Goal: Task Accomplishment & Management: Manage account settings

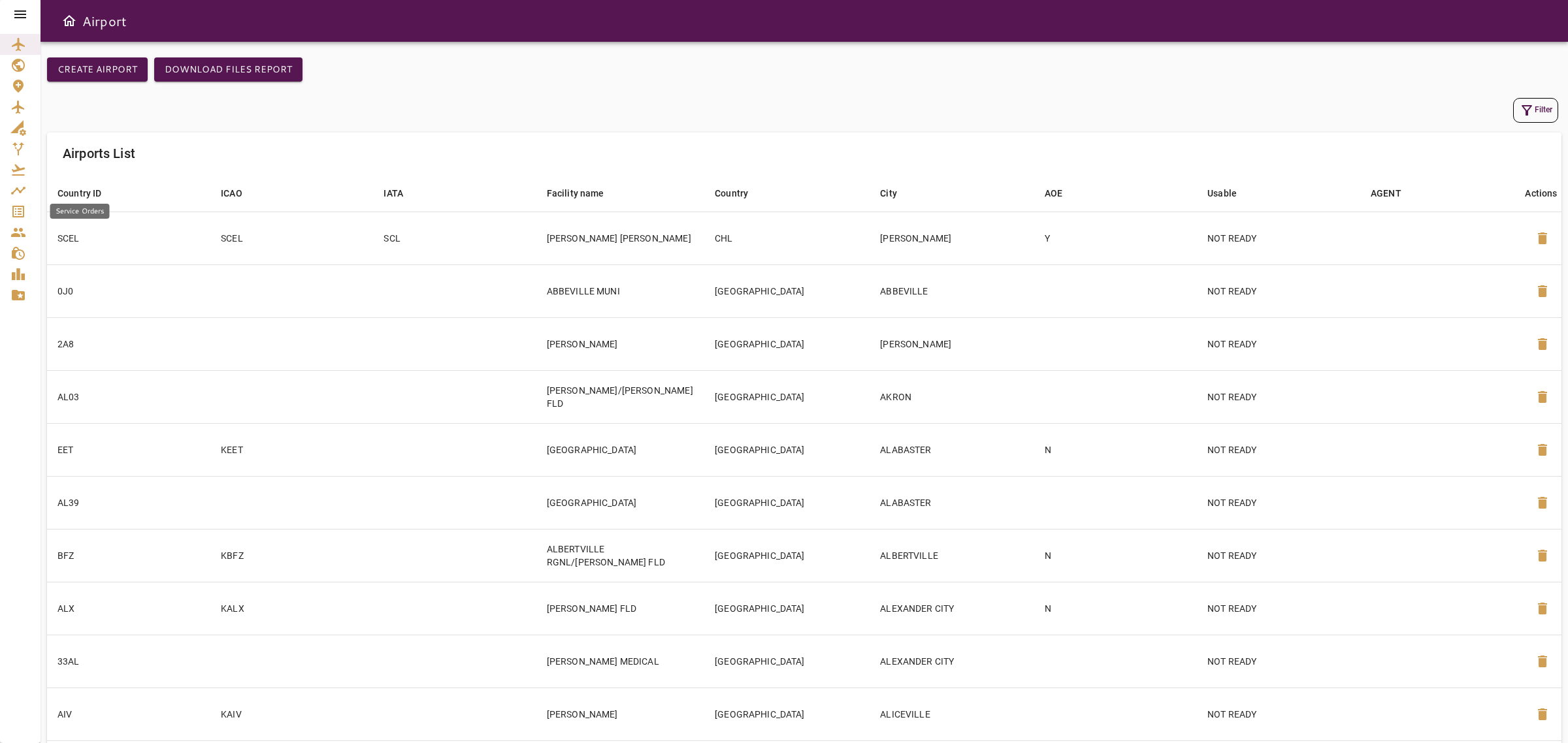
click at [17, 213] on icon "Service Orders" at bounding box center [18, 211] width 16 height 16
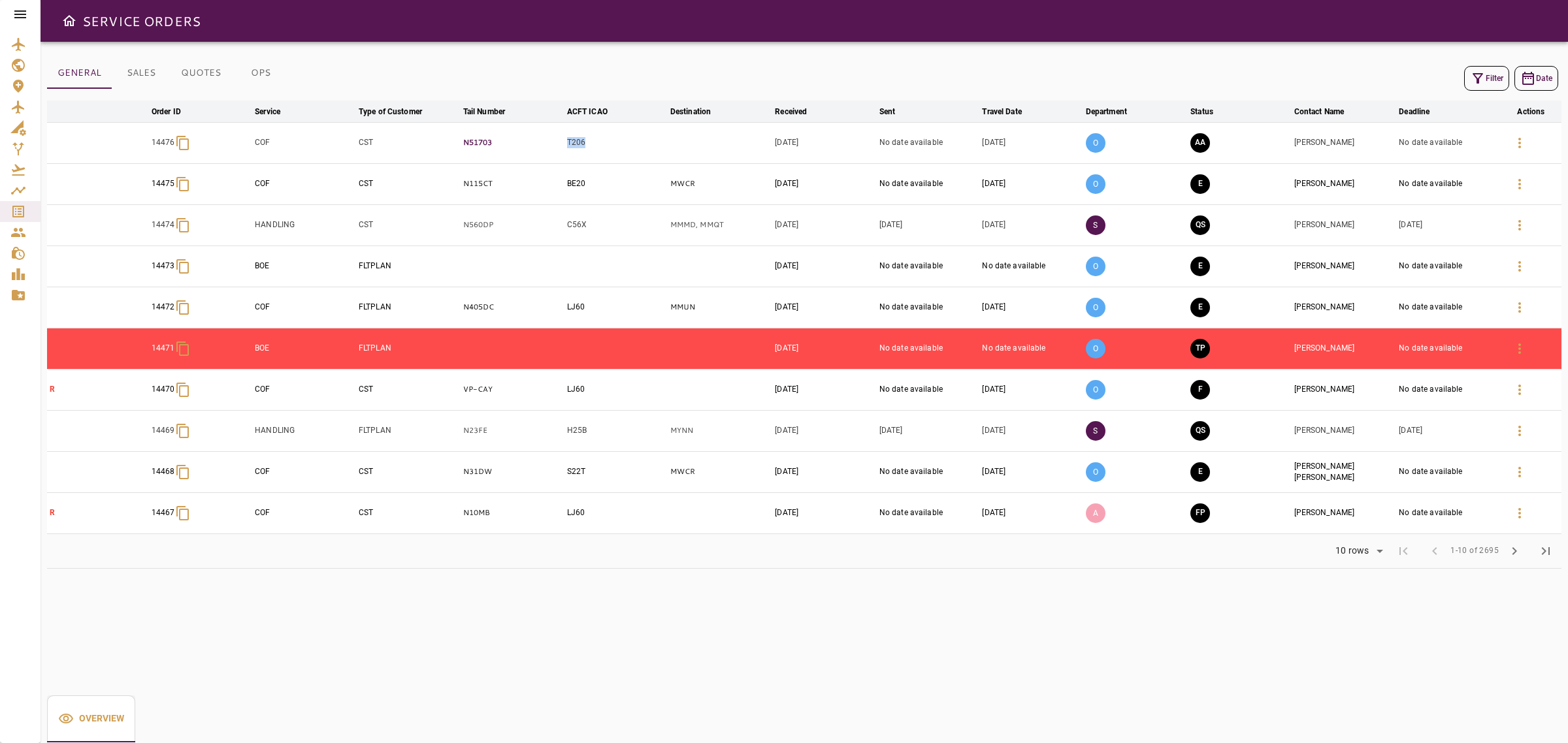
drag, startPoint x: 593, startPoint y: 142, endPoint x: 554, endPoint y: 147, distance: 39.3
click at [554, 147] on tr "14476 COF CST N51703 T206 Aug 19, 2025 No date available Aug 26, 2025 O AA URS …" at bounding box center [804, 142] width 1515 height 41
copy tr "T206"
click at [1532, 141] on button "button" at bounding box center [1520, 143] width 31 height 31
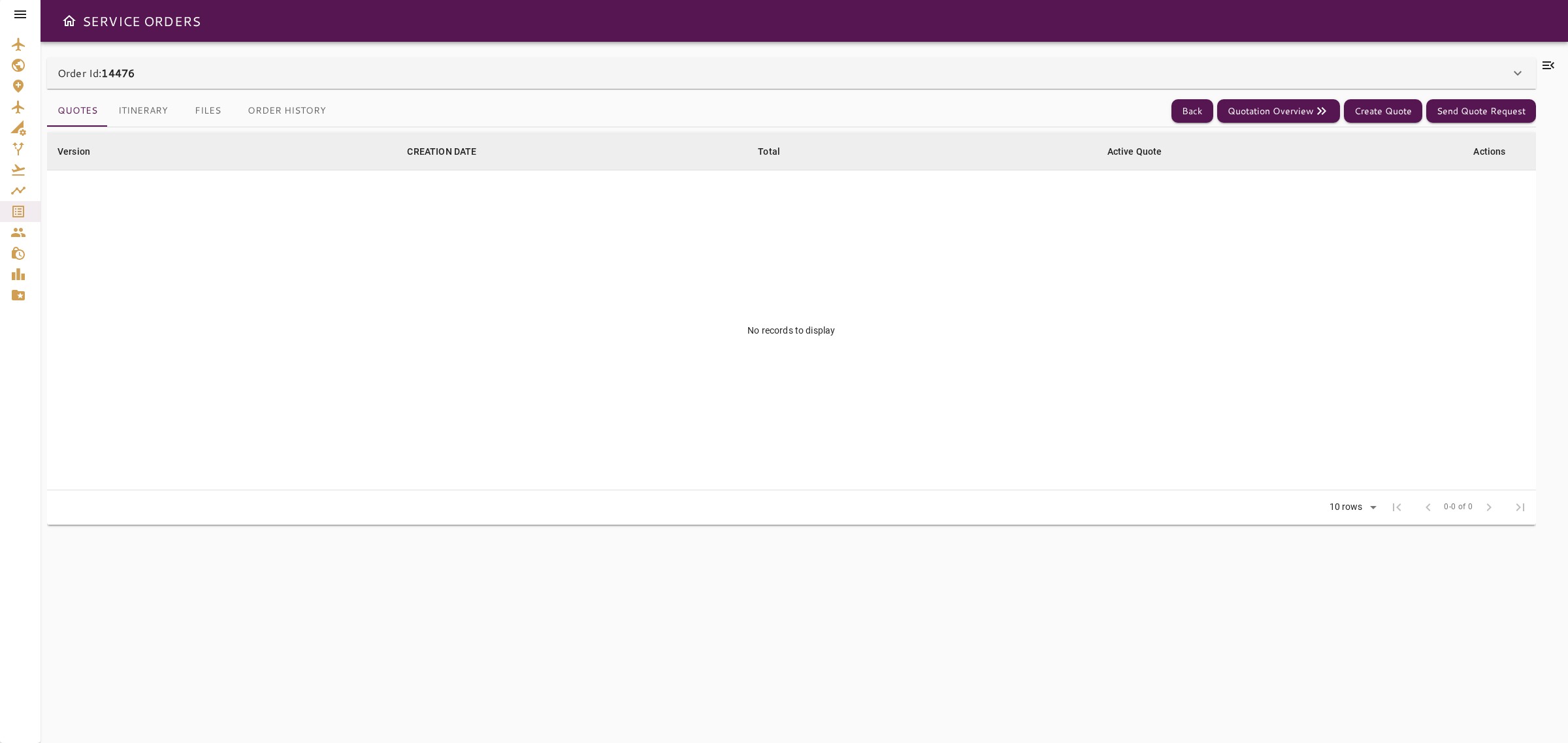
click at [1463, 79] on div "Order Id: 14476" at bounding box center [783, 73] width 1452 height 16
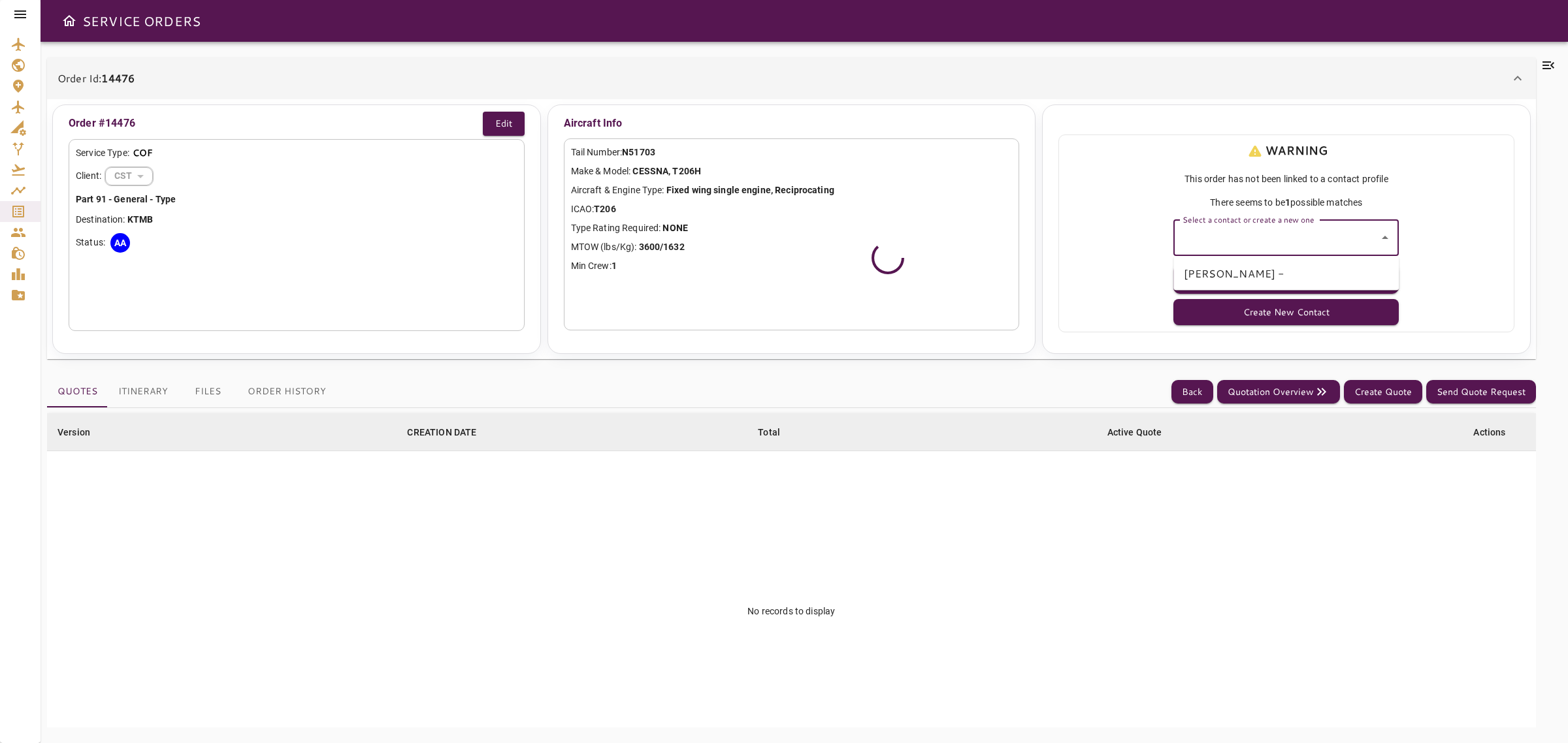
click at [1324, 232] on input "Select a contact or create a new one" at bounding box center [1276, 238] width 194 height 25
click at [1268, 275] on li "URS BILLETER -" at bounding box center [1286, 274] width 226 height 24
type input "**********"
click at [1268, 275] on button "Select Contact" at bounding box center [1286, 278] width 226 height 29
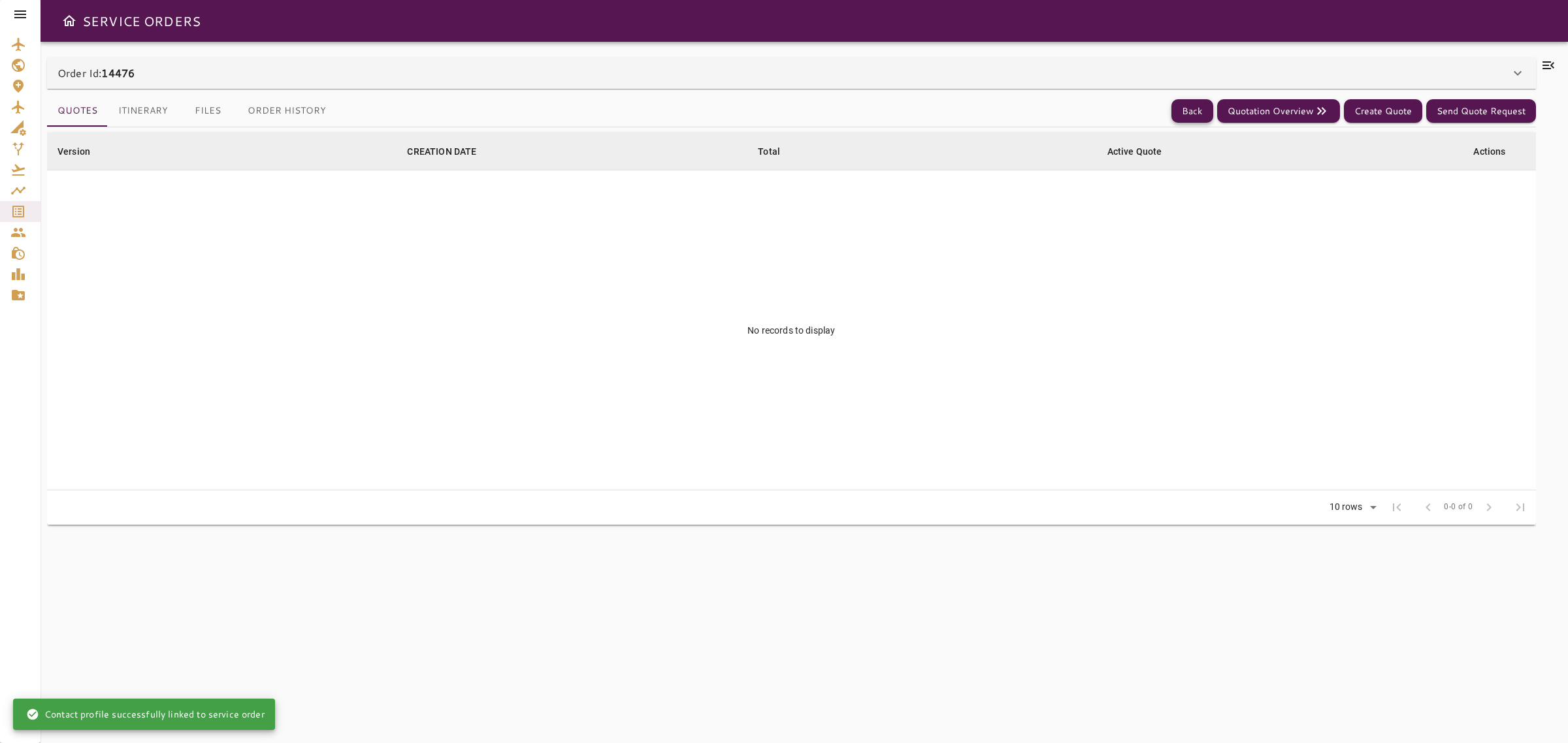
click at [1196, 116] on button "Back" at bounding box center [1192, 111] width 42 height 24
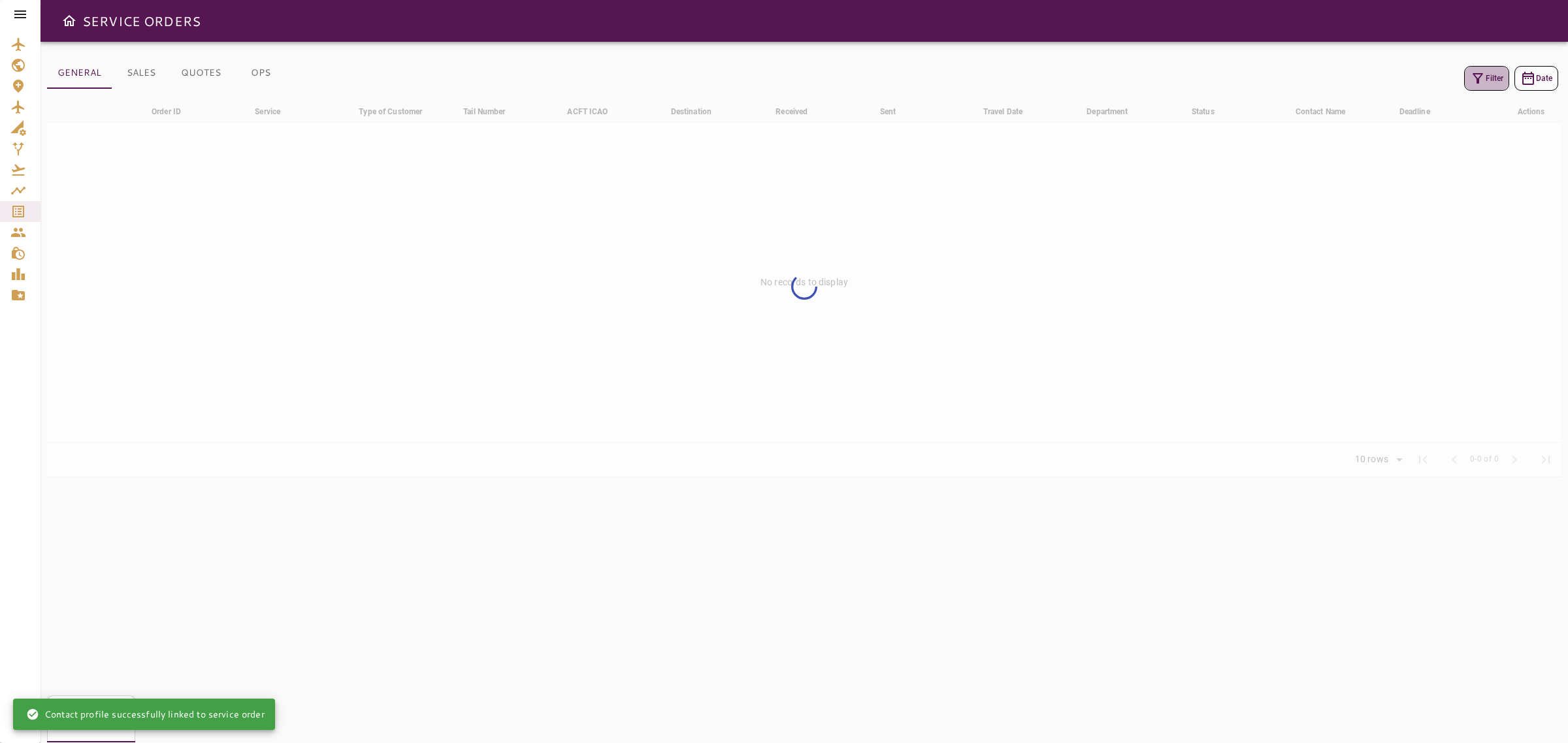
click at [1489, 79] on button "Filter" at bounding box center [1486, 79] width 45 height 25
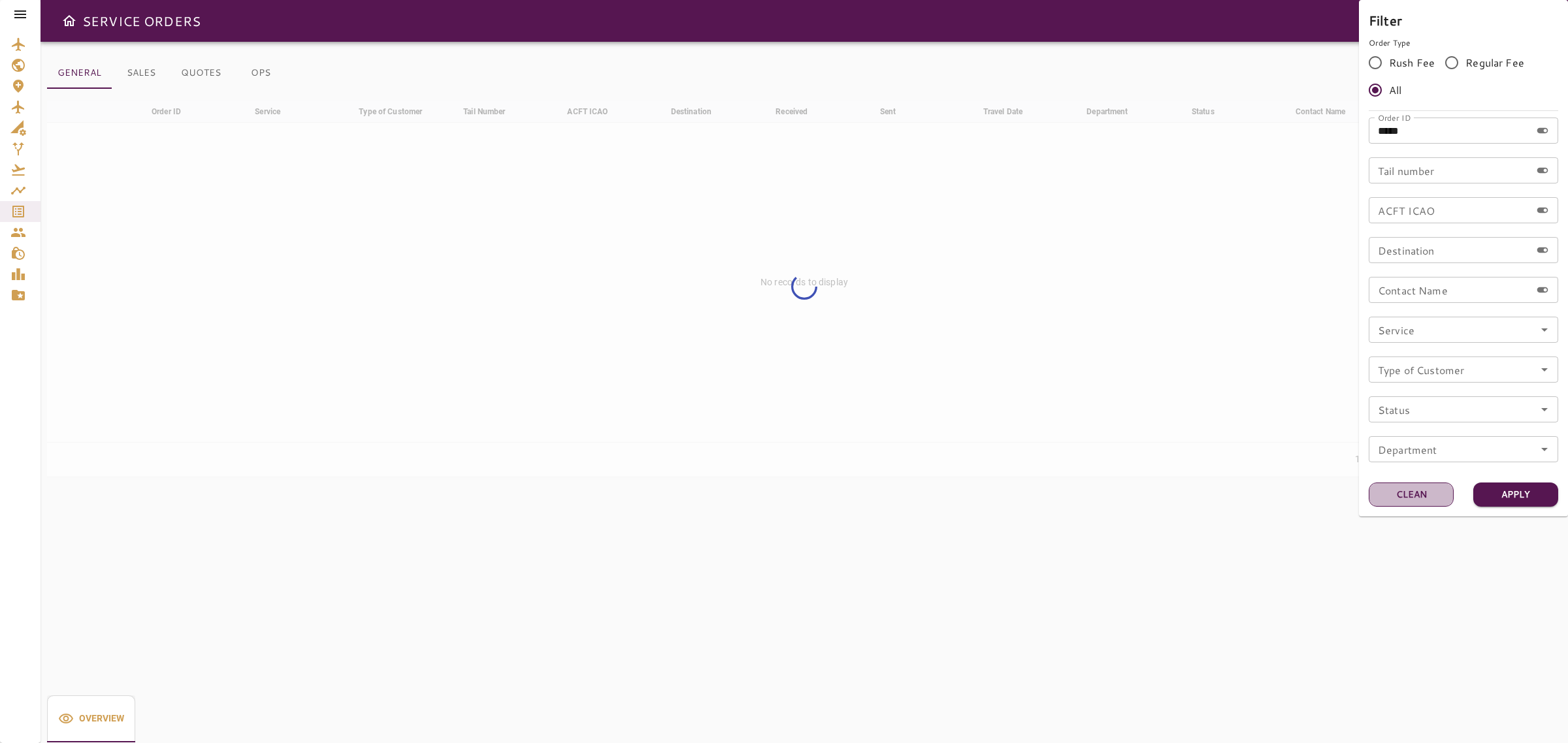
click at [1415, 490] on button "Clean" at bounding box center [1412, 495] width 85 height 24
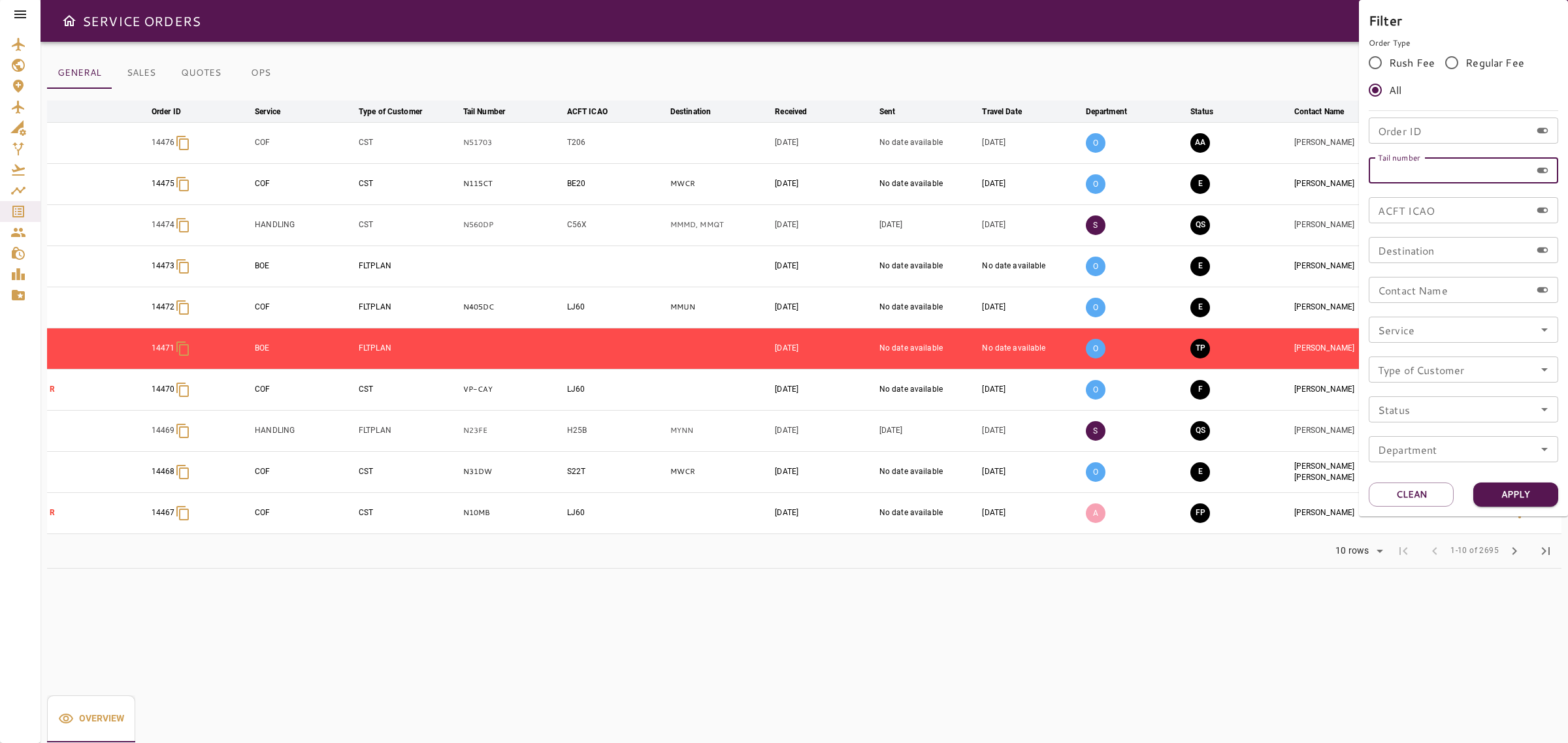
click at [1423, 172] on input "Tail number" at bounding box center [1450, 170] width 162 height 26
paste input "******"
type input "******"
click at [1523, 490] on button "Apply" at bounding box center [1516, 495] width 85 height 24
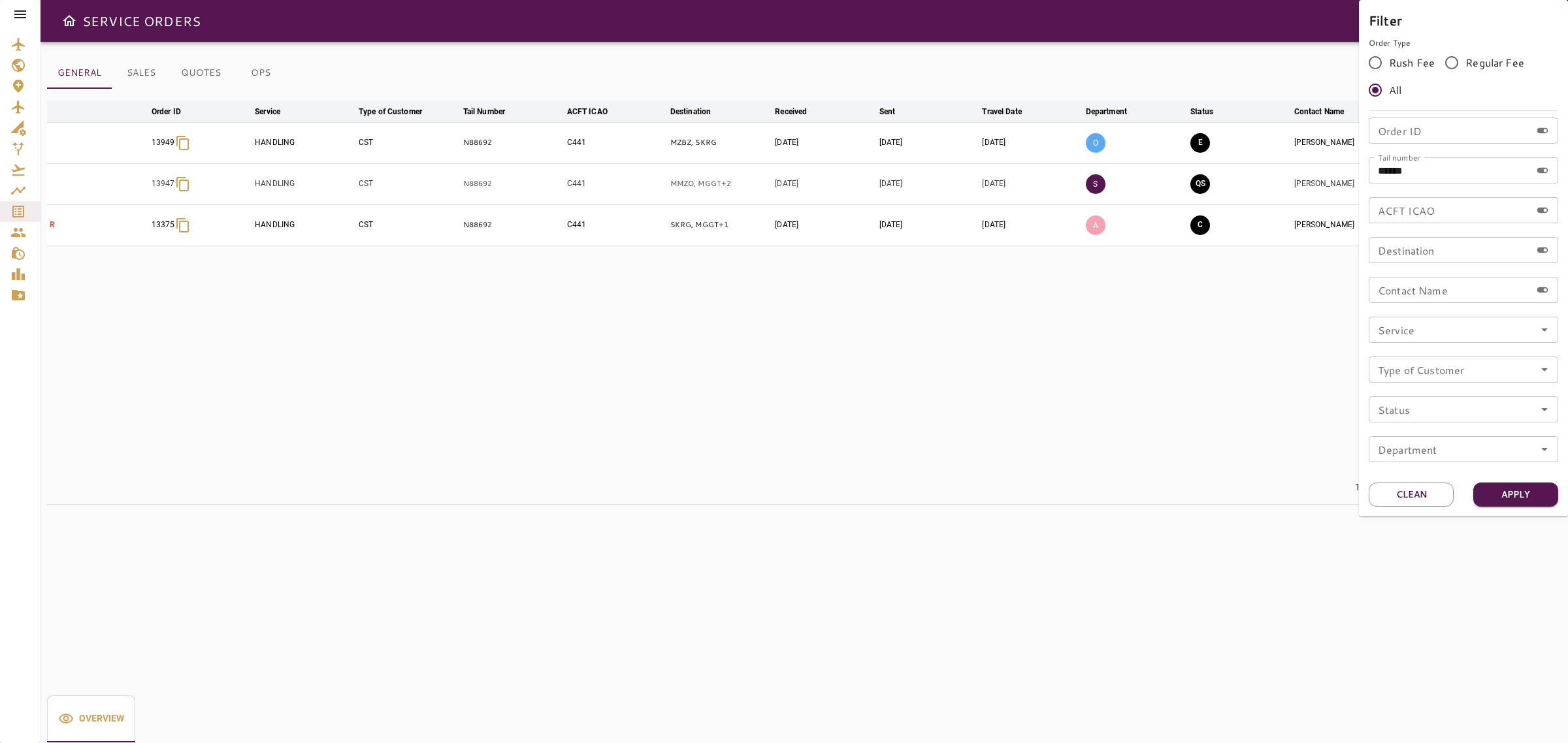
click at [1076, 43] on div at bounding box center [784, 371] width 1568 height 743
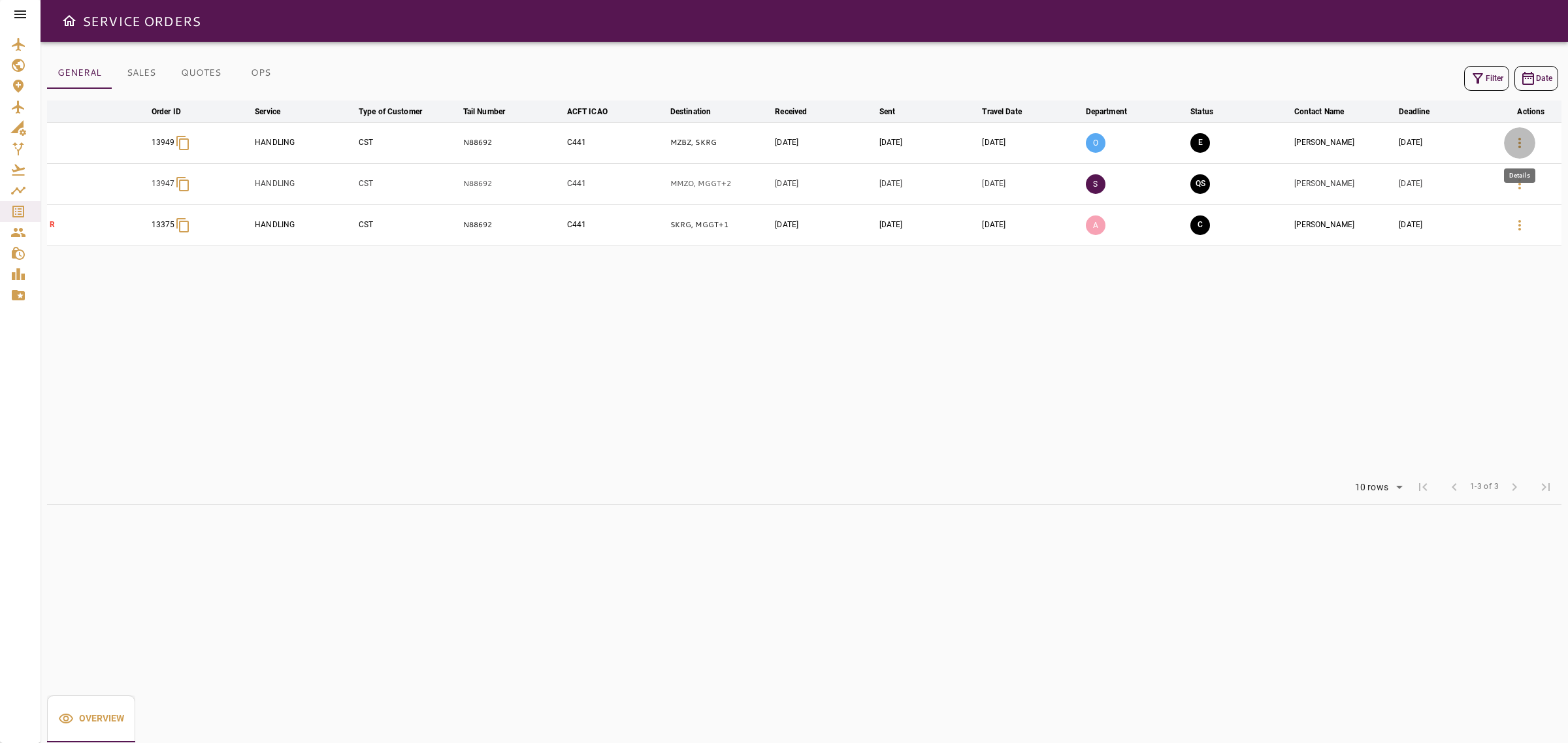
click at [1530, 137] on button "button" at bounding box center [1520, 143] width 31 height 31
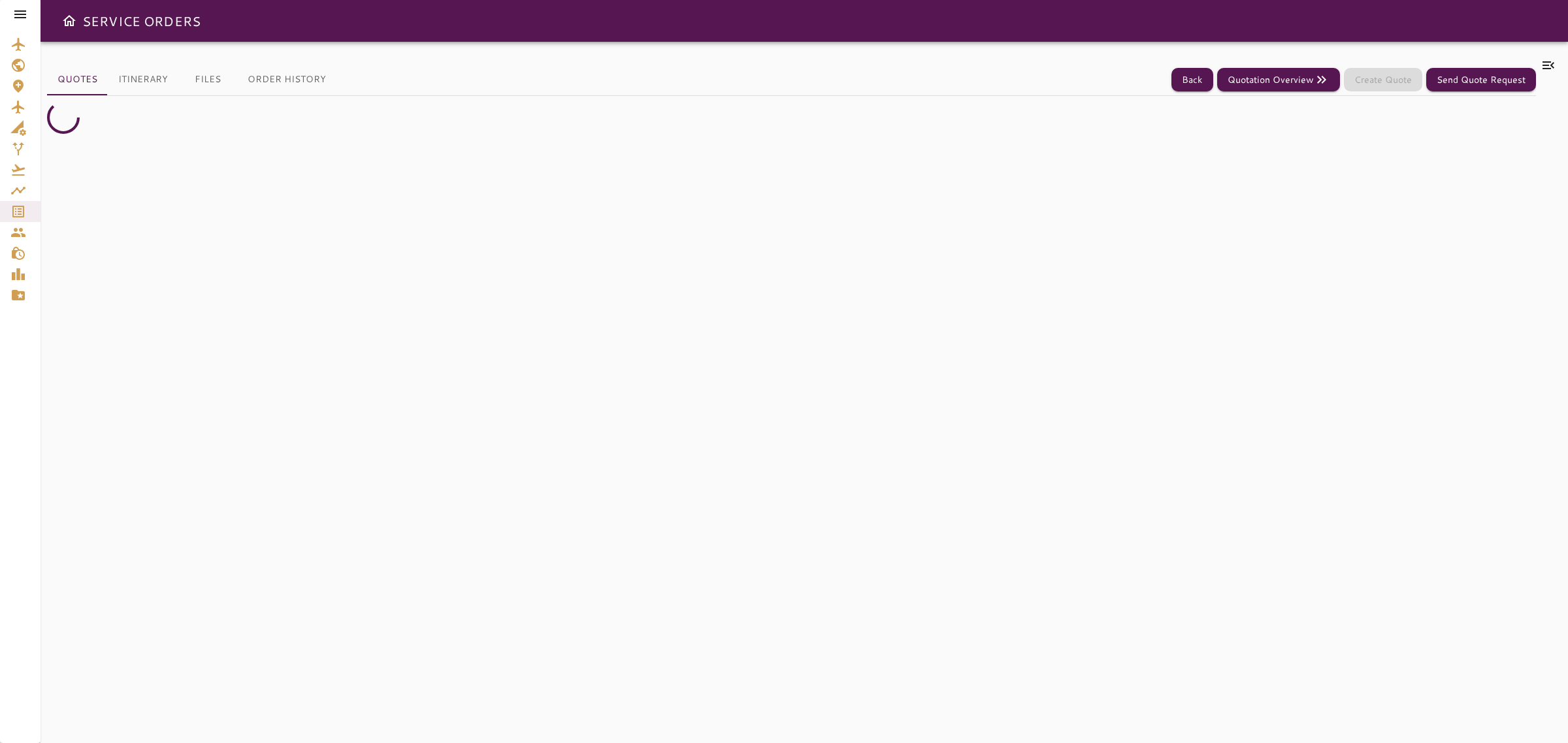
click at [1543, 61] on icon at bounding box center [1548, 65] width 16 height 16
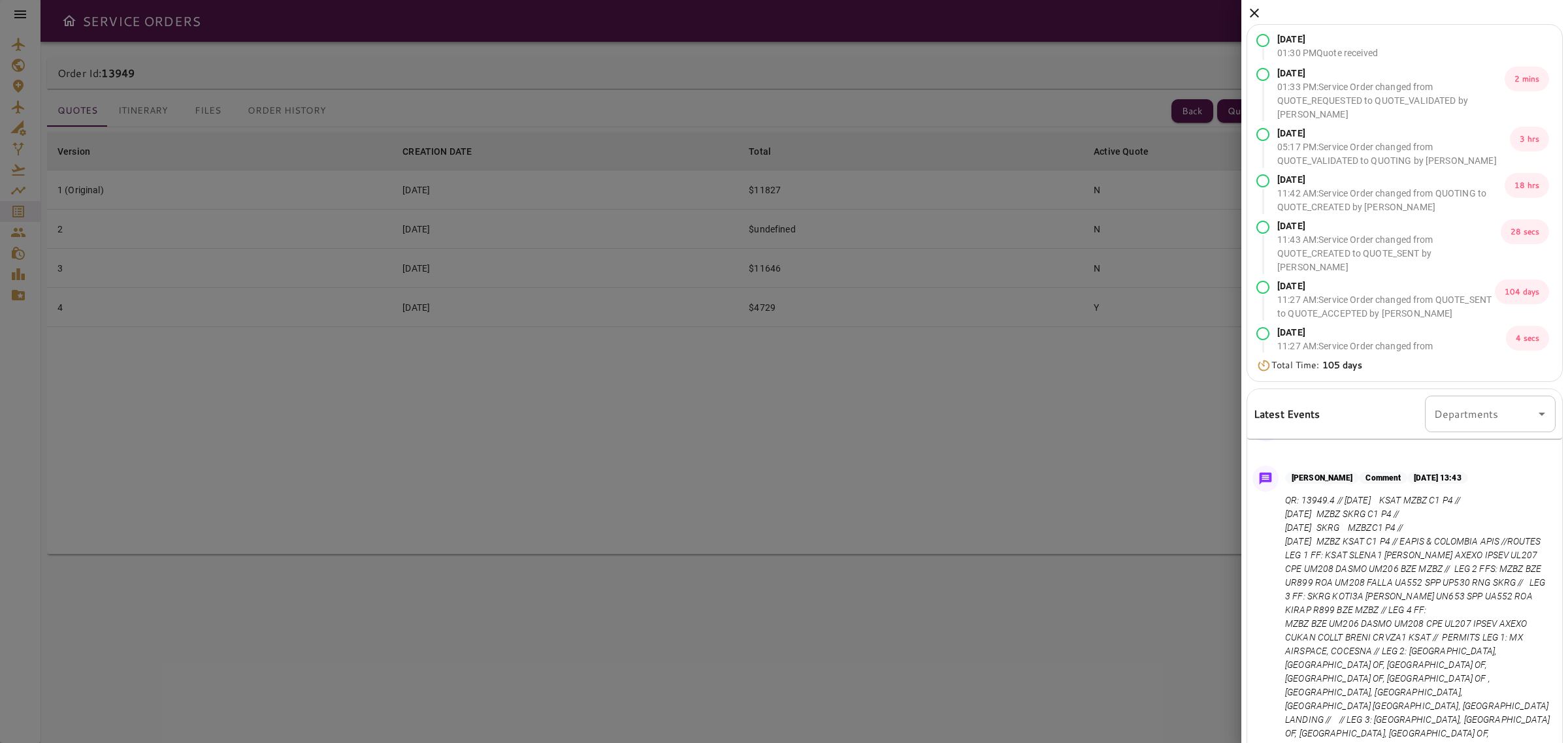
click at [1246, 11] on div "Apr 24, 2025 01:30 PM Quote received Apr 24, 2025 01:33 PM : Service Order chan…" at bounding box center [1404, 417] width 326 height 836
click at [1257, 17] on icon at bounding box center [1254, 13] width 16 height 16
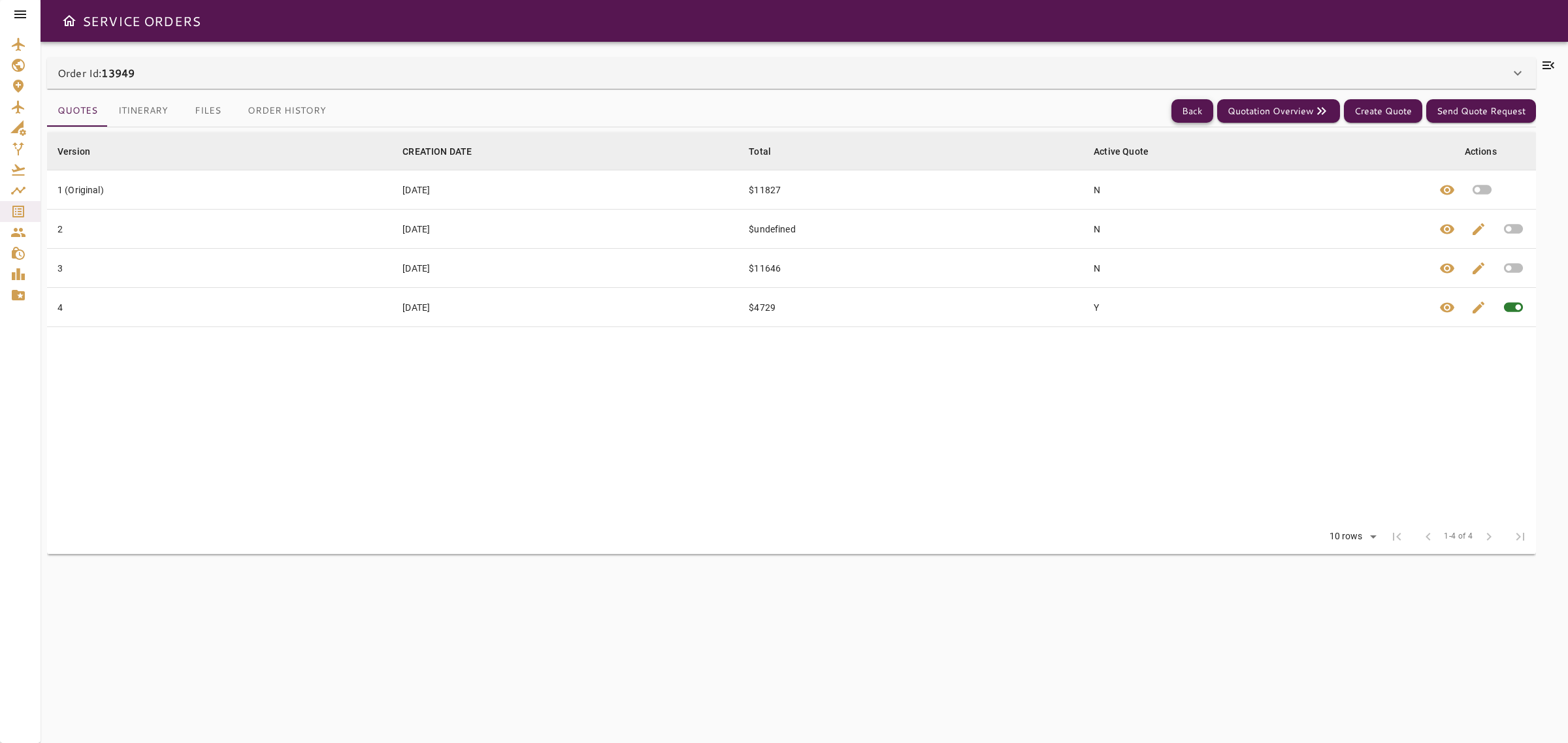
click at [1192, 108] on button "Back" at bounding box center [1192, 111] width 42 height 24
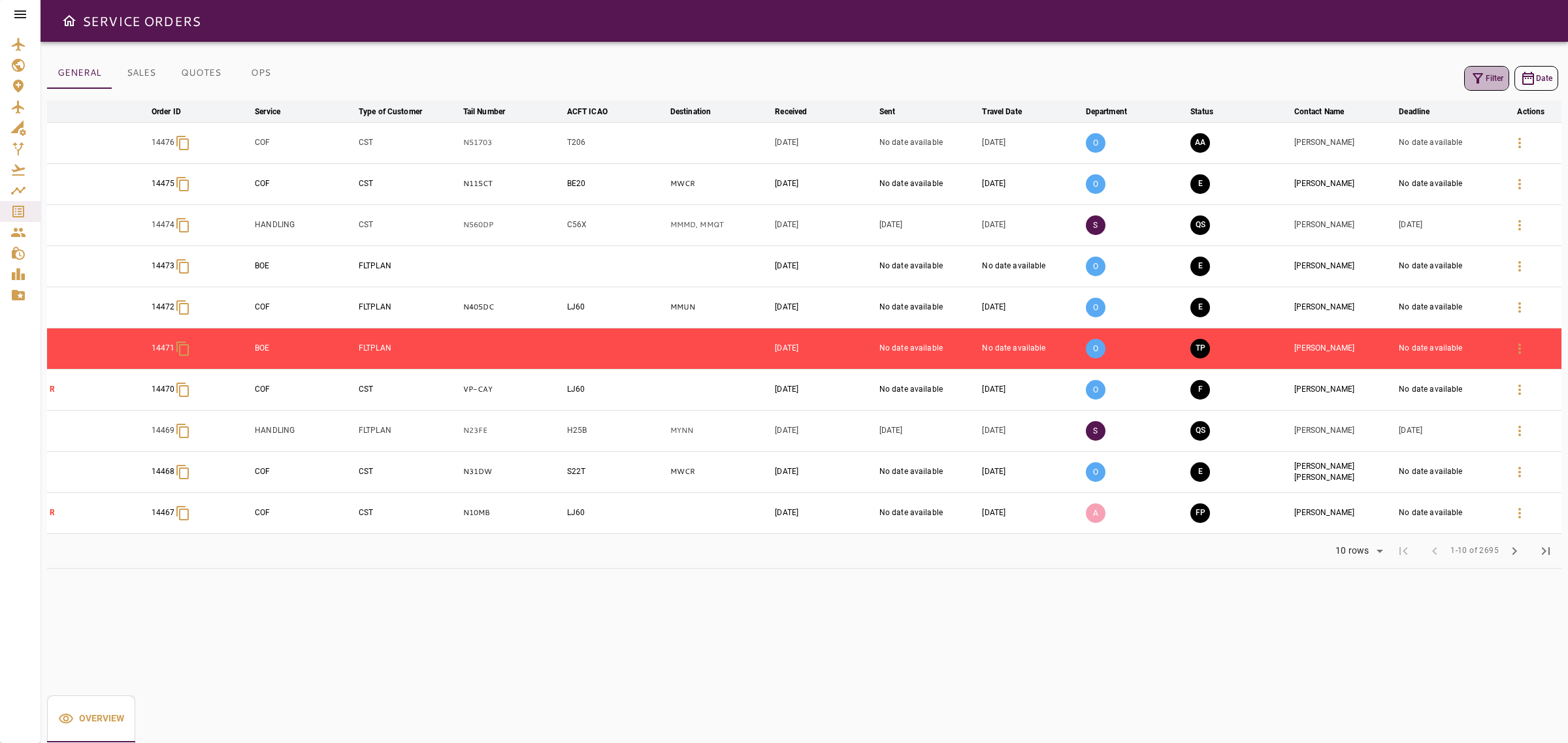
click at [1482, 75] on icon "button" at bounding box center [1478, 79] width 16 height 16
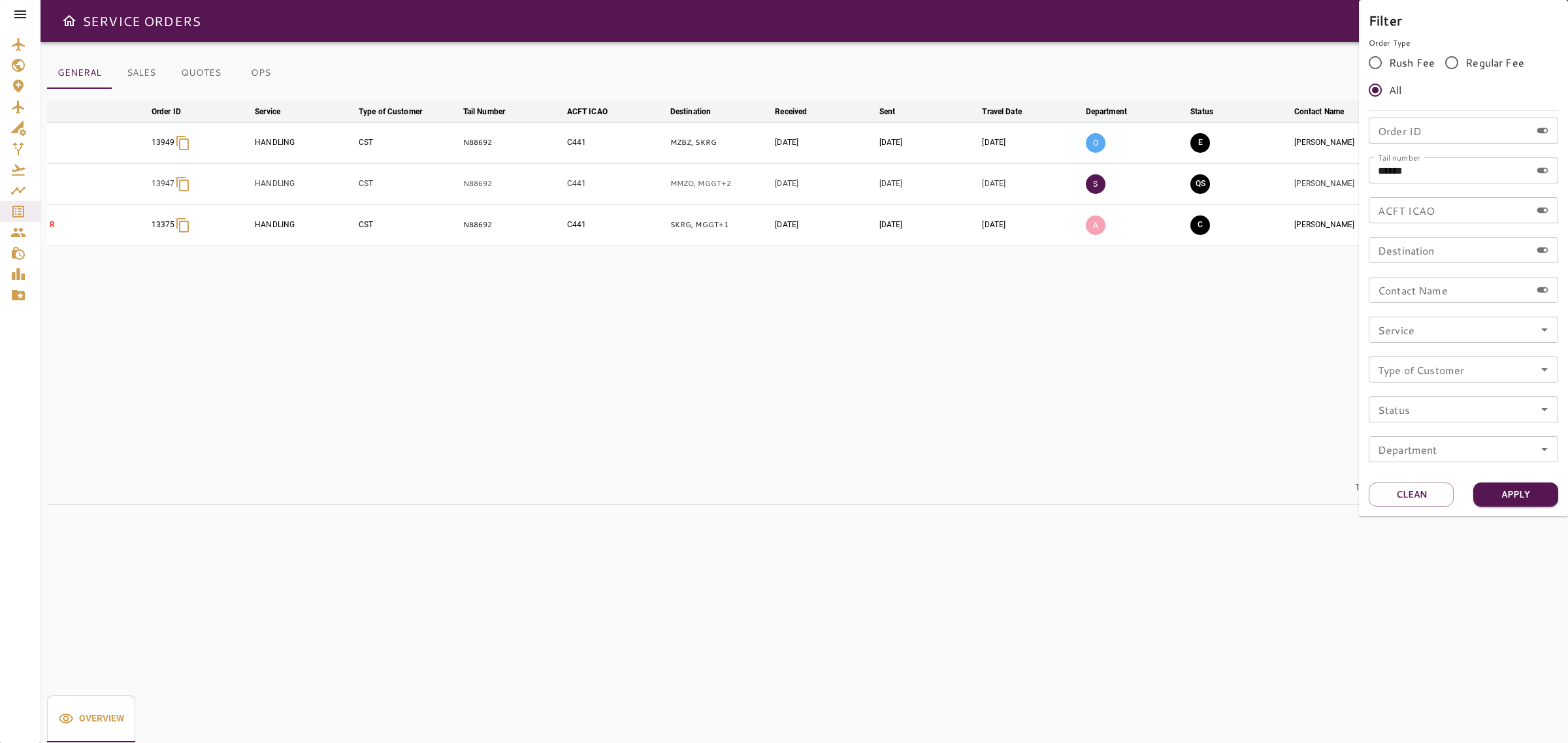
click at [1233, 59] on div at bounding box center [784, 371] width 1568 height 743
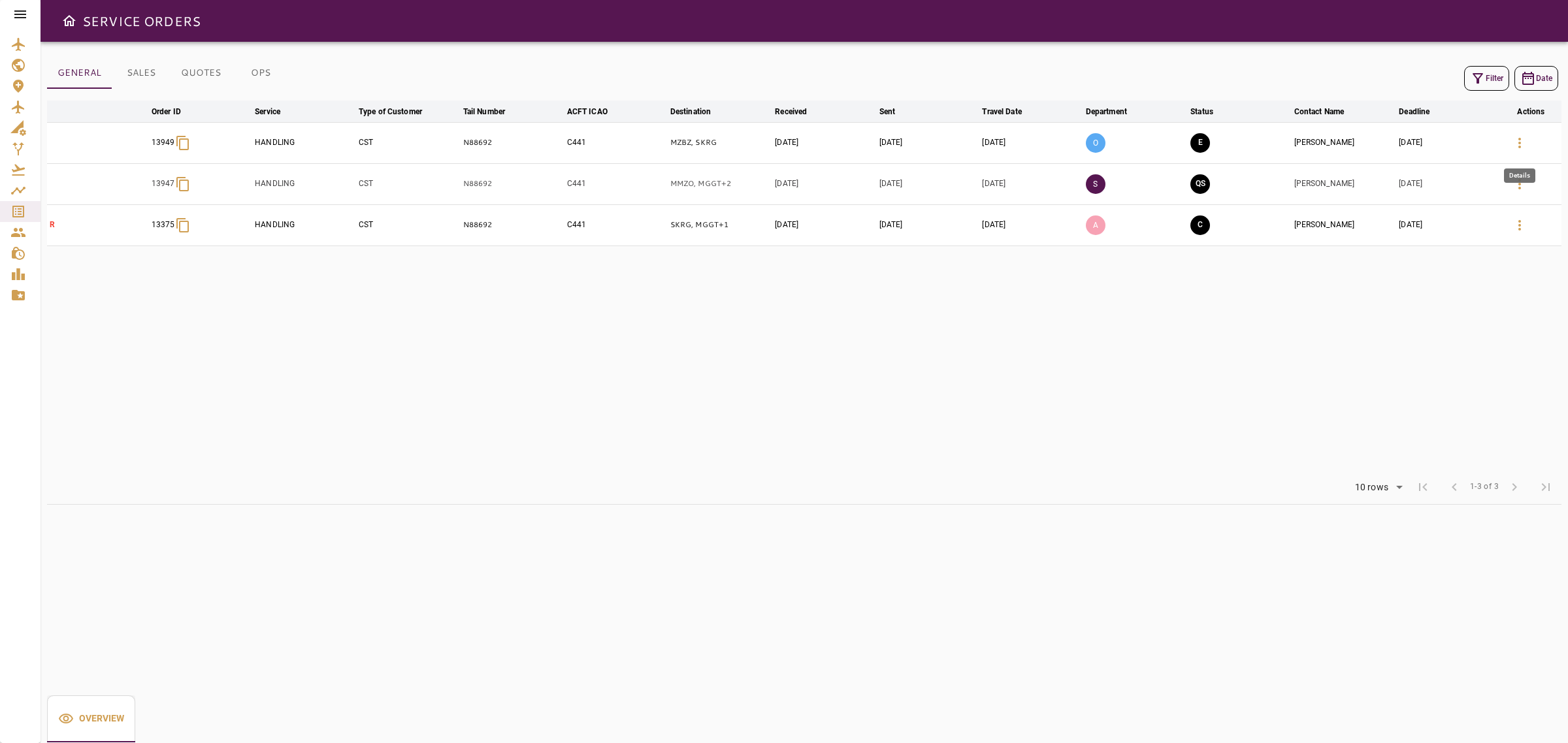
click at [1520, 142] on icon "button" at bounding box center [1520, 143] width 16 height 16
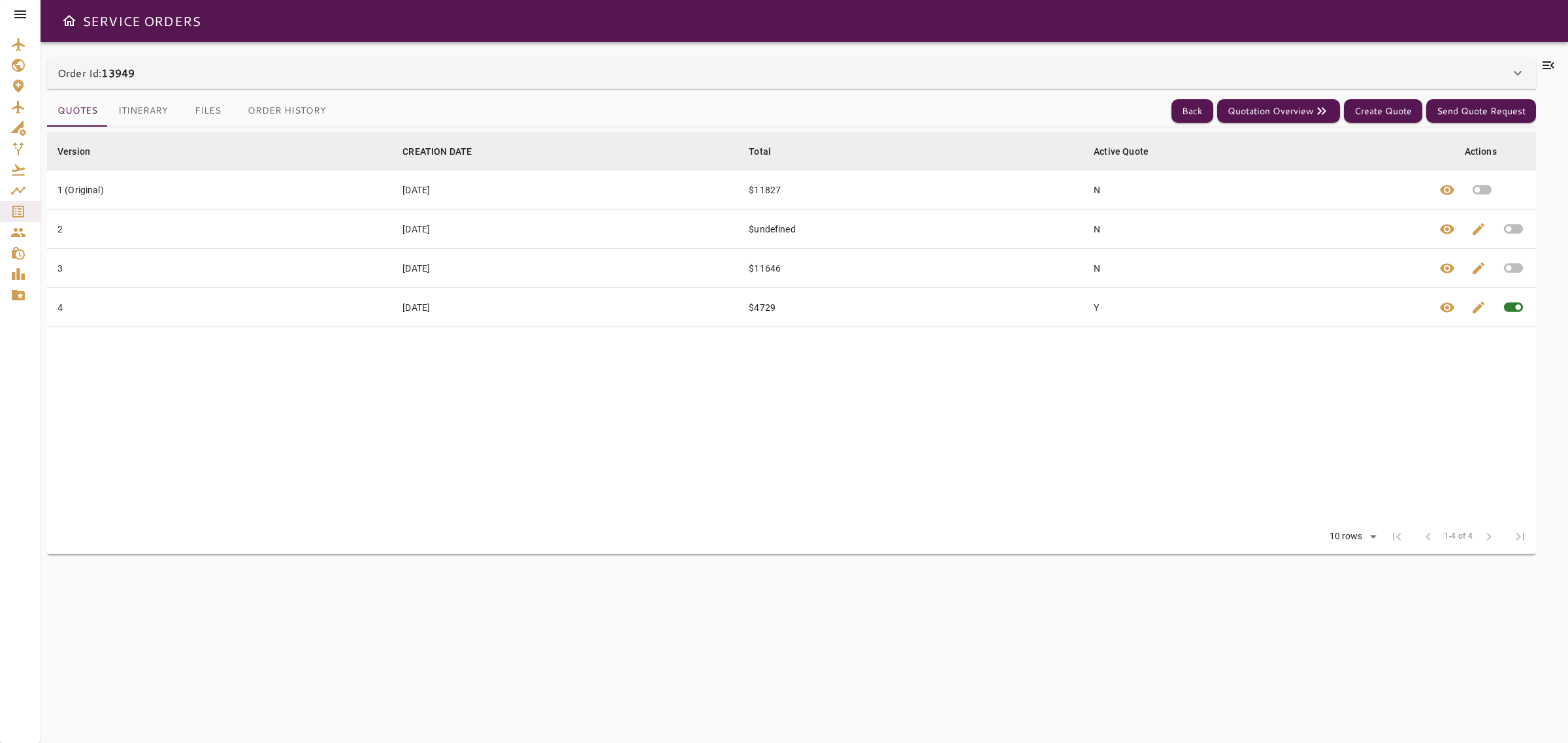
click at [1547, 68] on icon at bounding box center [1548, 65] width 16 height 16
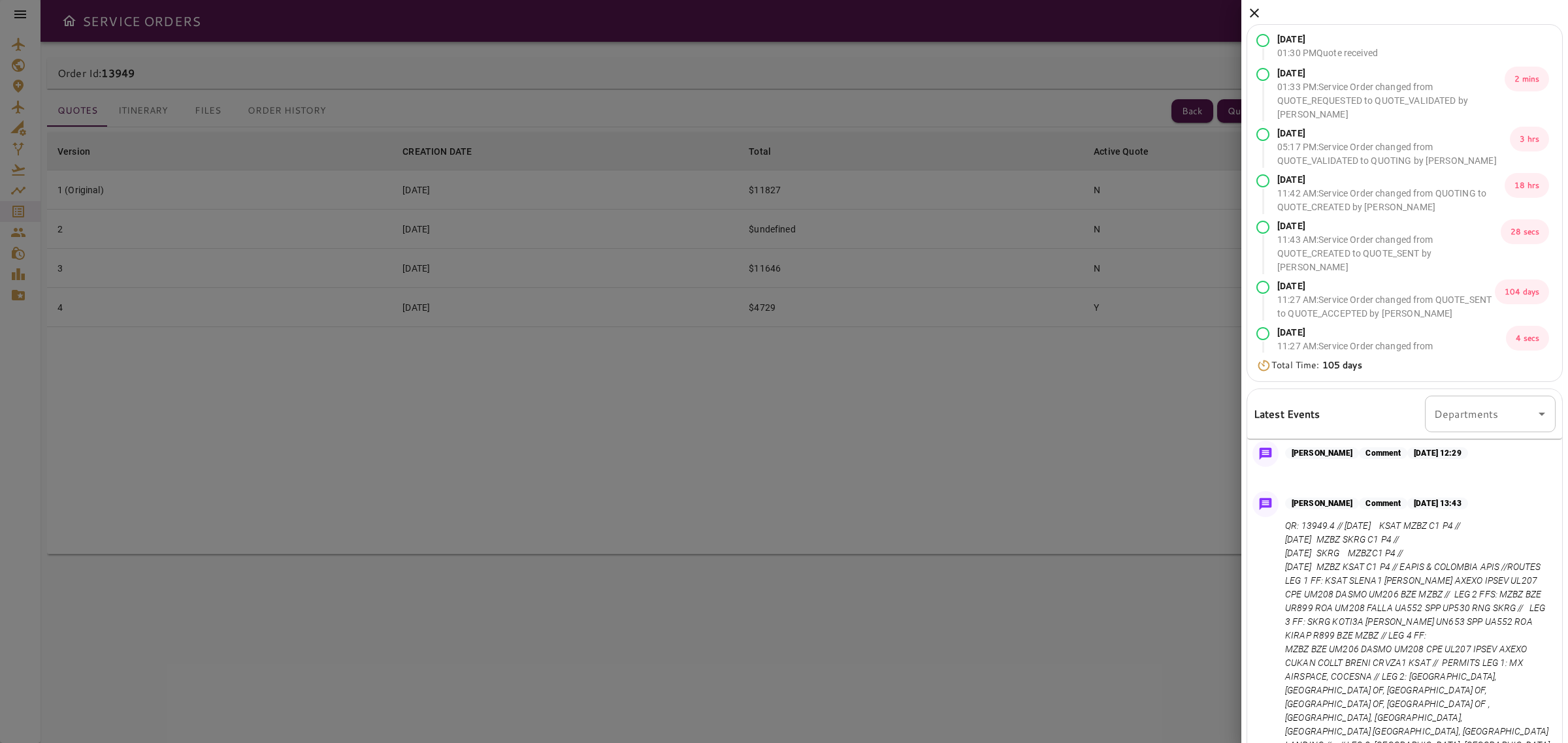
click at [1257, 9] on icon at bounding box center [1254, 13] width 16 height 16
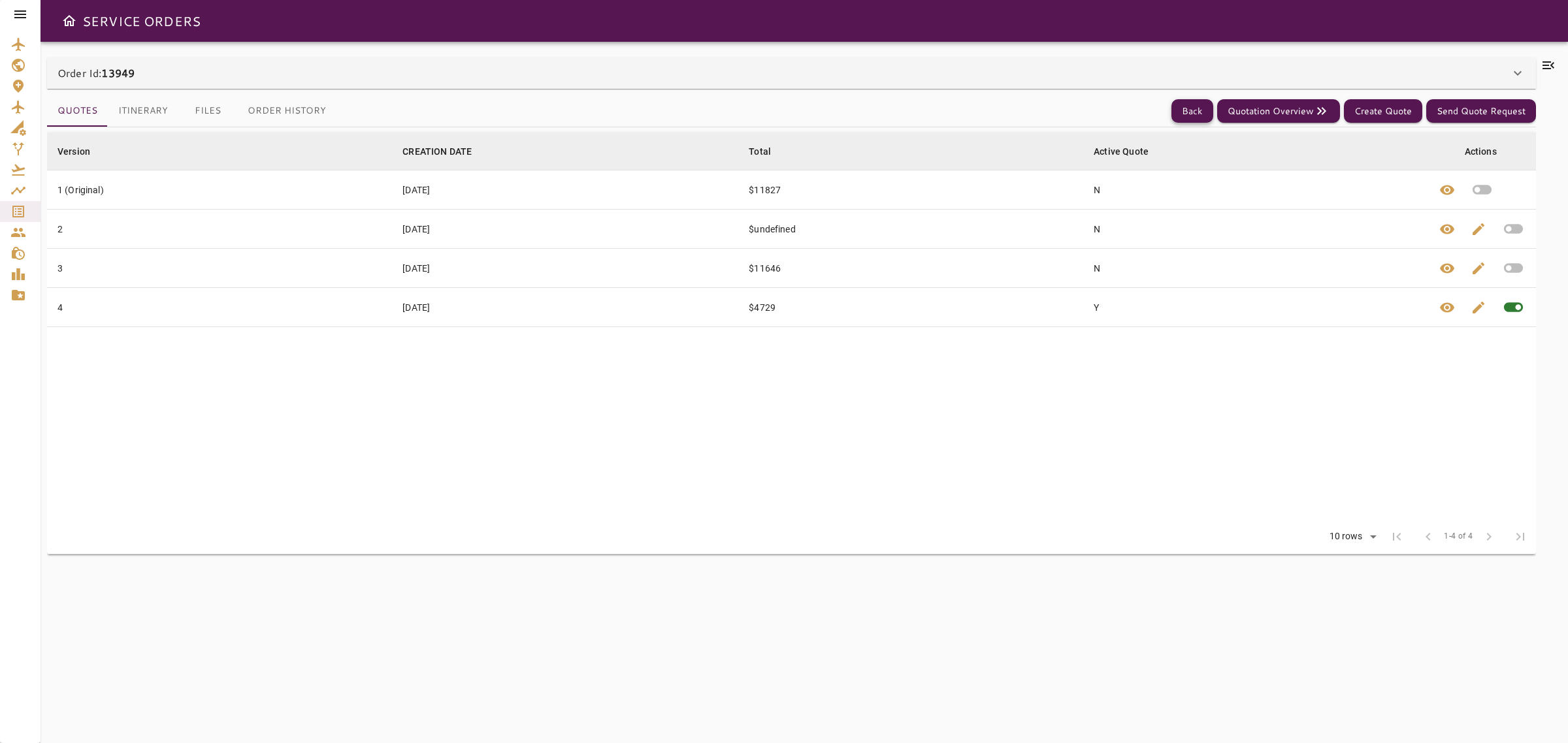
click at [1192, 102] on button "Back" at bounding box center [1192, 111] width 42 height 24
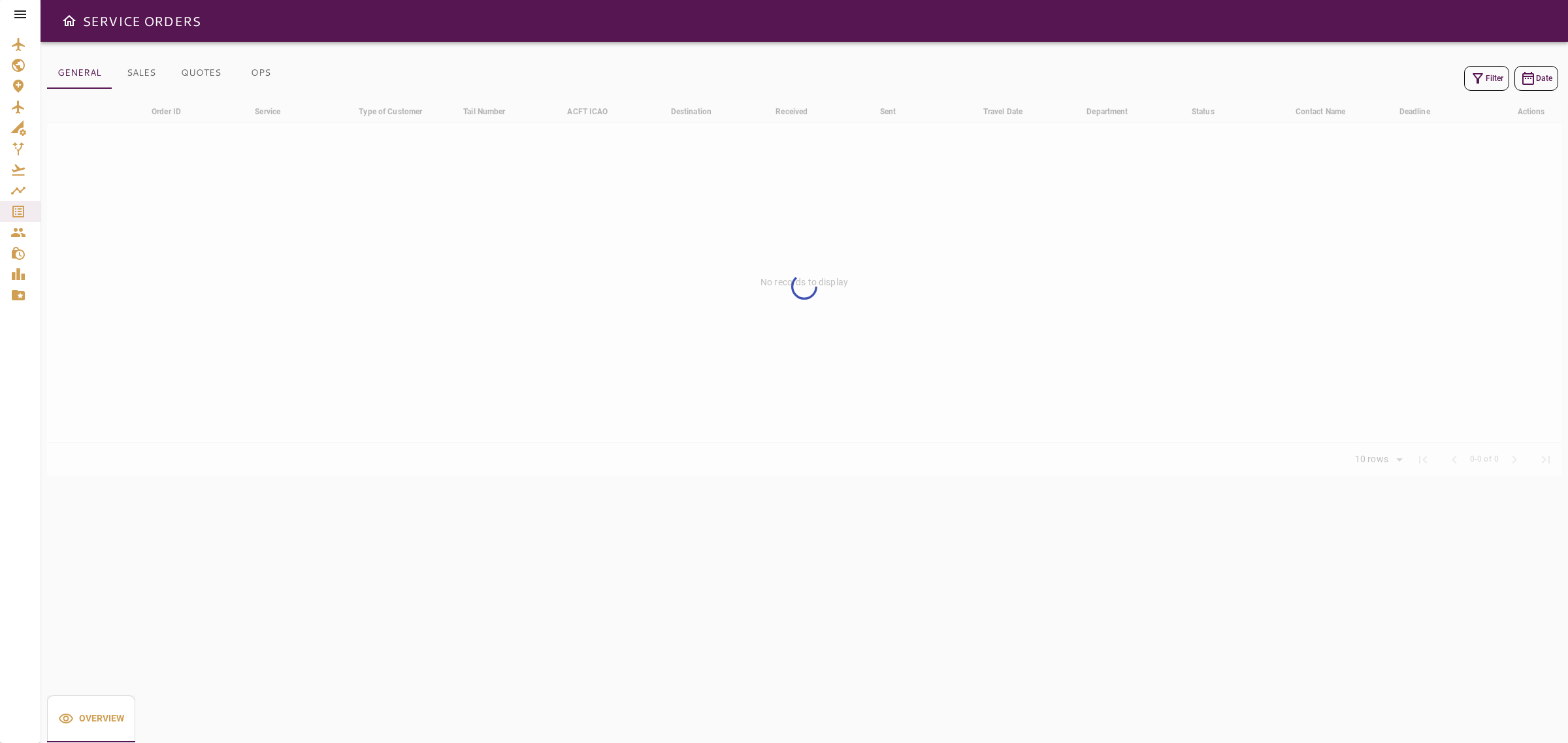
click at [1488, 79] on button "Filter" at bounding box center [1486, 79] width 45 height 25
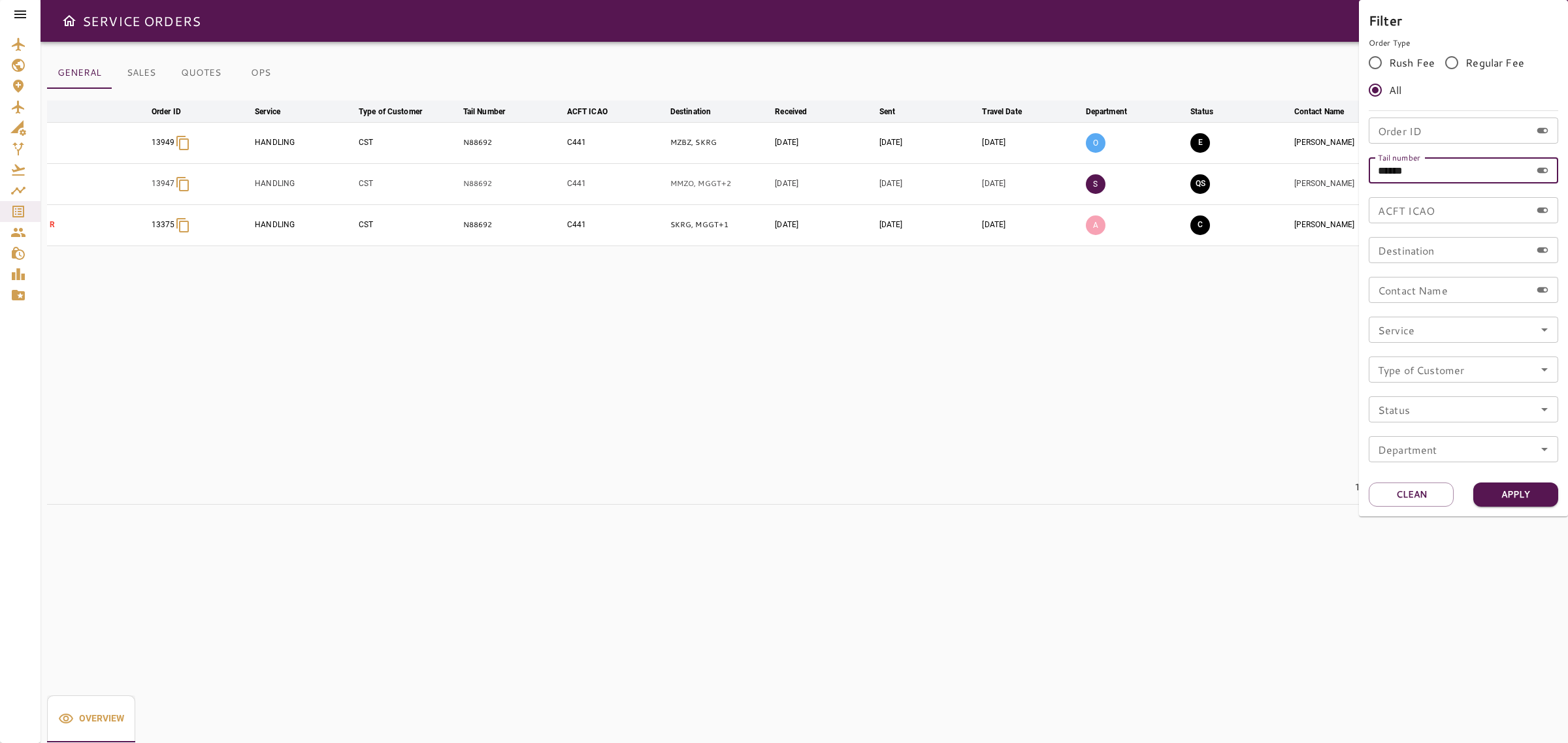
drag, startPoint x: 1437, startPoint y: 172, endPoint x: 1294, endPoint y: 178, distance: 143.1
click at [1346, 173] on div "Filter Order Type Rush Fee Regular Fee All Order ID Order ID Tail number ******…" at bounding box center [784, 371] width 1568 height 743
paste input "text"
type input "******"
click at [1497, 485] on button "Apply" at bounding box center [1516, 495] width 85 height 24
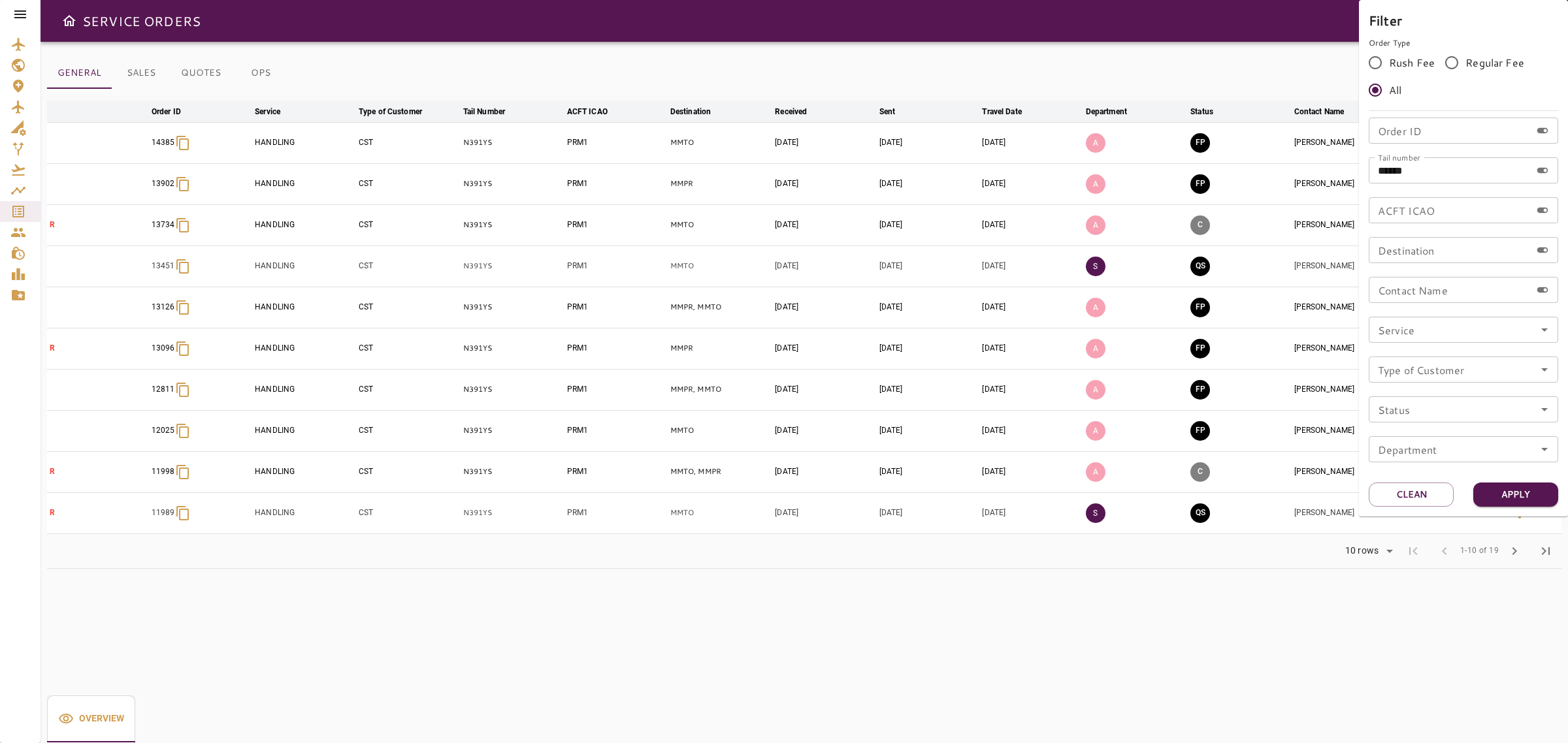
click at [1235, 439] on div at bounding box center [784, 371] width 1568 height 743
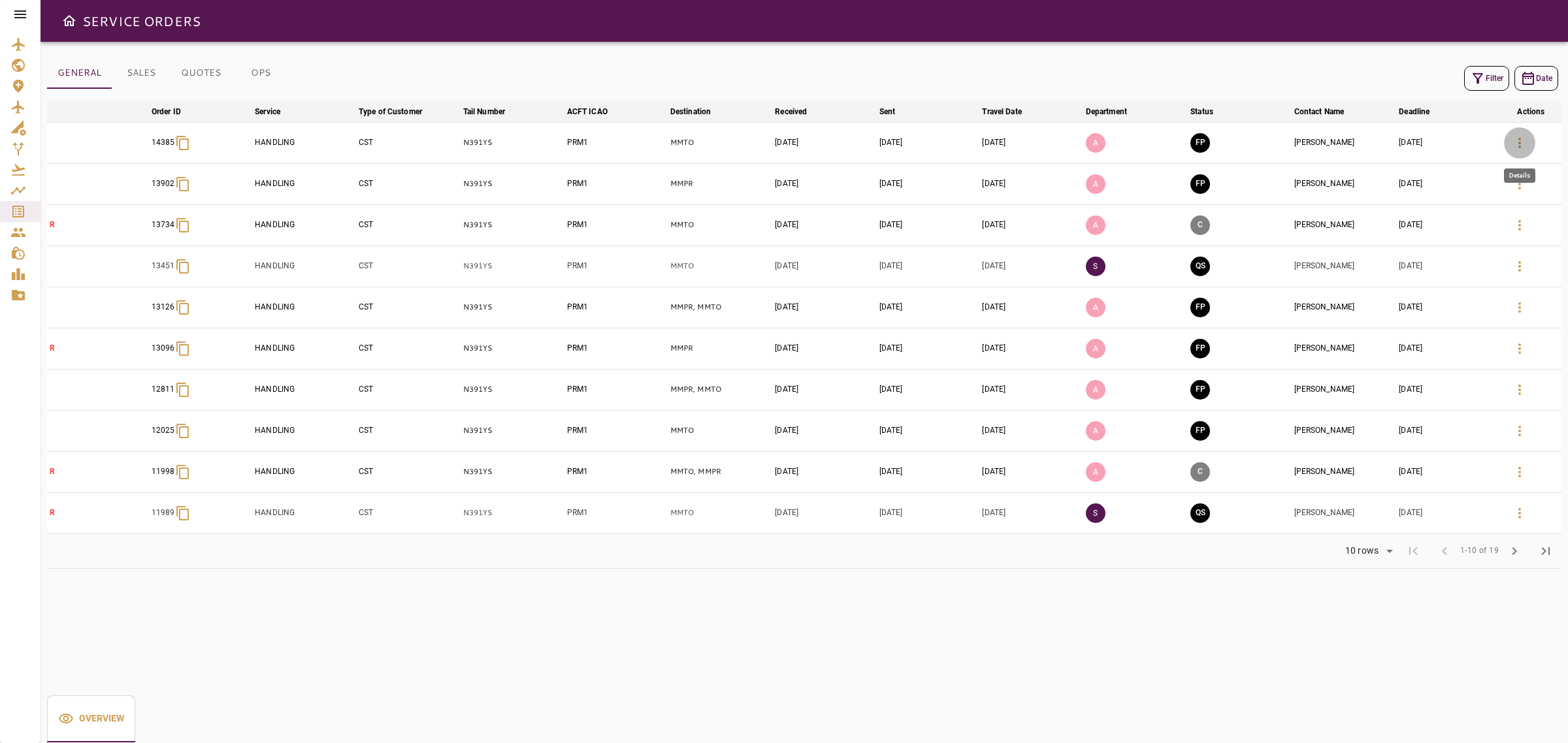
click at [1530, 145] on button "button" at bounding box center [1520, 143] width 31 height 31
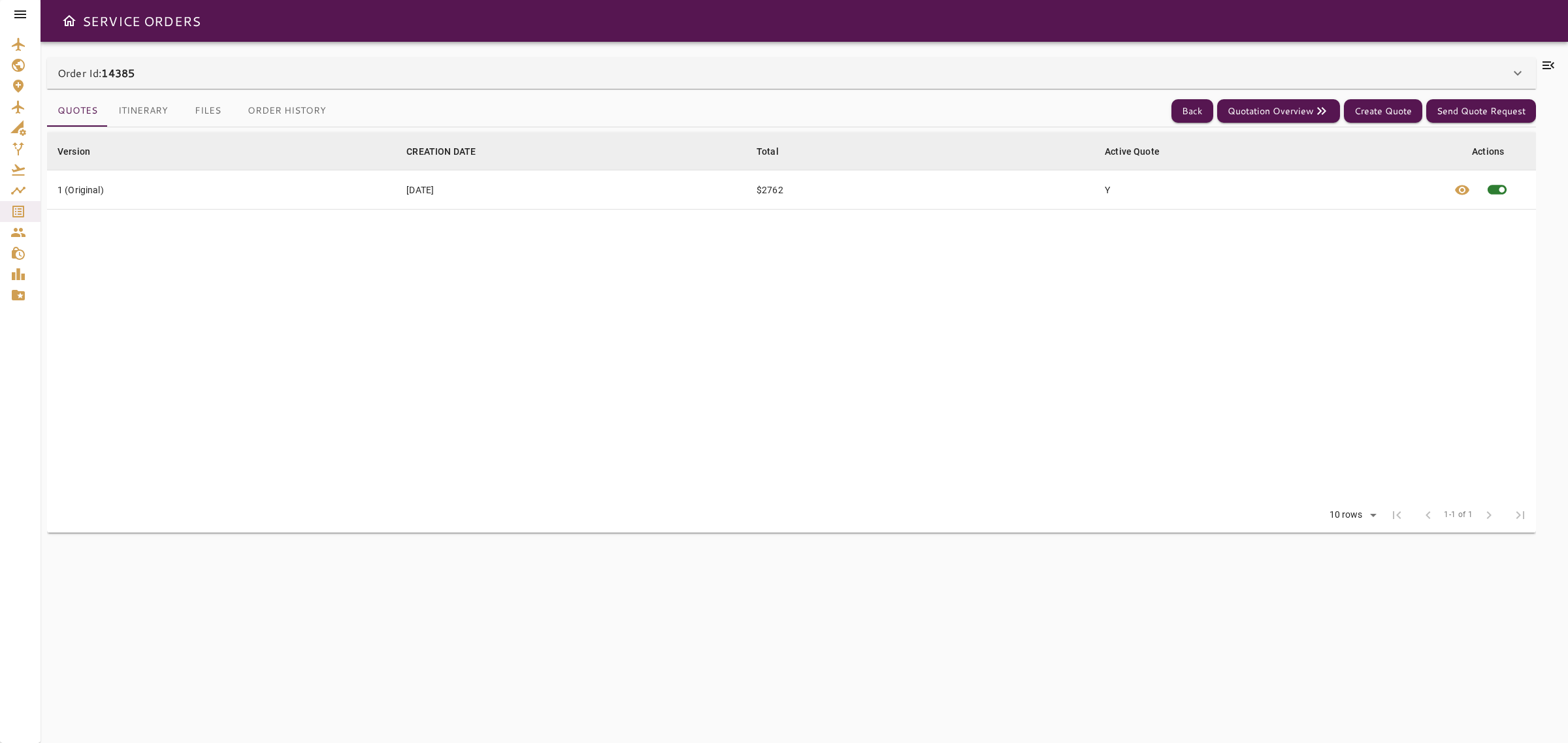
click at [1518, 73] on icon at bounding box center [1518, 74] width 8 height 5
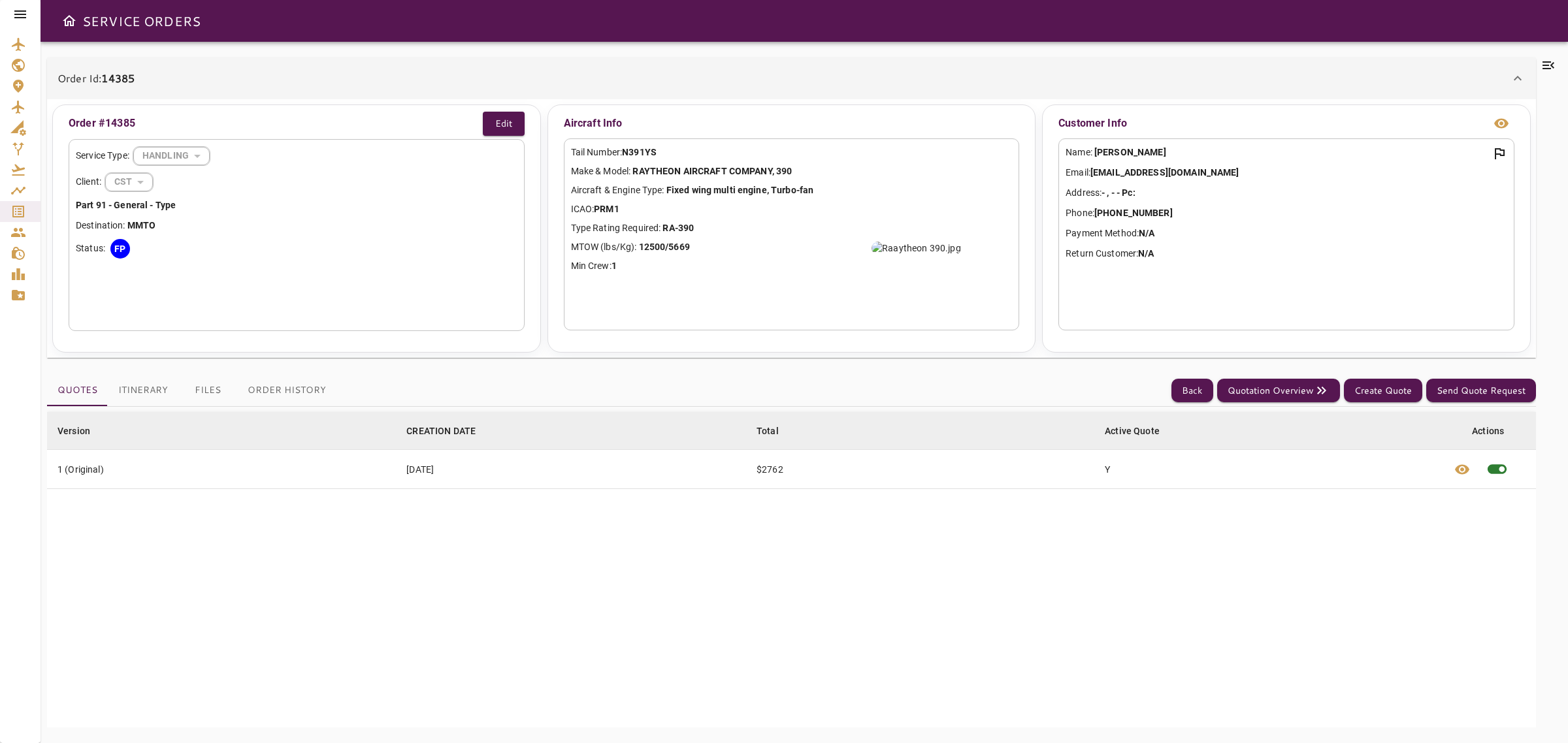
click at [1546, 57] on icon at bounding box center [1548, 65] width 16 height 16
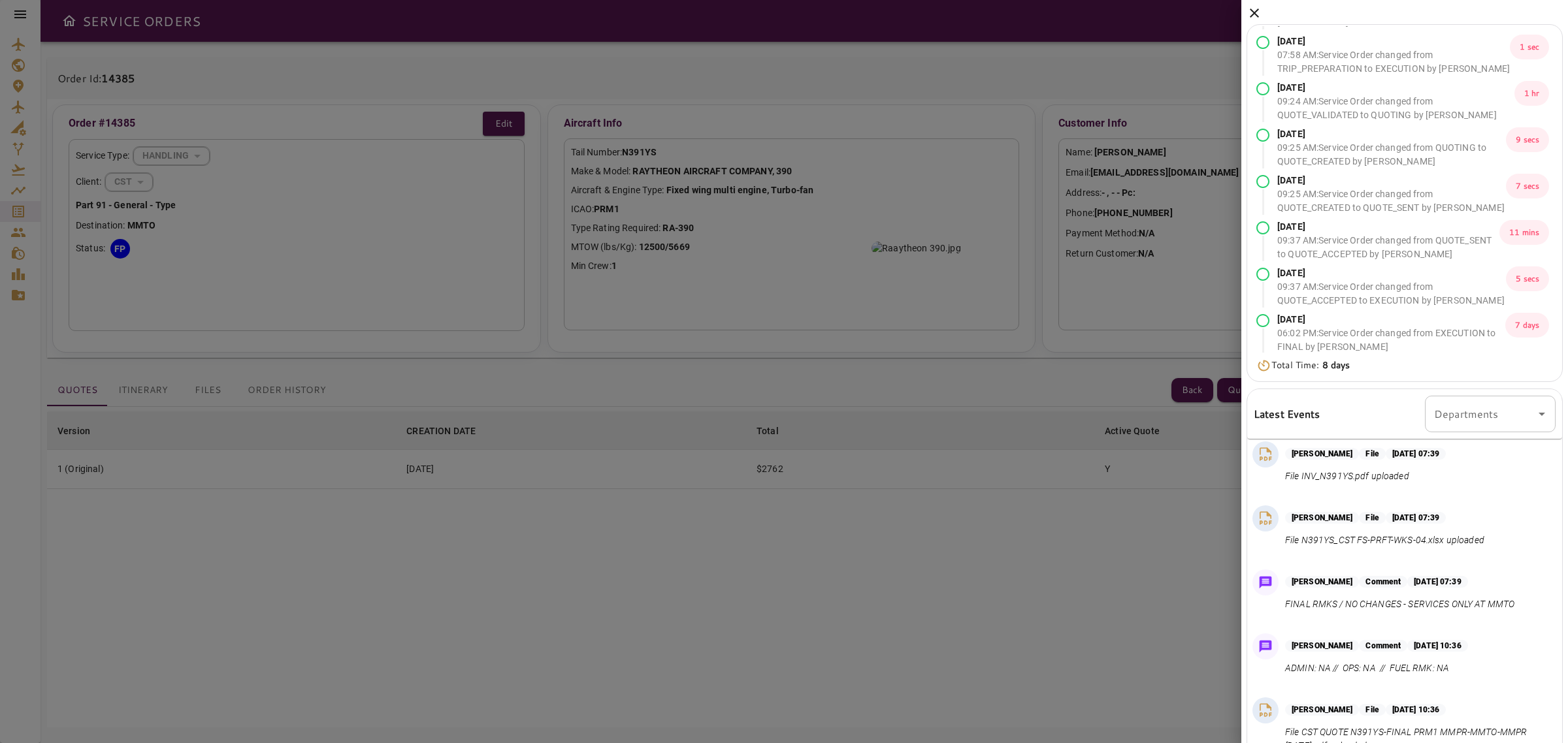
drag, startPoint x: 1249, startPoint y: 8, endPoint x: 1262, endPoint y: 41, distance: 35.5
click at [1249, 8] on icon at bounding box center [1254, 13] width 16 height 16
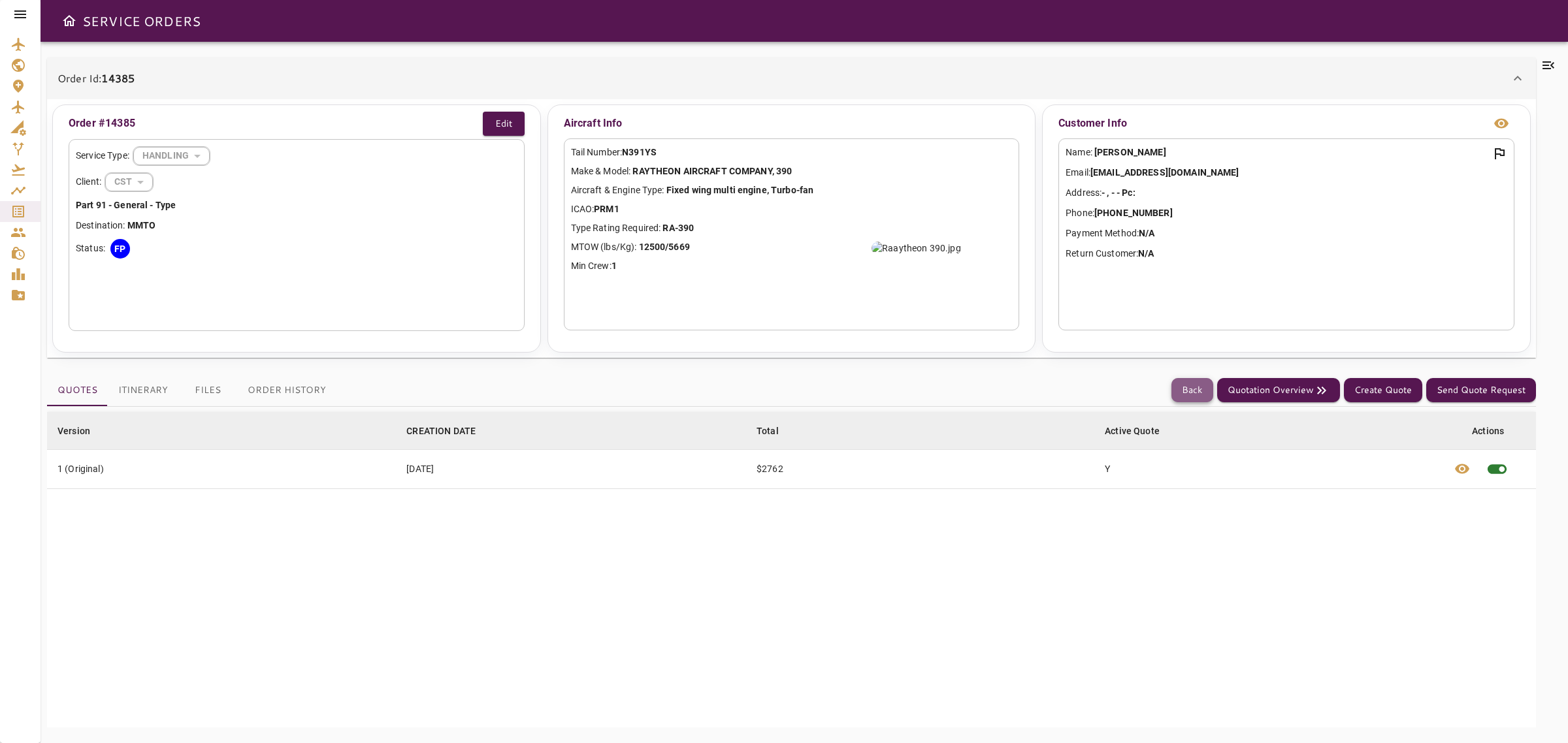
click at [1176, 394] on button "Back" at bounding box center [1192, 390] width 42 height 24
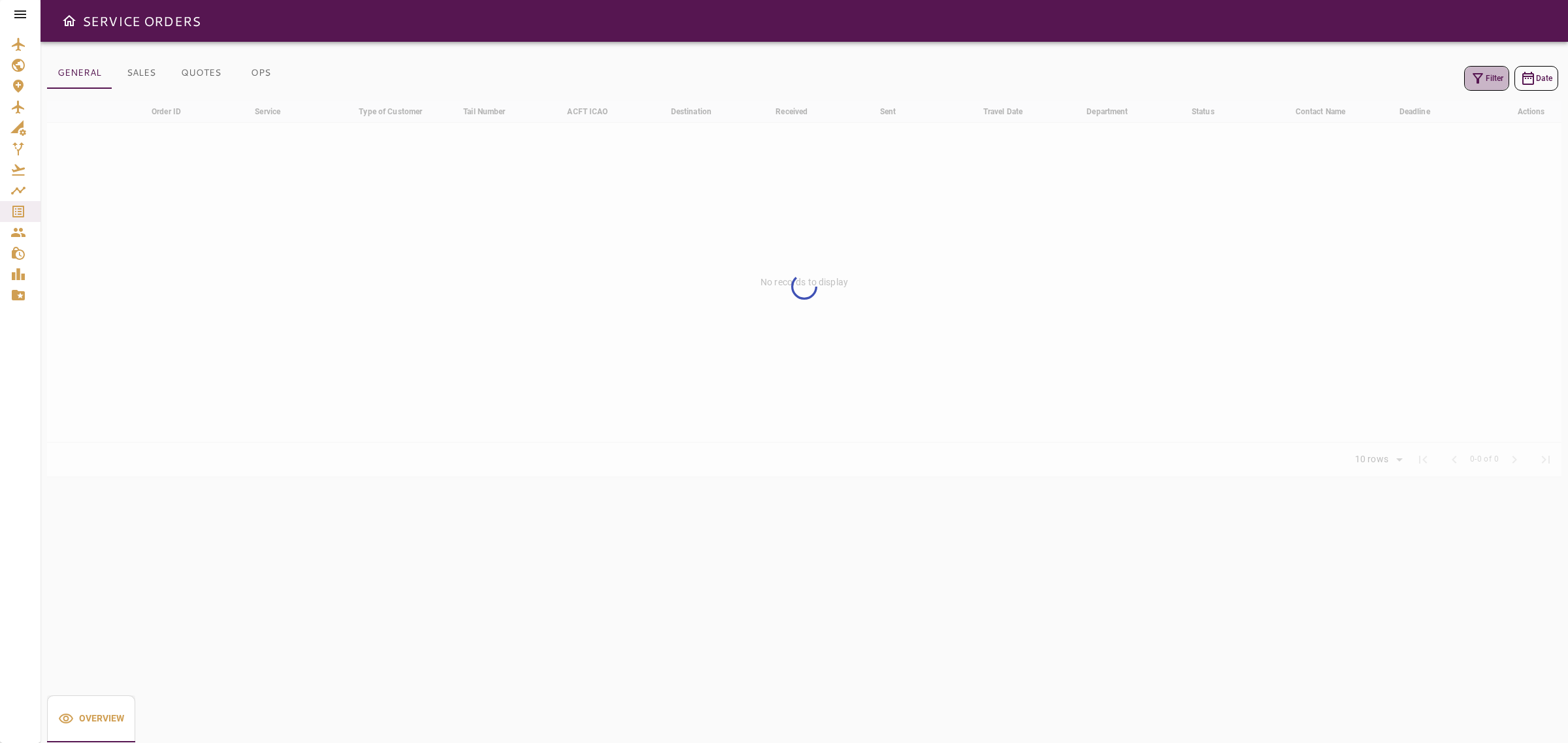
click at [1506, 79] on button "Filter" at bounding box center [1486, 79] width 45 height 25
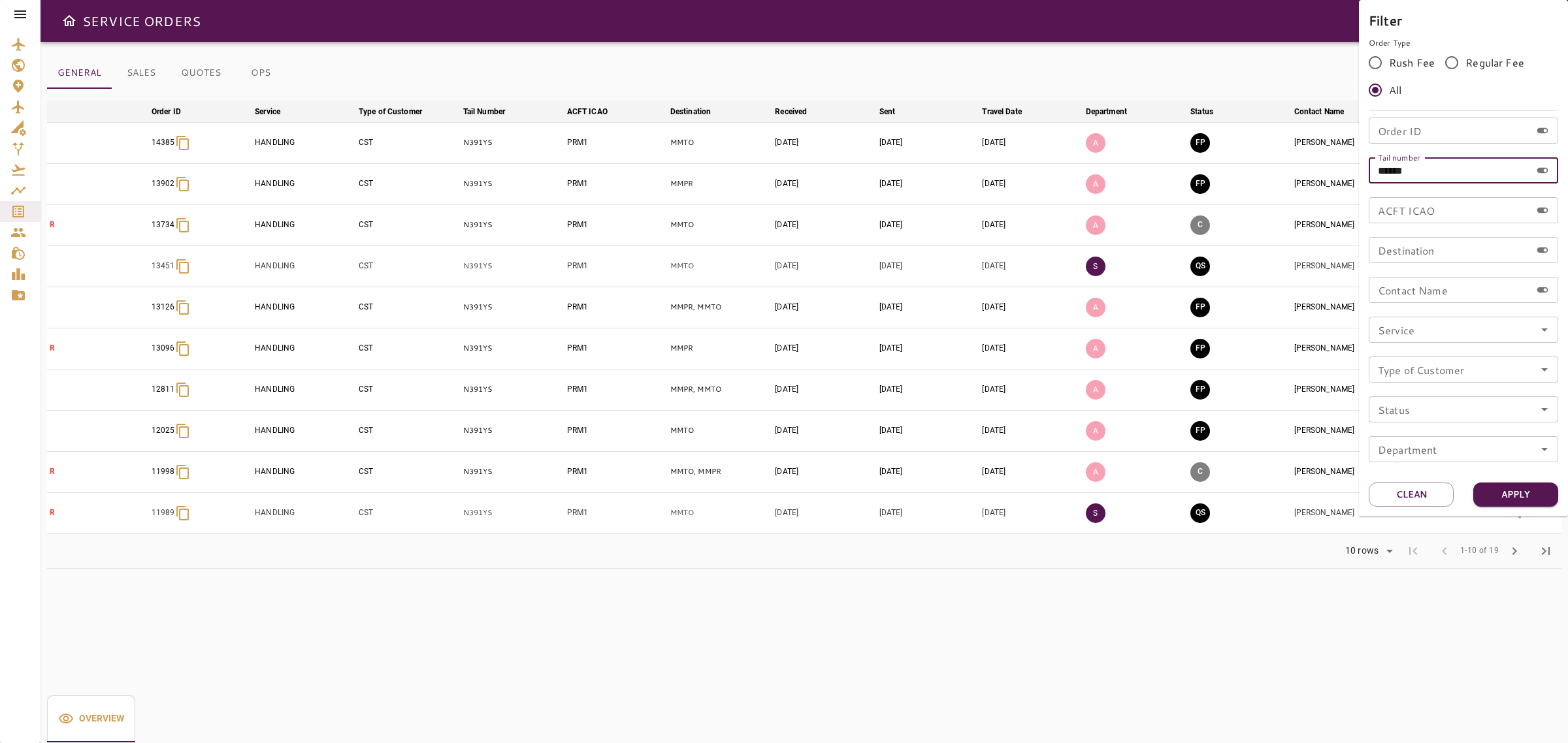
drag, startPoint x: 1377, startPoint y: 172, endPoint x: 1353, endPoint y: 176, distance: 24.3
click at [1348, 172] on div "Filter Order Type Rush Fee Regular Fee All Order ID Order ID Tail number ******…" at bounding box center [784, 371] width 1568 height 743
paste input "text"
type input "******"
click at [1534, 502] on button "Apply" at bounding box center [1516, 495] width 85 height 24
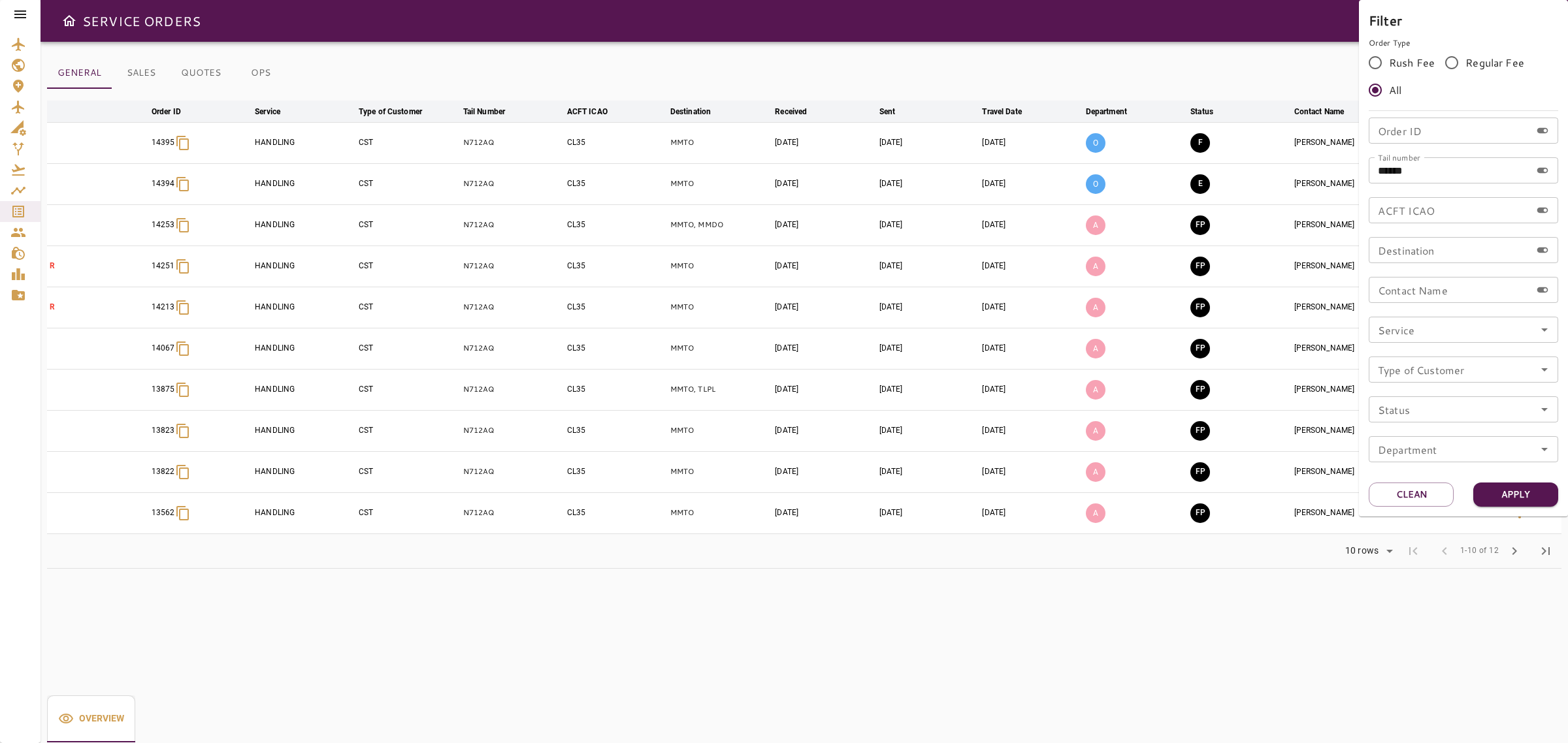
click at [1181, 59] on div at bounding box center [784, 371] width 1568 height 743
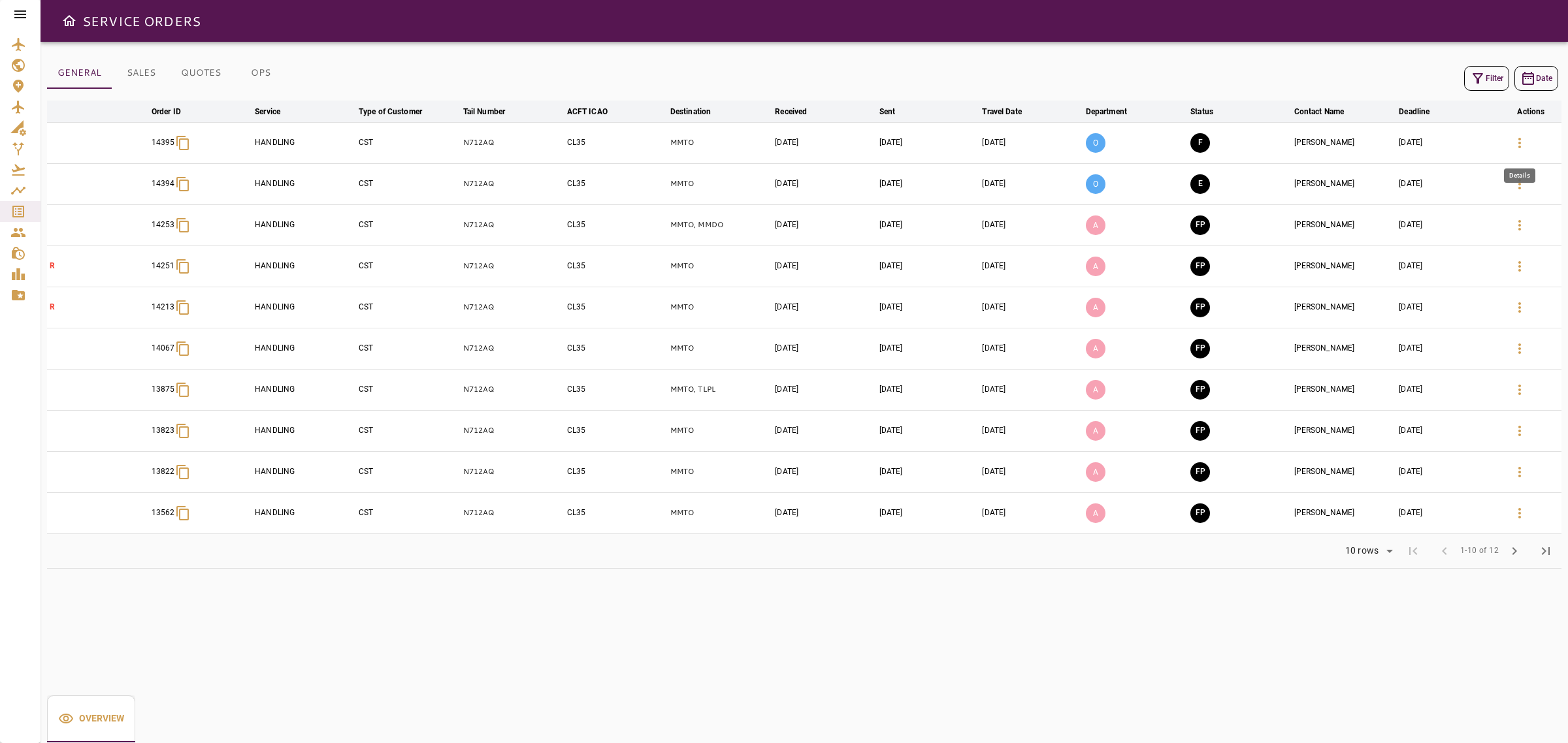
click at [1520, 139] on icon "button" at bounding box center [1519, 142] width 2 height 10
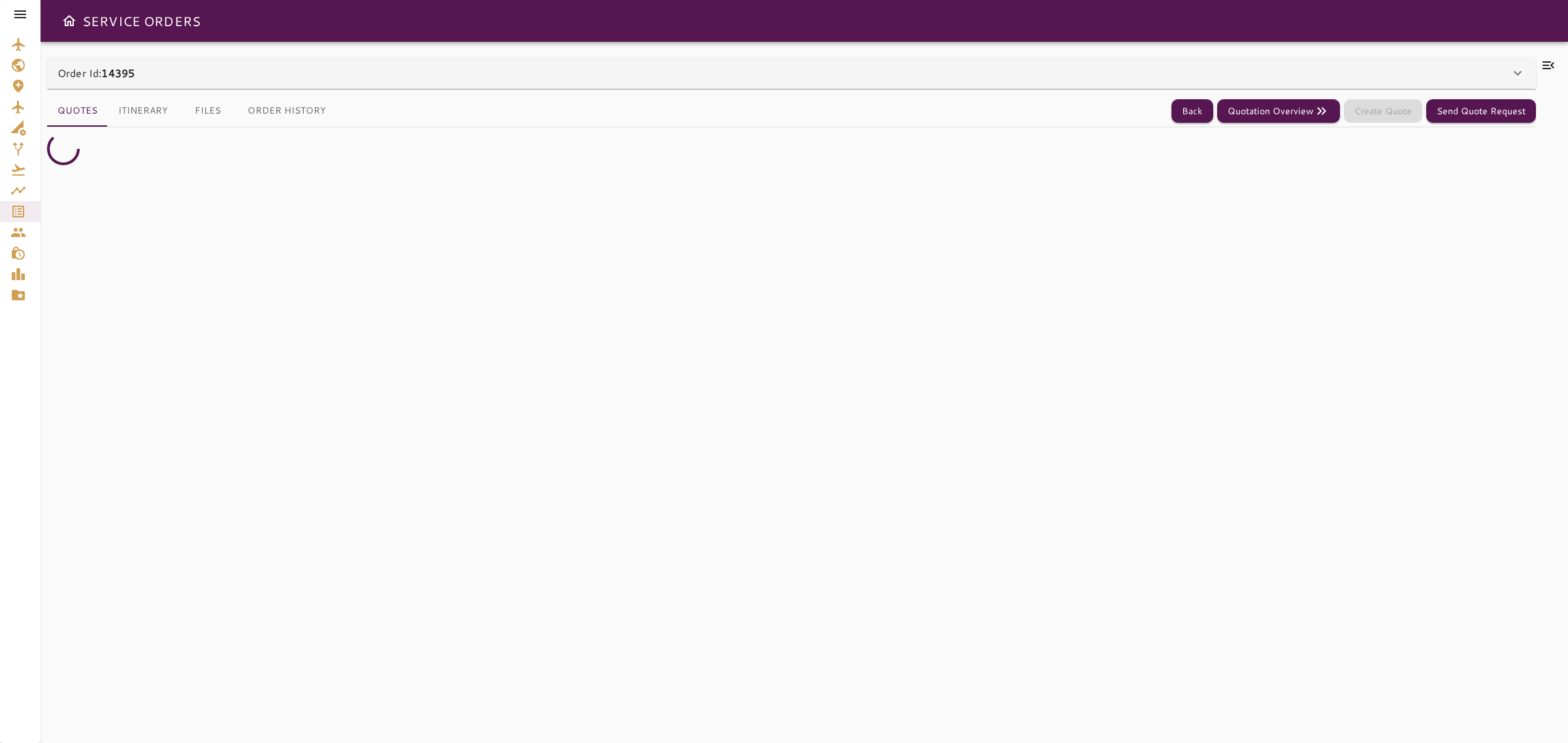
click at [1490, 67] on div "Order Id: 14395" at bounding box center [783, 73] width 1452 height 16
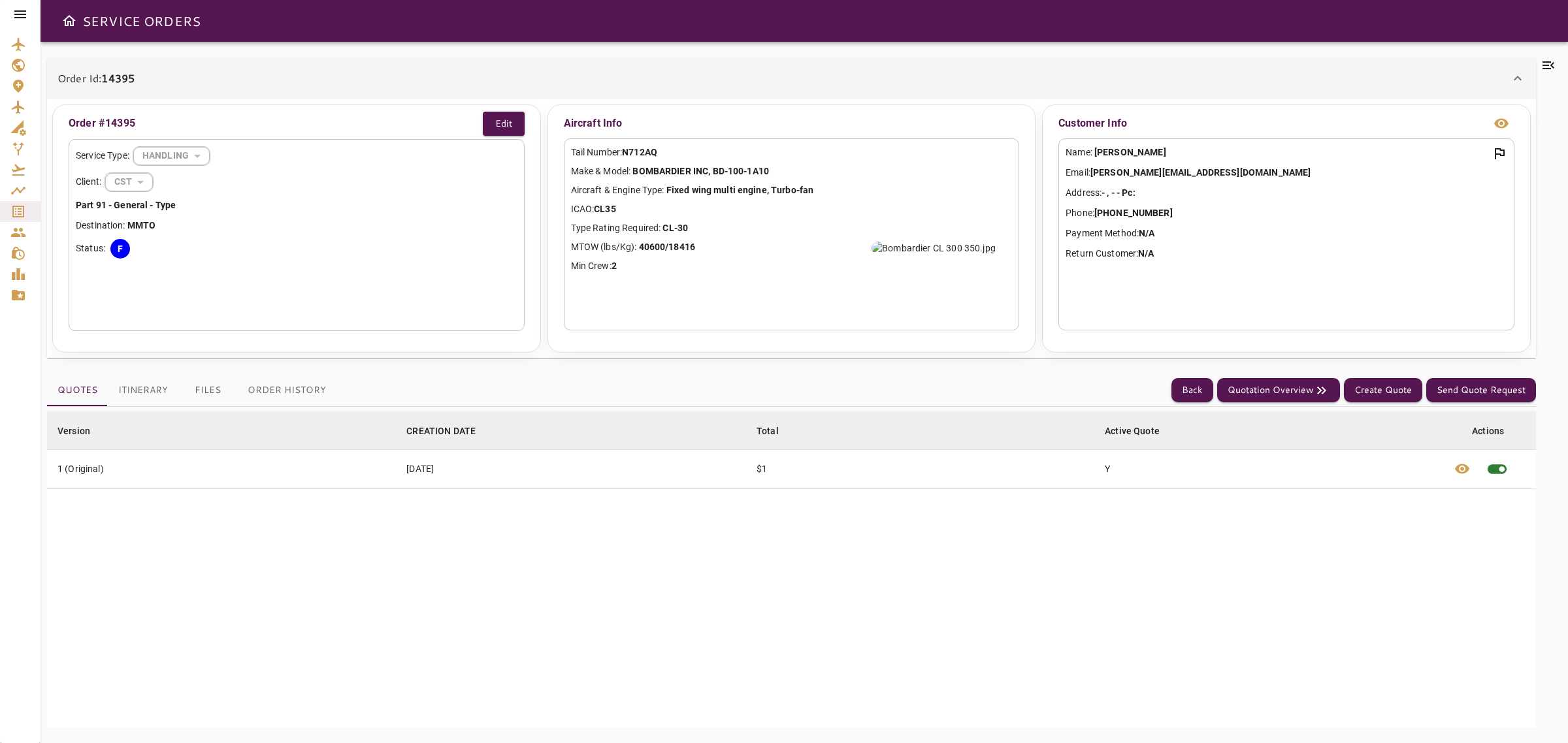
click at [1552, 61] on icon at bounding box center [1548, 65] width 16 height 16
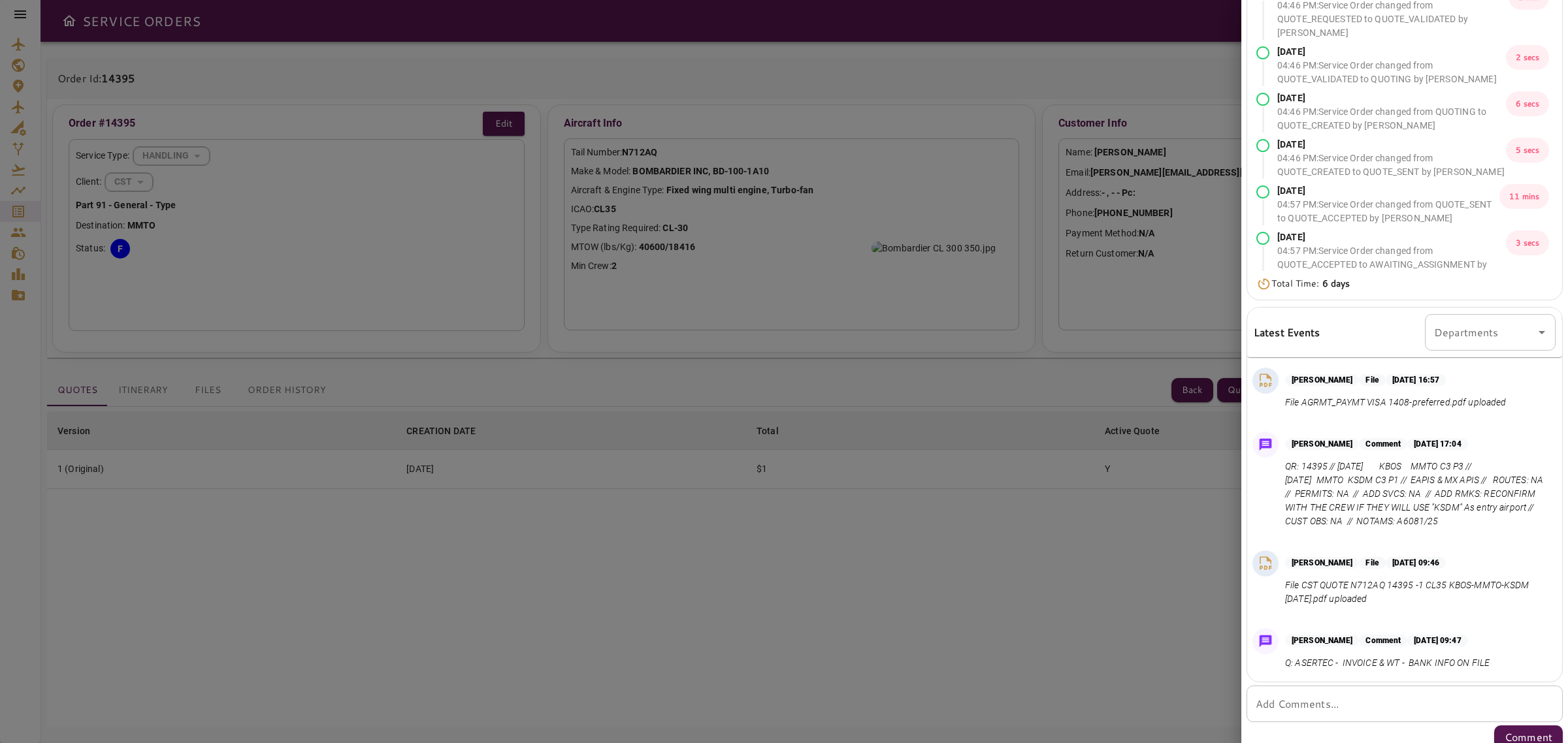
scroll to position [550, 0]
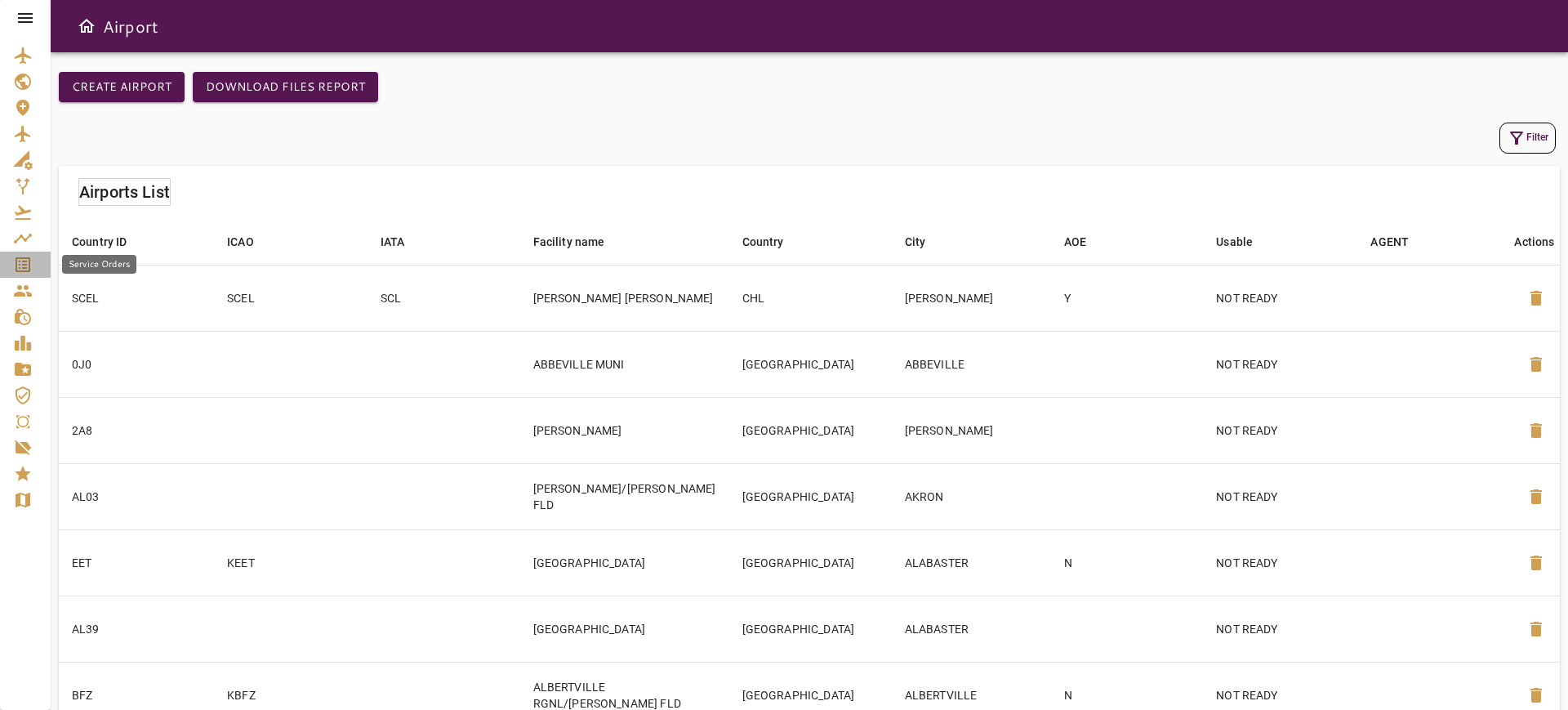
click at [21, 260] on icon "Service Orders" at bounding box center [23, 265] width 20 height 20
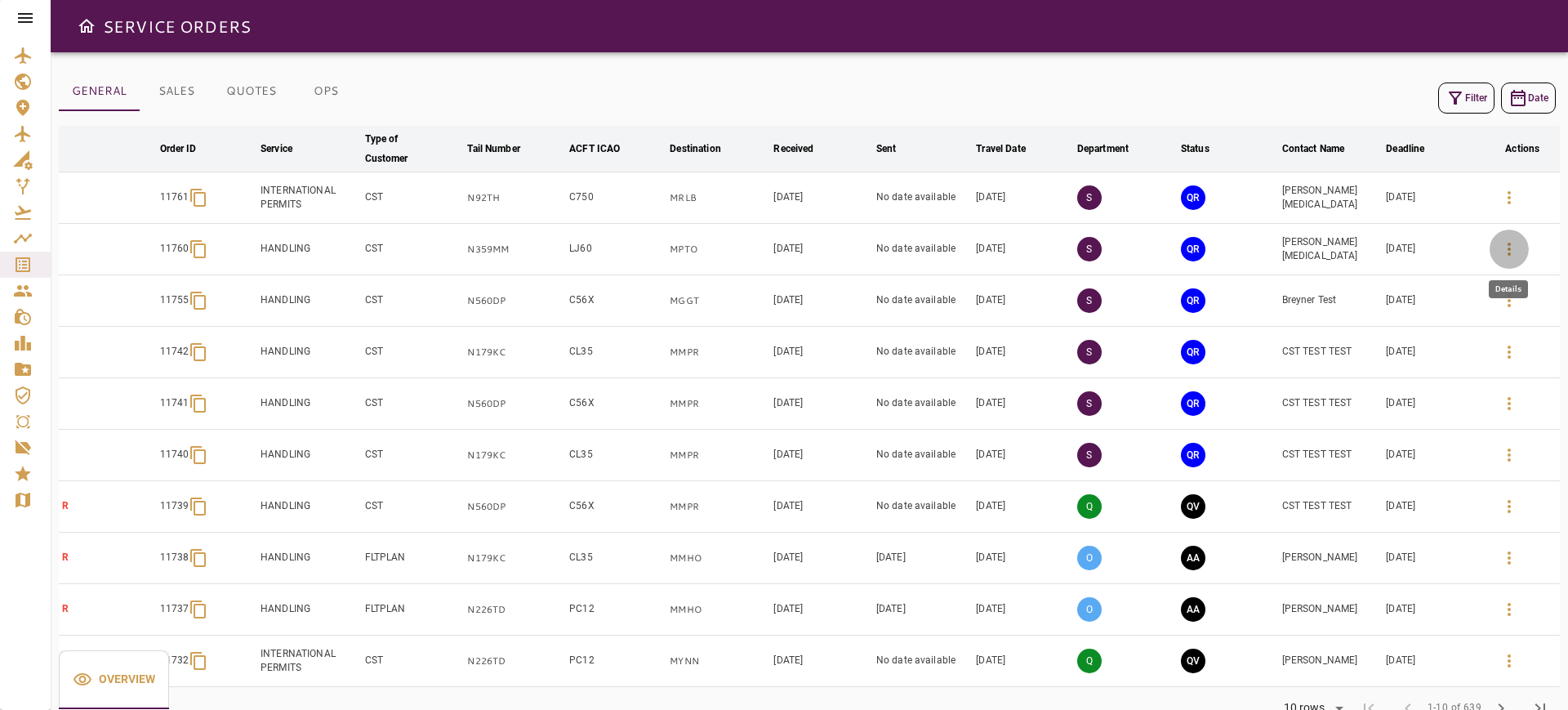
click at [1517, 252] on icon "button" at bounding box center [1509, 249] width 20 height 20
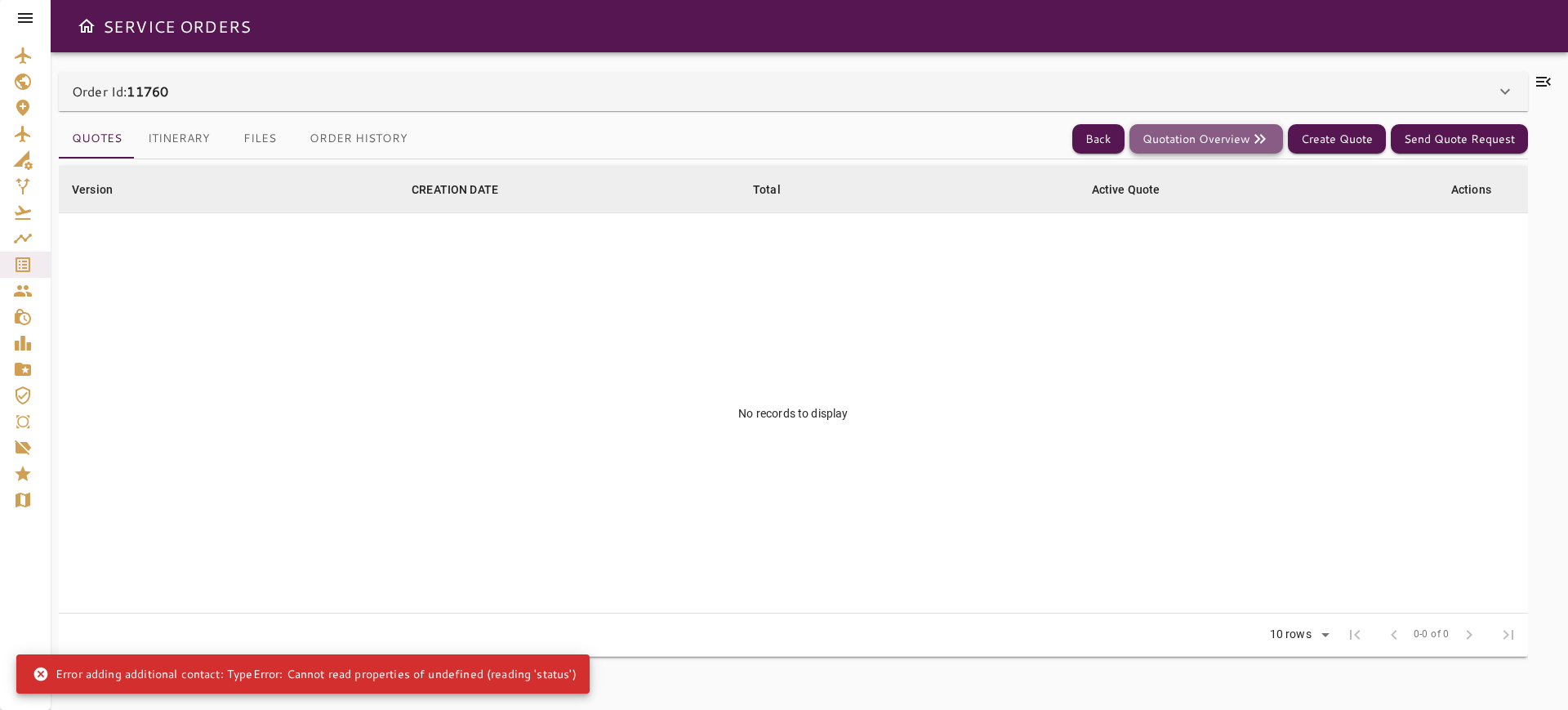
click at [1213, 146] on button "Quotation Overview" at bounding box center [1206, 139] width 153 height 30
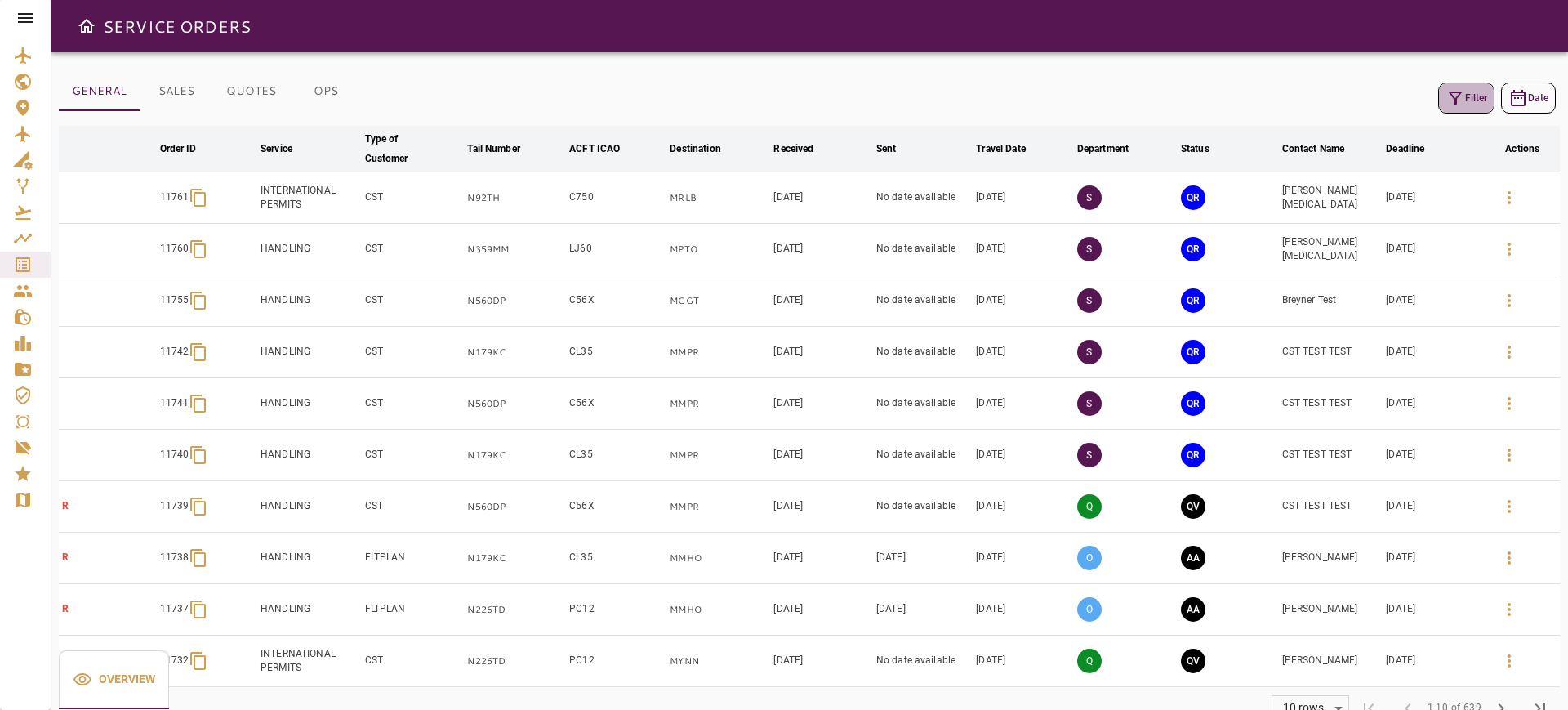
click at [1462, 99] on icon "button" at bounding box center [1456, 98] width 20 height 20
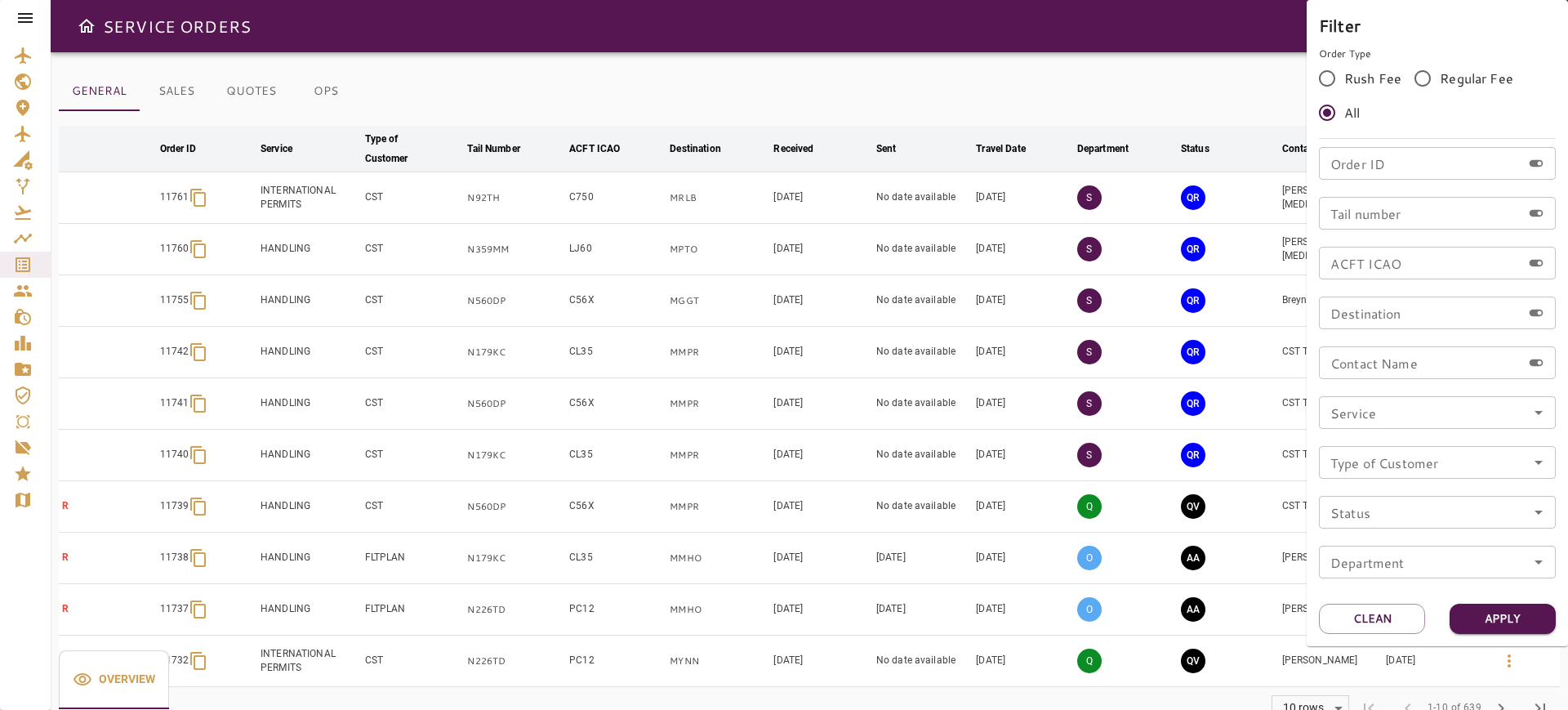
click at [16, 70] on div at bounding box center [784, 355] width 1568 height 710
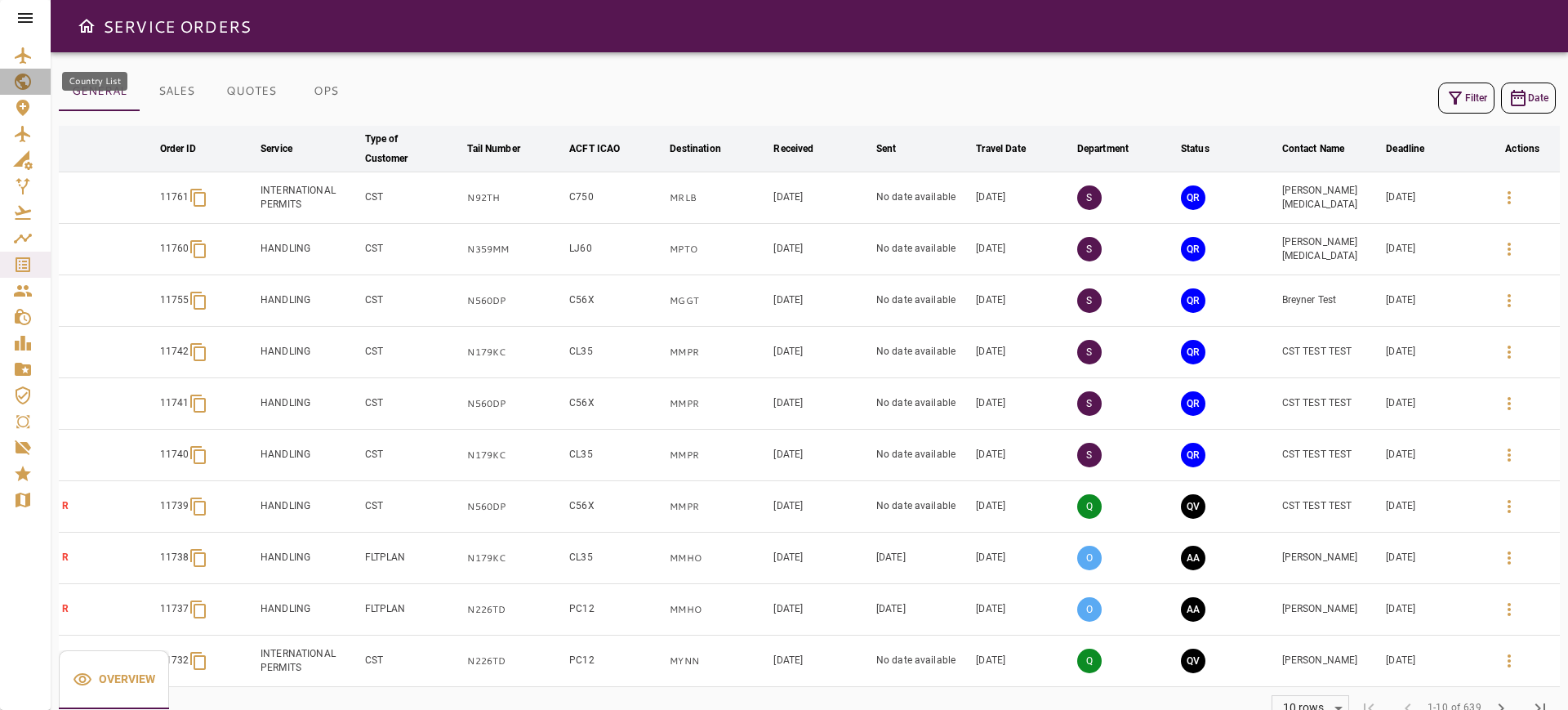
click at [19, 74] on icon "Country List" at bounding box center [23, 82] width 20 height 20
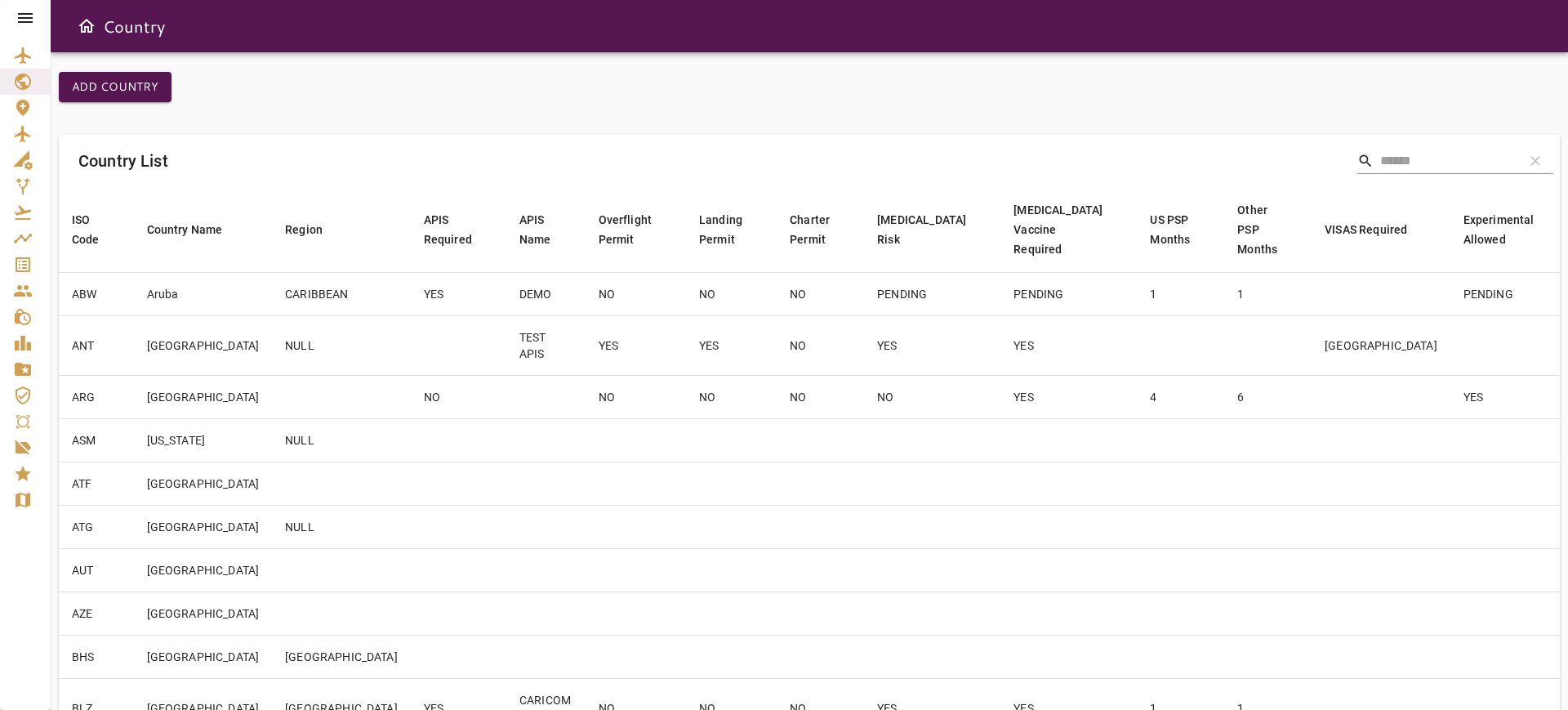
click at [1404, 176] on div "Country List search clear" at bounding box center [809, 160] width 1501 height 52
click at [1386, 156] on input "Search" at bounding box center [1445, 160] width 131 height 27
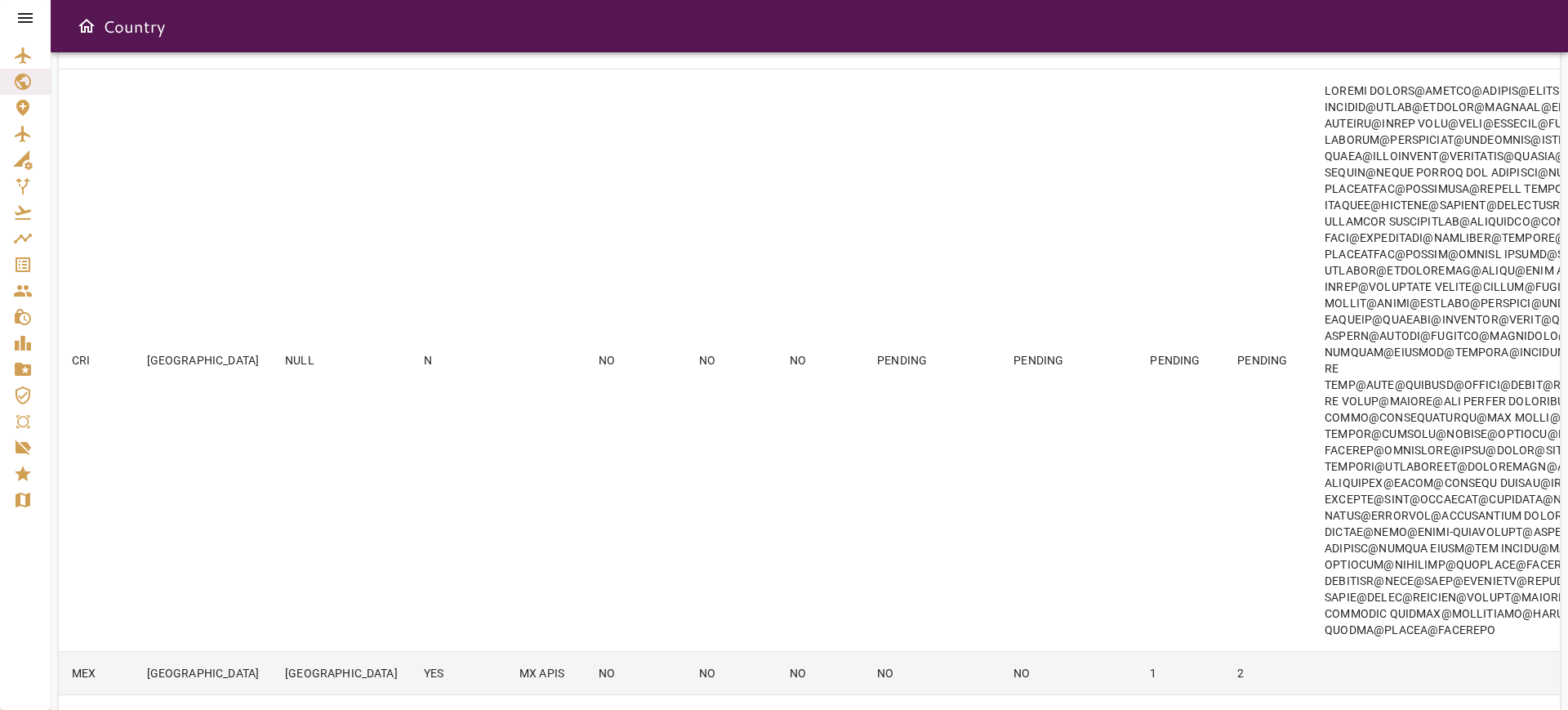
scroll to position [307, 0]
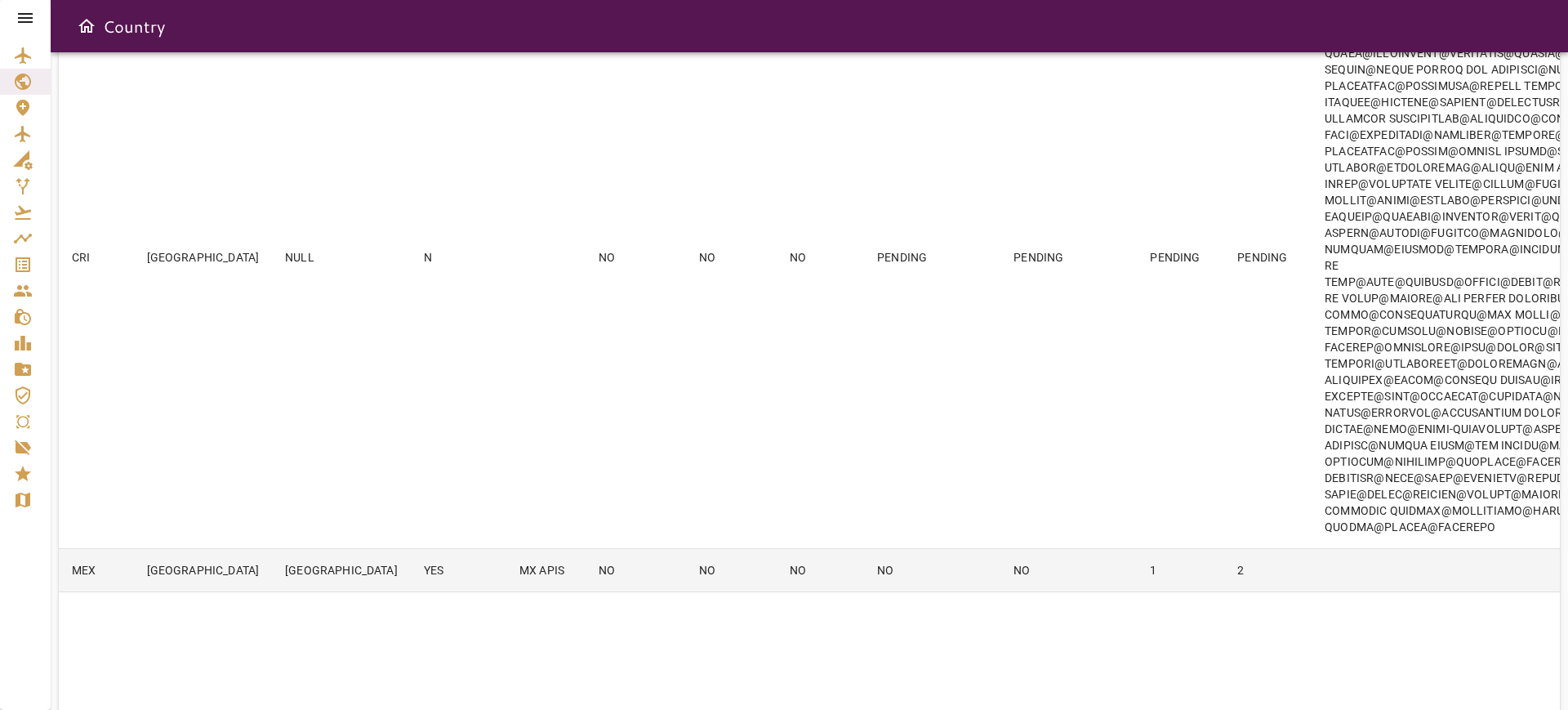
type input "******"
click at [506, 574] on td "MX APIS" at bounding box center [546, 570] width 80 height 43
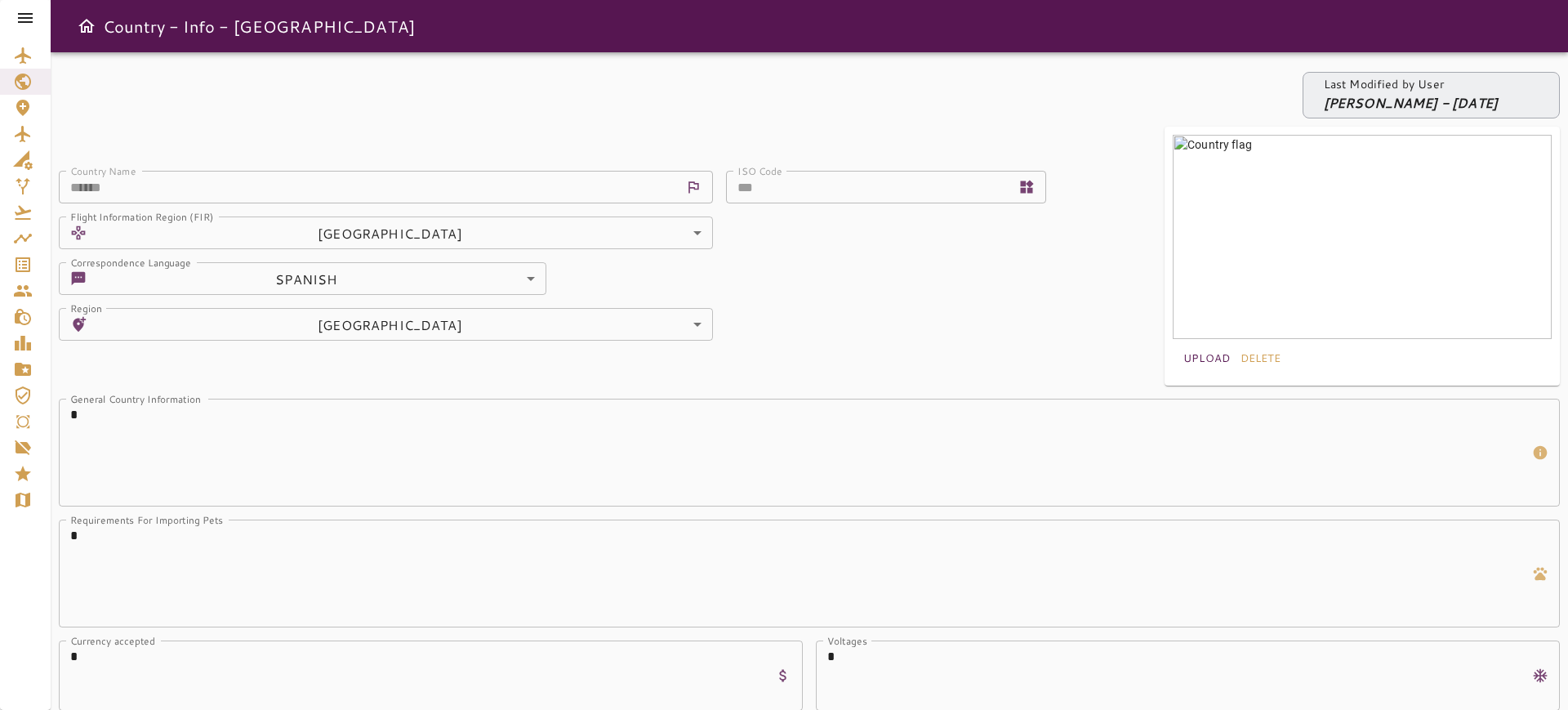
click at [21, 24] on icon at bounding box center [26, 18] width 20 height 20
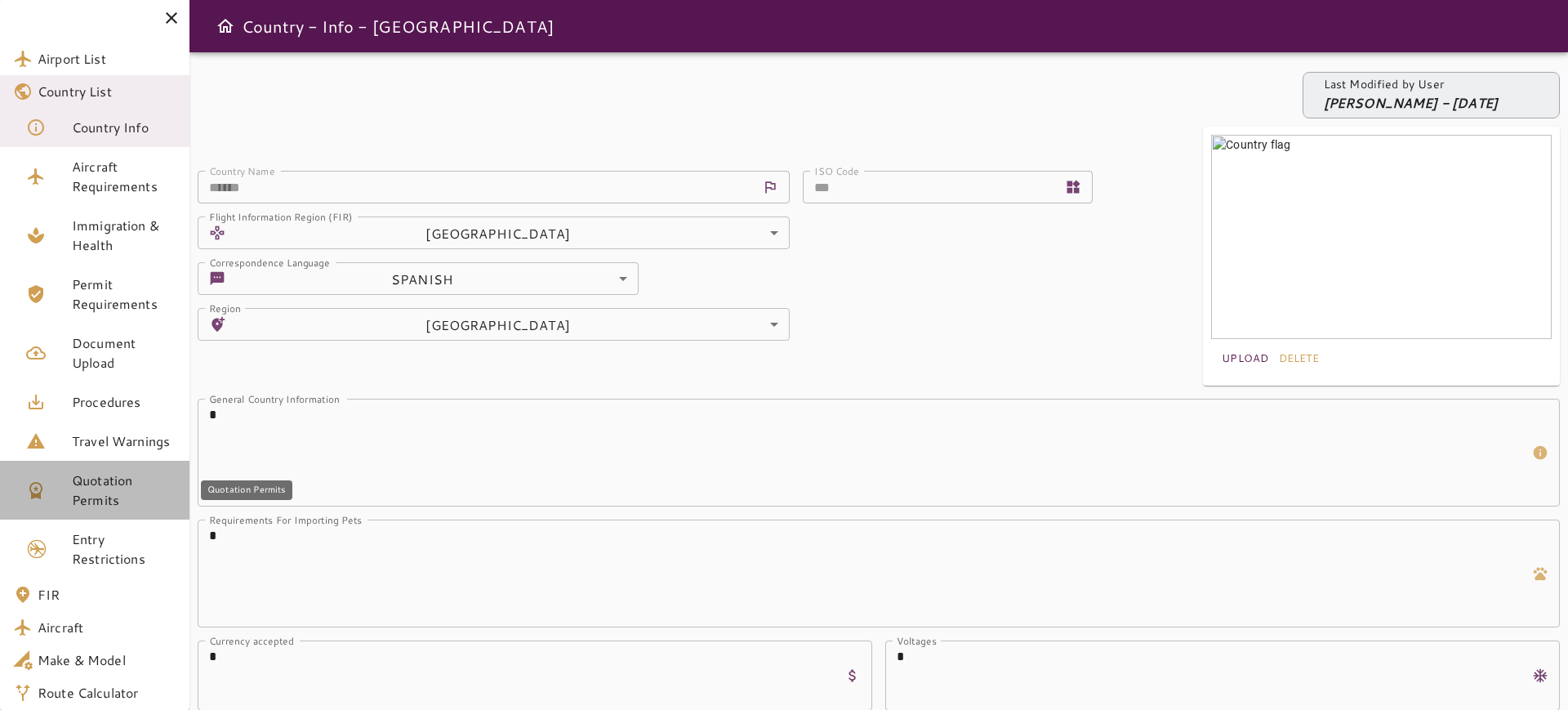
click at [139, 499] on span "Quotation Permits" at bounding box center [124, 491] width 104 height 39
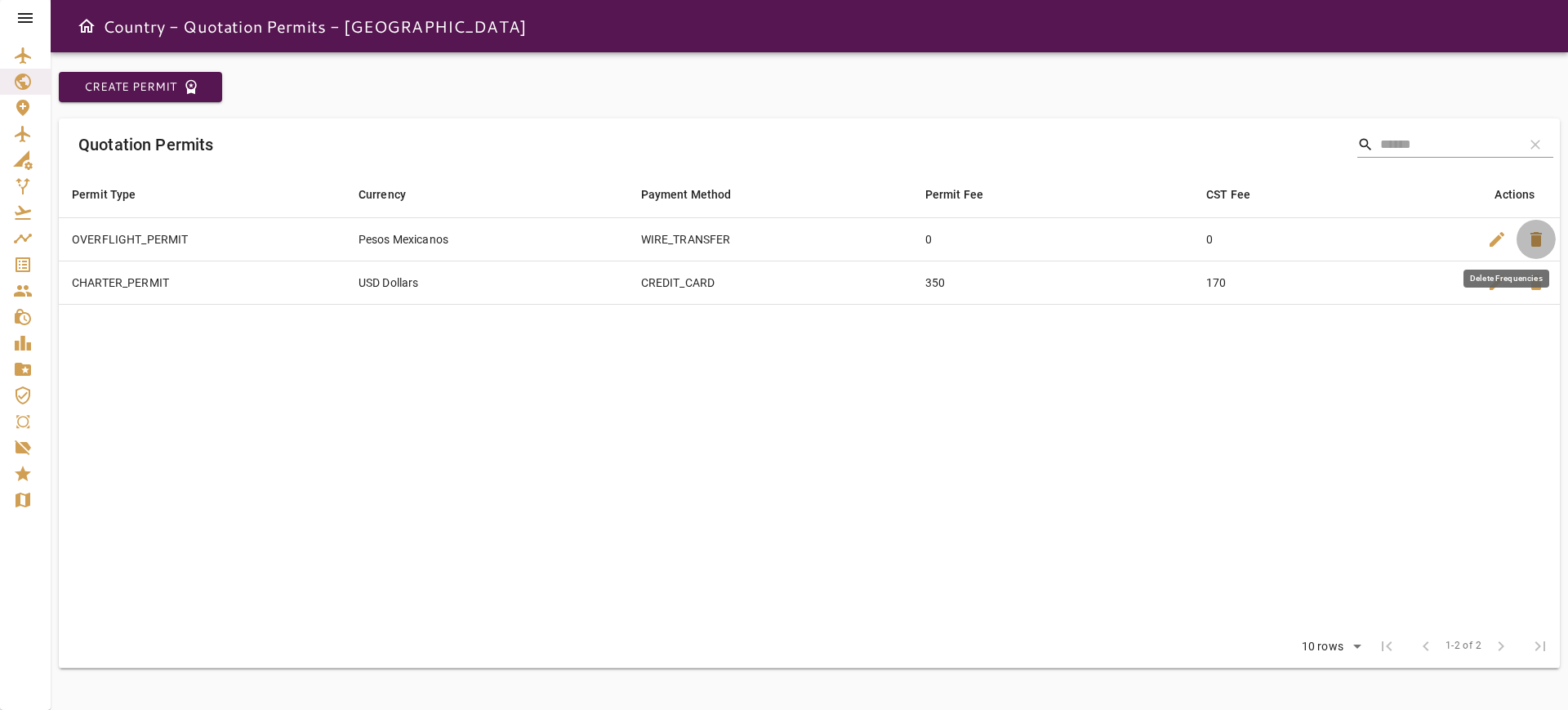
click at [1535, 236] on span "delete" at bounding box center [1537, 239] width 20 height 20
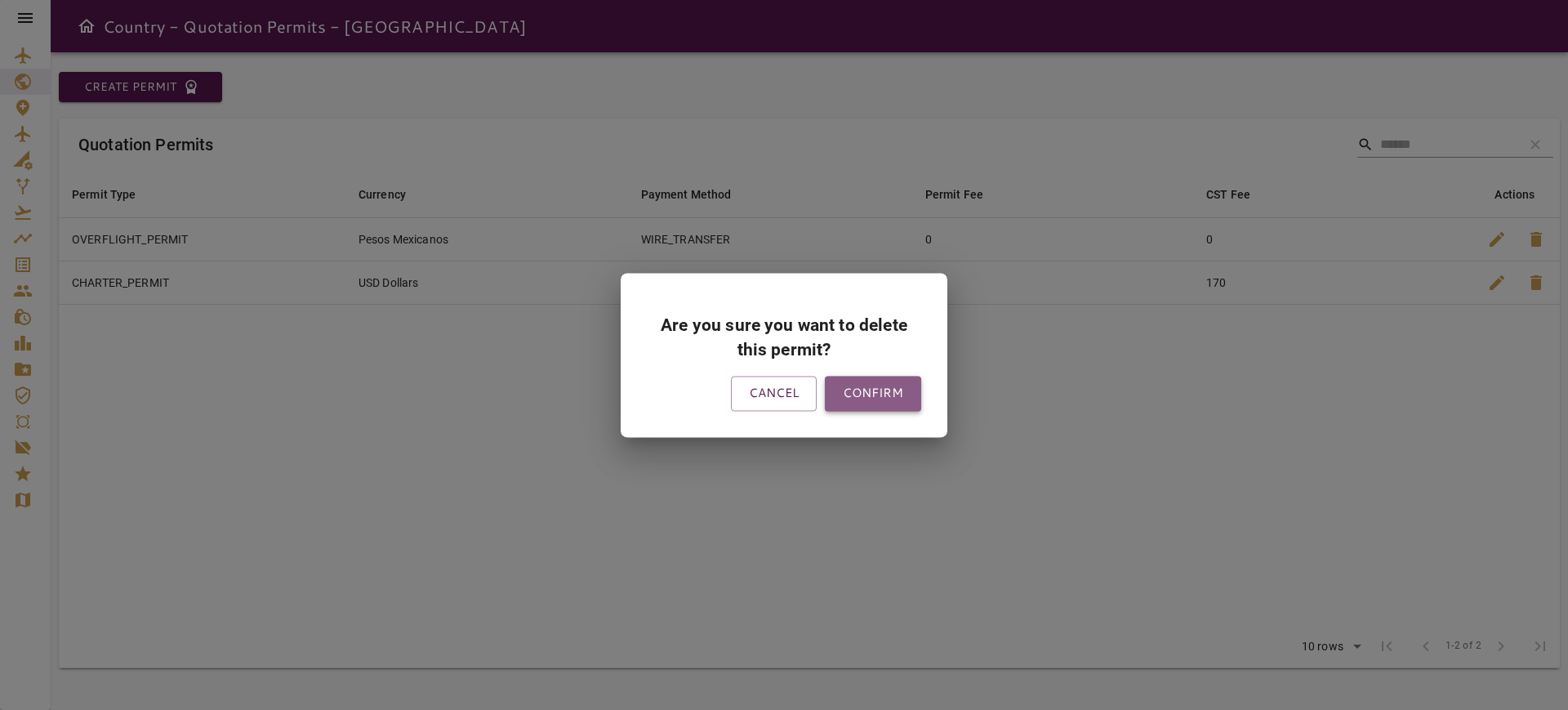
click at [889, 393] on button "CONFIRM" at bounding box center [873, 393] width 96 height 34
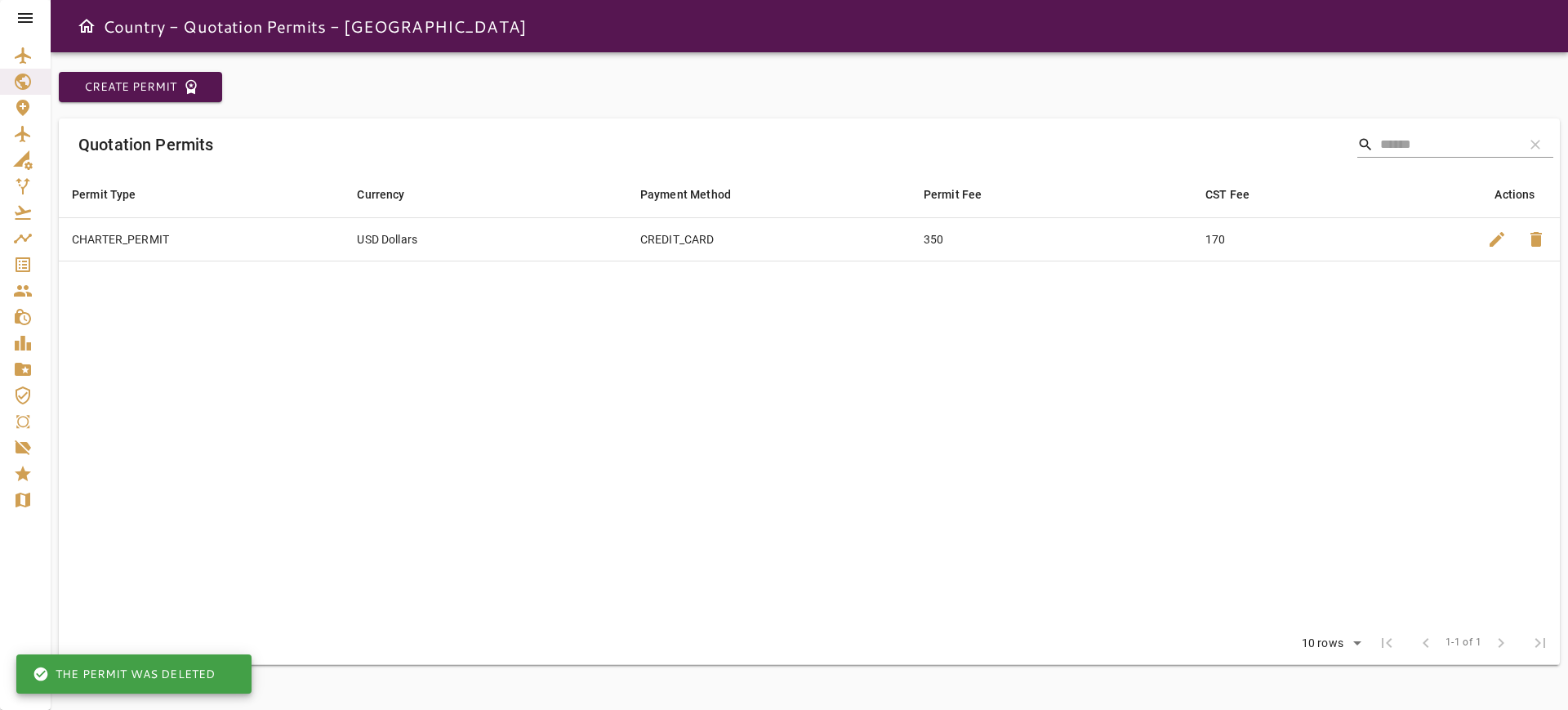
click at [21, 9] on icon at bounding box center [26, 18] width 20 height 20
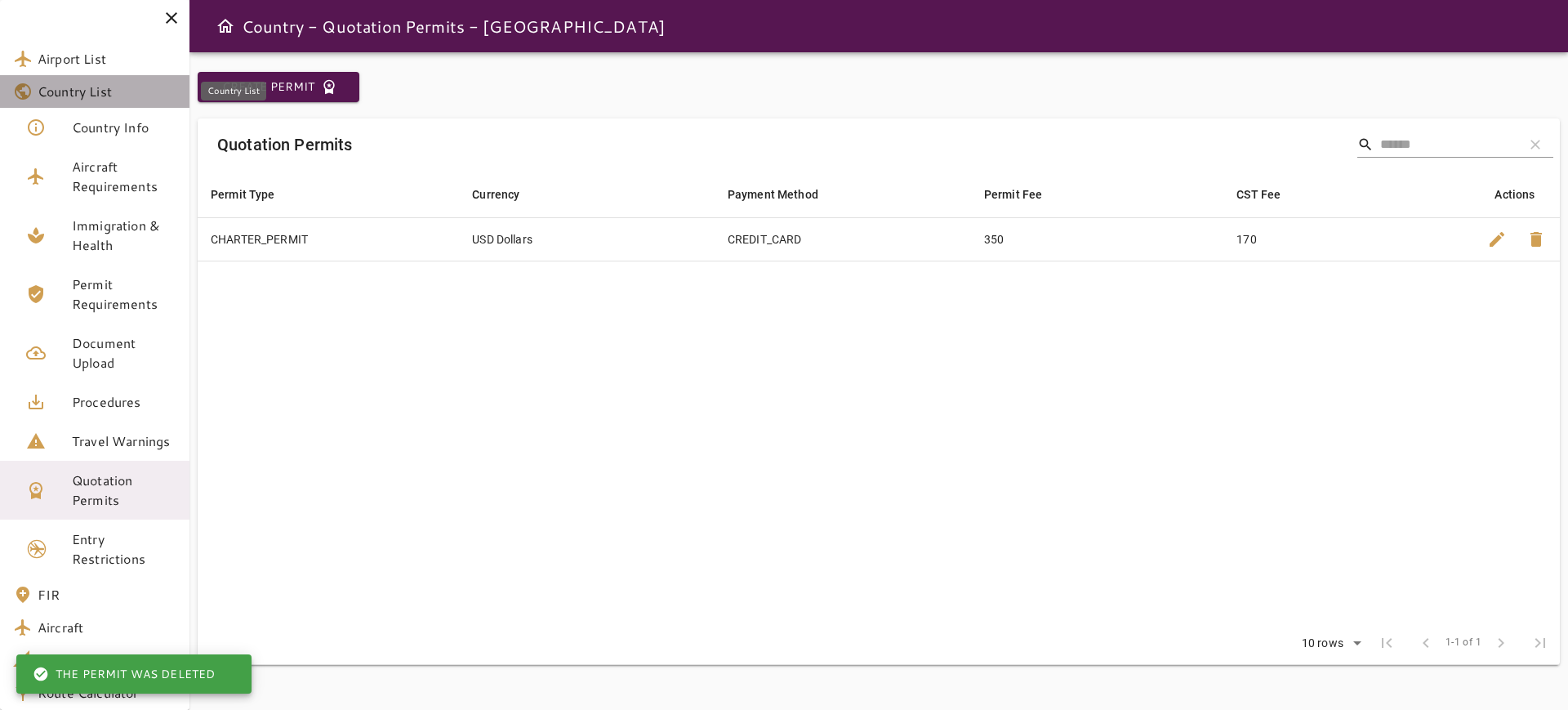
click at [97, 89] on span "Country List" at bounding box center [106, 91] width 139 height 20
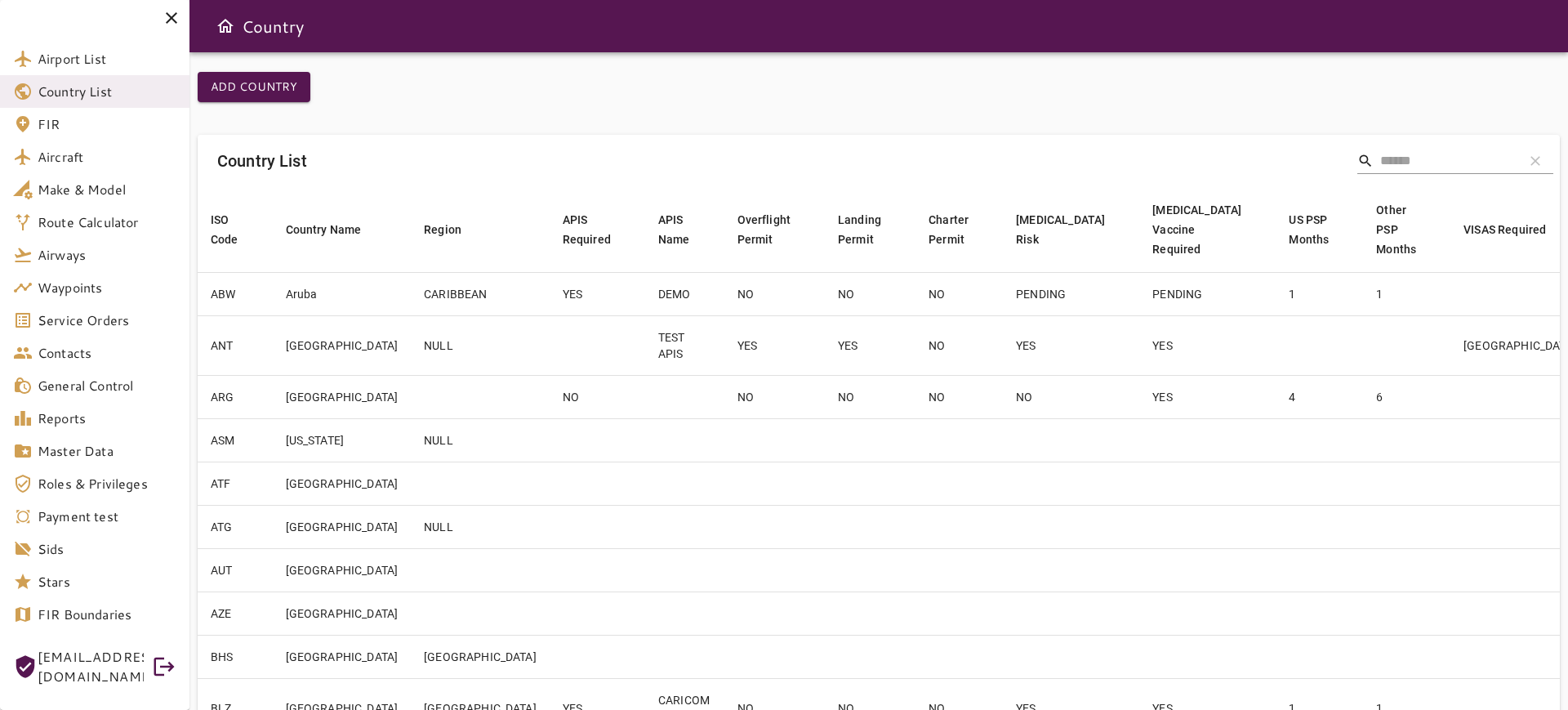
click at [1389, 168] on input "Search" at bounding box center [1445, 160] width 131 height 27
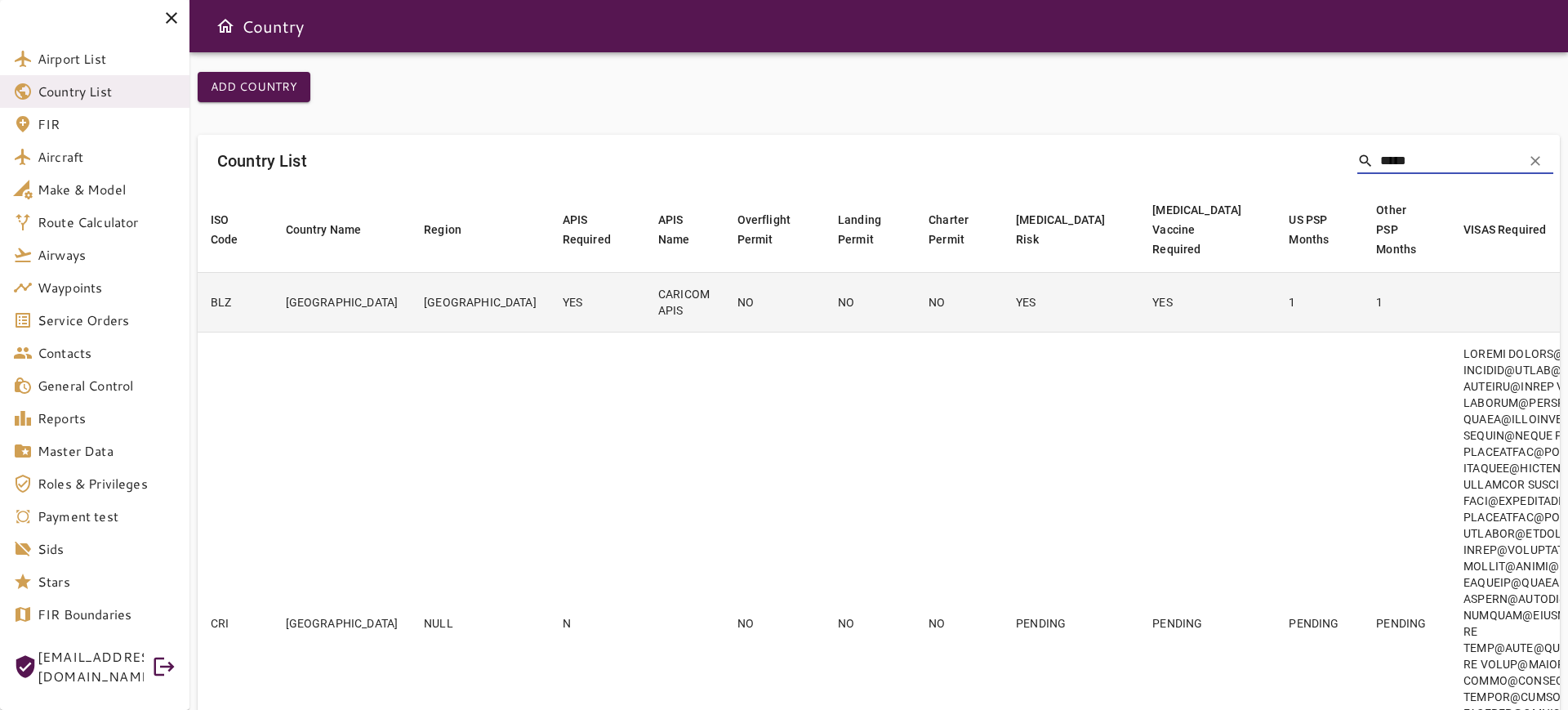
type input "*****"
click at [825, 315] on td "NO" at bounding box center [870, 302] width 90 height 60
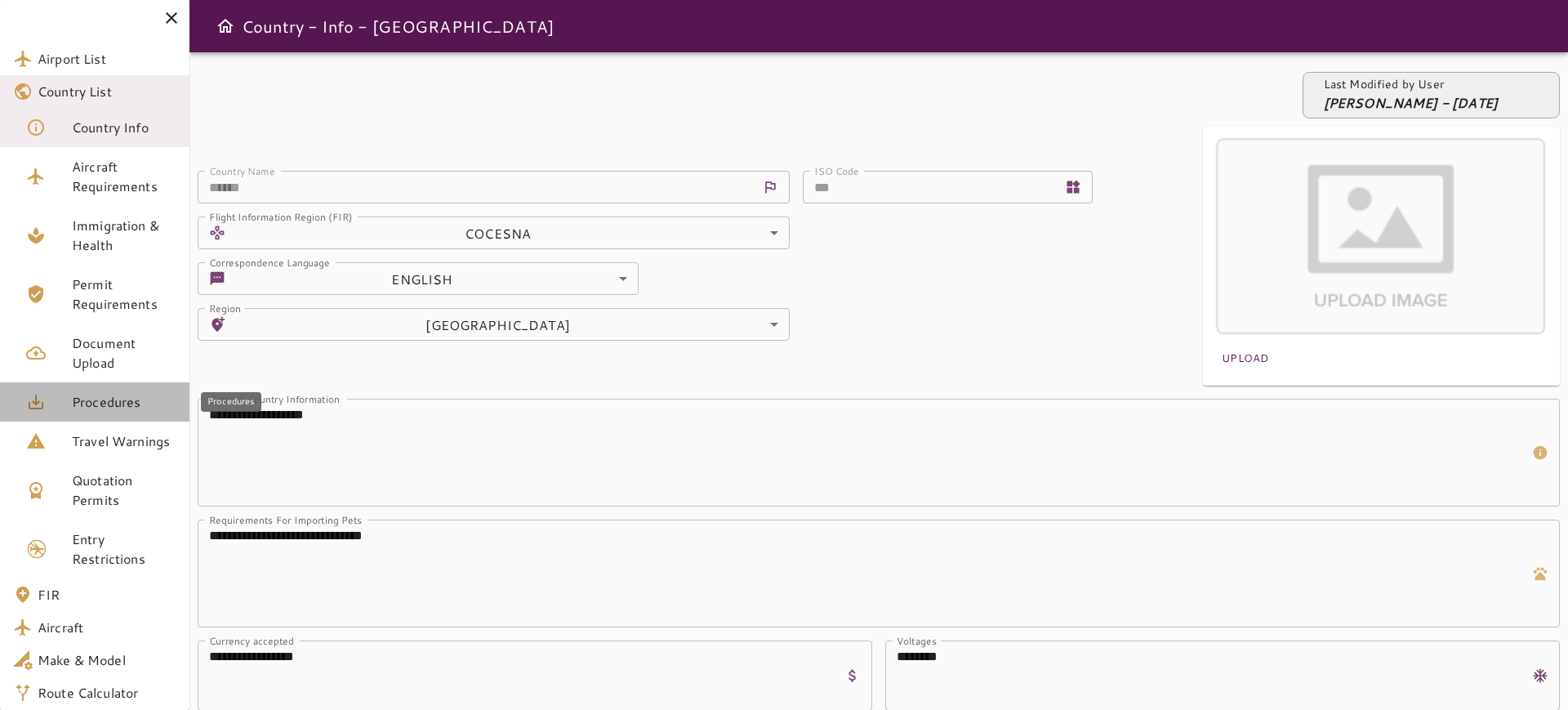
click at [138, 409] on span "Procedures" at bounding box center [124, 402] width 104 height 20
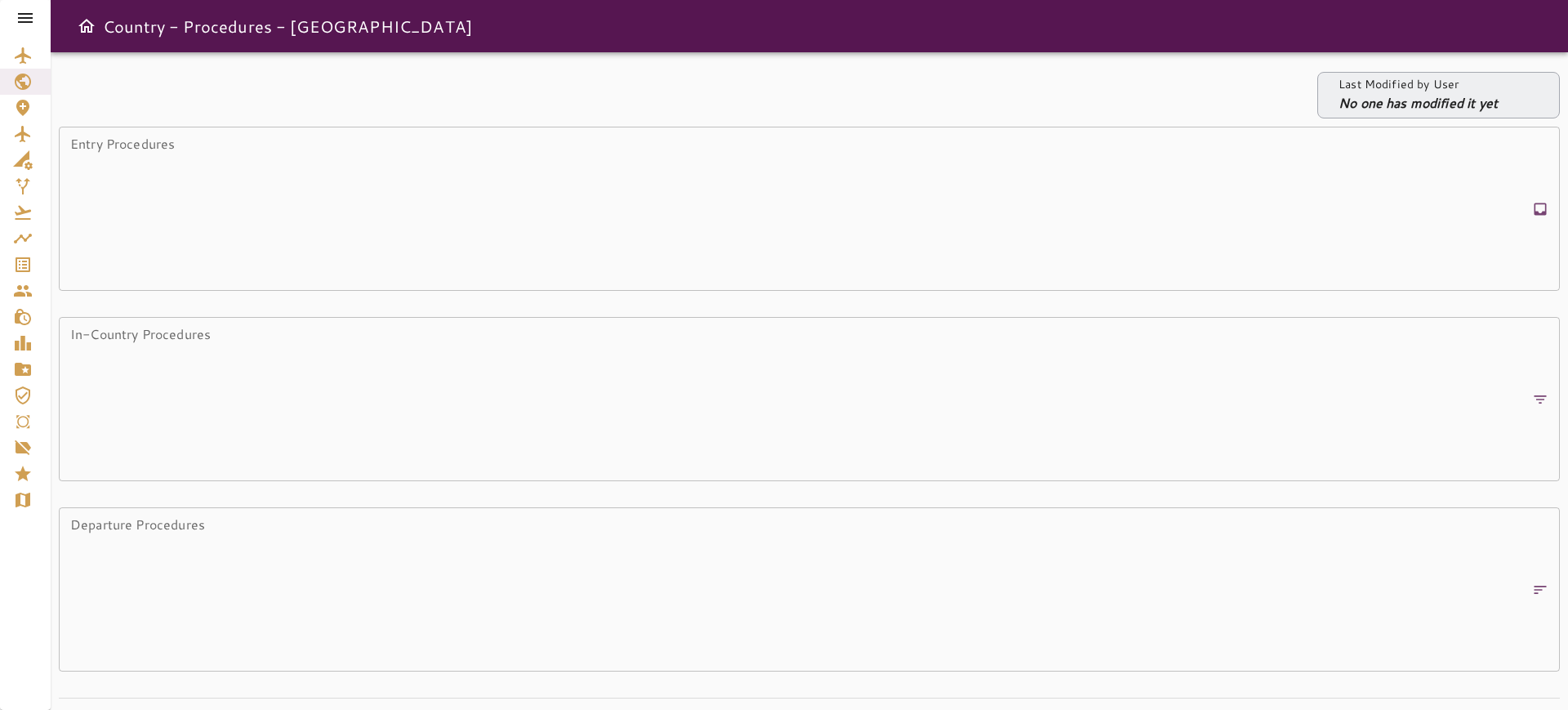
click at [30, 23] on icon at bounding box center [26, 18] width 20 height 20
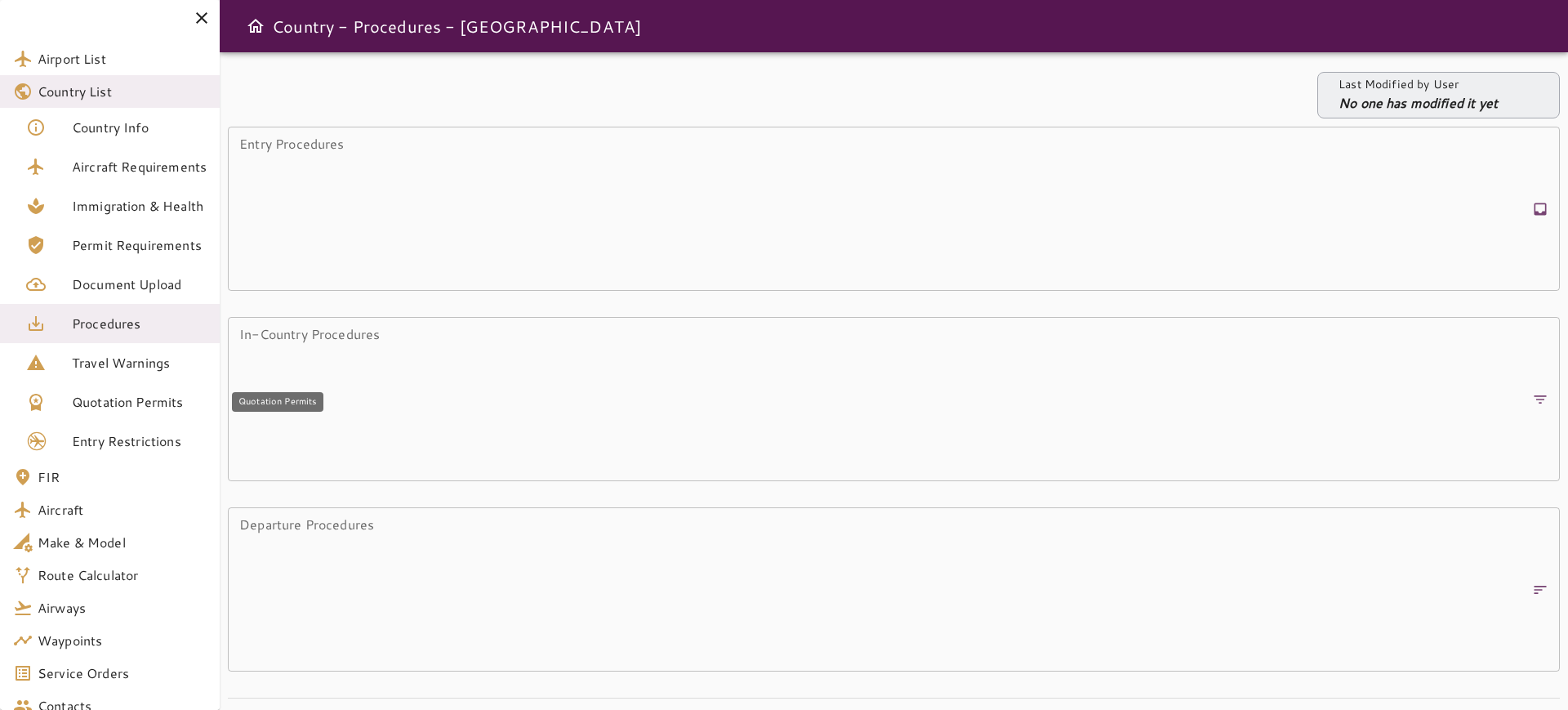
click at [135, 405] on span "Quotation Permits" at bounding box center [139, 402] width 135 height 20
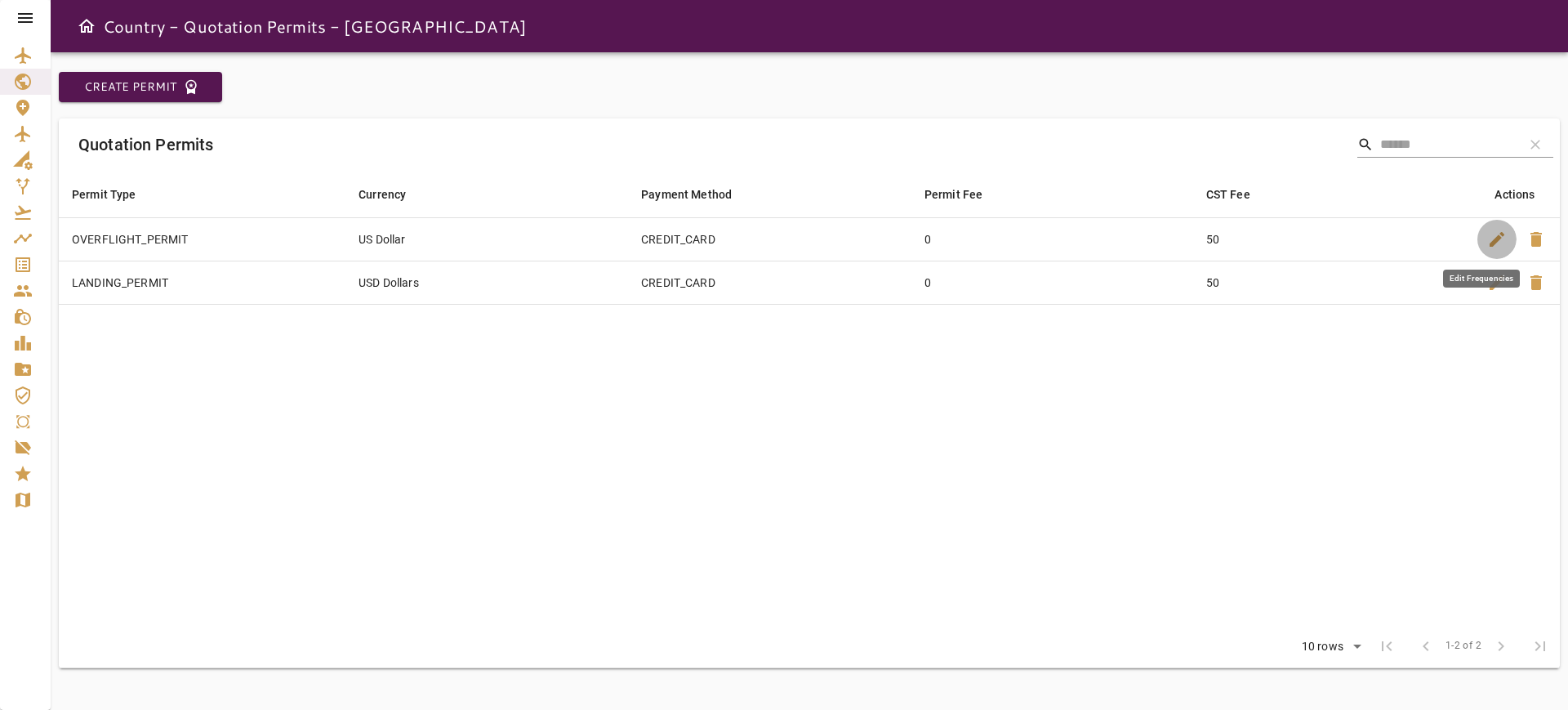
click at [1491, 245] on span "edit" at bounding box center [1497, 239] width 20 height 20
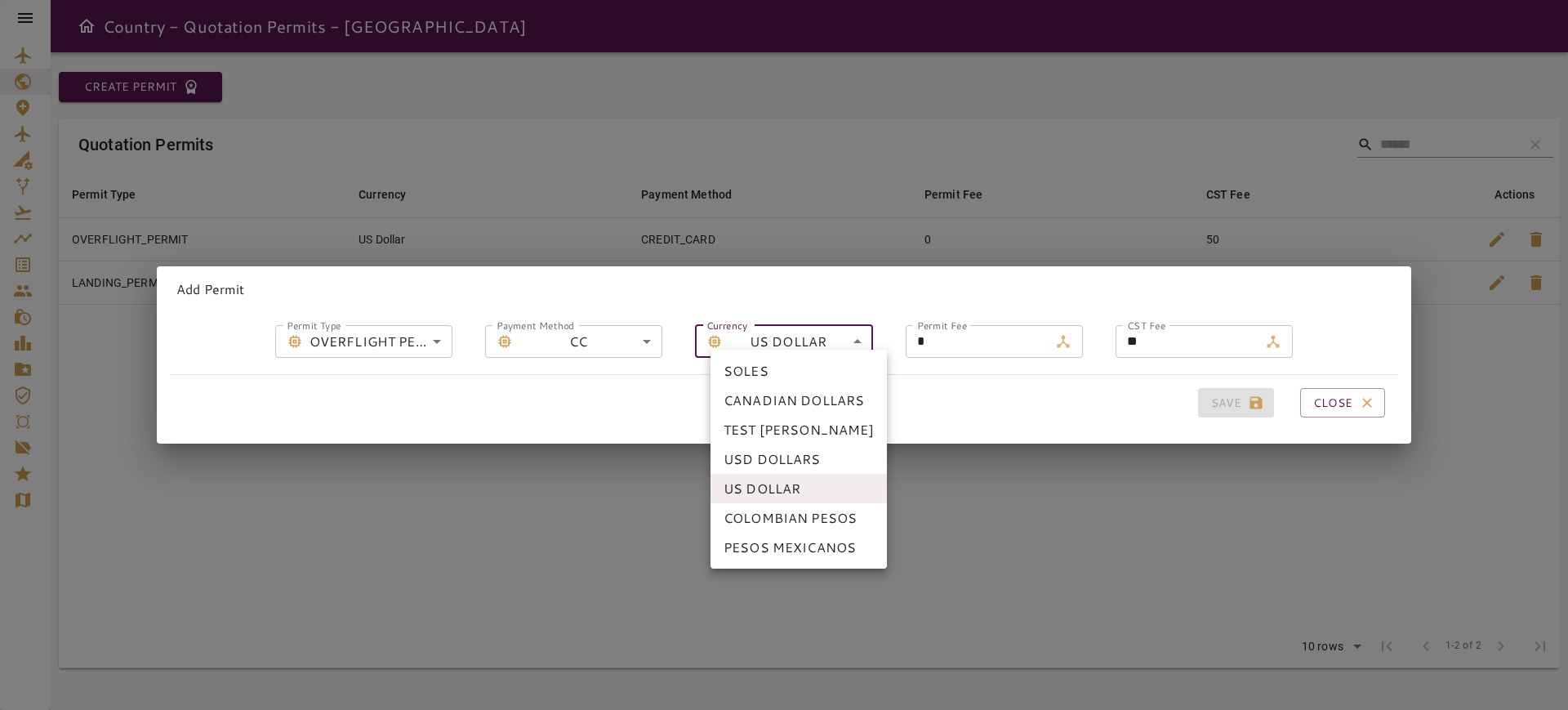
click at [829, 335] on body "**********" at bounding box center [784, 355] width 1568 height 710
click at [785, 336] on div at bounding box center [784, 355] width 1568 height 710
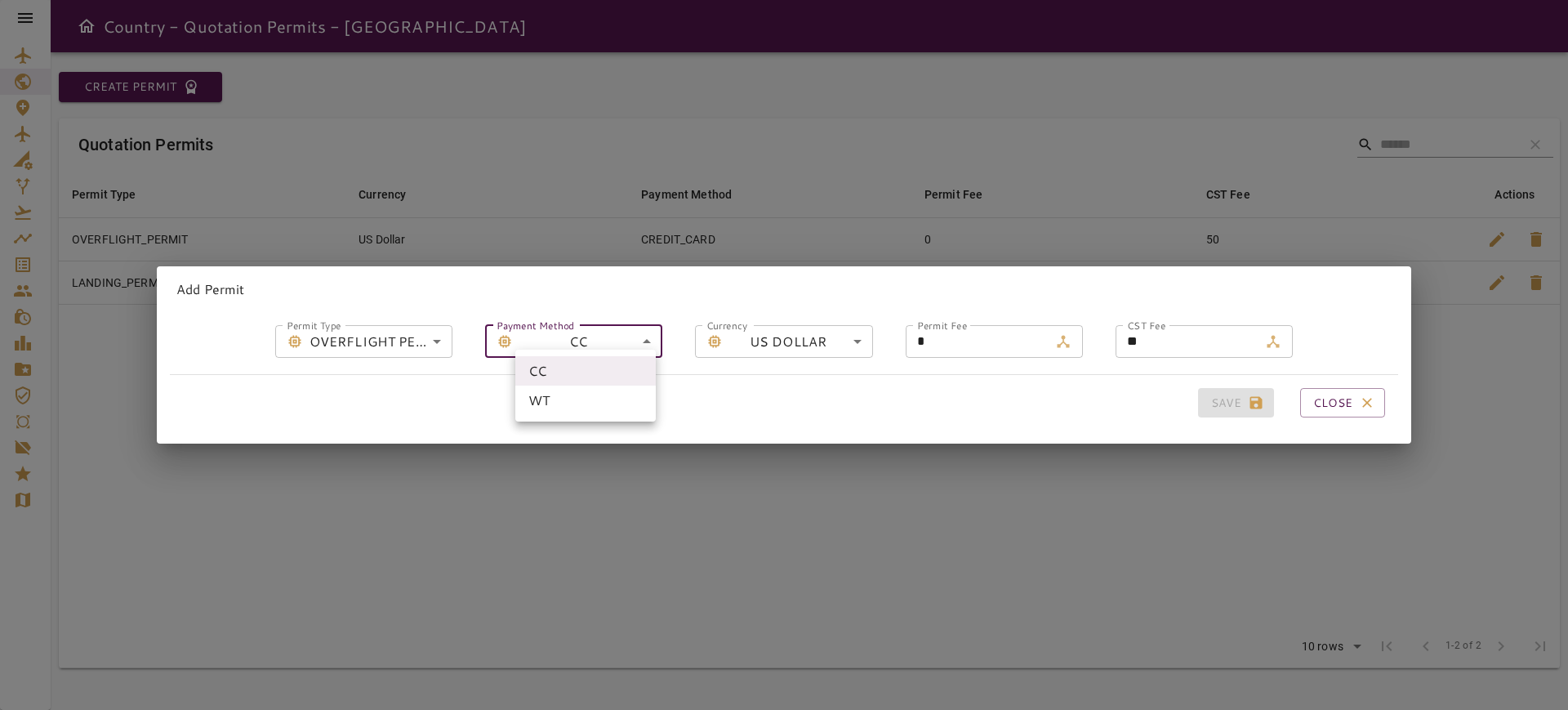
click at [562, 337] on body "**********" at bounding box center [784, 355] width 1568 height 710
click at [578, 399] on li "WT" at bounding box center [585, 400] width 141 height 30
click at [1224, 389] on button "Save" at bounding box center [1236, 403] width 76 height 30
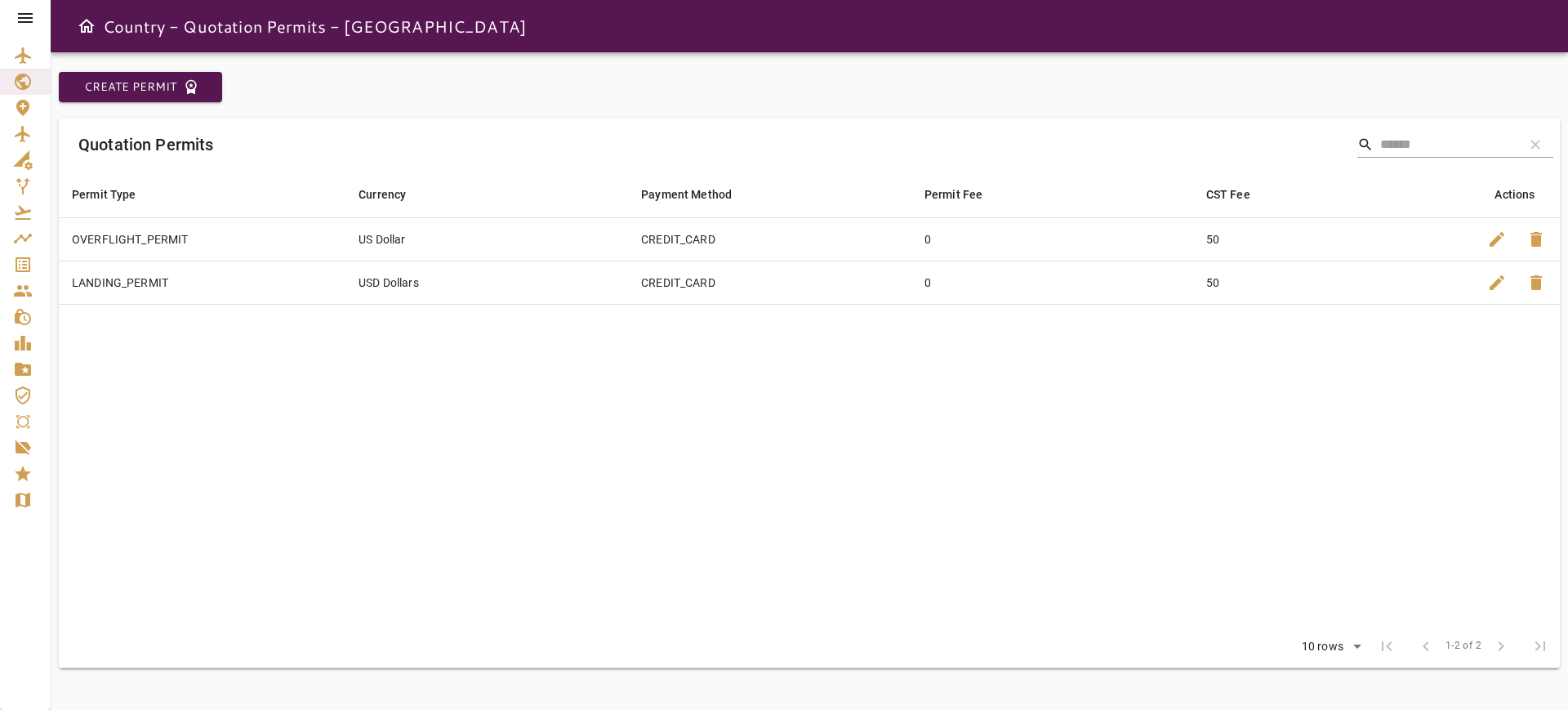
type input "**********"
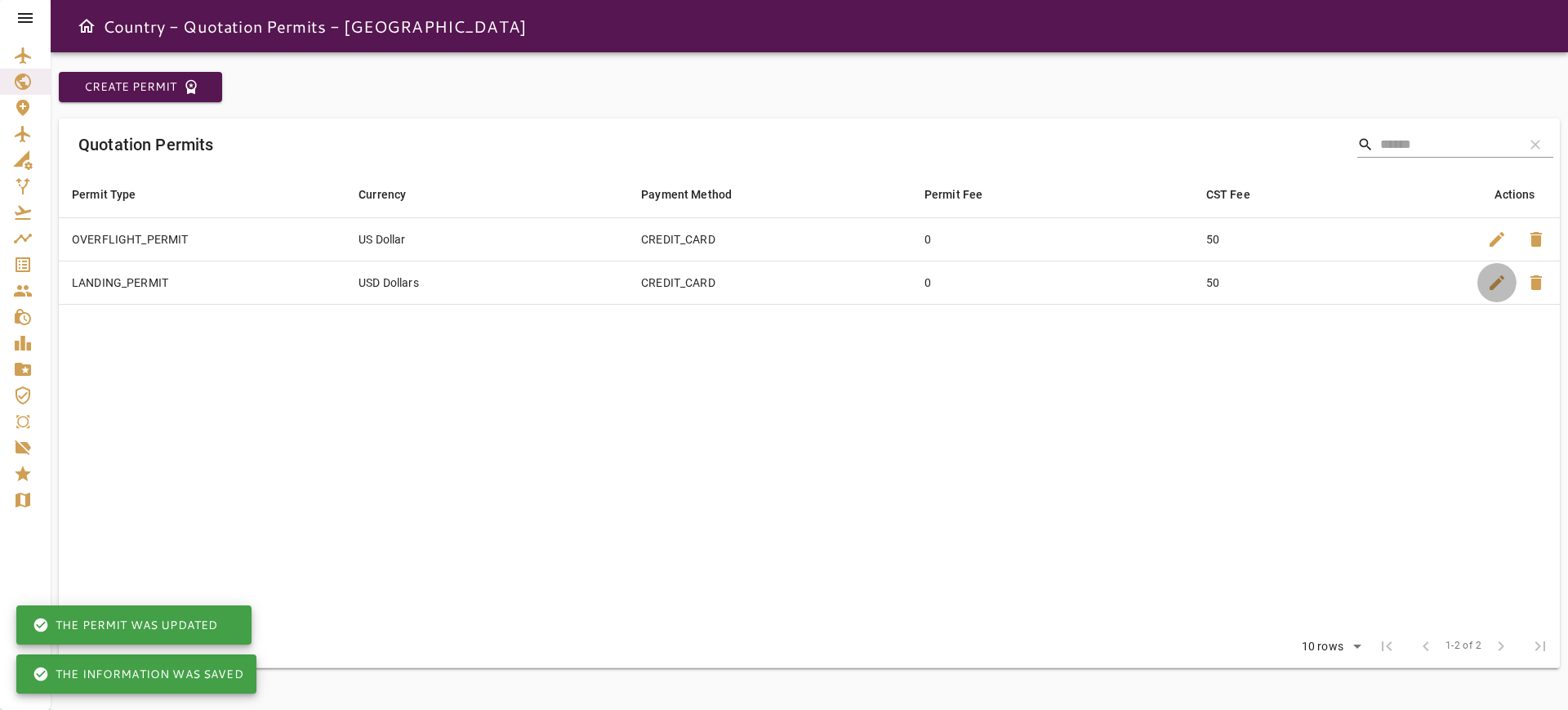
click at [1486, 292] on button "edit" at bounding box center [1497, 283] width 39 height 39
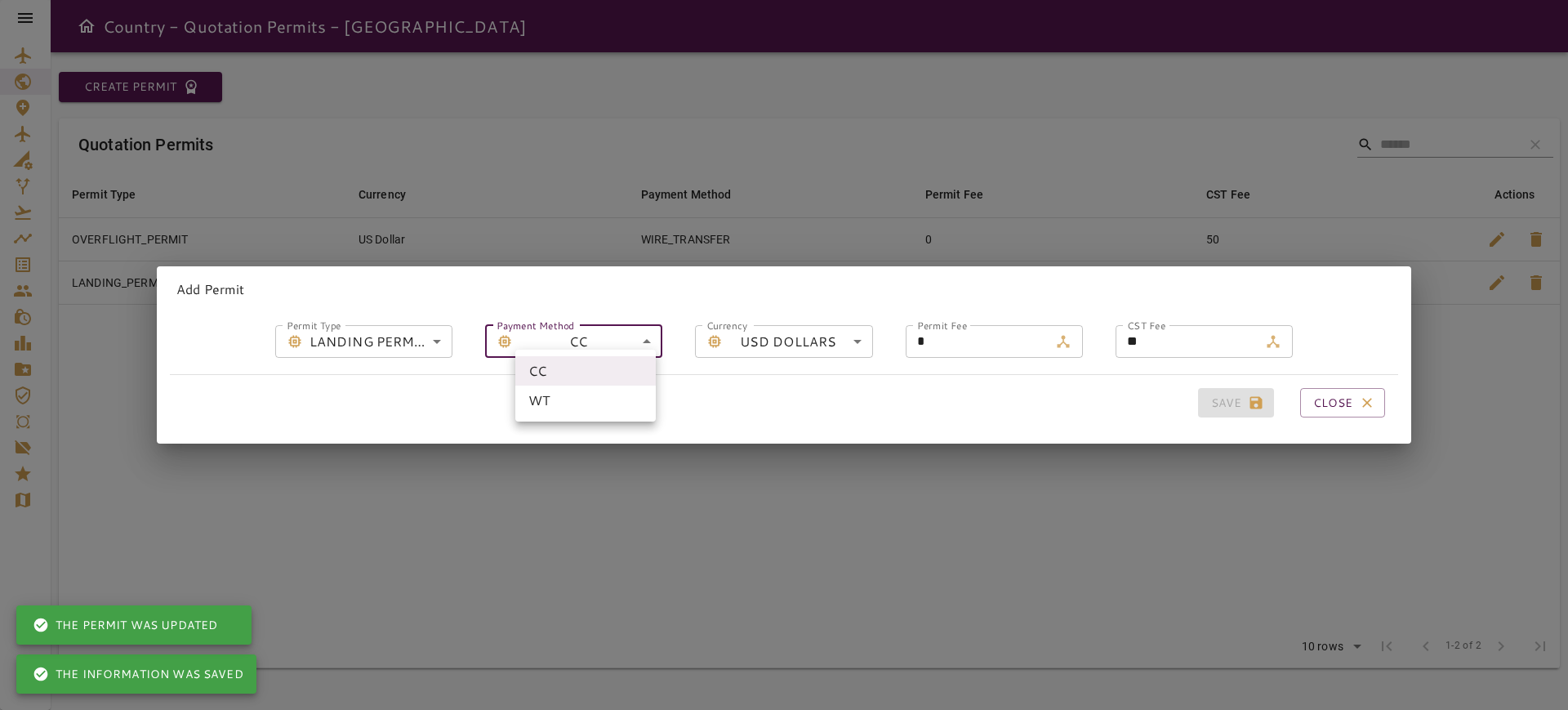
click at [579, 334] on body "**********" at bounding box center [784, 355] width 1568 height 710
click at [579, 401] on li "WT" at bounding box center [585, 400] width 141 height 30
click at [1224, 398] on button "Save" at bounding box center [1236, 403] width 76 height 30
type input "**********"
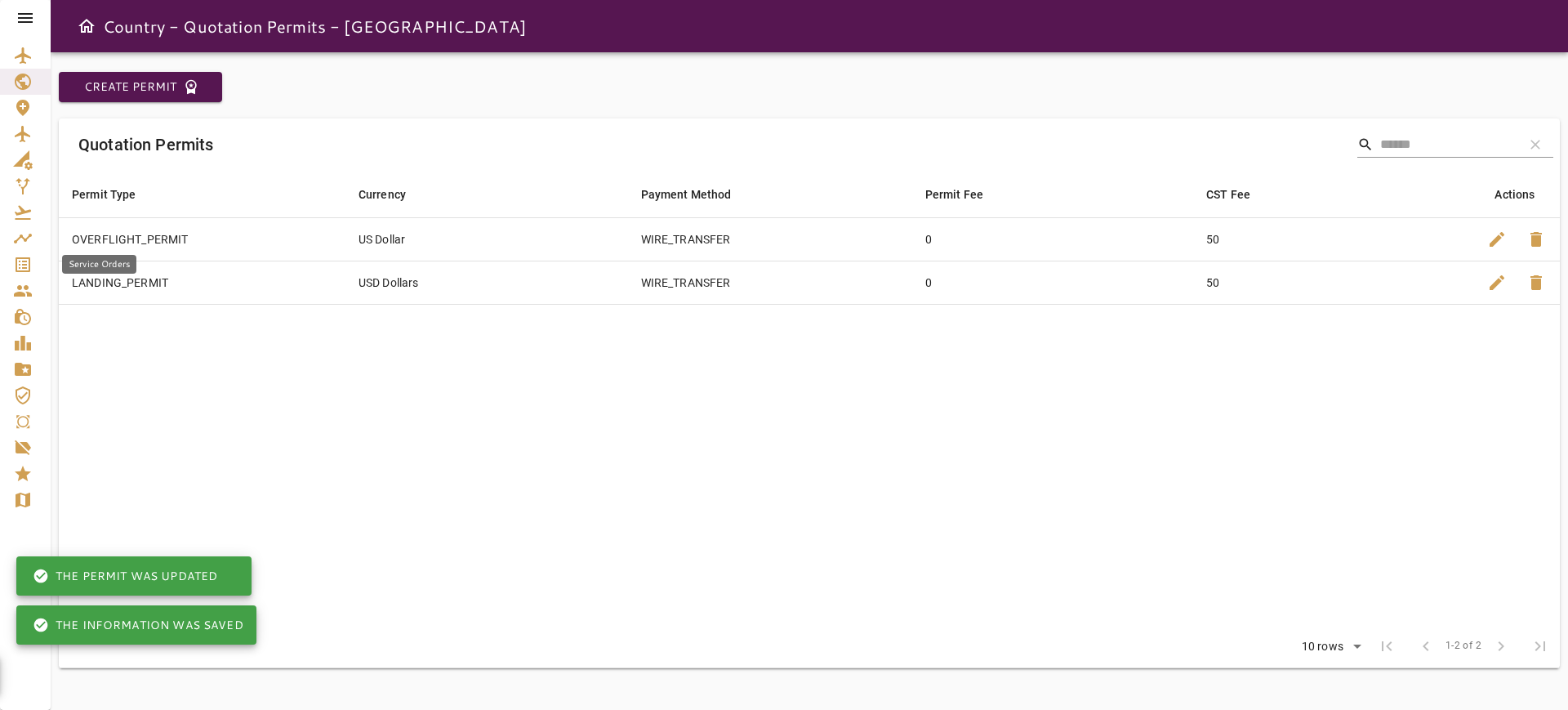
click at [27, 264] on icon "Service Orders" at bounding box center [23, 265] width 20 height 20
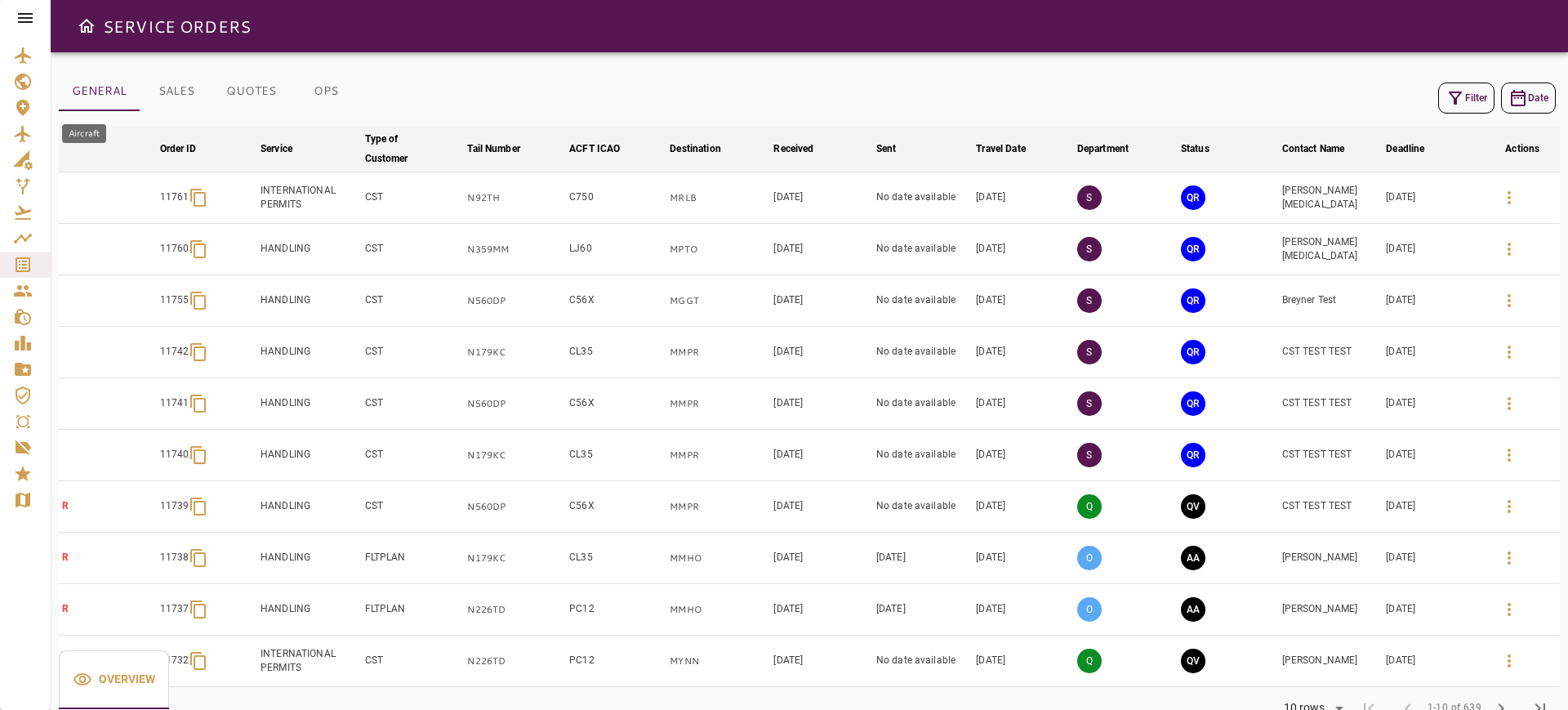
click at [29, 134] on icon "Aircraft" at bounding box center [23, 134] width 16 height 17
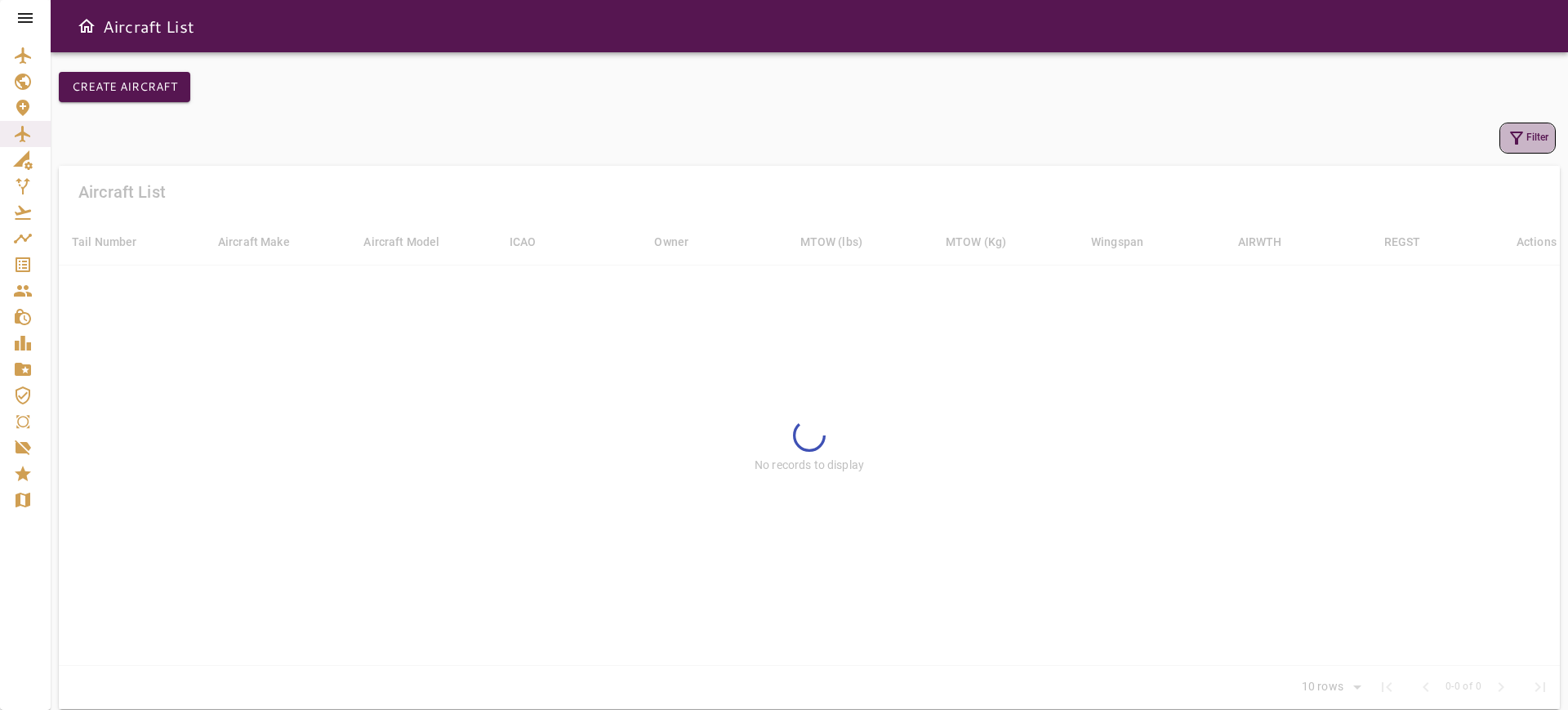
click at [1542, 126] on button "Filter" at bounding box center [1527, 139] width 56 height 31
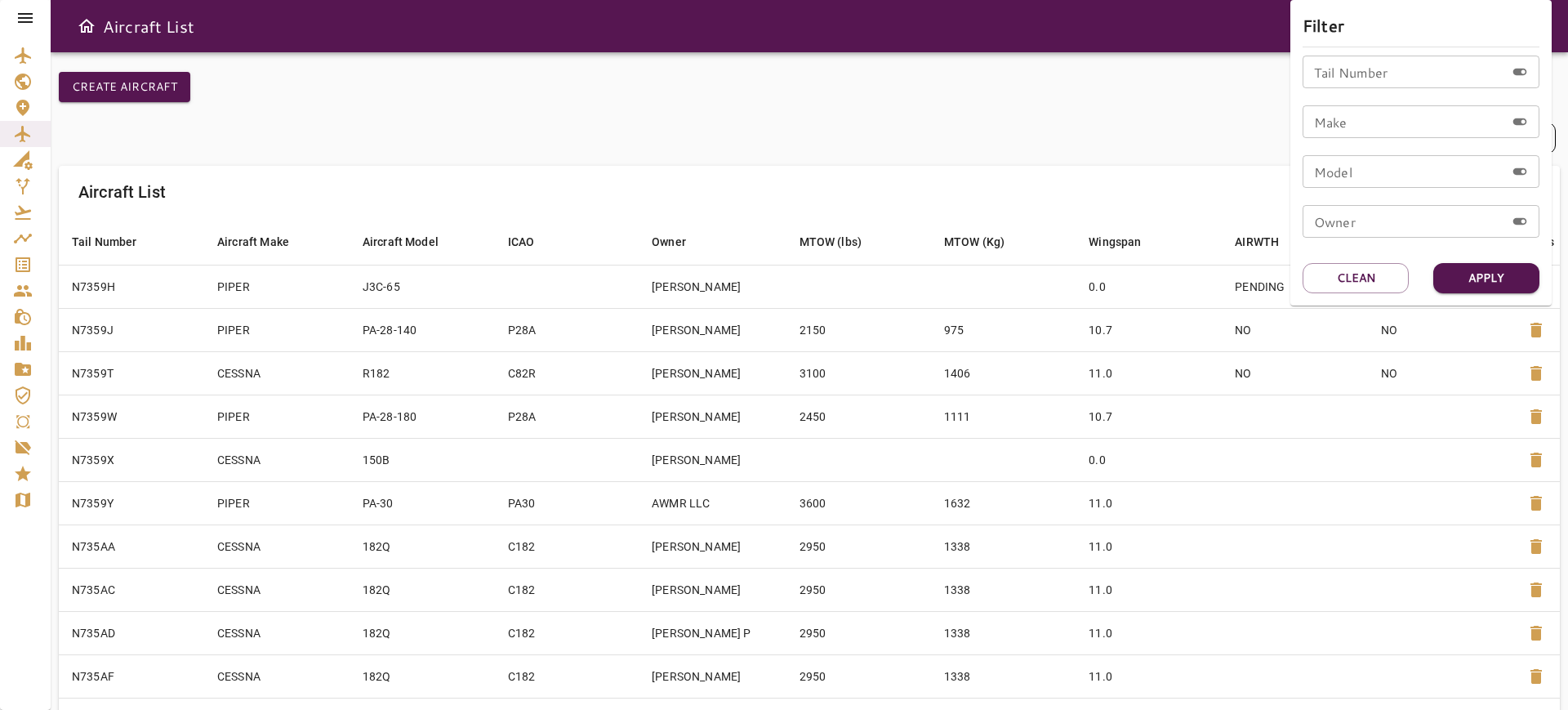
click at [26, 46] on div at bounding box center [784, 355] width 1568 height 710
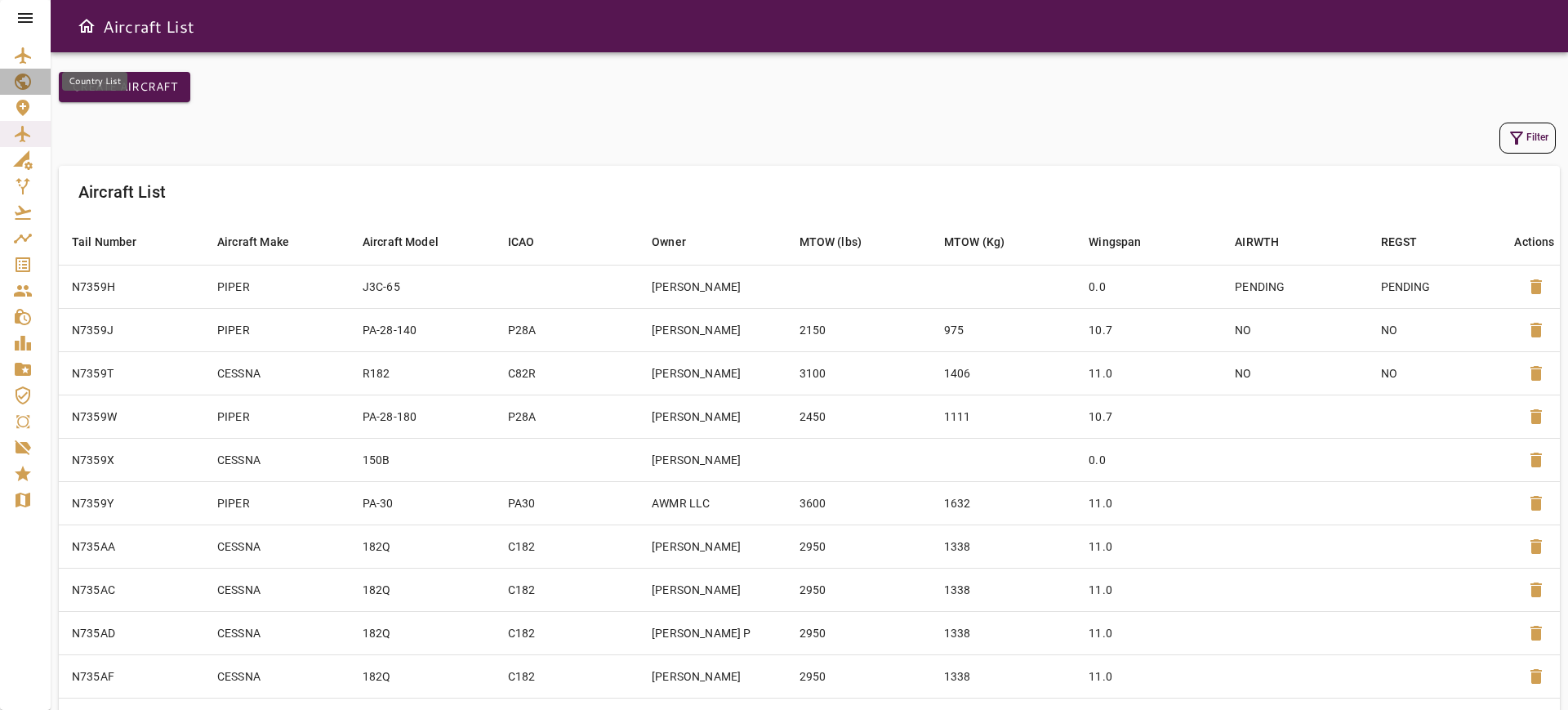
click at [27, 80] on icon "Country List" at bounding box center [23, 82] width 20 height 20
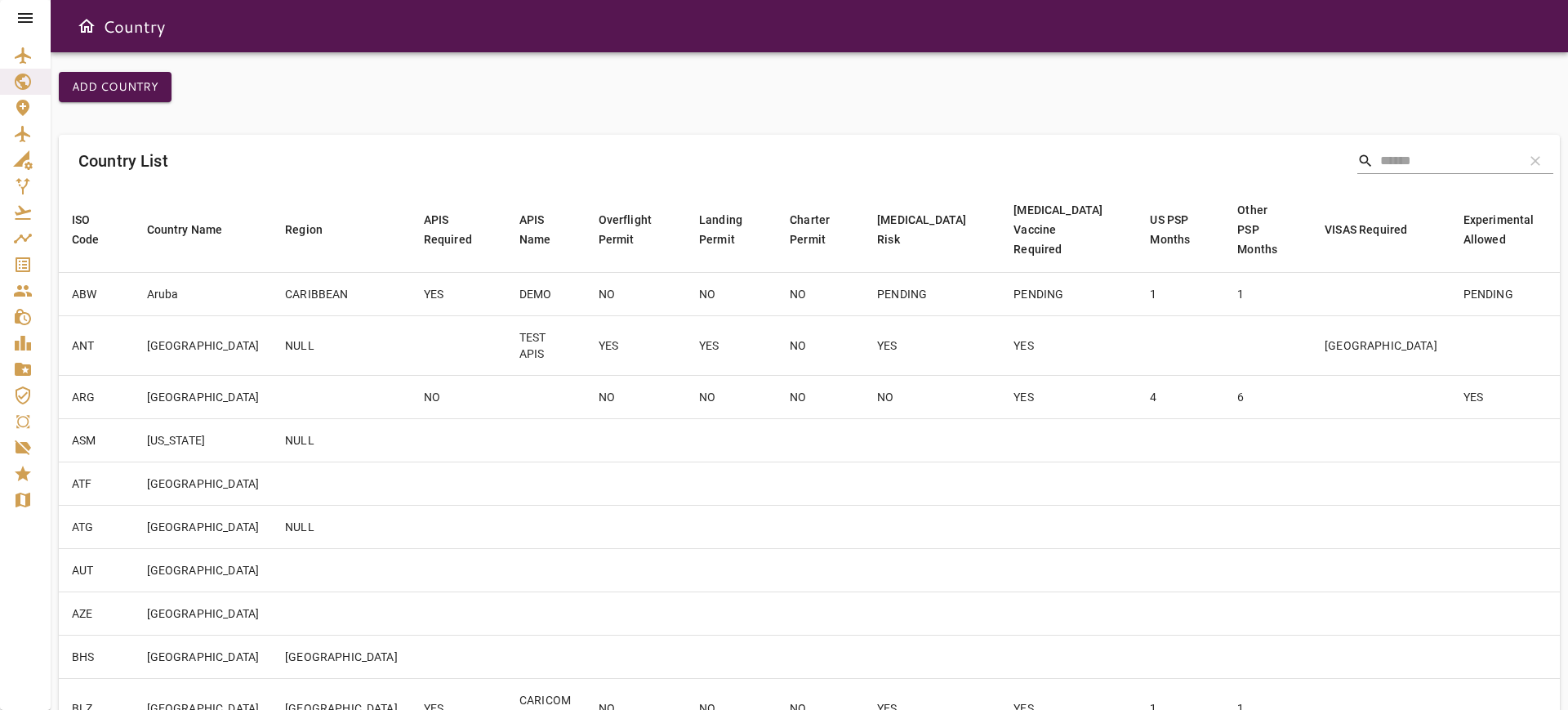
click at [1423, 154] on input "Search" at bounding box center [1445, 160] width 131 height 27
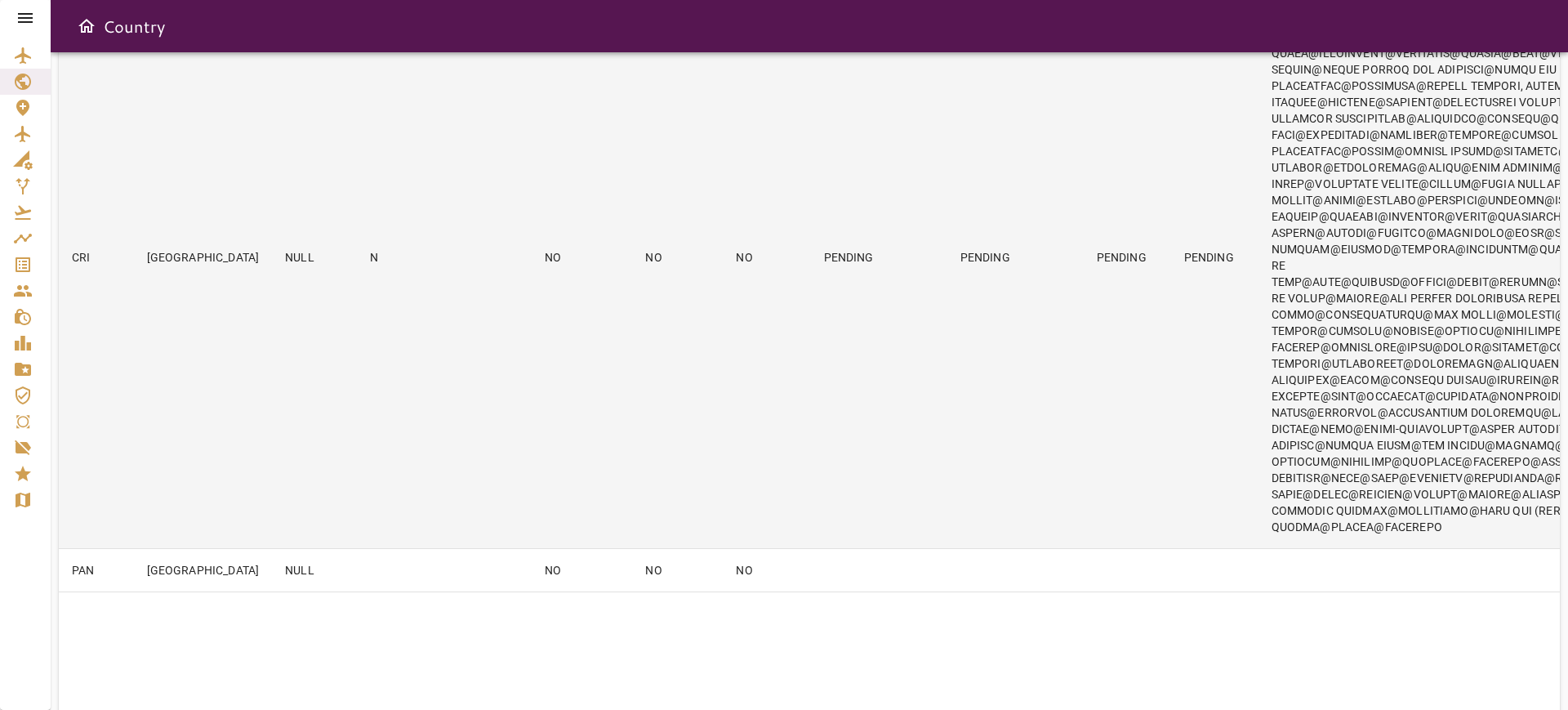
scroll to position [408, 0]
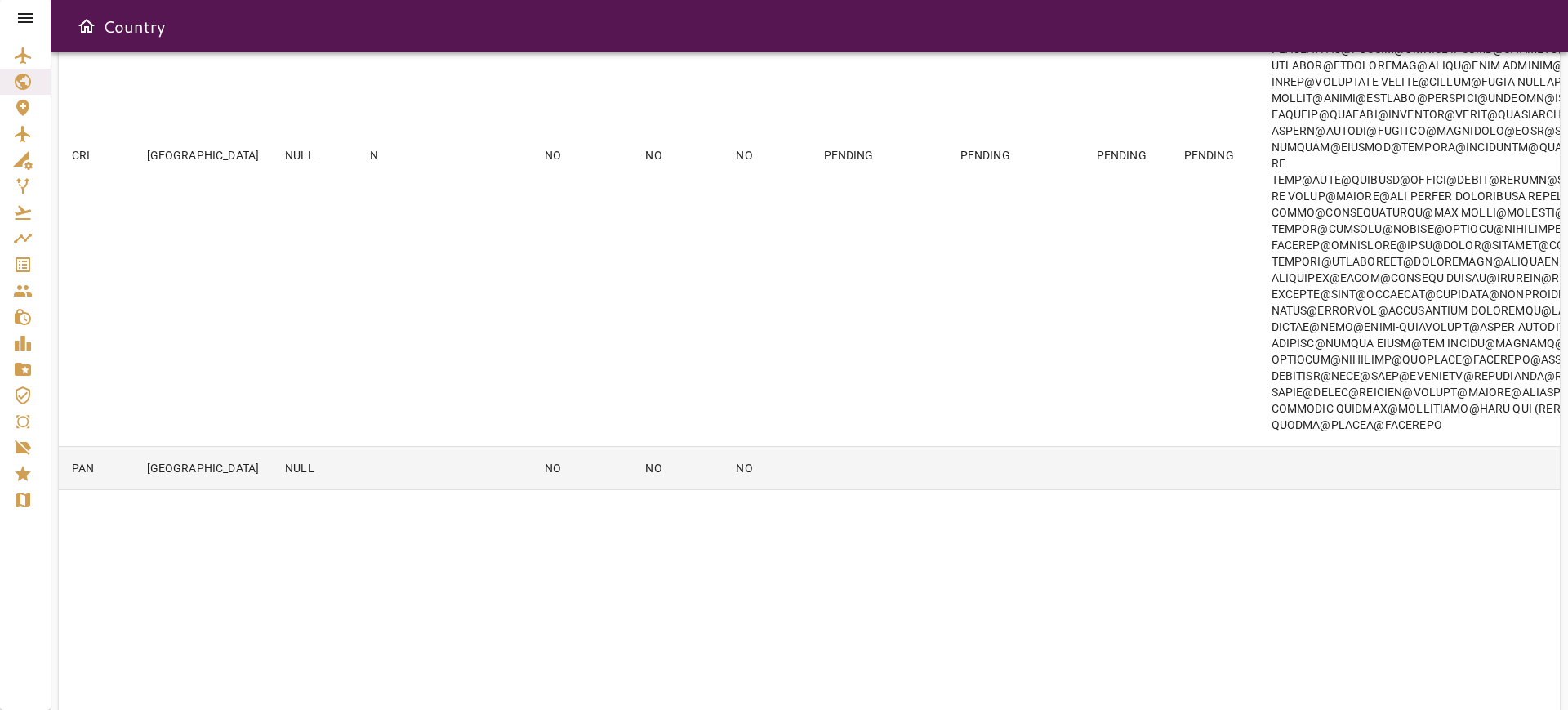
type input "******"
click at [452, 491] on td at bounding box center [492, 468] width 80 height 43
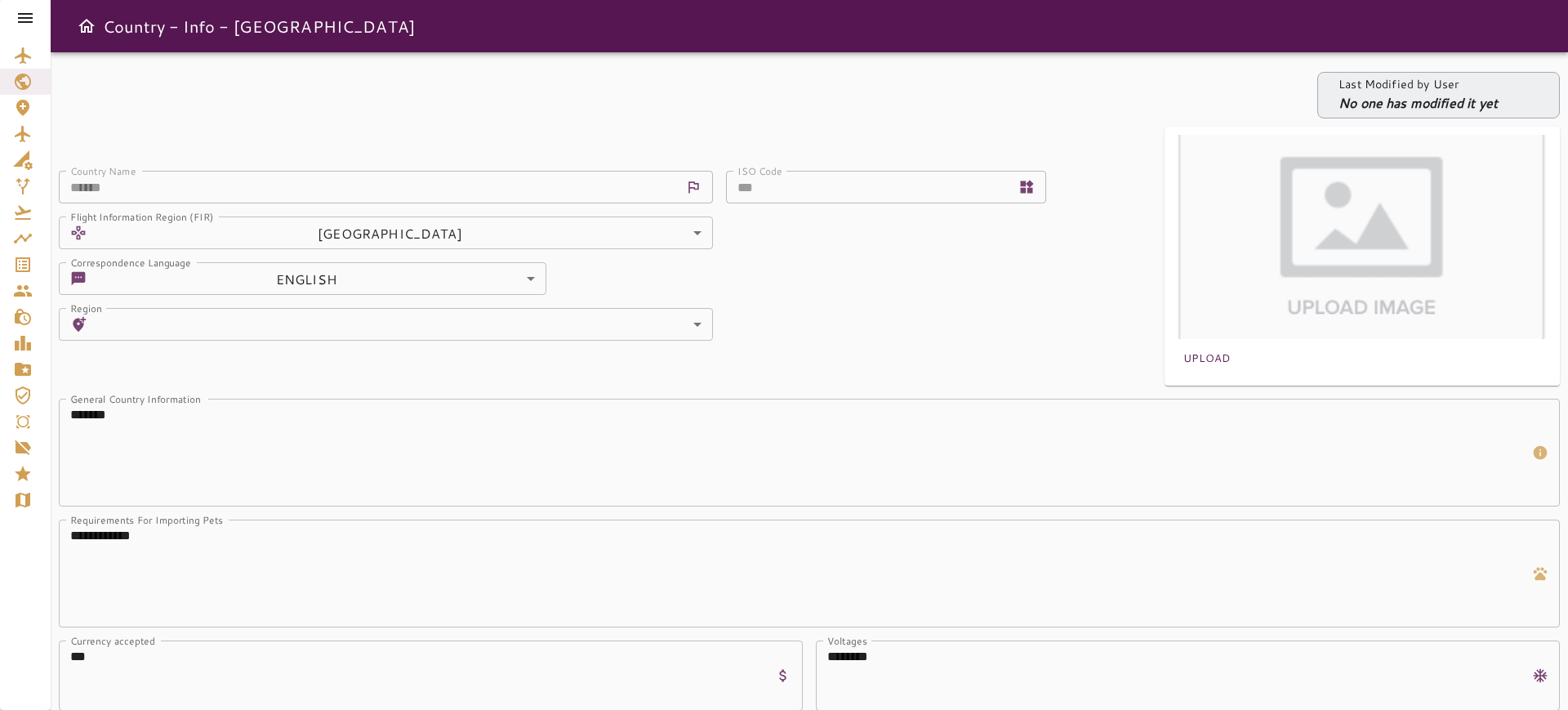
click at [31, 19] on icon at bounding box center [26, 18] width 20 height 20
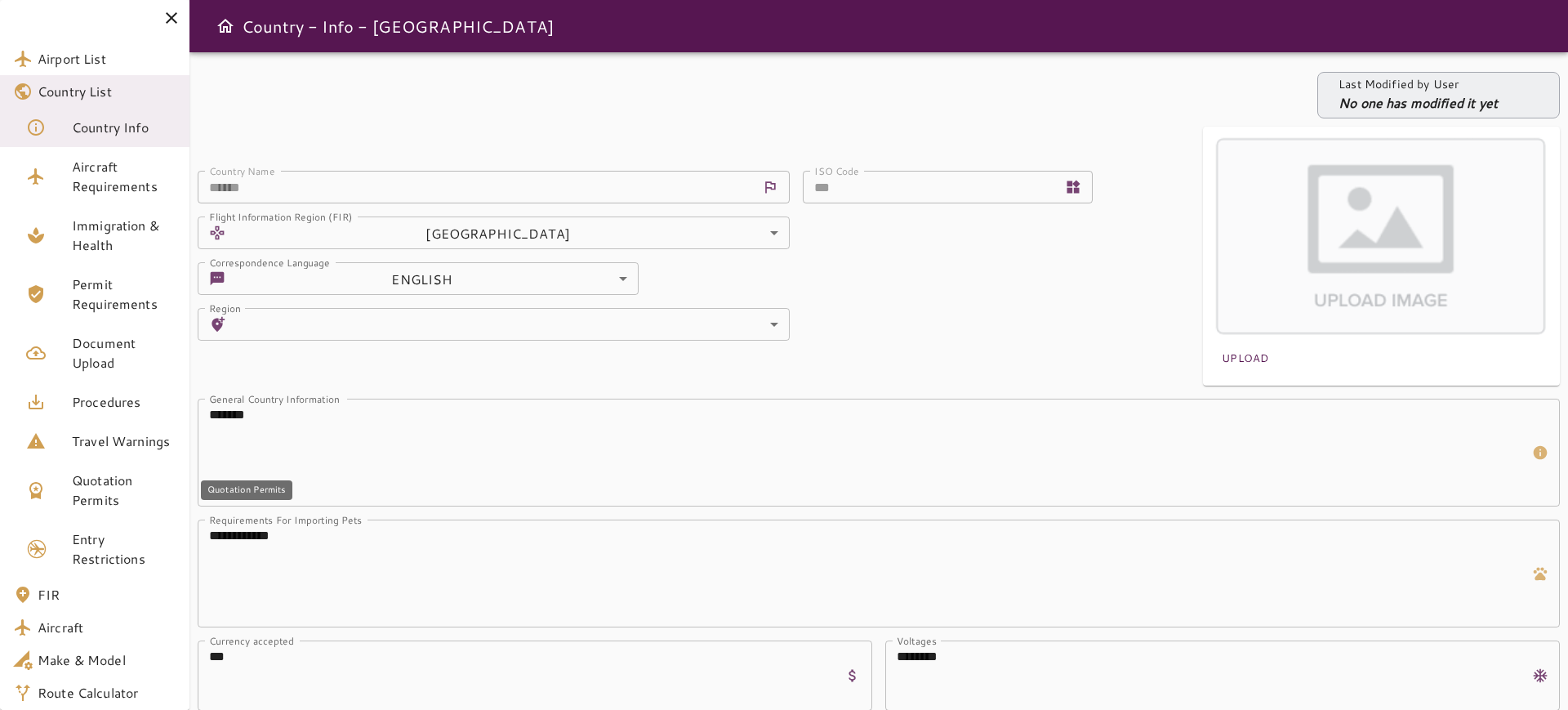
click at [105, 484] on span "Quotation Permits" at bounding box center [124, 491] width 104 height 39
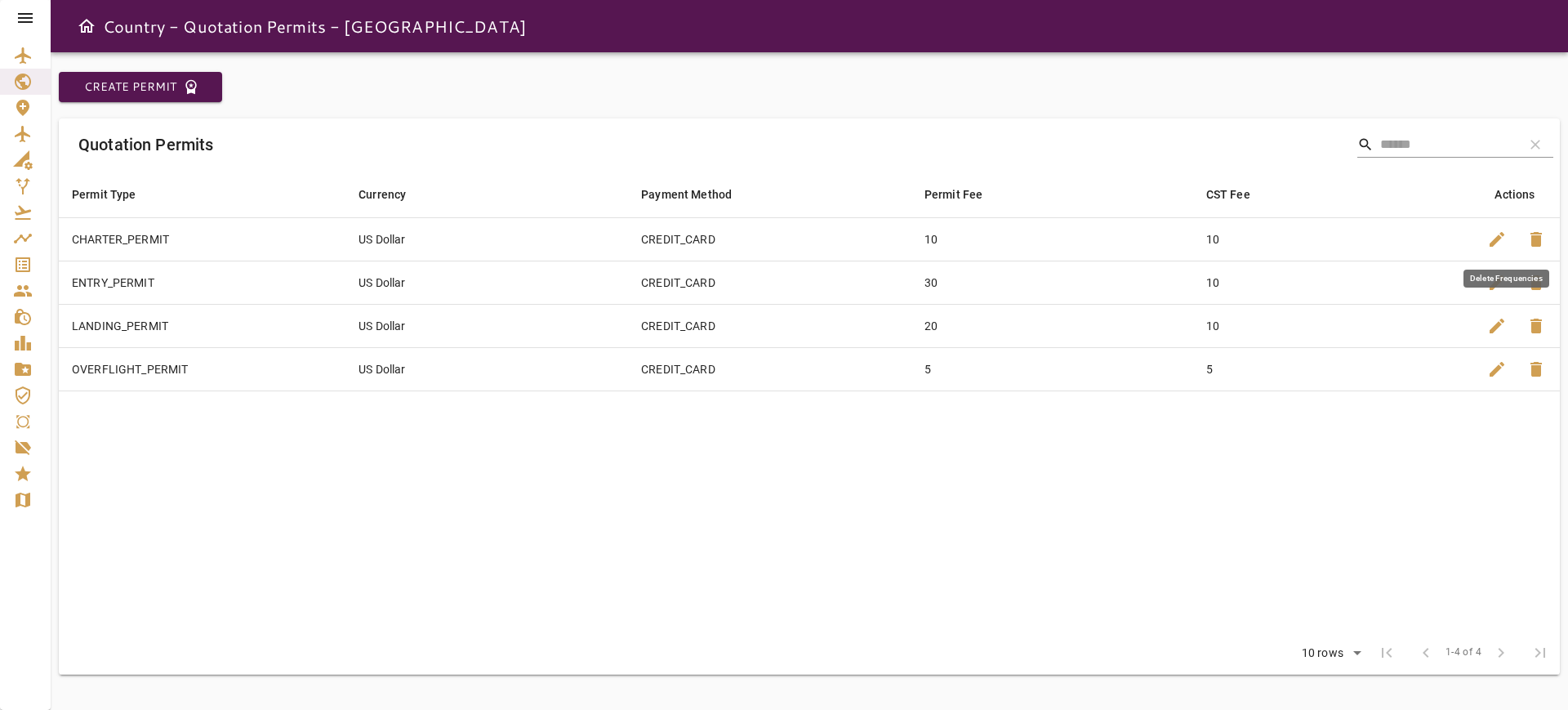
click at [1542, 242] on span "delete" at bounding box center [1537, 239] width 20 height 20
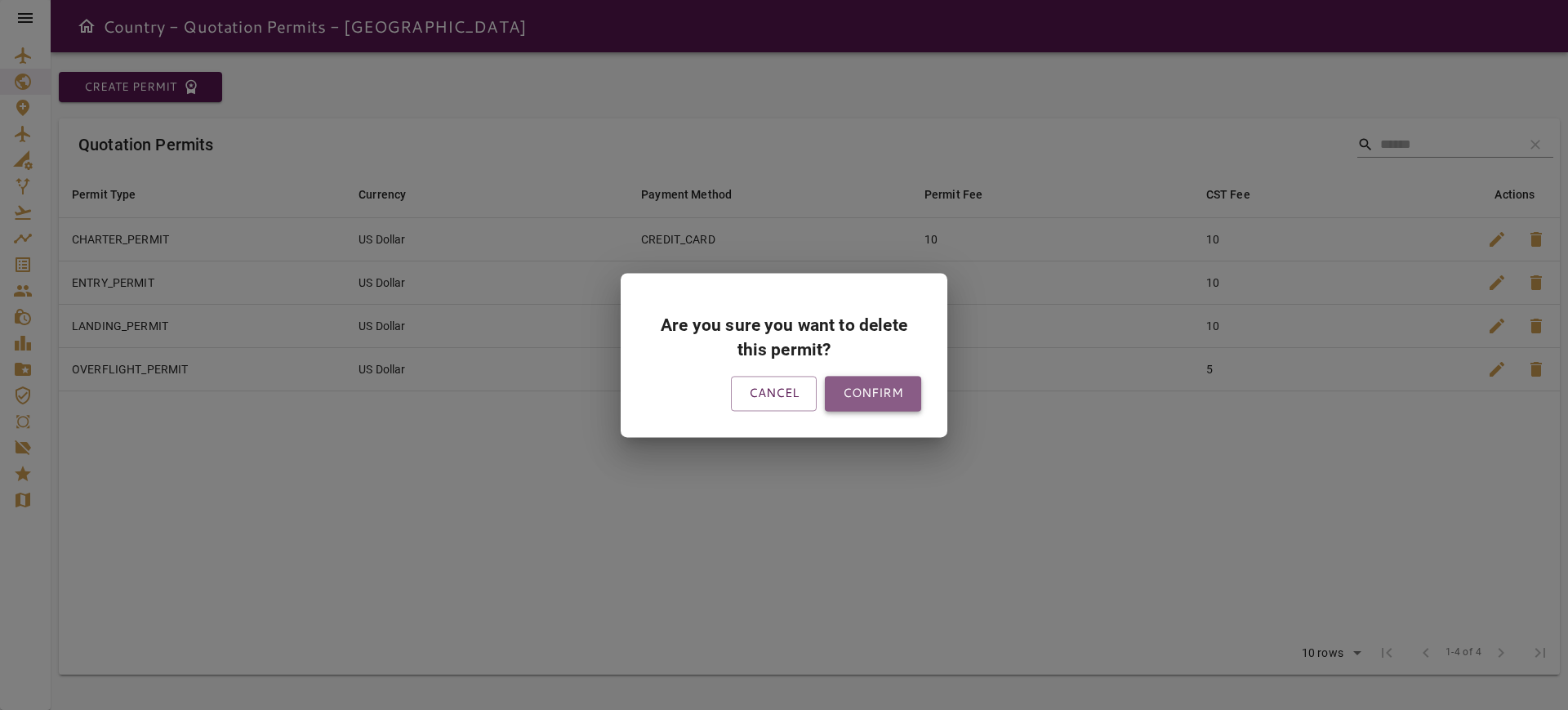
click at [883, 392] on button "CONFIRM" at bounding box center [873, 393] width 96 height 34
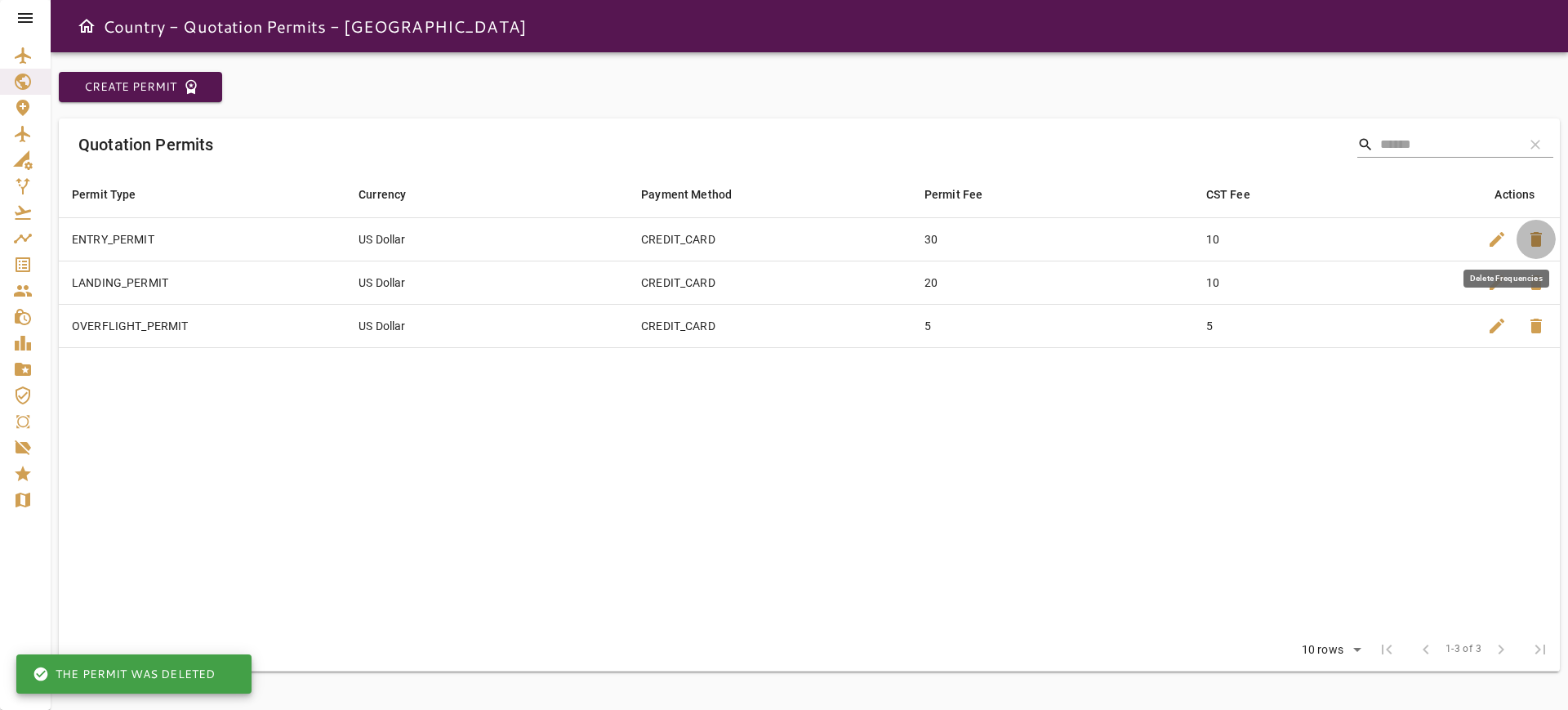
click at [1541, 239] on span "delete" at bounding box center [1537, 239] width 20 height 20
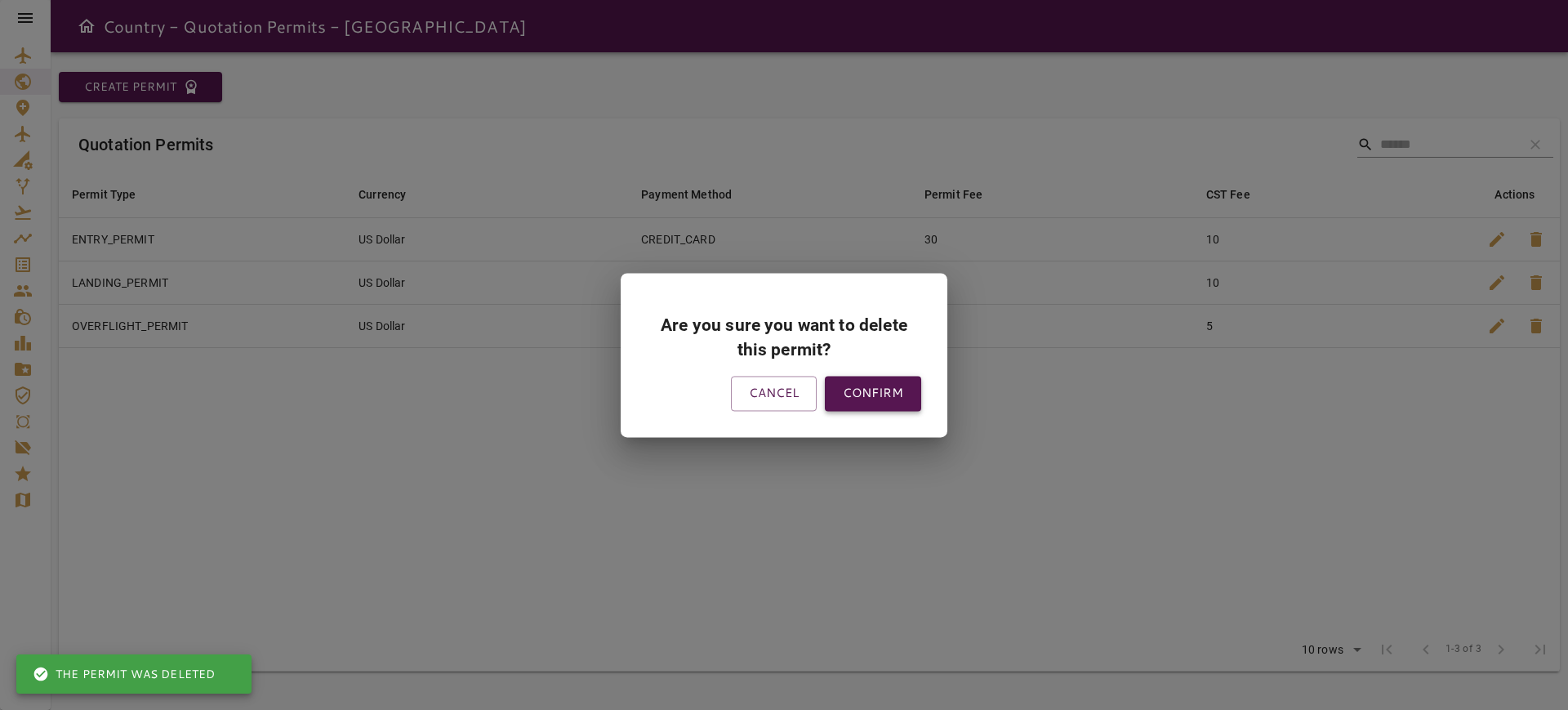
click at [904, 399] on button "CONFIRM" at bounding box center [873, 393] width 96 height 34
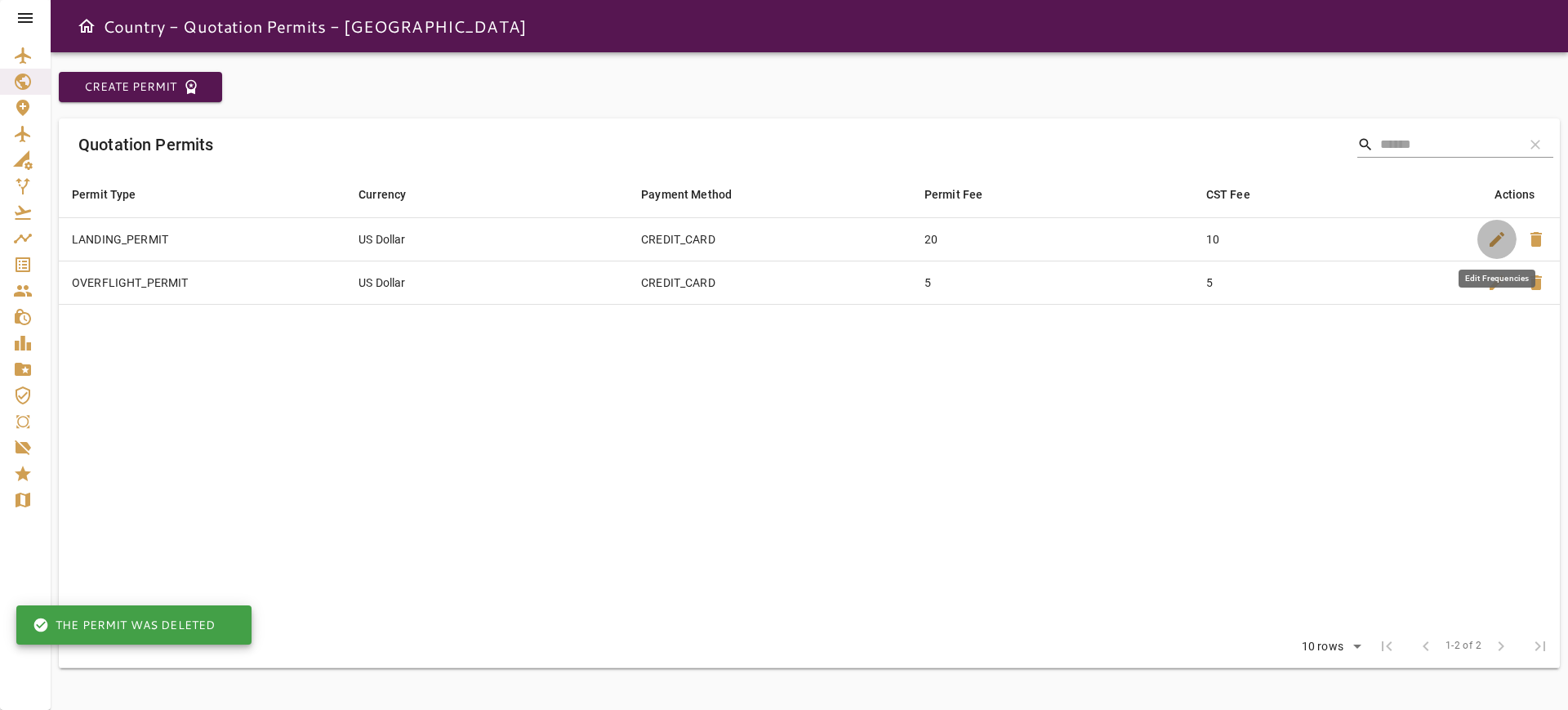
click at [1496, 237] on span "edit" at bounding box center [1497, 239] width 20 height 20
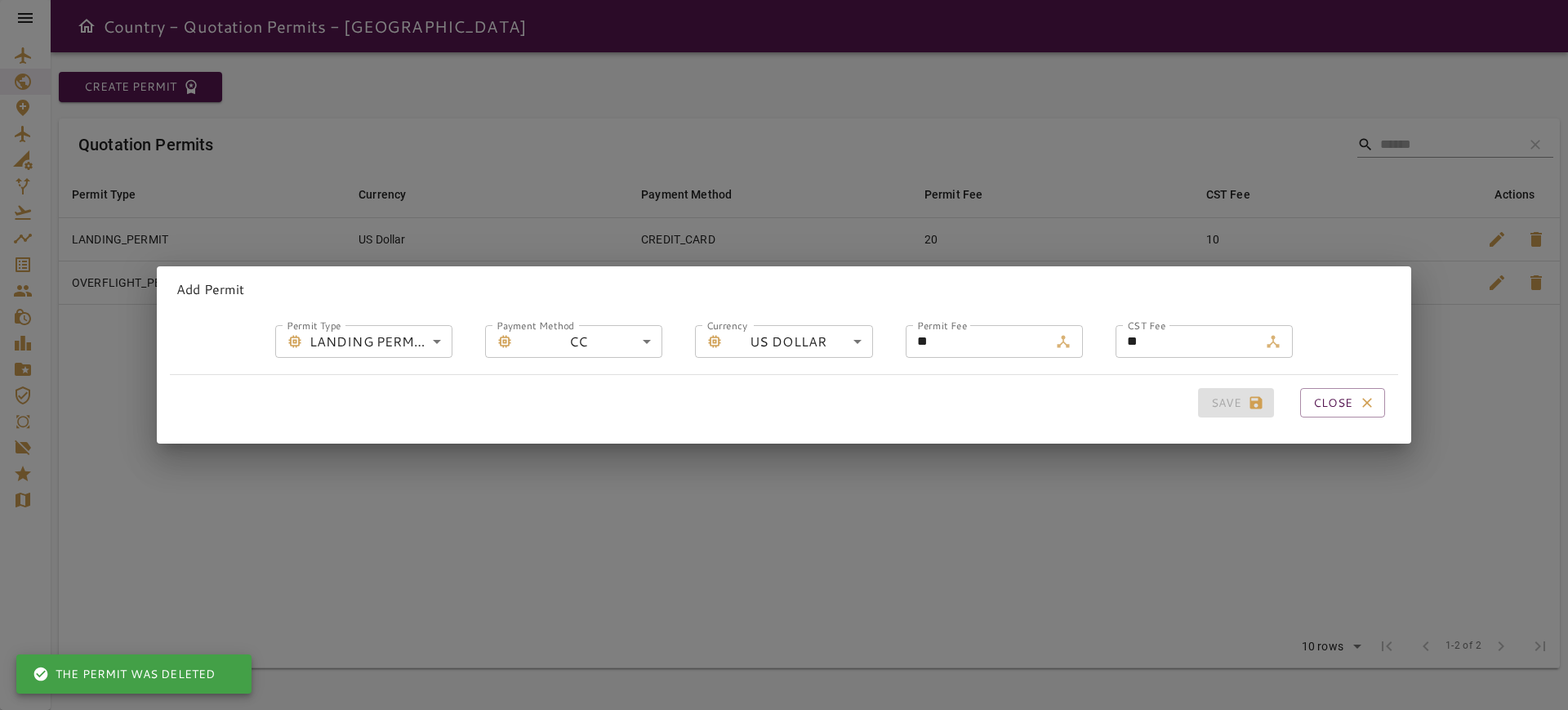
click at [625, 330] on body "**********" at bounding box center [784, 355] width 1568 height 710
click at [590, 397] on li "WT" at bounding box center [585, 400] width 141 height 30
type input "**********"
click at [927, 327] on input "**" at bounding box center [976, 341] width 143 height 32
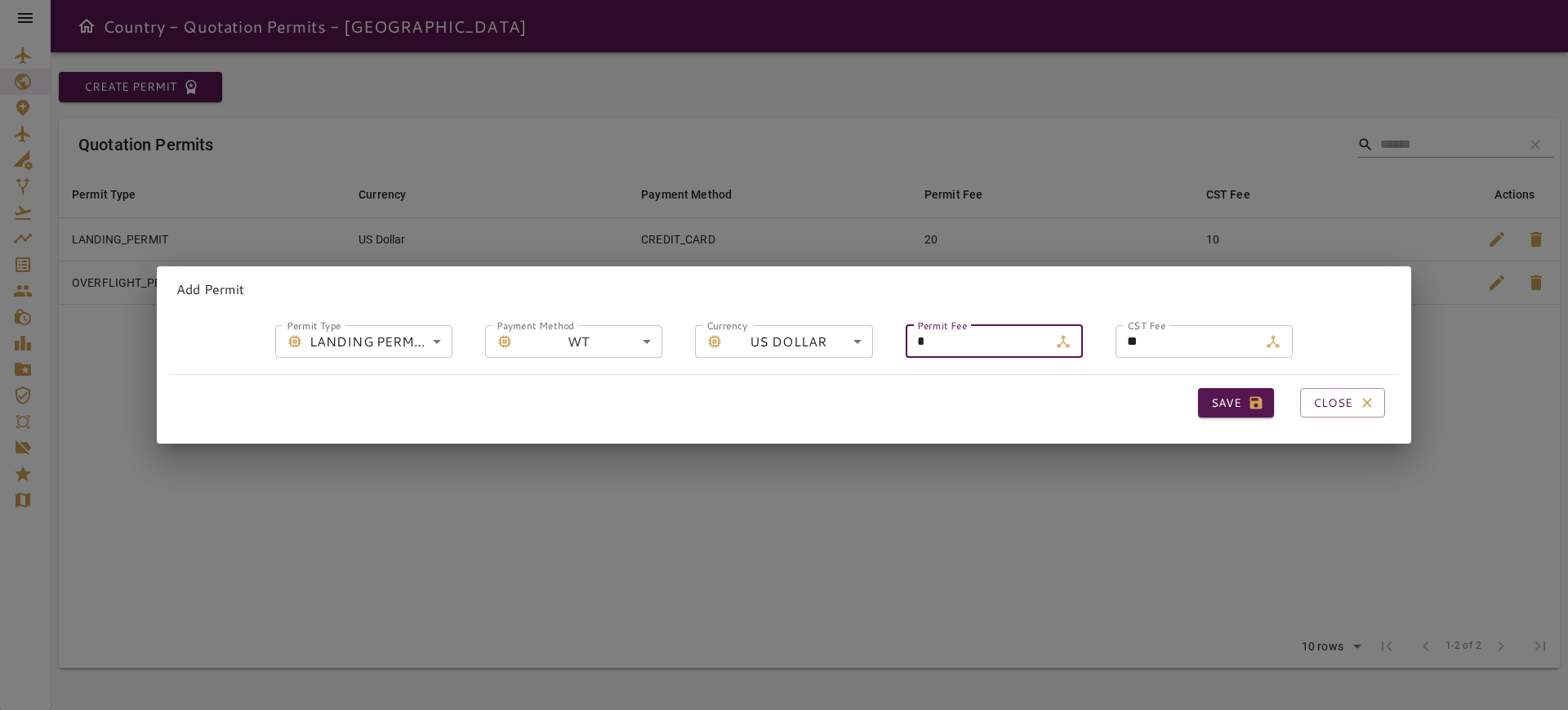
type input "*"
click at [1162, 325] on input "**" at bounding box center [1187, 341] width 143 height 32
type input "*"
type input "**"
click at [1198, 388] on button "Save" at bounding box center [1236, 403] width 76 height 30
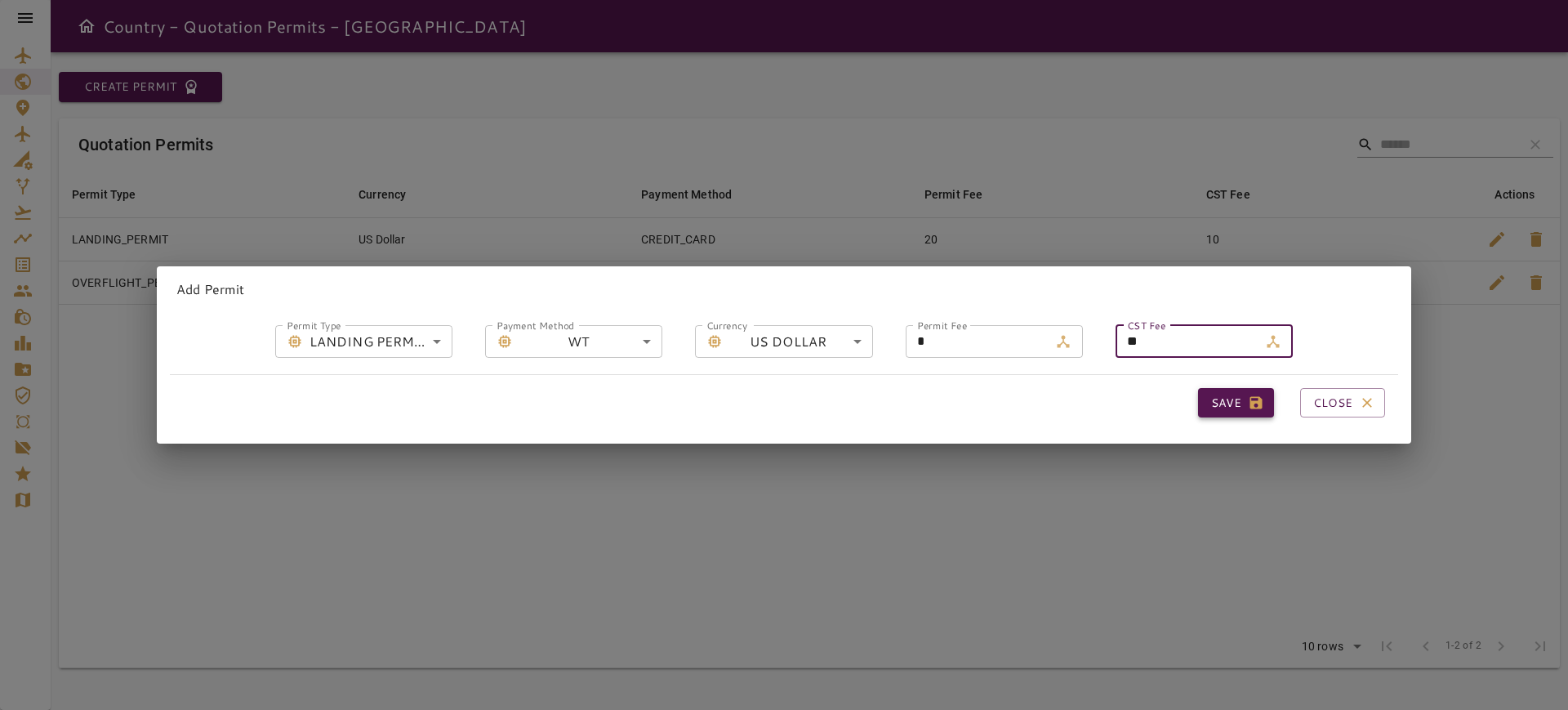
type input "**********"
type input "**"
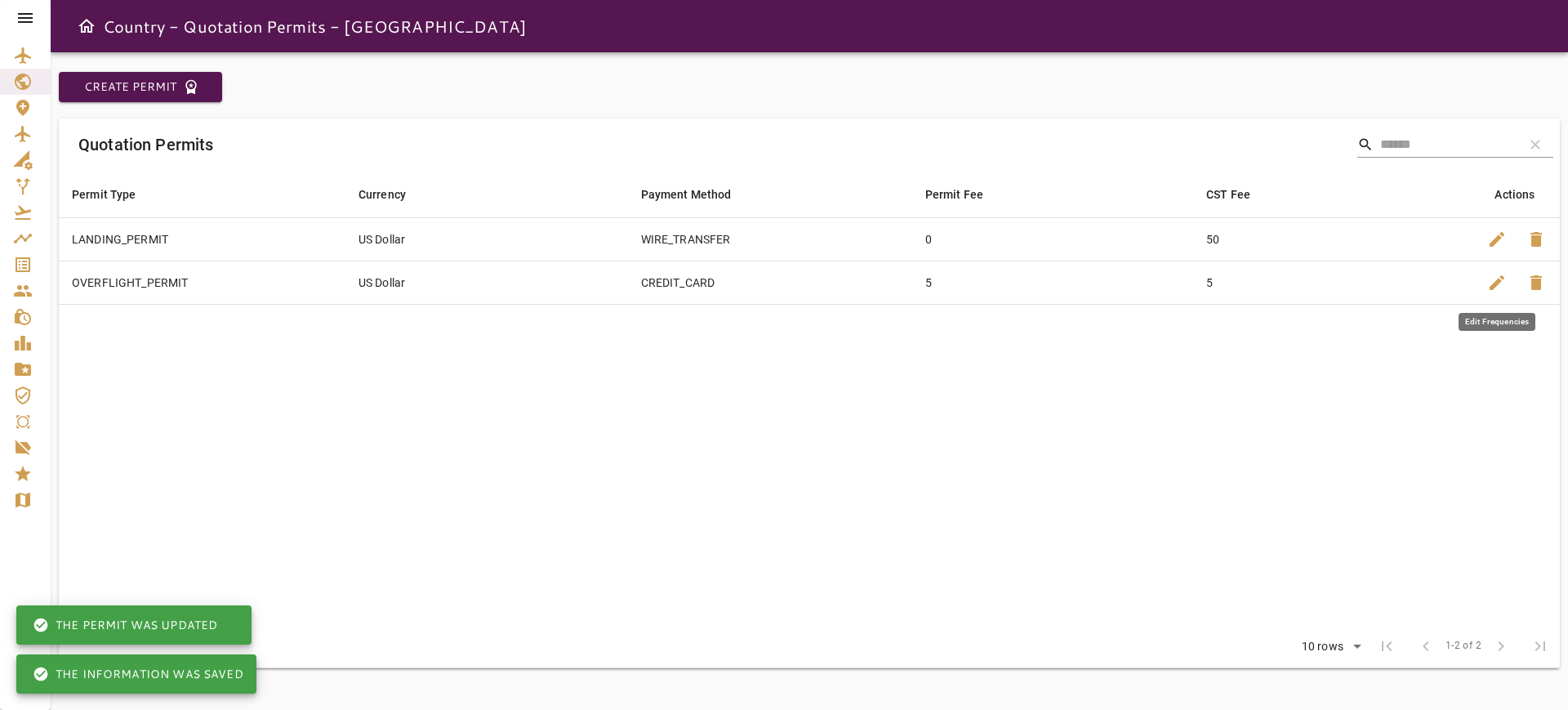
click at [1489, 286] on span "edit" at bounding box center [1497, 283] width 20 height 20
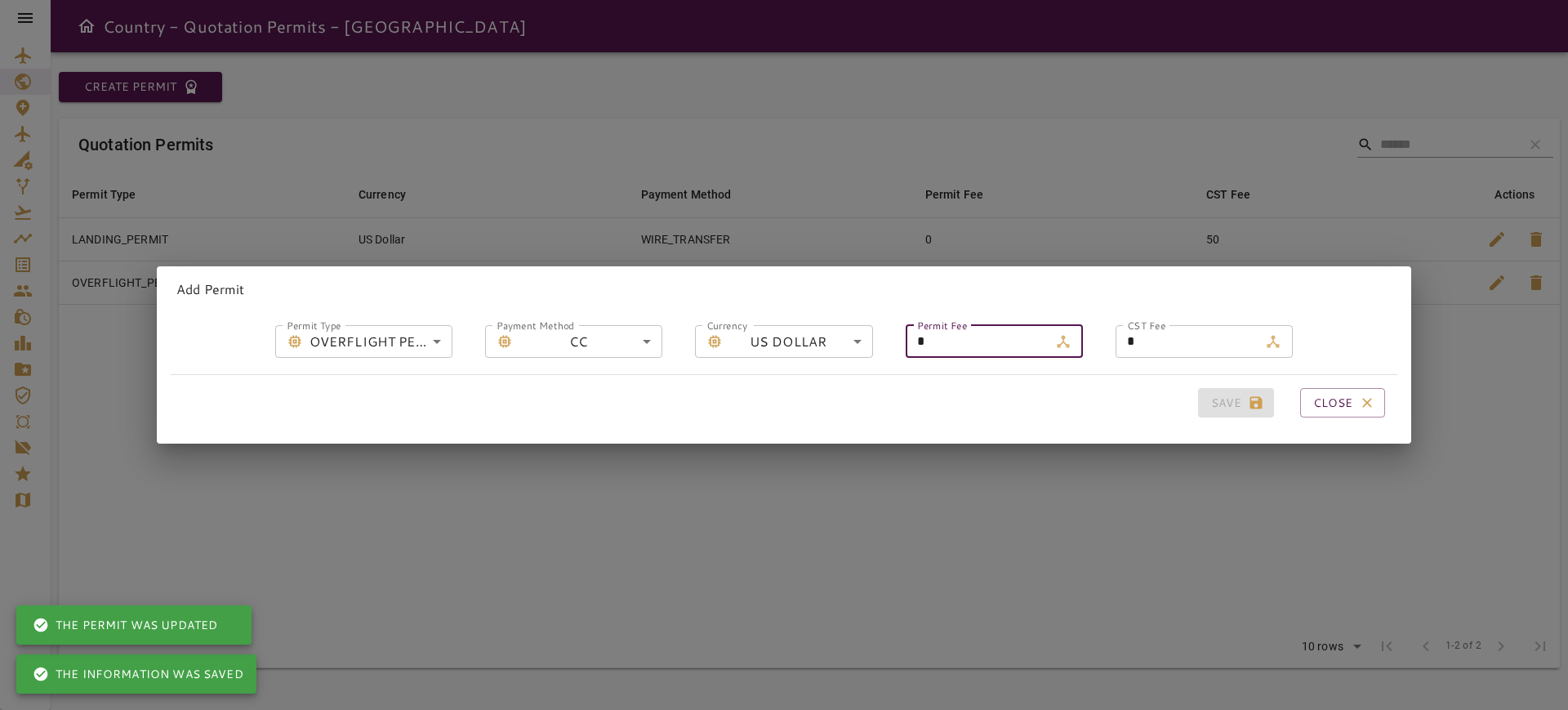
click at [940, 332] on input "*" at bounding box center [976, 341] width 143 height 32
type input "*"
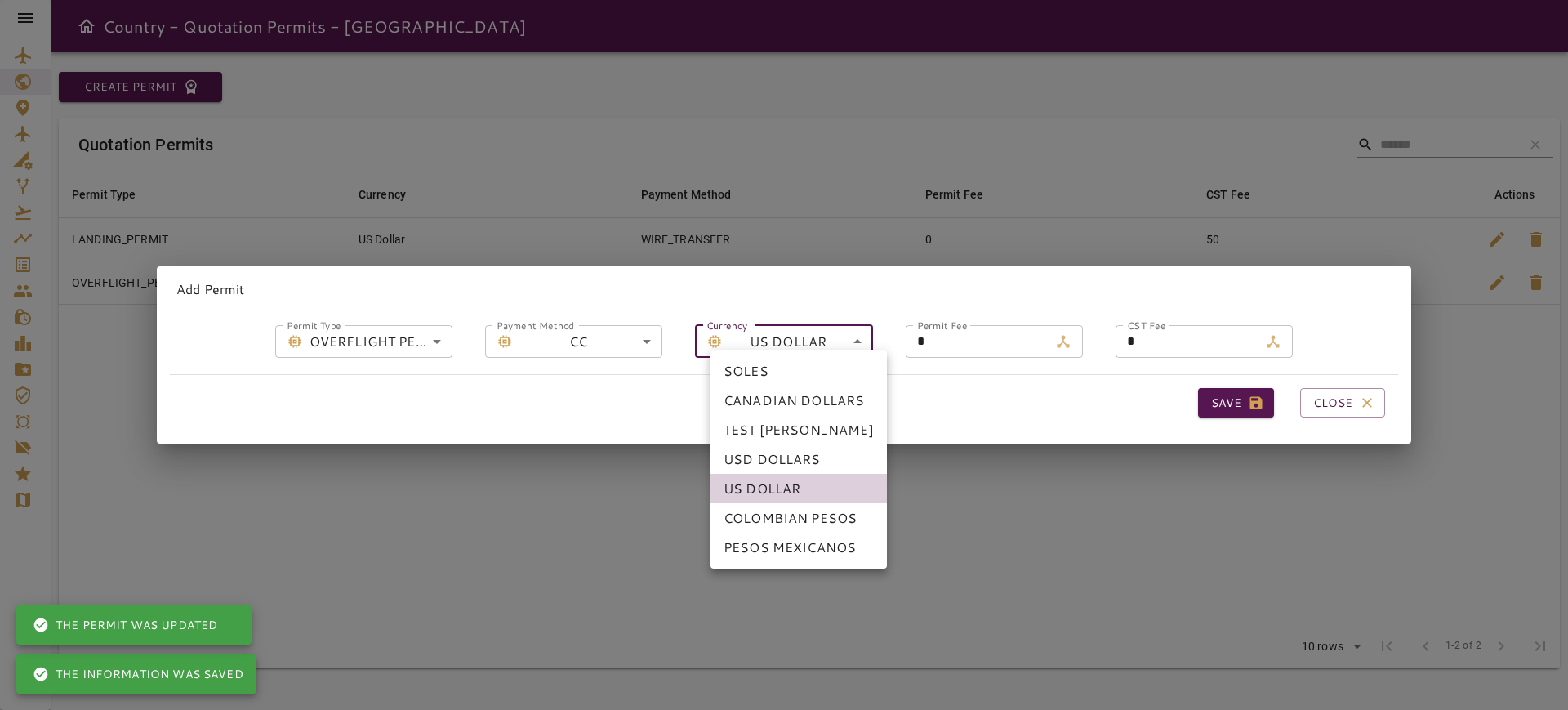
click at [749, 317] on body "**********" at bounding box center [784, 355] width 1568 height 710
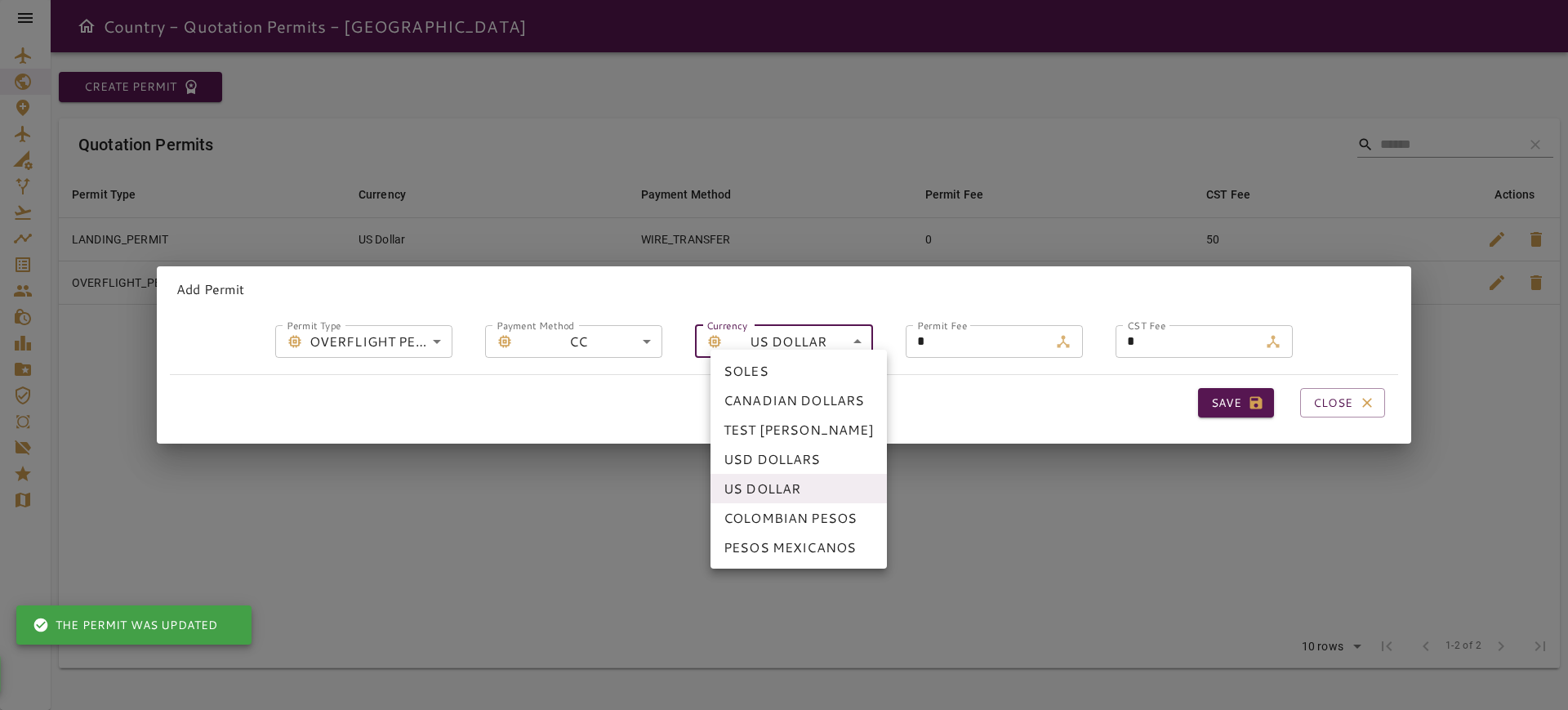
click at [622, 340] on div at bounding box center [784, 355] width 1568 height 710
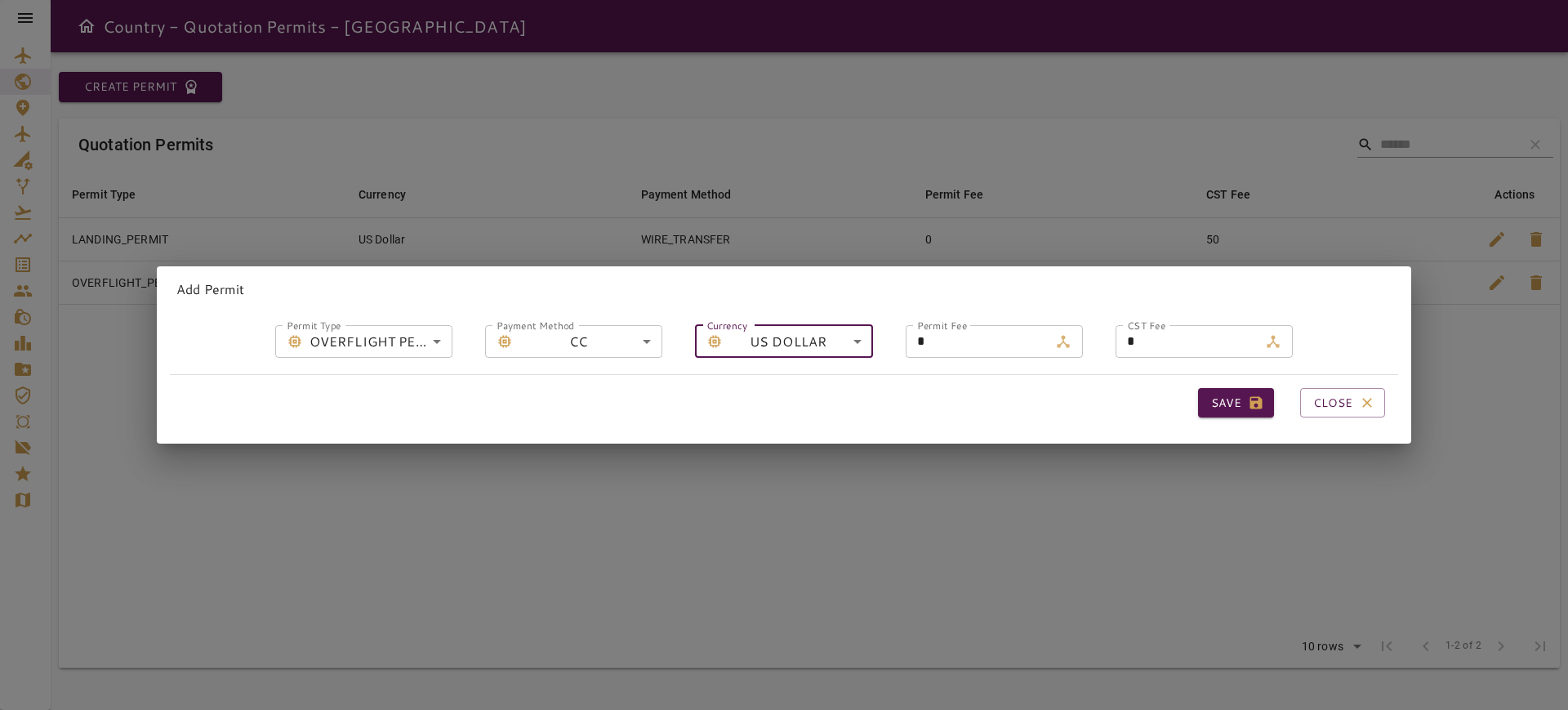
click at [594, 323] on body "**********" at bounding box center [784, 355] width 1568 height 710
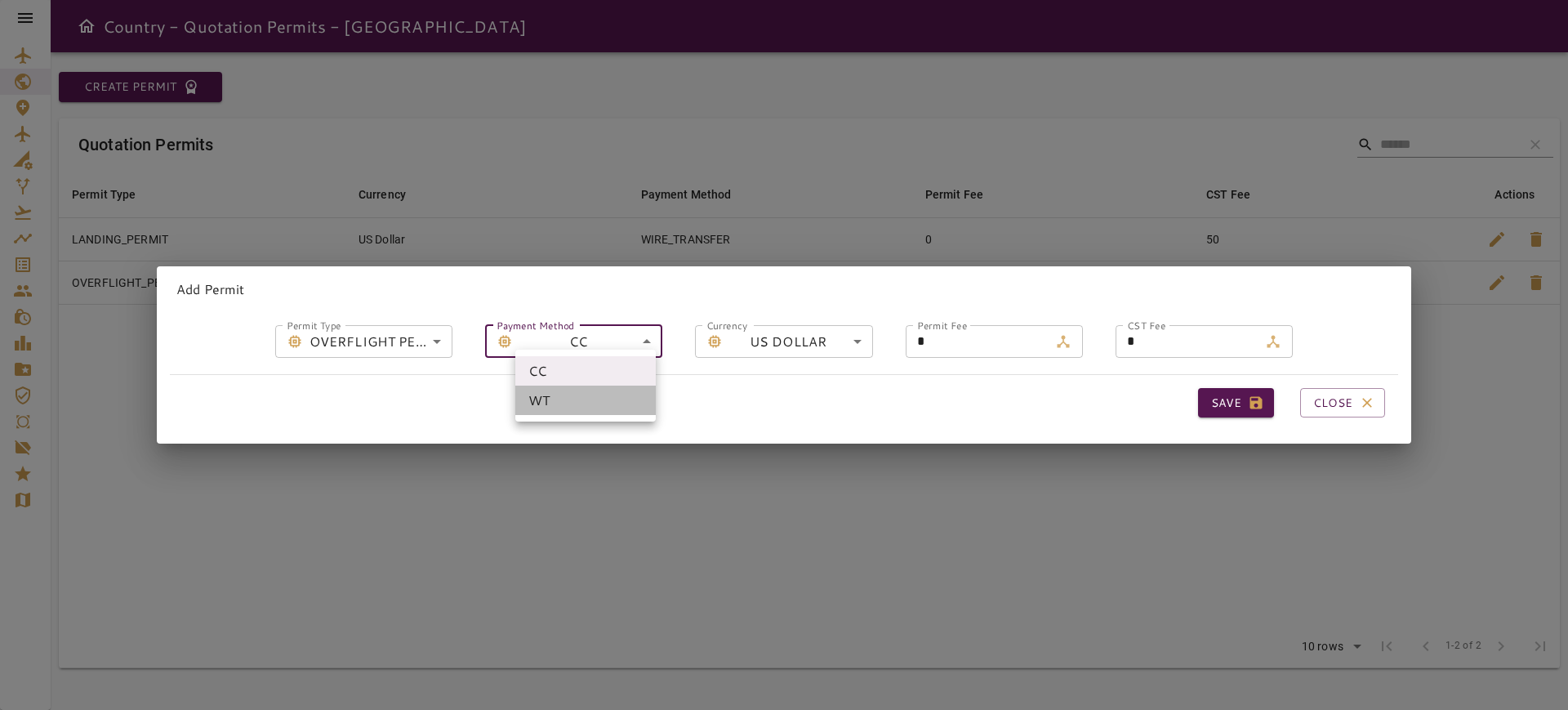
click at [567, 411] on li "WT" at bounding box center [585, 400] width 141 height 30
type input "**********"
click at [1265, 335] on icon at bounding box center [1273, 341] width 17 height 17
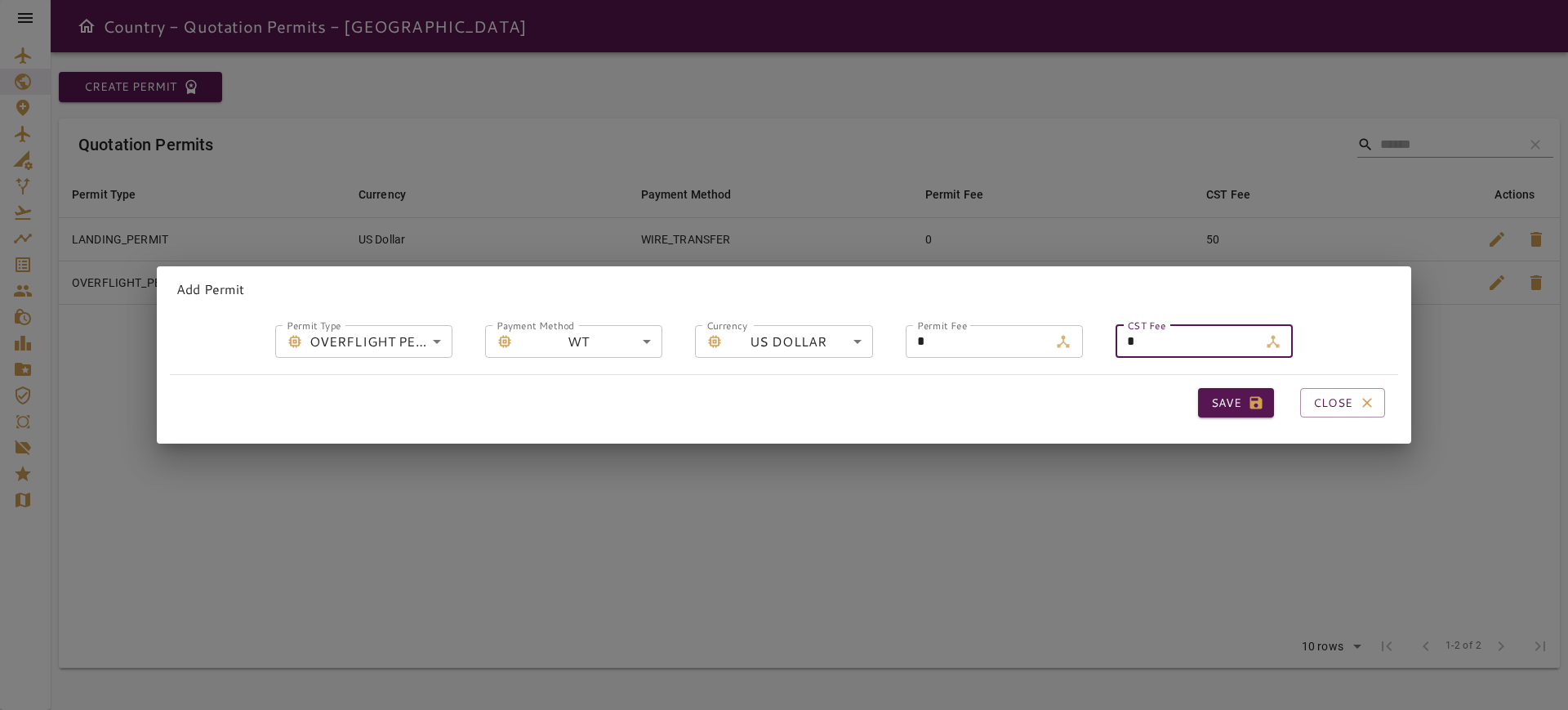
click at [1203, 331] on input "*" at bounding box center [1187, 341] width 143 height 32
type input "**"
click at [1209, 395] on button "Save" at bounding box center [1236, 403] width 76 height 30
type input "**********"
type input "*"
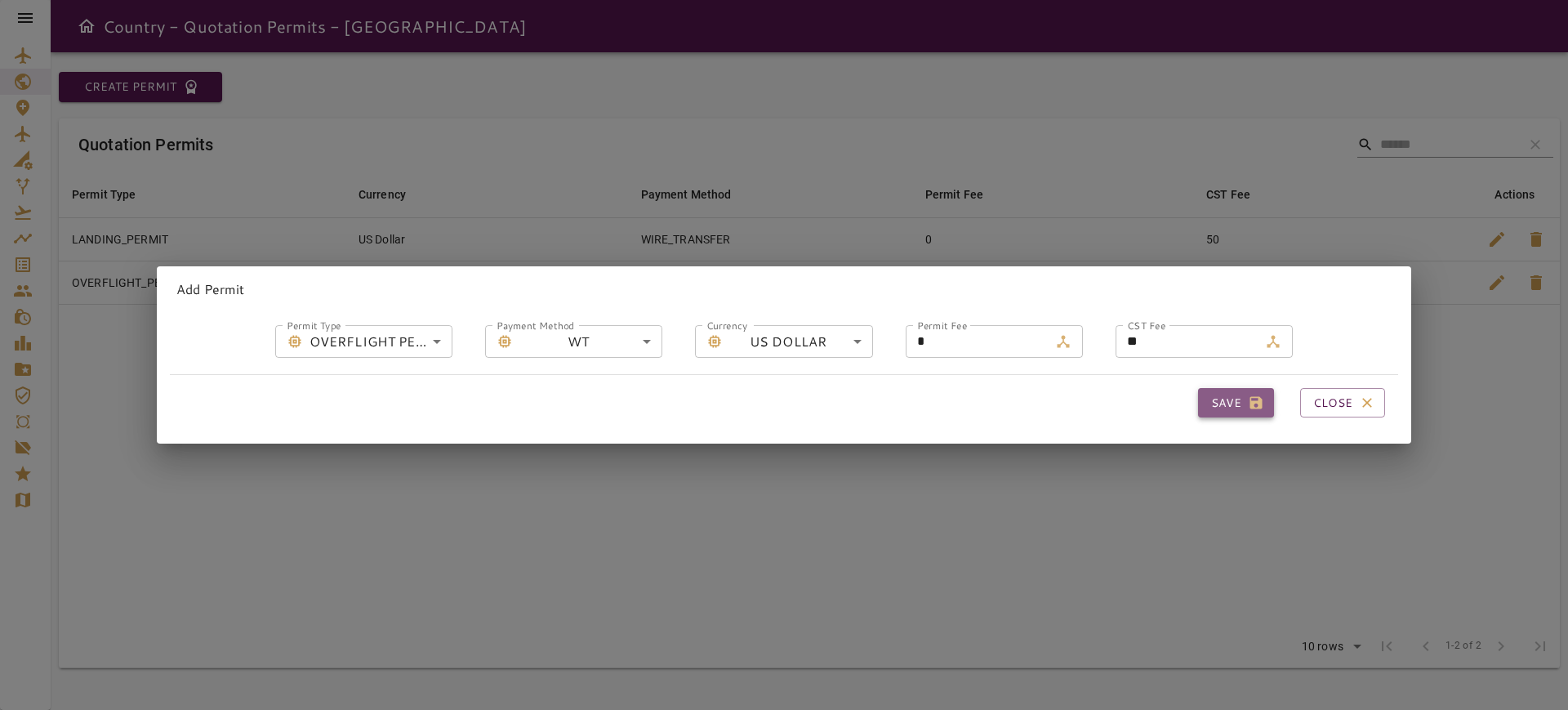
type input "*"
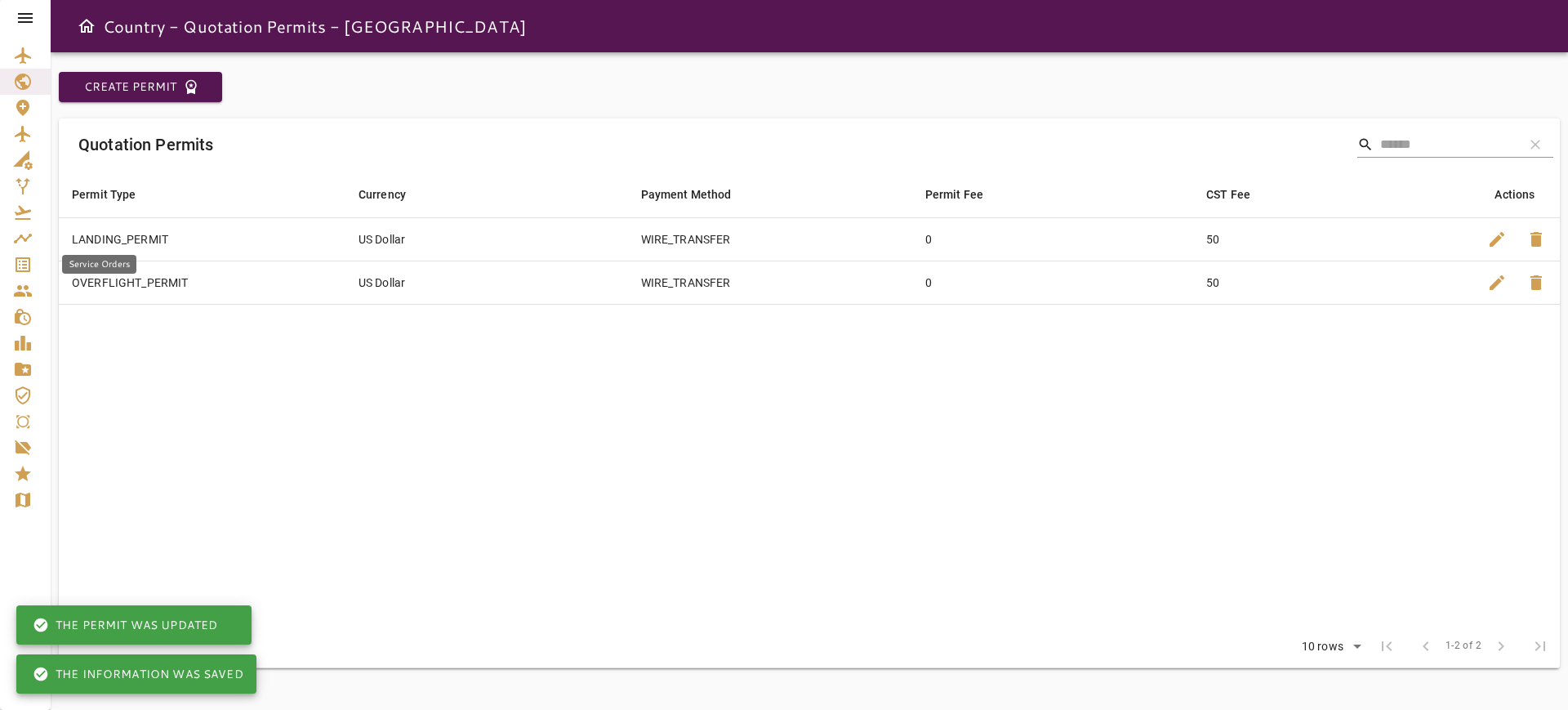
click at [18, 264] on icon "Service Orders" at bounding box center [23, 265] width 20 height 20
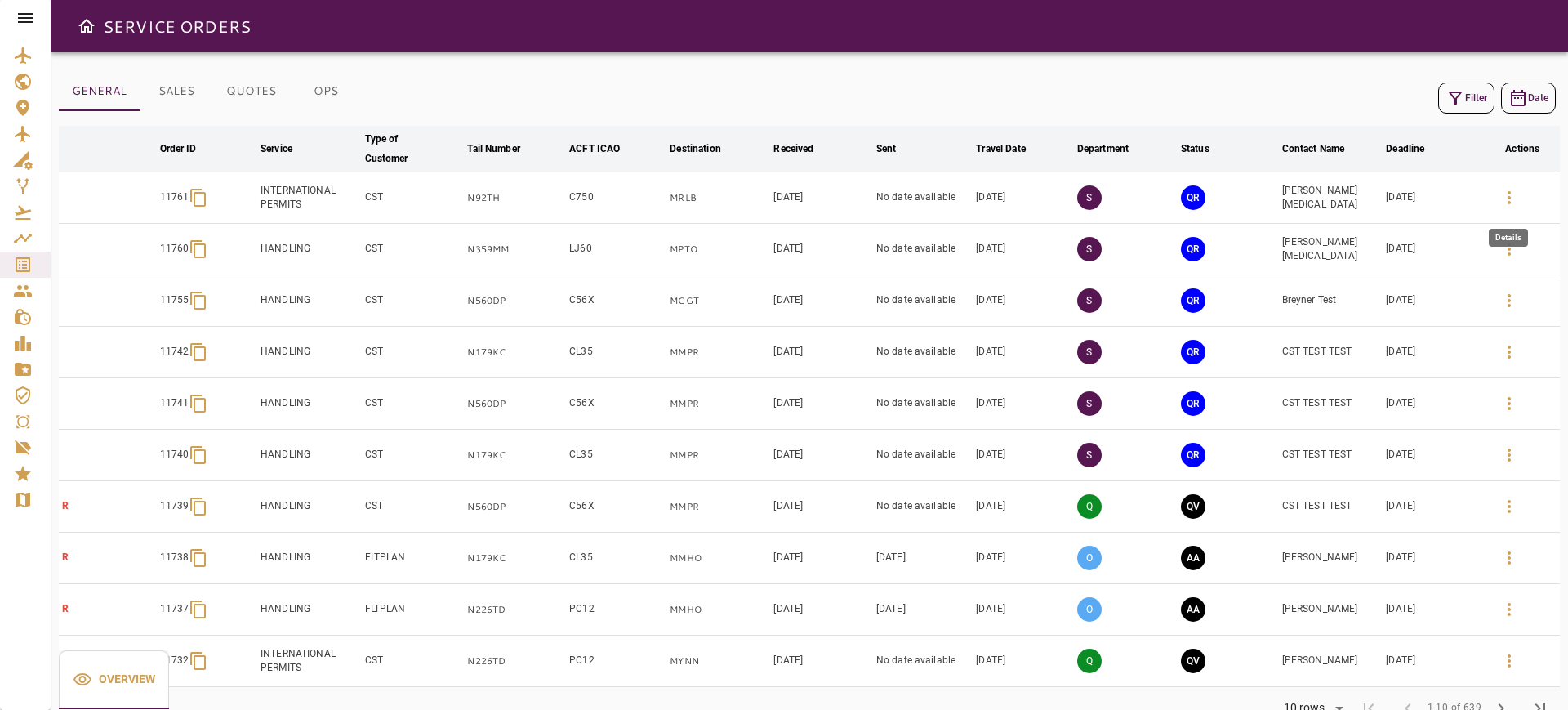
click at [1506, 197] on icon "button" at bounding box center [1509, 198] width 20 height 20
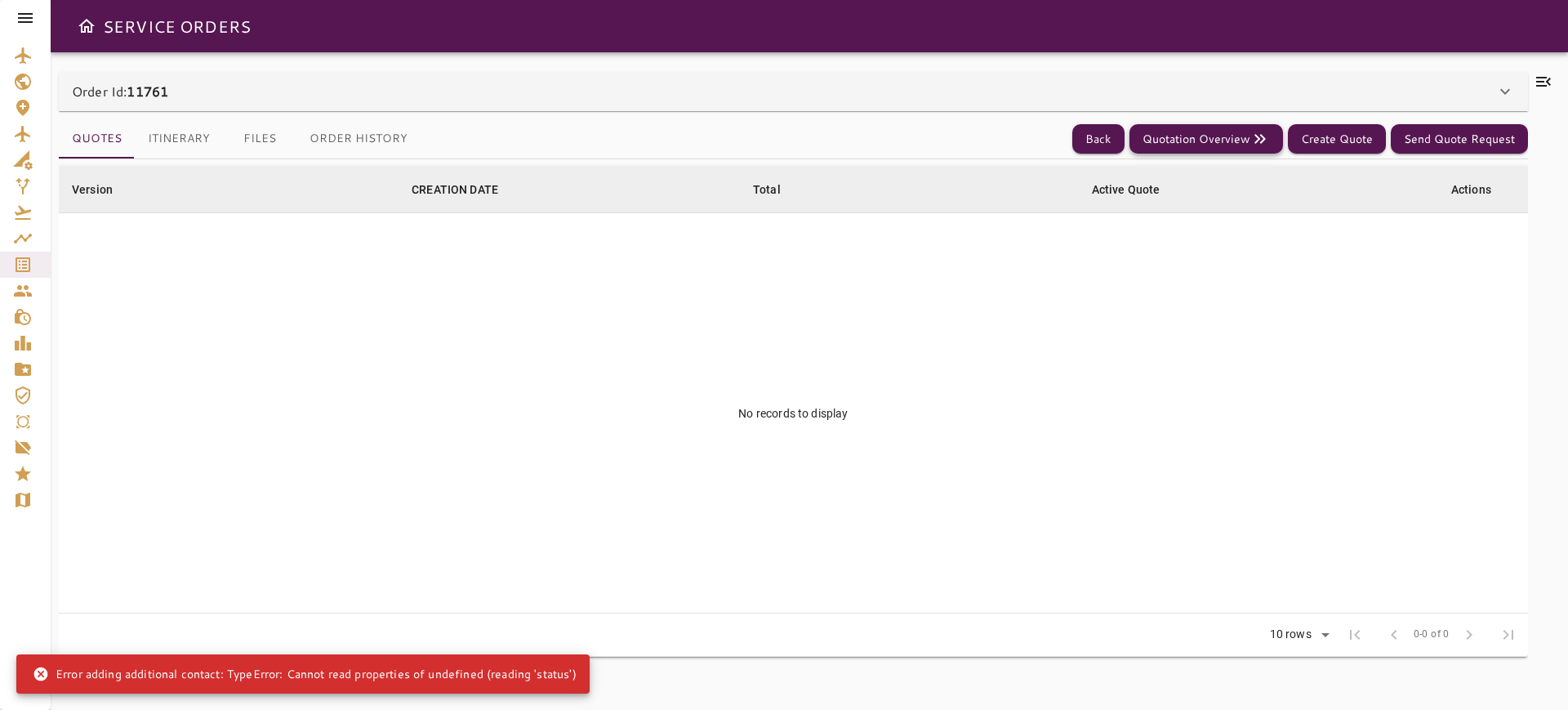
click at [1190, 140] on button "Quotation Overview" at bounding box center [1206, 139] width 153 height 30
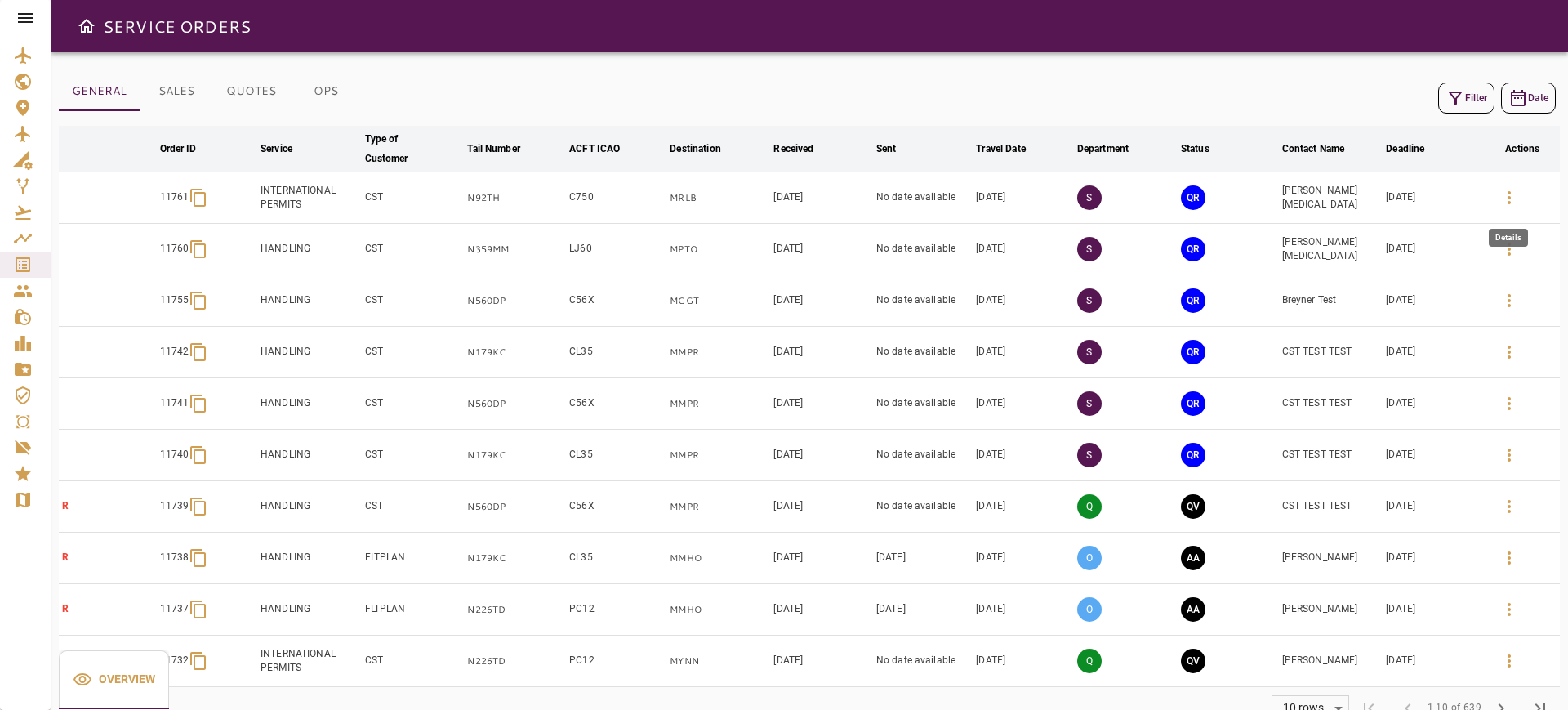
click at [1517, 196] on icon "button" at bounding box center [1509, 198] width 20 height 20
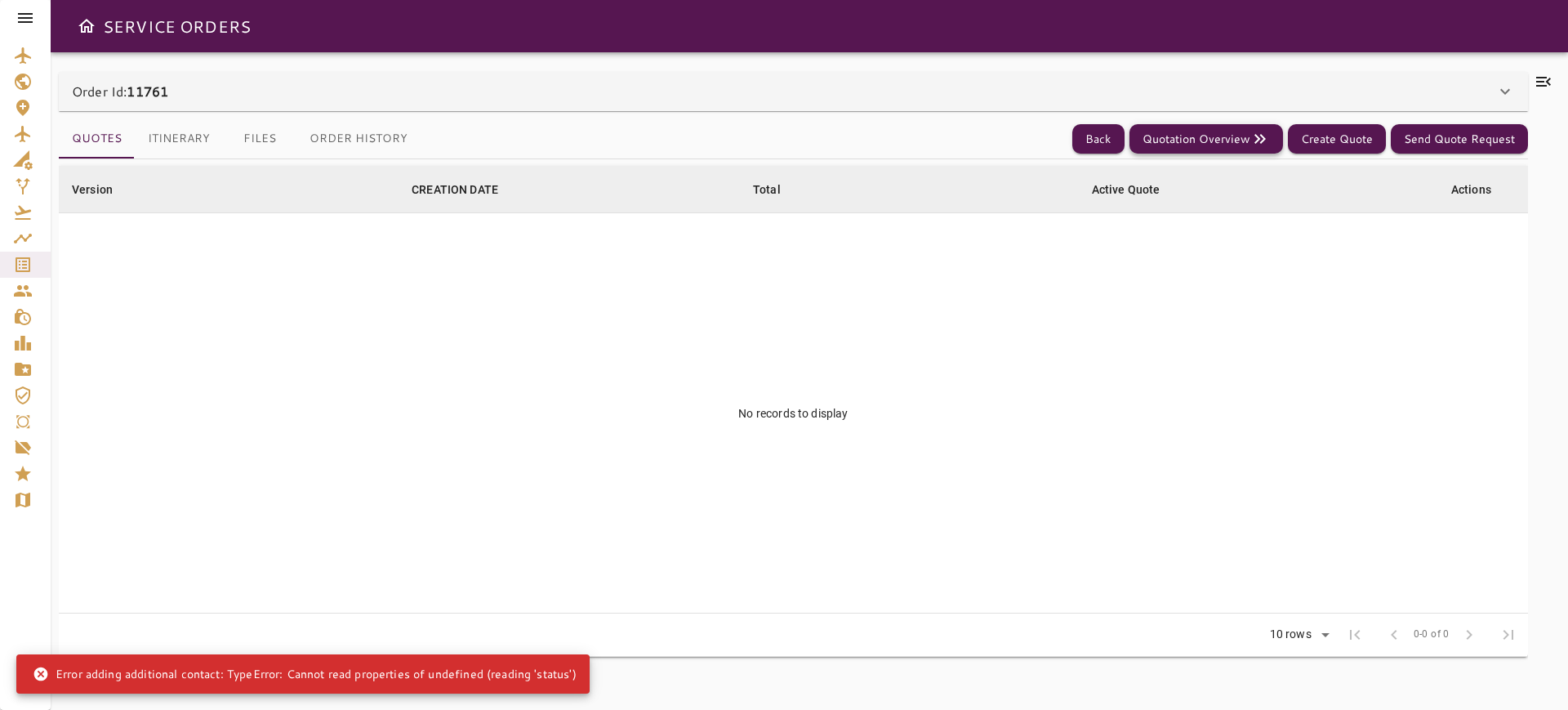
click at [1173, 143] on button "Quotation Overview" at bounding box center [1206, 139] width 153 height 30
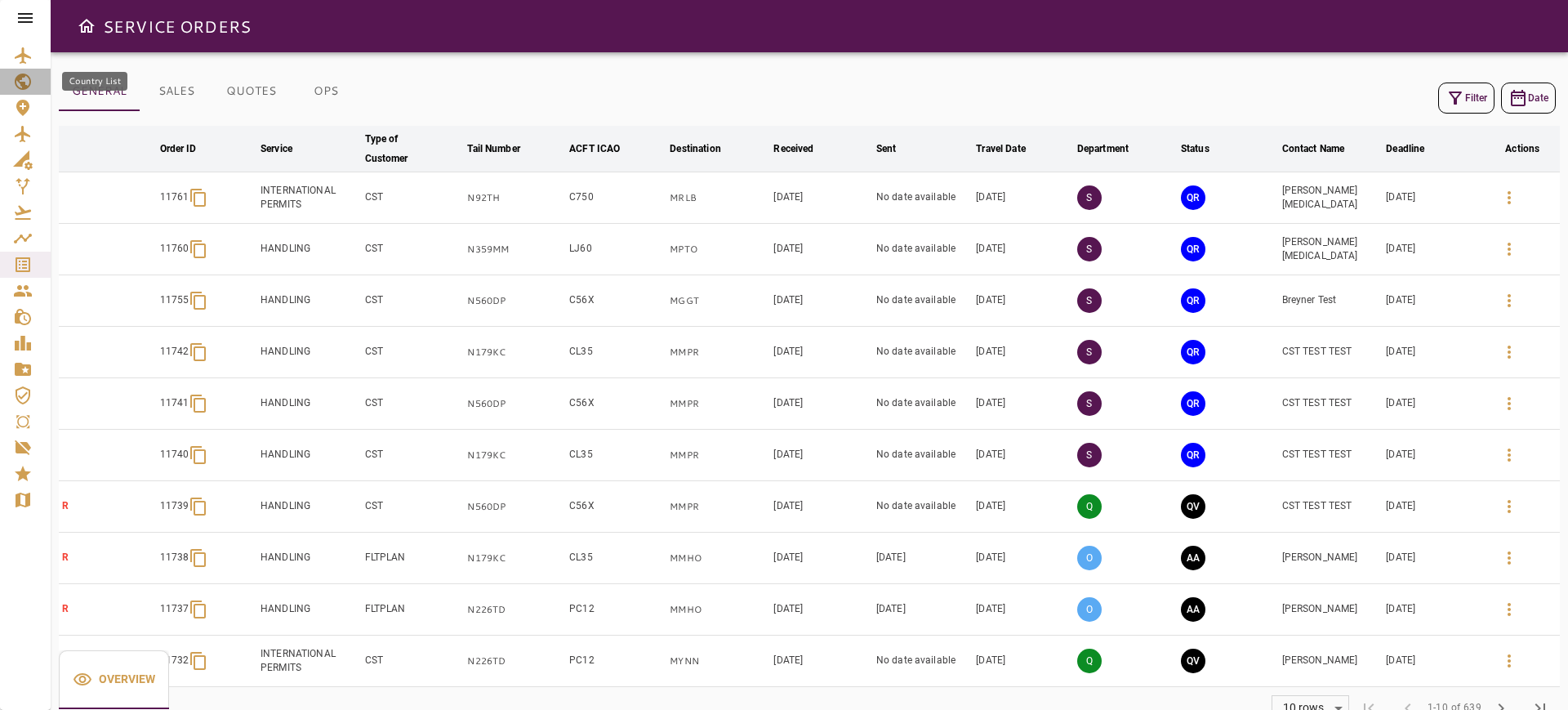
click at [24, 93] on link "Country List" at bounding box center [26, 82] width 51 height 27
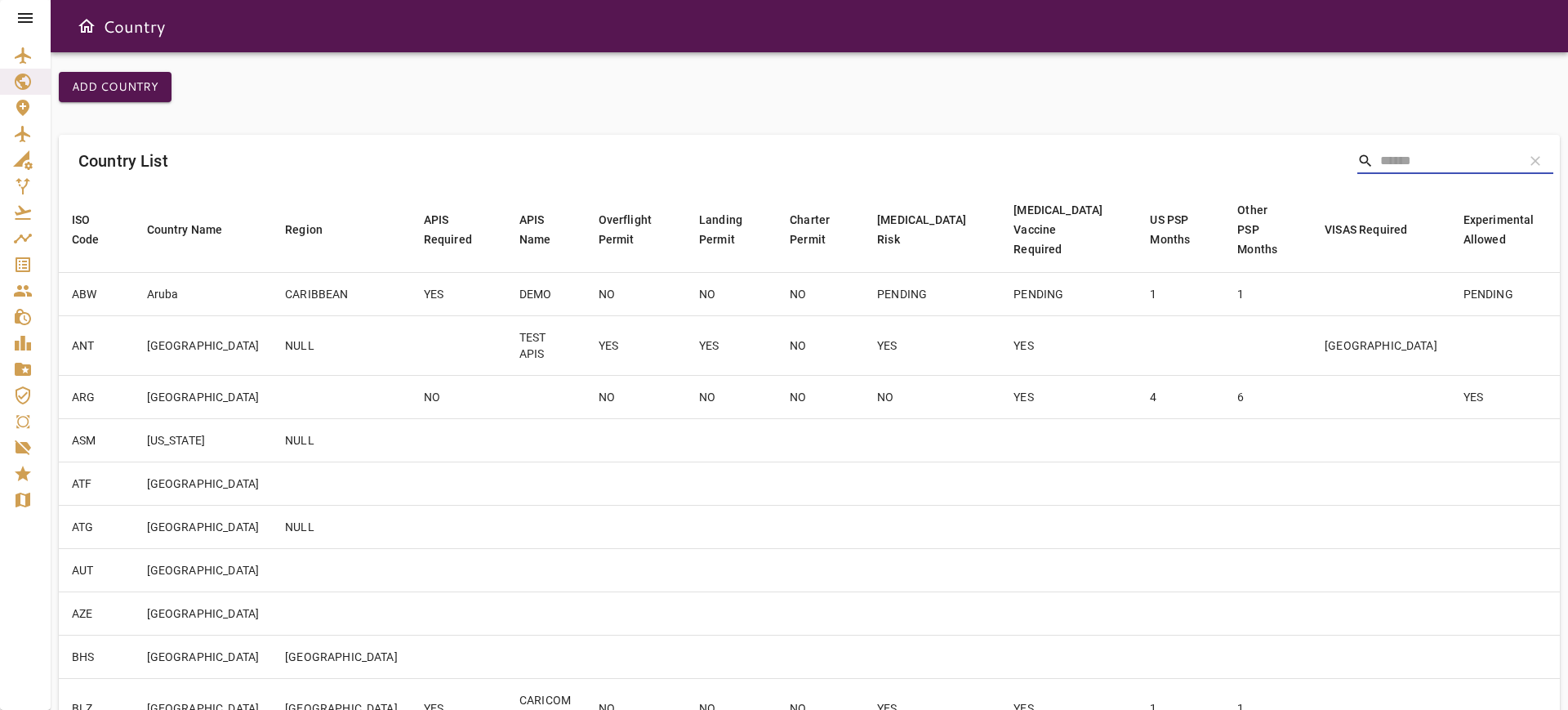
click at [1442, 158] on input "Search" at bounding box center [1445, 160] width 131 height 27
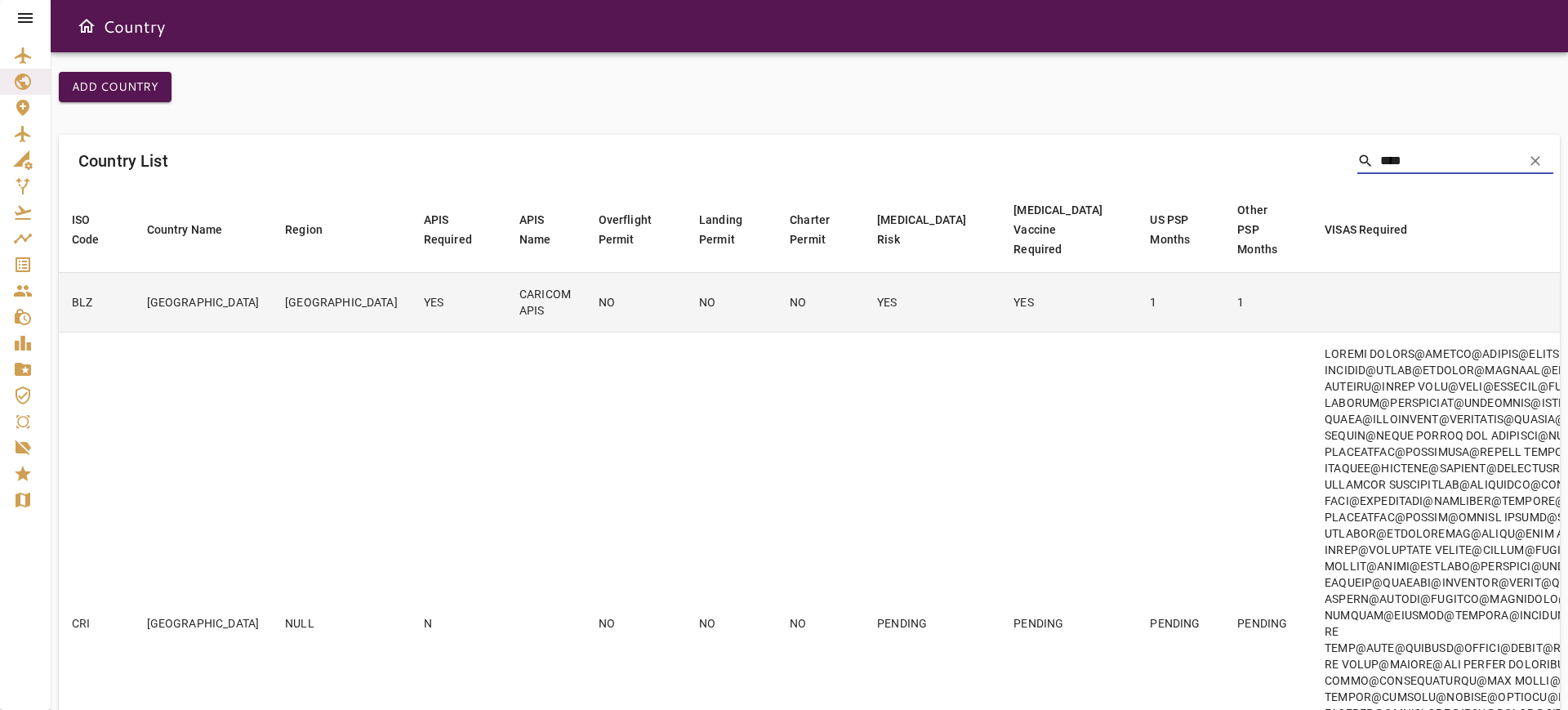
type input "****"
click at [1001, 300] on td "YES" at bounding box center [1069, 302] width 137 height 60
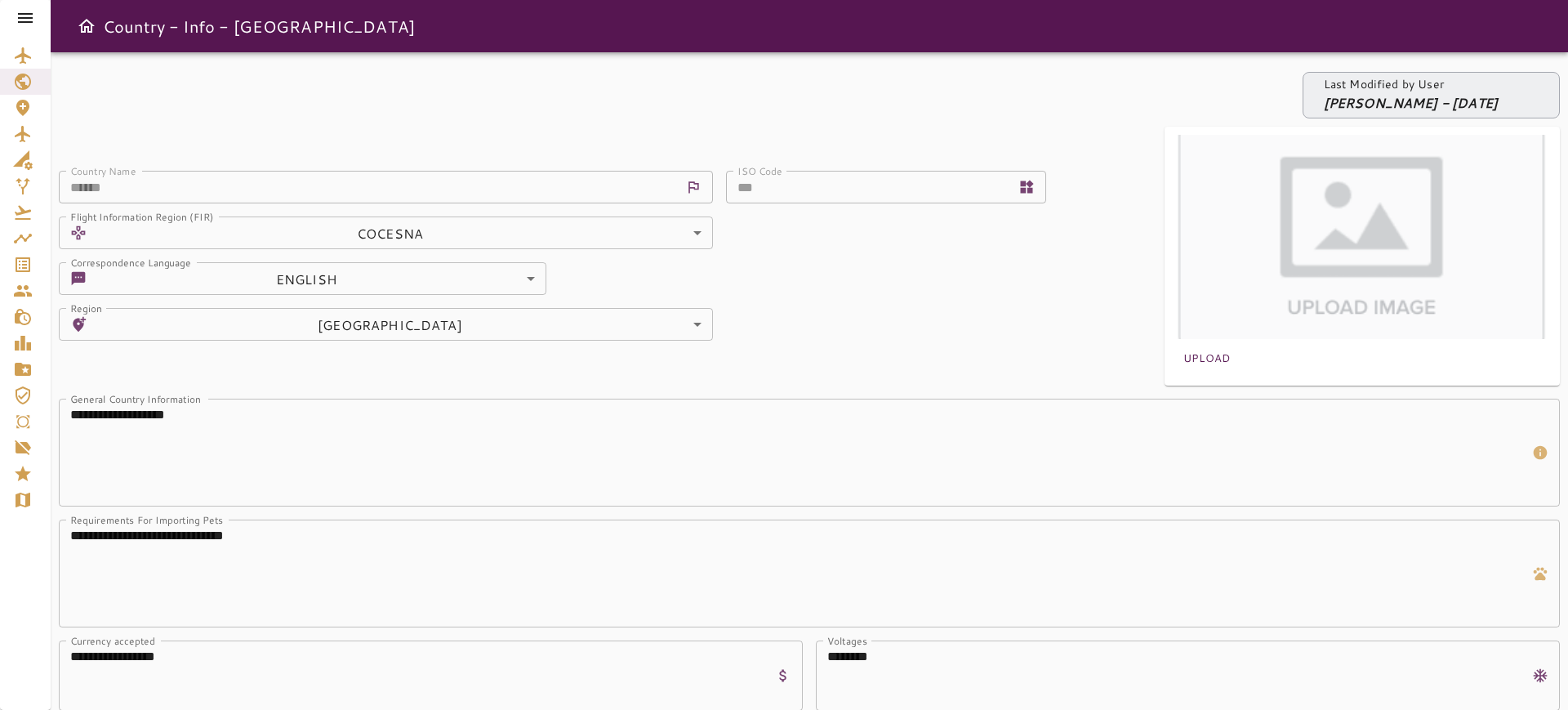
click at [23, 27] on icon at bounding box center [26, 18] width 20 height 20
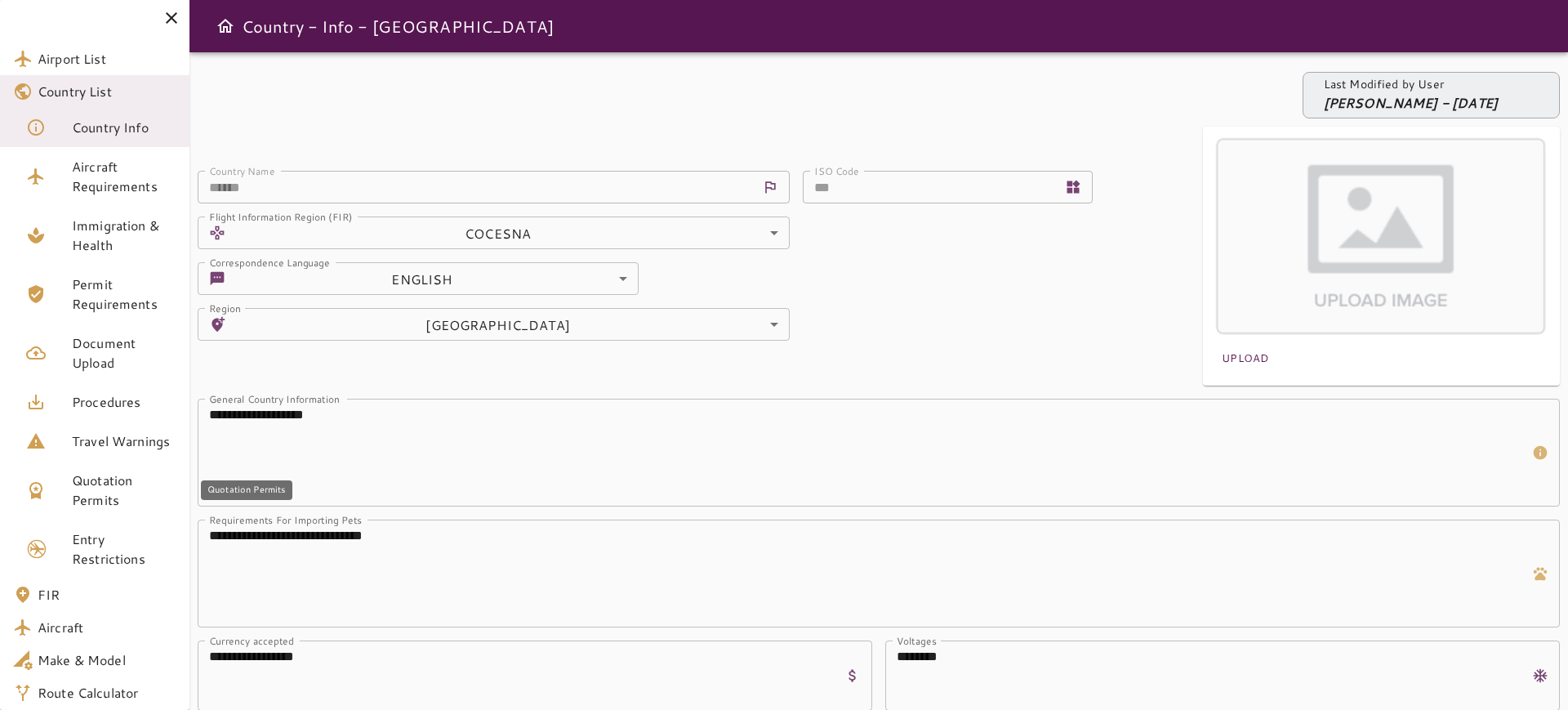
click at [120, 486] on span "Quotation Permits" at bounding box center [124, 491] width 104 height 39
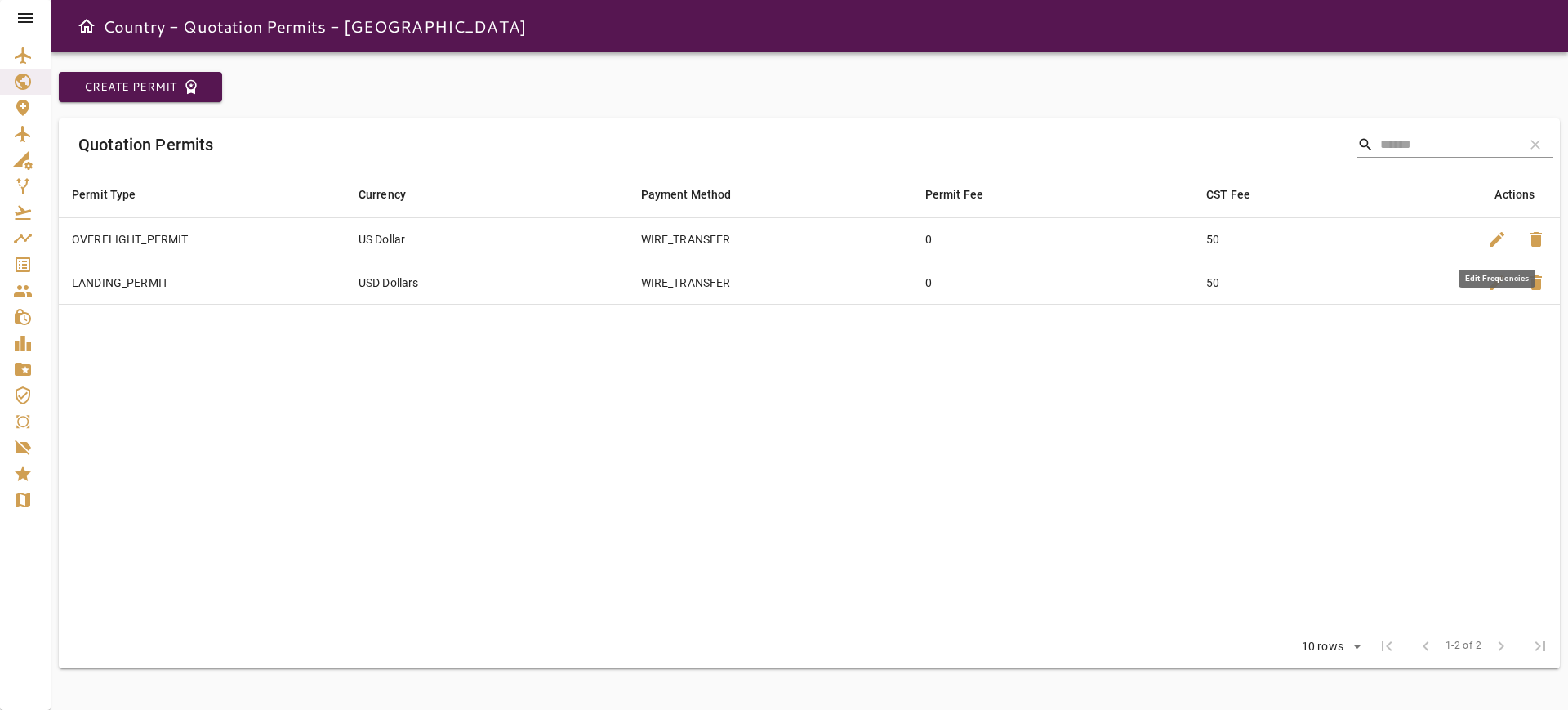
click at [1499, 239] on span "edit" at bounding box center [1497, 239] width 20 height 20
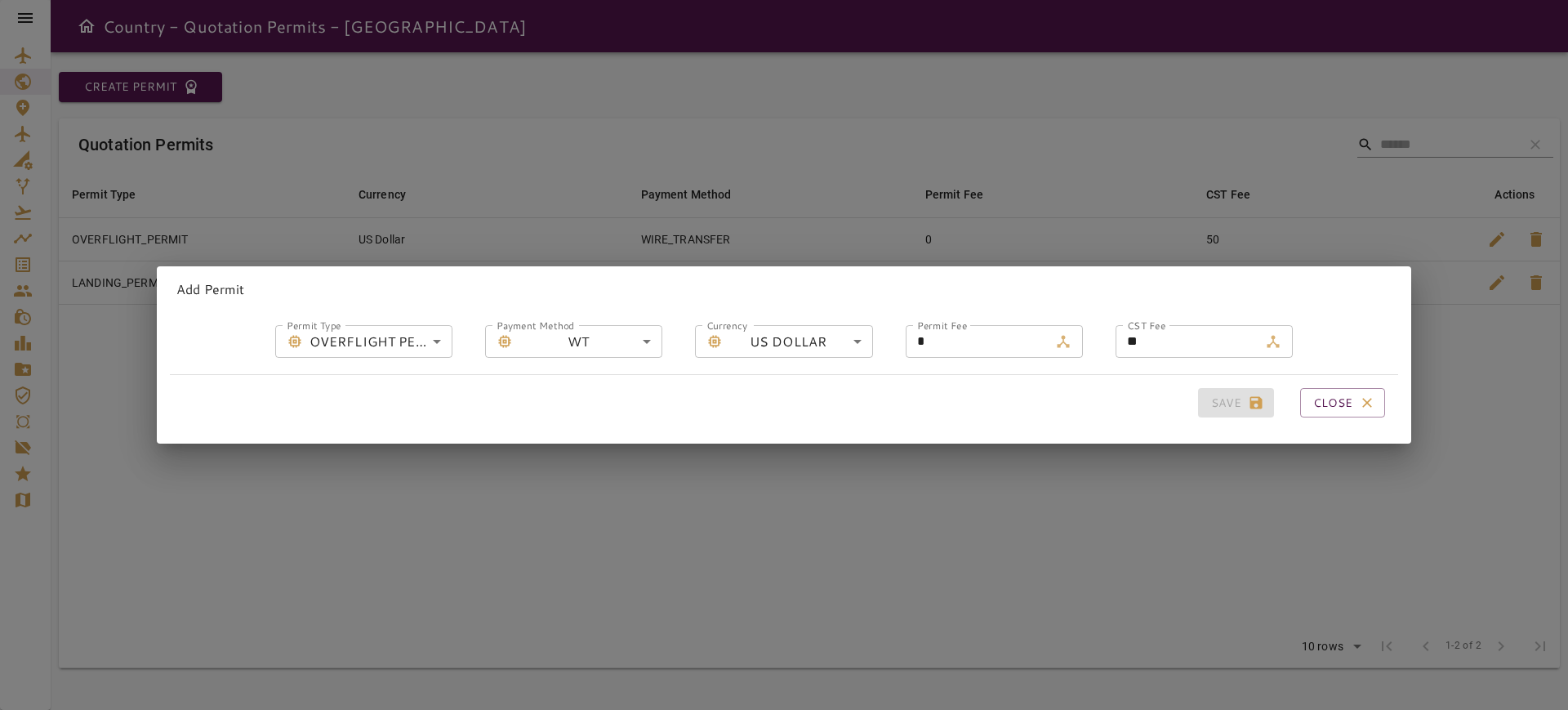
click at [615, 340] on body "**********" at bounding box center [784, 355] width 1568 height 710
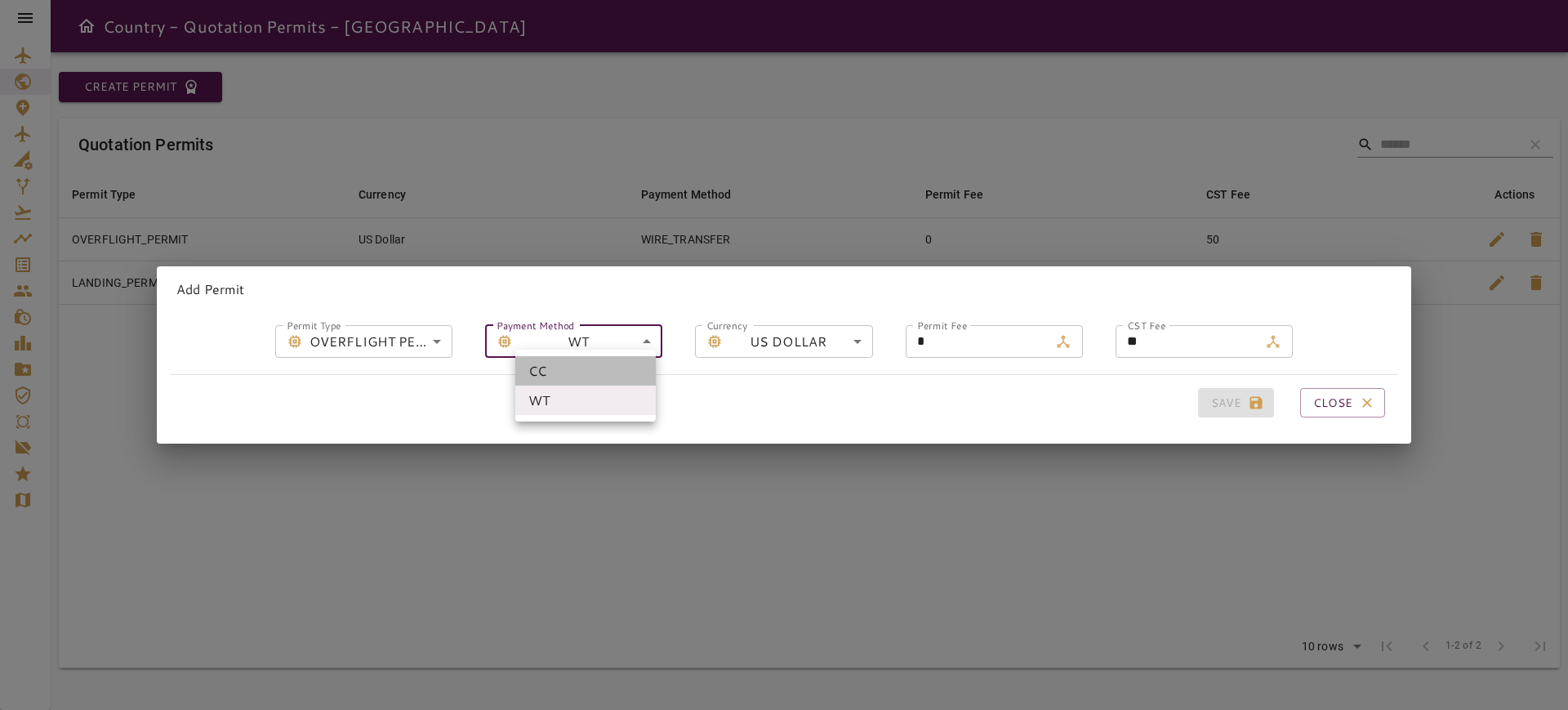
click at [586, 375] on li "CC" at bounding box center [585, 371] width 141 height 30
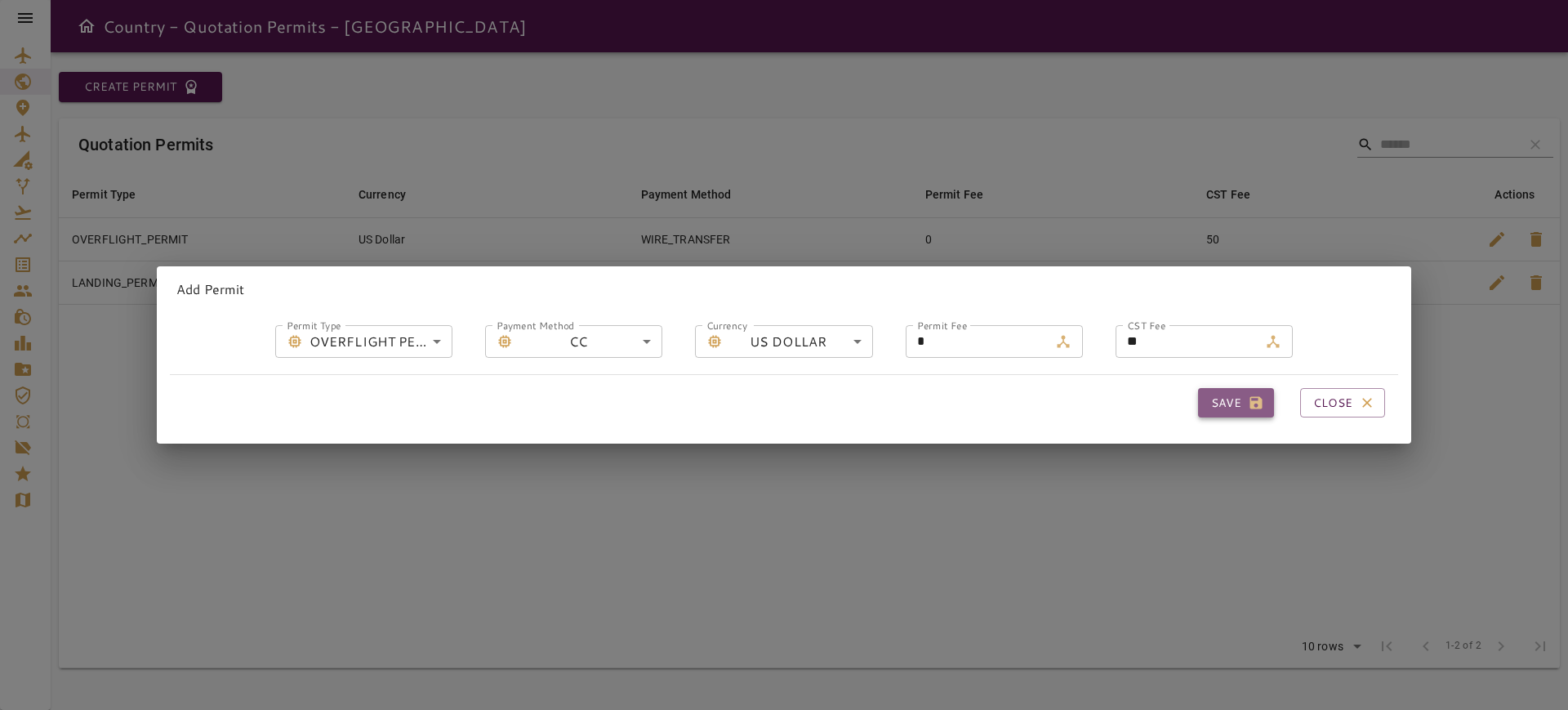
click at [1224, 394] on button "Save" at bounding box center [1236, 403] width 76 height 30
type input "**********"
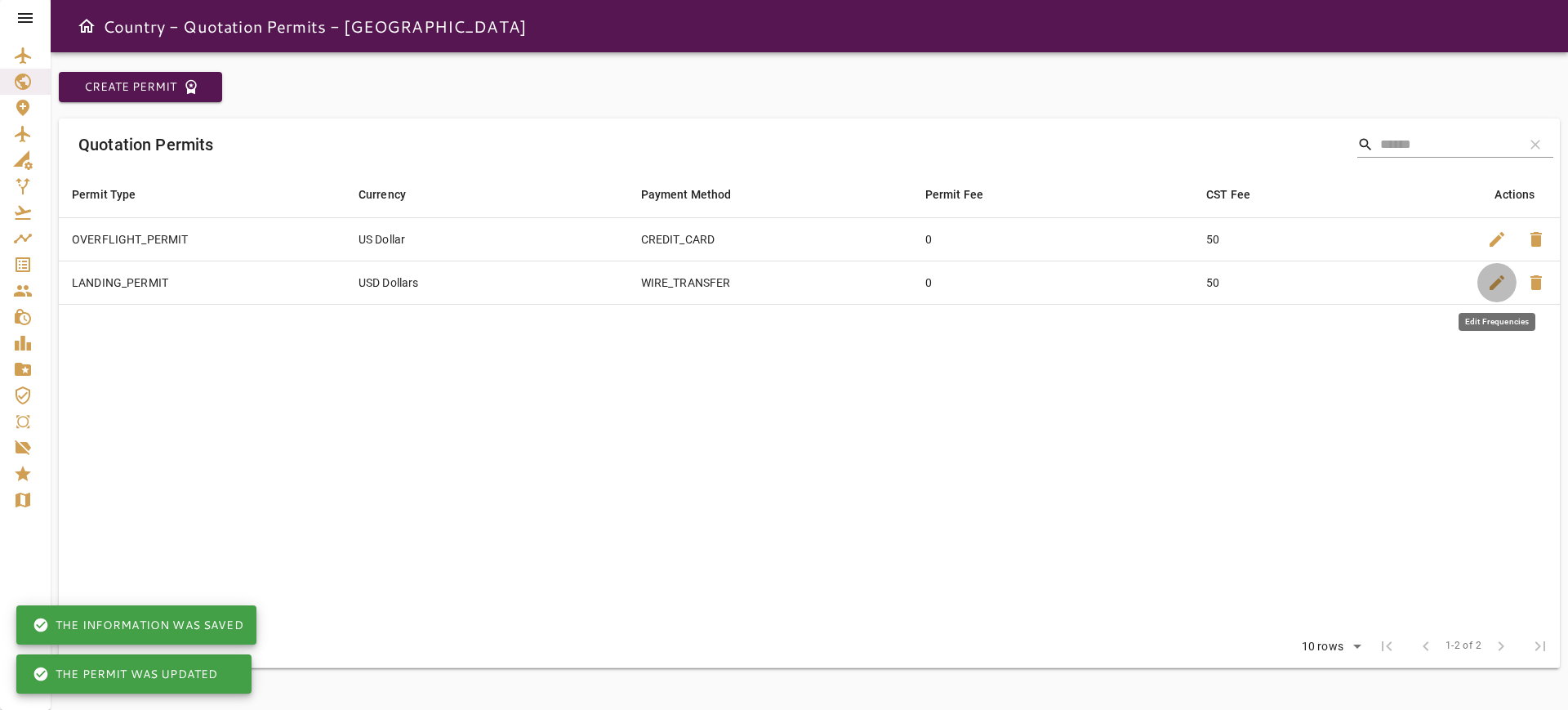
click at [1487, 277] on span "edit" at bounding box center [1497, 283] width 20 height 20
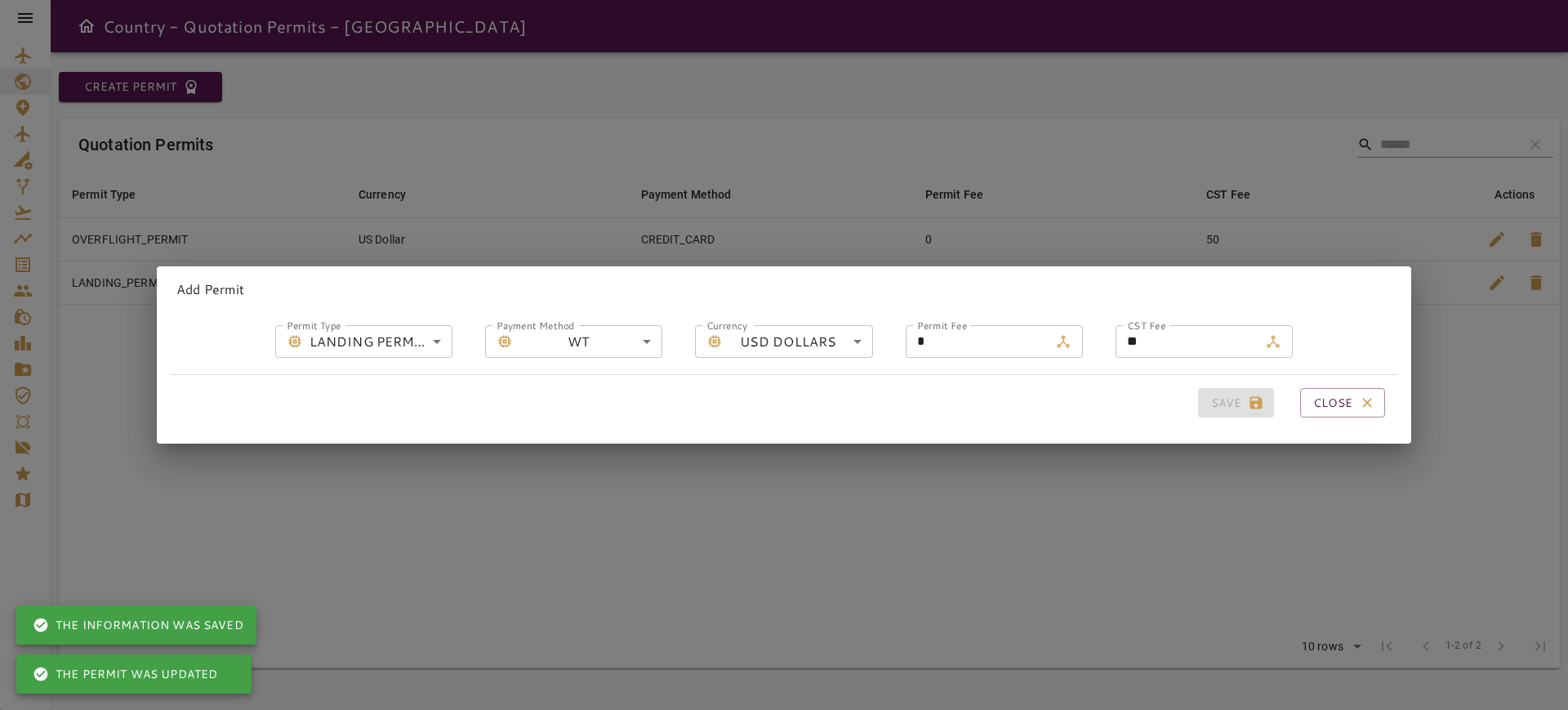
click at [631, 334] on body "**********" at bounding box center [784, 355] width 1568 height 710
click at [594, 381] on li "CC" at bounding box center [585, 371] width 141 height 30
click at [1213, 393] on button "Save" at bounding box center [1236, 403] width 76 height 30
type input "**********"
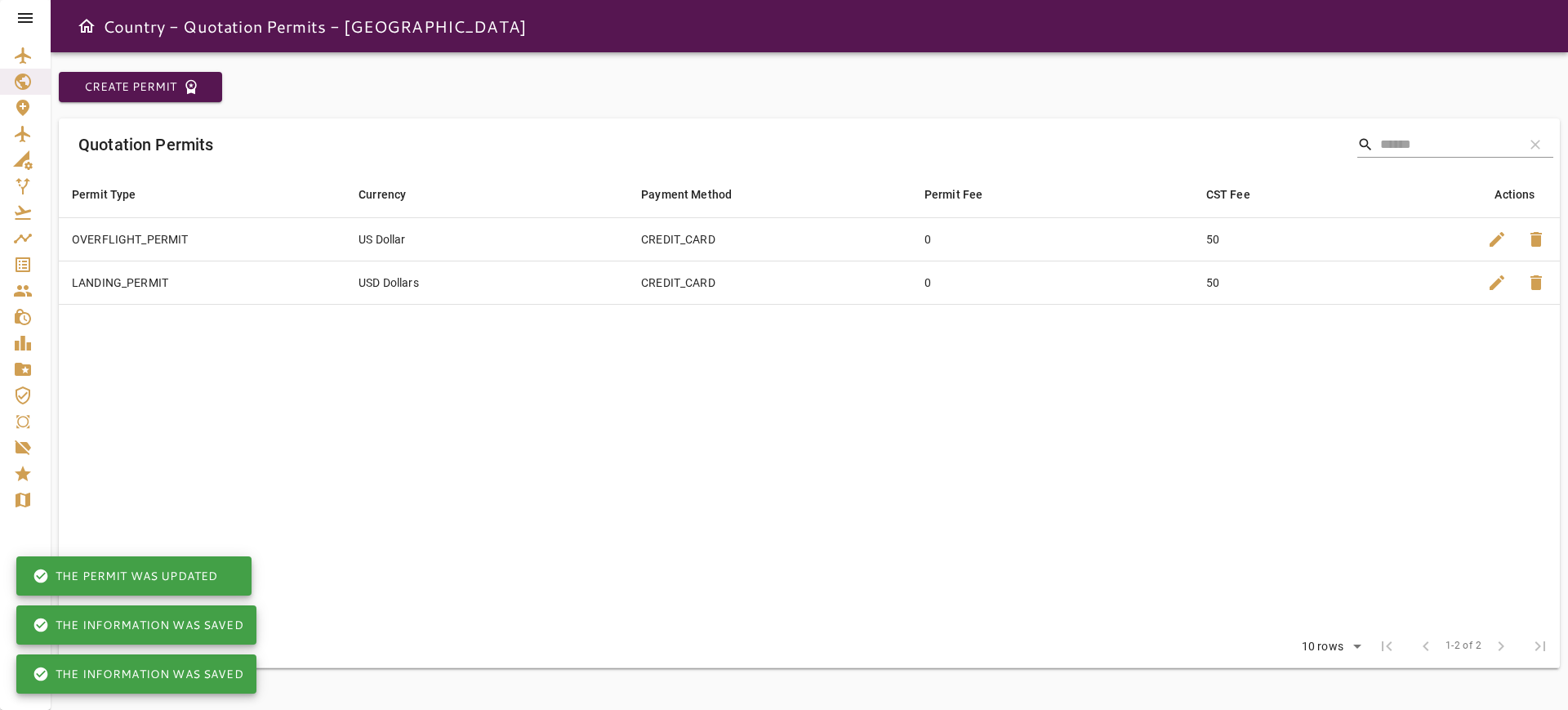
click at [22, 18] on icon at bounding box center [25, 18] width 15 height 10
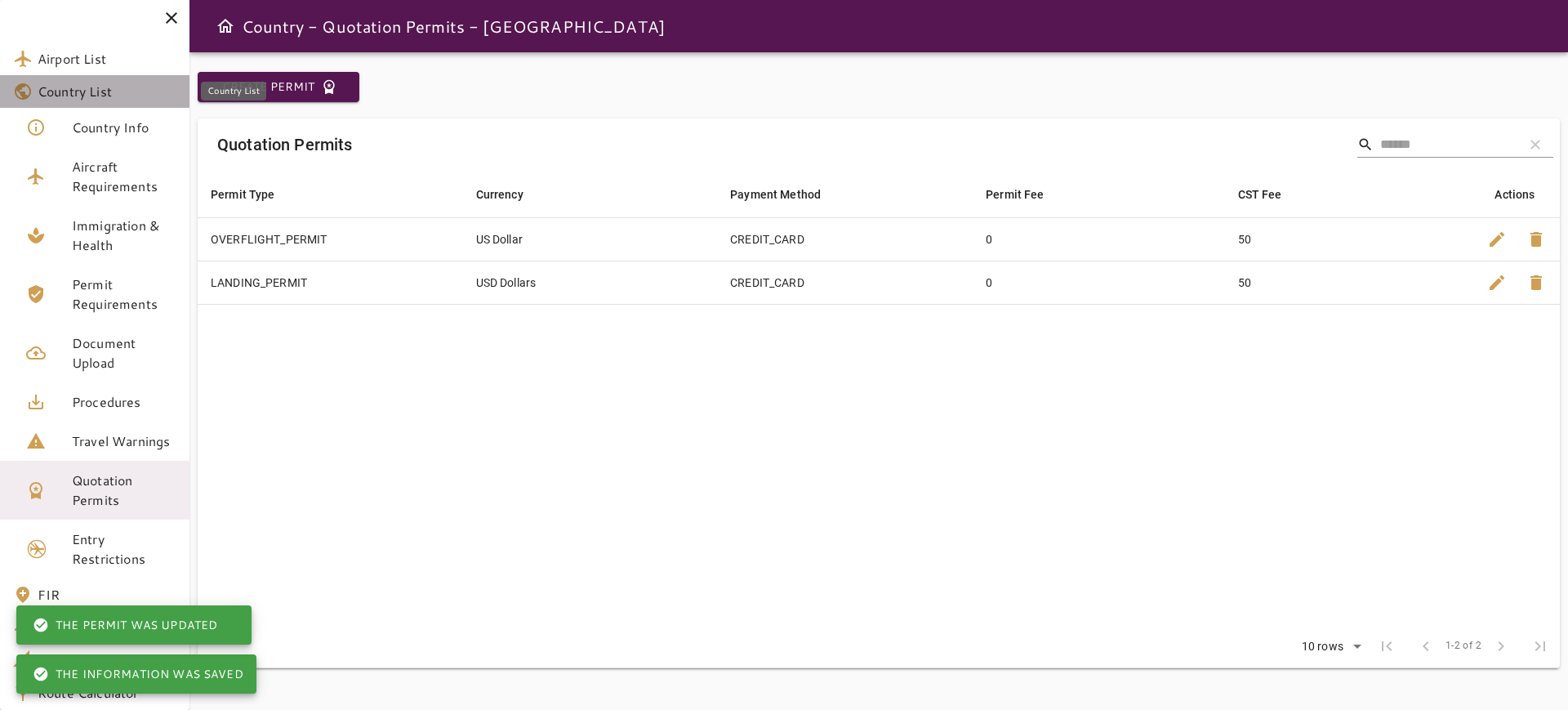
click at [92, 99] on span "Country List" at bounding box center [106, 91] width 139 height 20
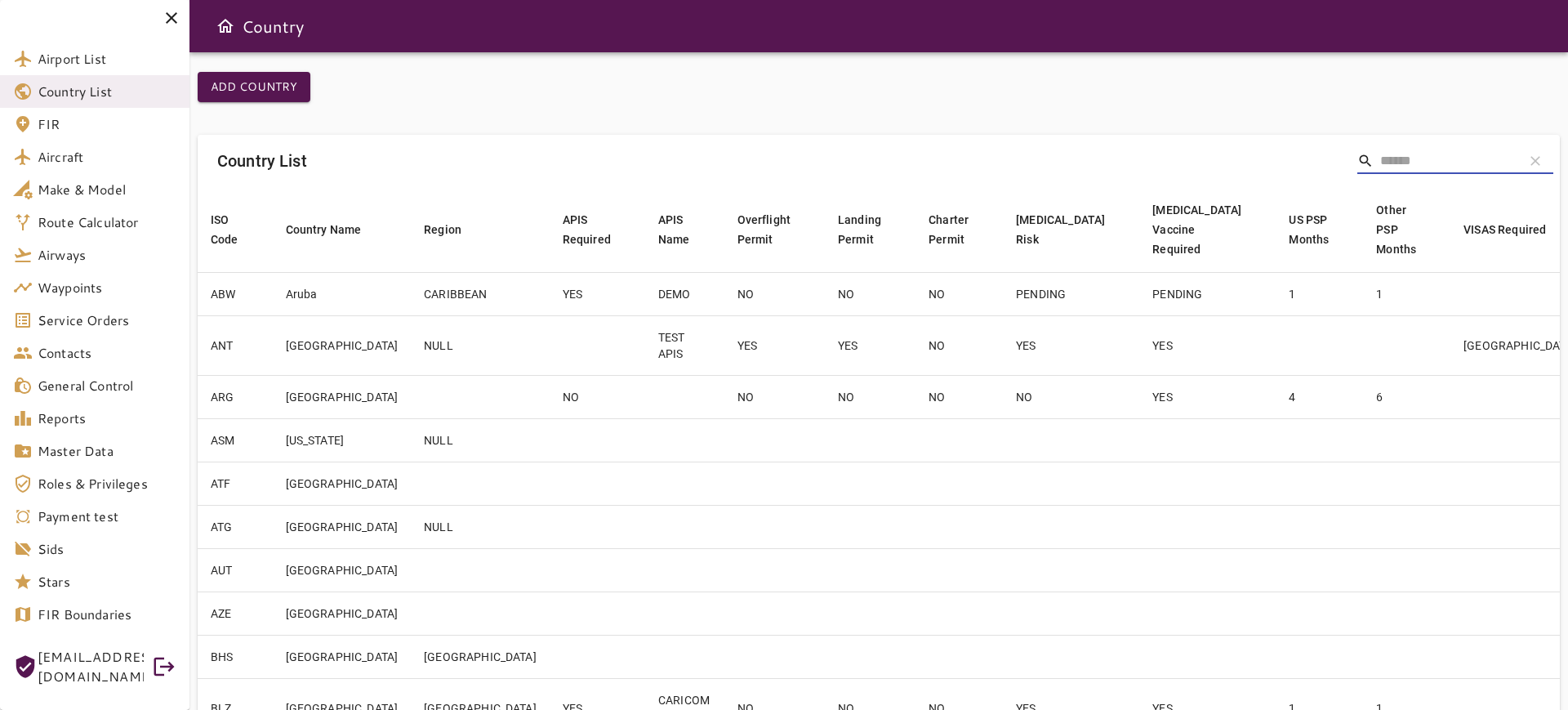
click at [1438, 151] on input "Search" at bounding box center [1445, 160] width 131 height 27
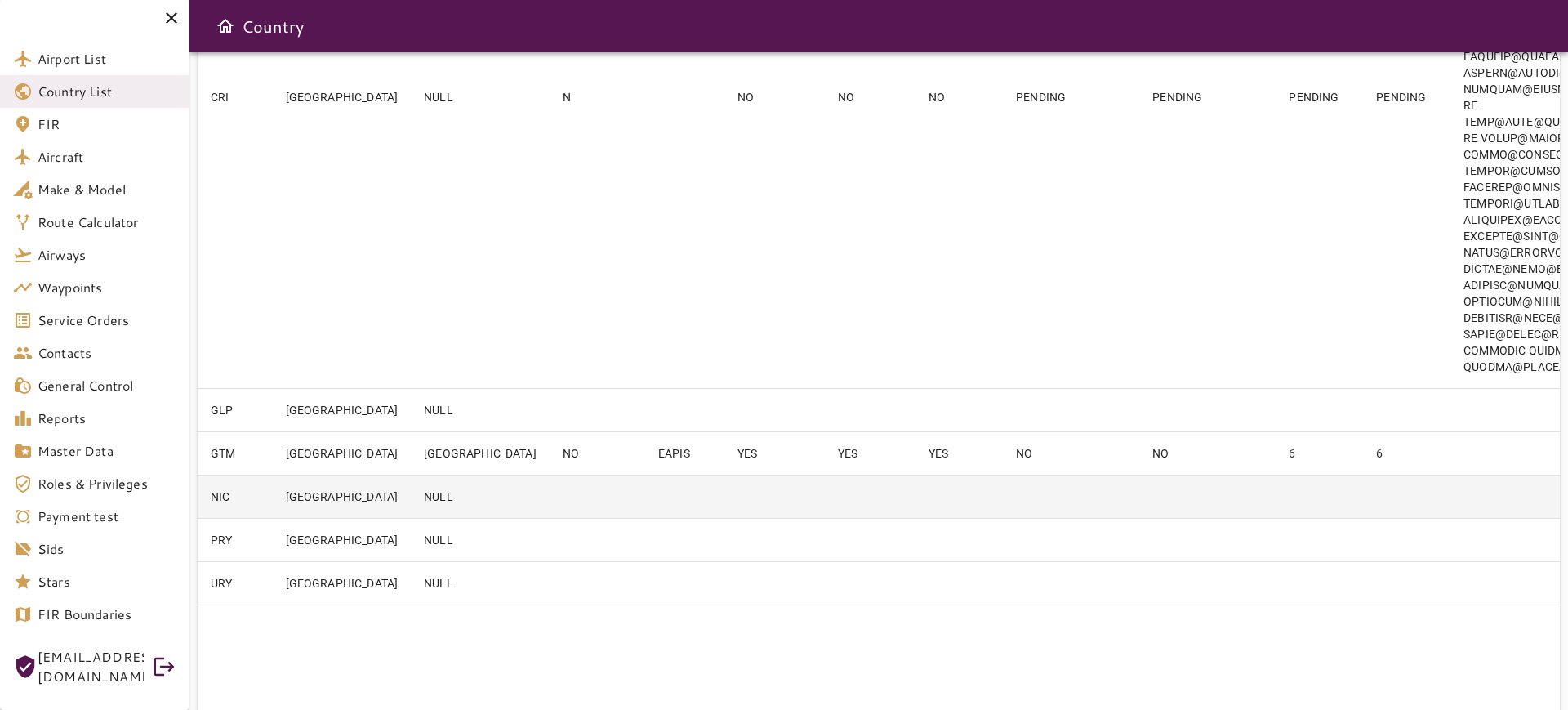
scroll to position [510, 0]
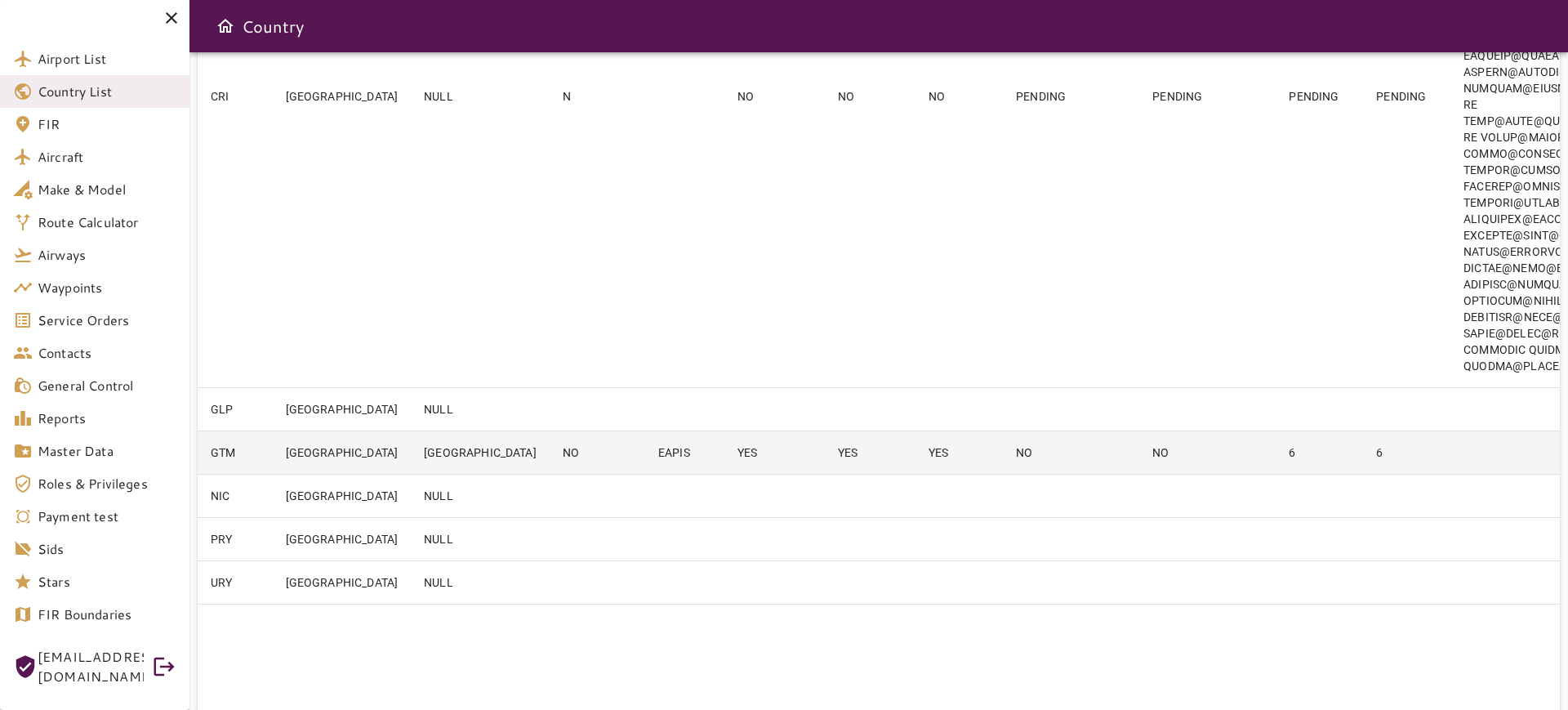
type input "***"
click at [645, 475] on td "EAPIS" at bounding box center [684, 453] width 80 height 43
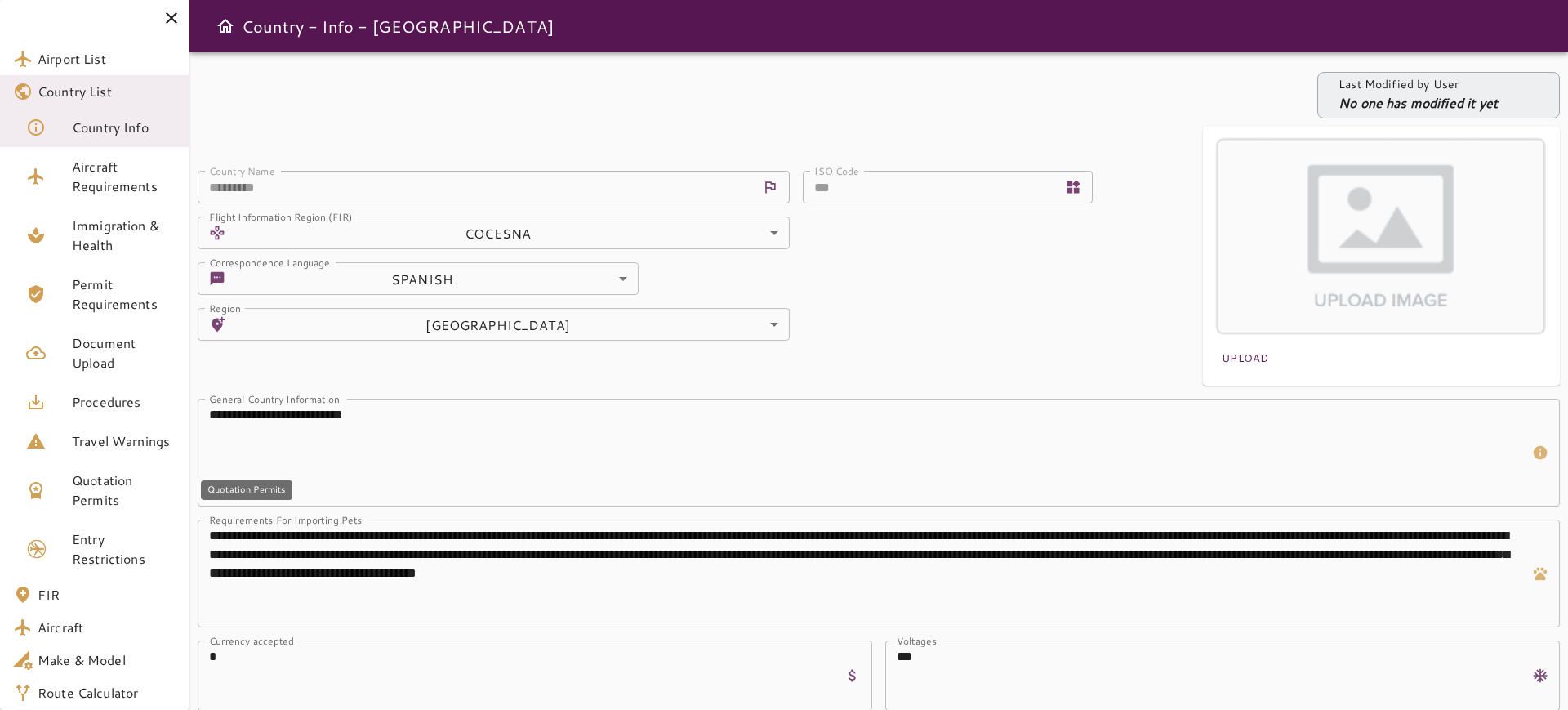
click at [104, 510] on link "Quotation Permits" at bounding box center [94, 491] width 190 height 59
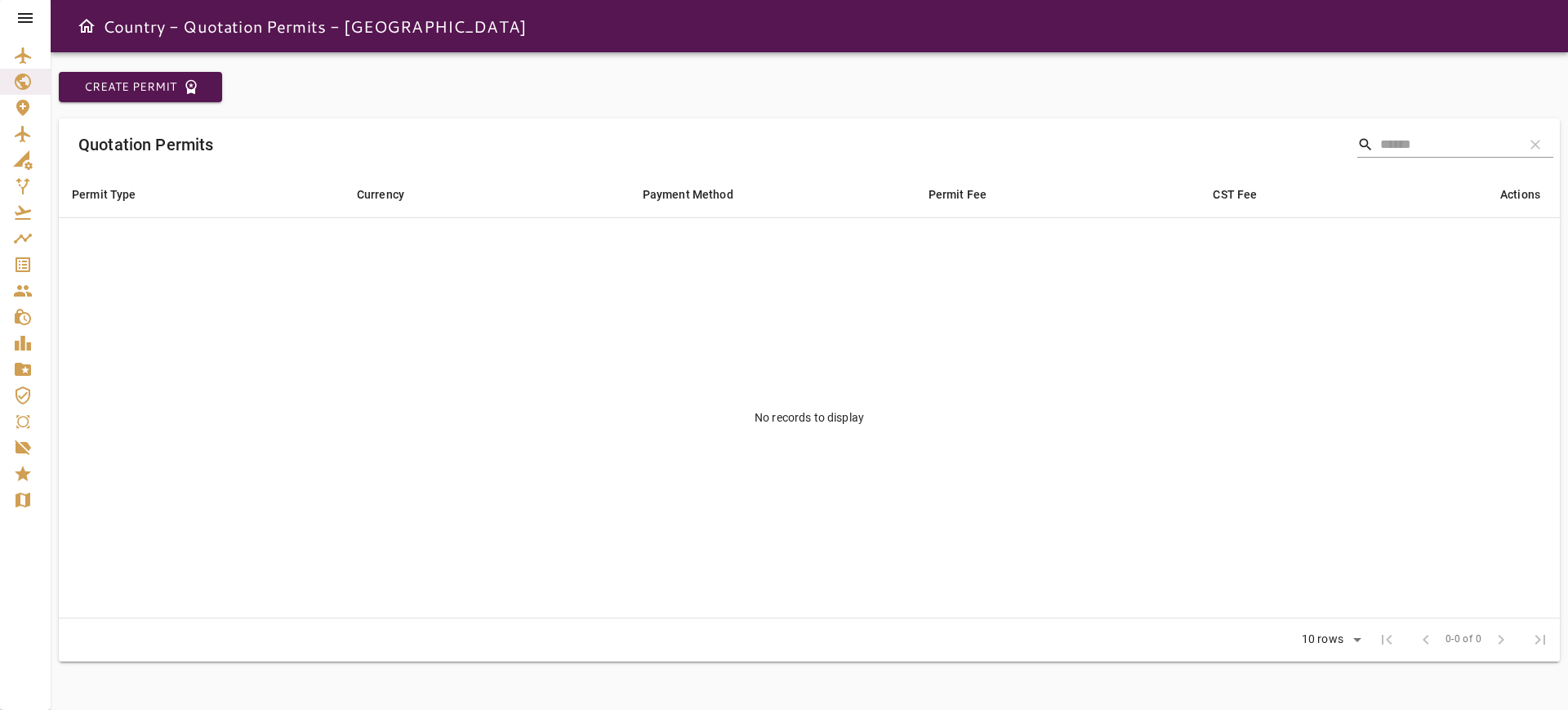
click at [23, 17] on icon at bounding box center [25, 18] width 15 height 10
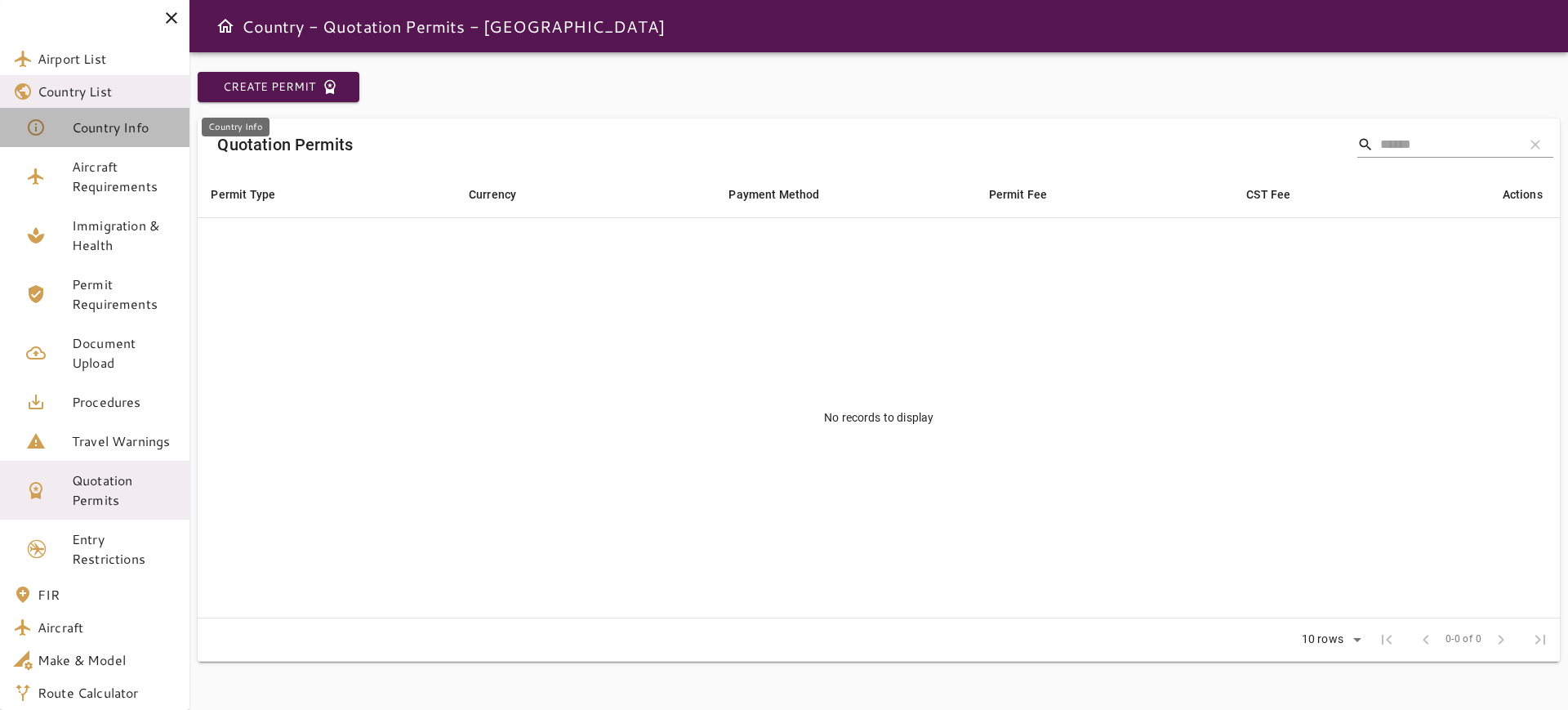
click at [89, 118] on span "Country Info" at bounding box center [124, 128] width 104 height 20
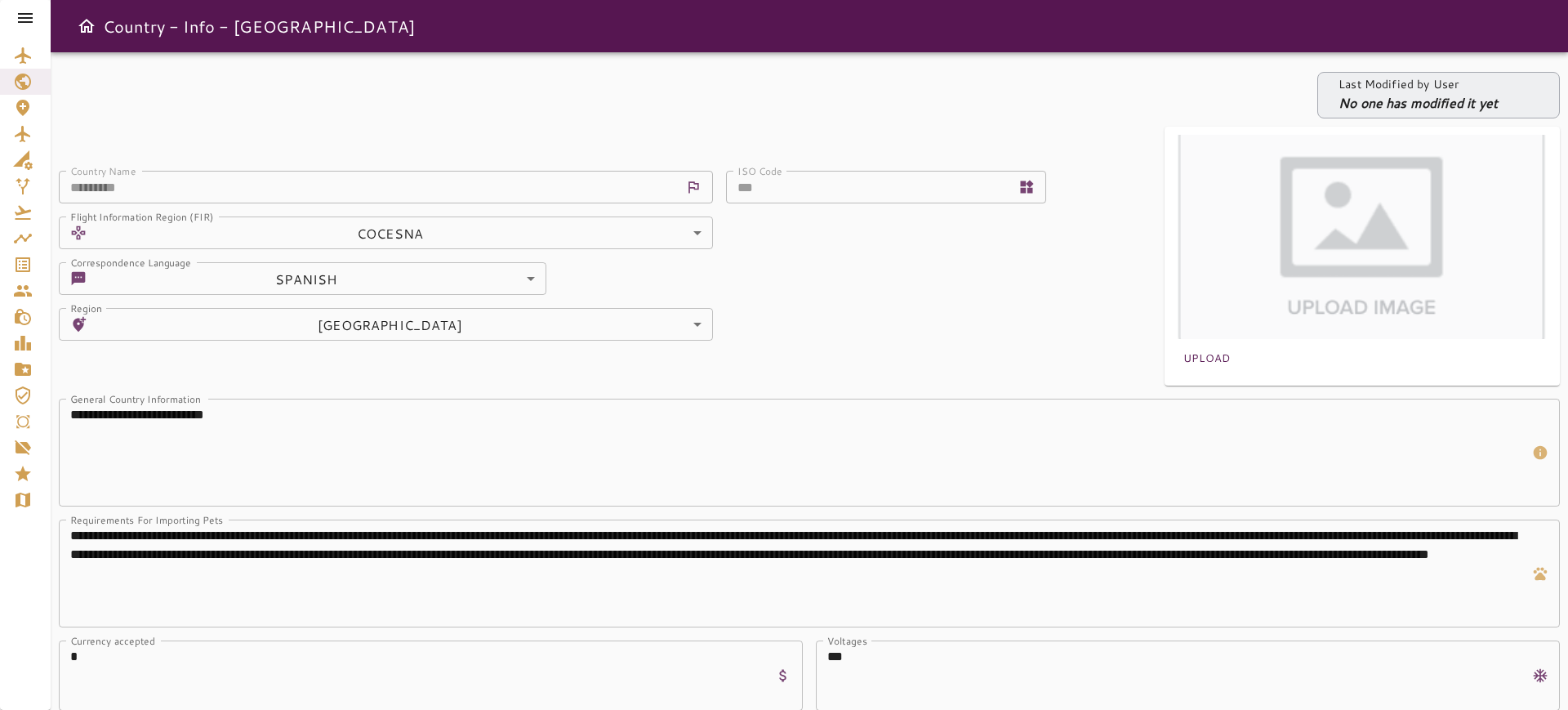
click at [27, 10] on icon at bounding box center [26, 18] width 20 height 20
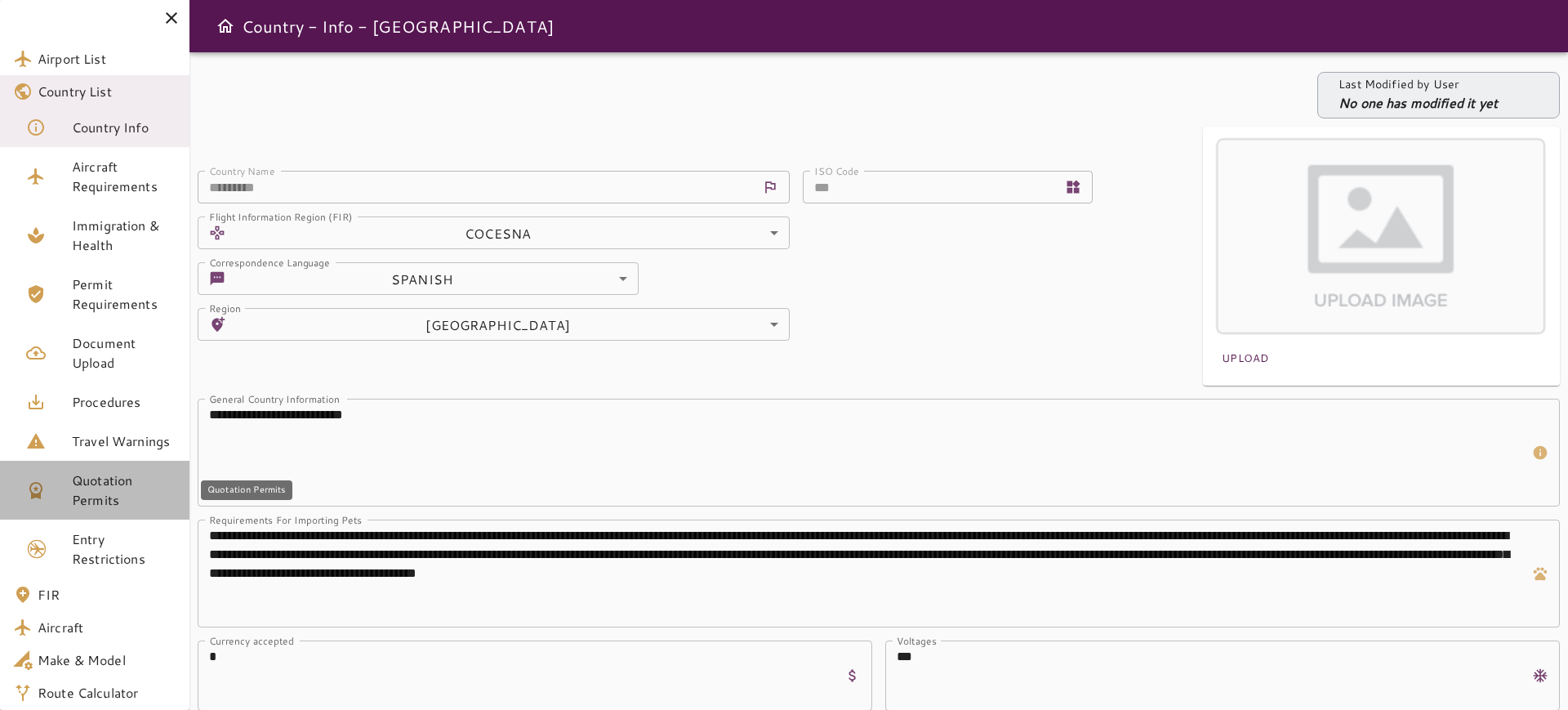
click at [106, 490] on span "Quotation Permits" at bounding box center [124, 491] width 104 height 39
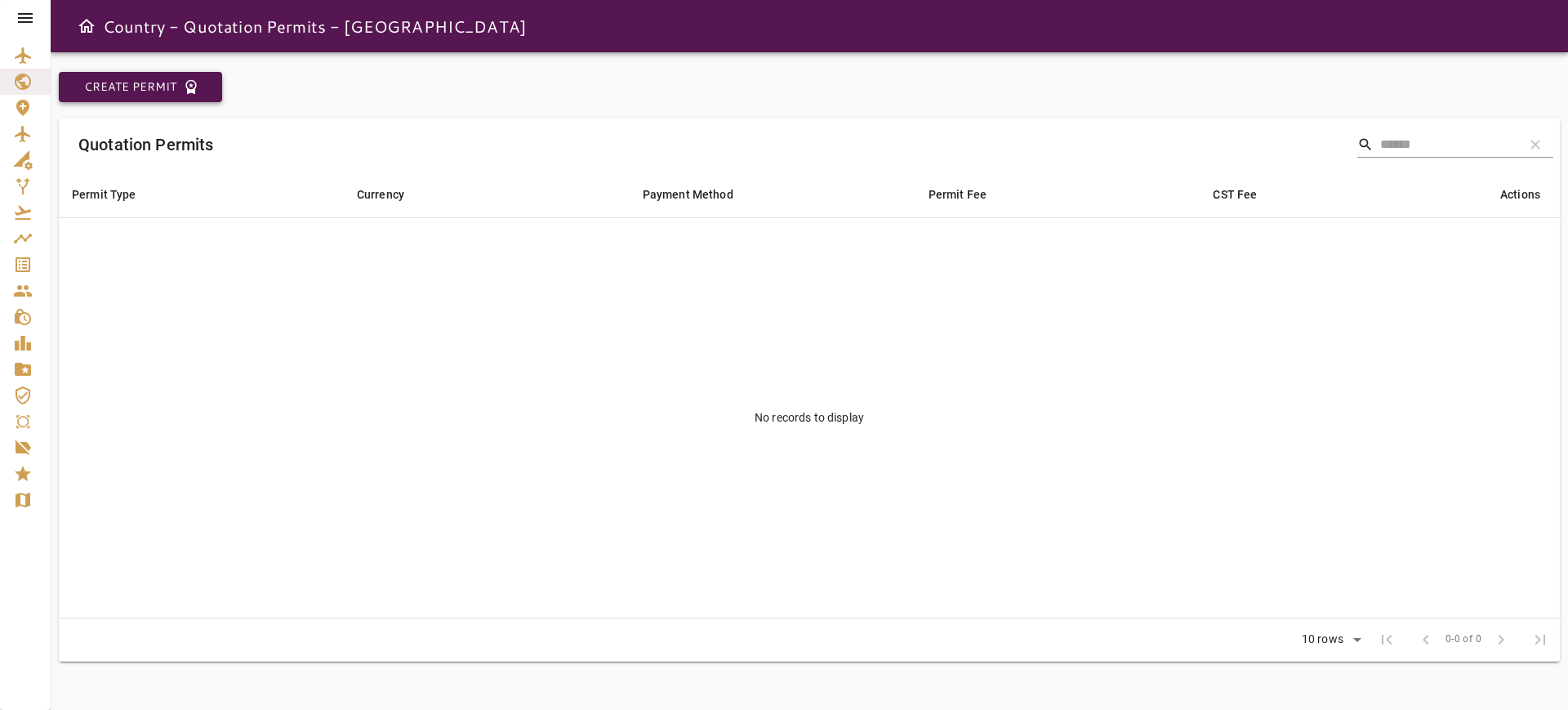
click at [196, 94] on icon "button" at bounding box center [191, 87] width 17 height 17
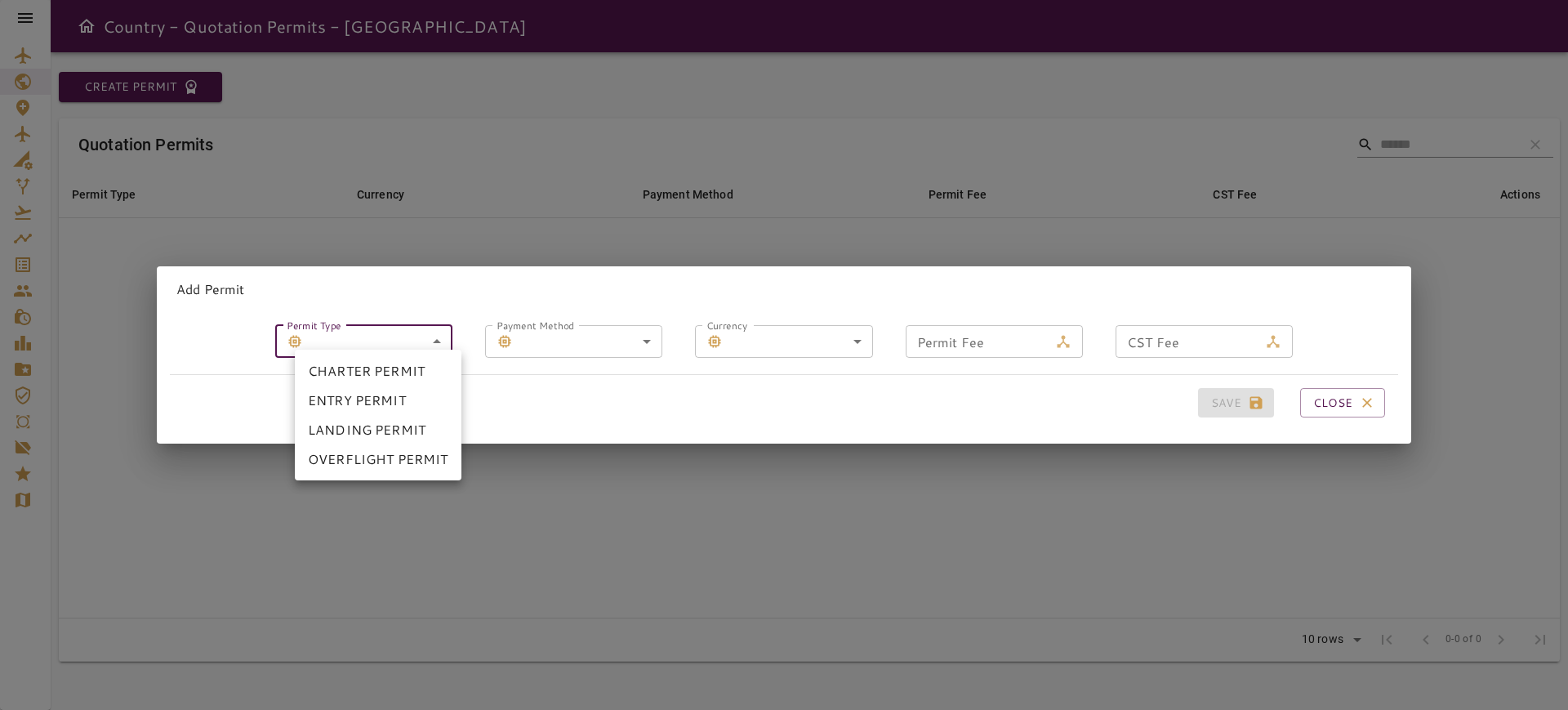
click at [425, 322] on body "Country - Quotation Permits - [GEOGRAPHIC_DATA] Create Permit Quotation Permits…" at bounding box center [784, 355] width 1568 height 710
click at [384, 455] on li "OVERFLIGHT PERMIT" at bounding box center [377, 459] width 166 height 30
type input "**********"
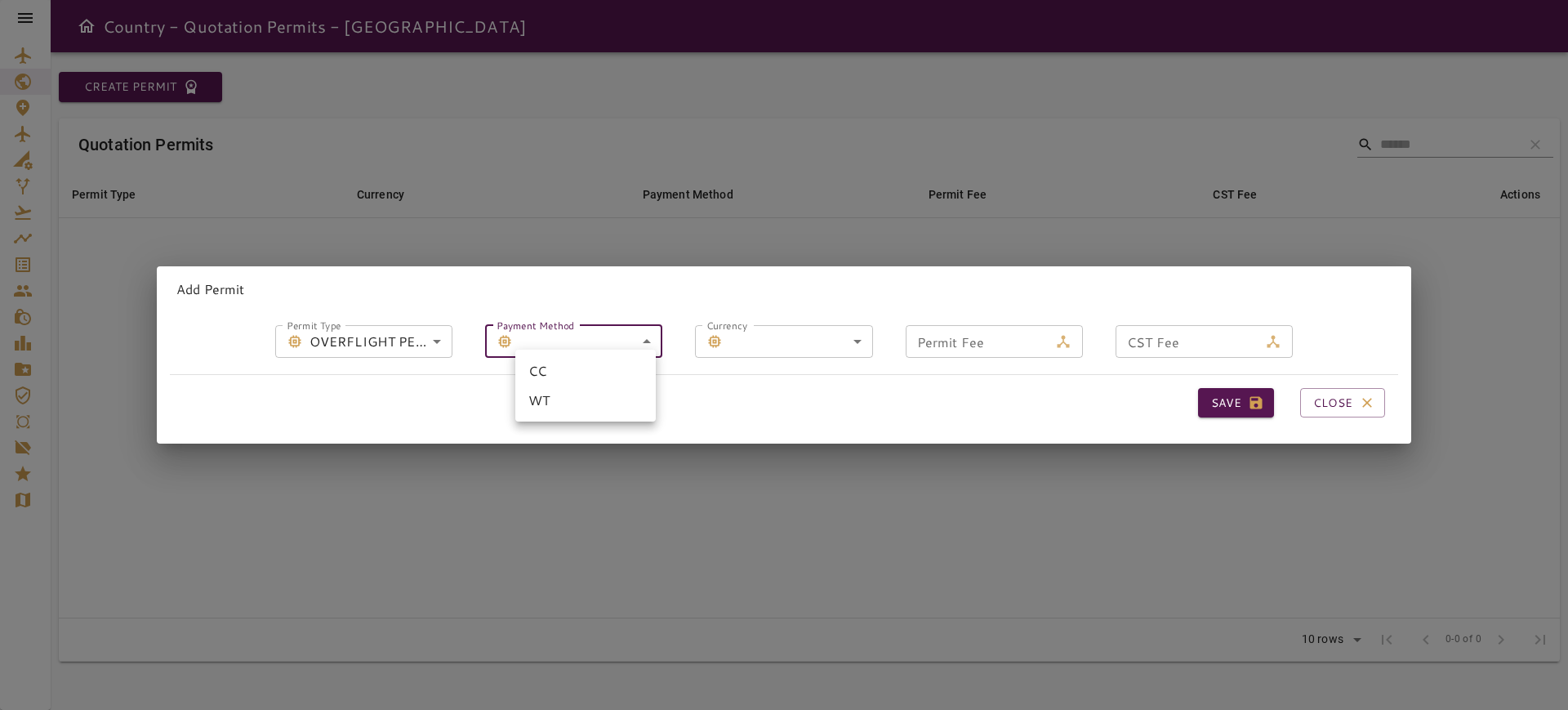
click at [614, 325] on body "**********" at bounding box center [784, 355] width 1568 height 710
click at [583, 370] on li "CC" at bounding box center [585, 371] width 141 height 30
type input "**********"
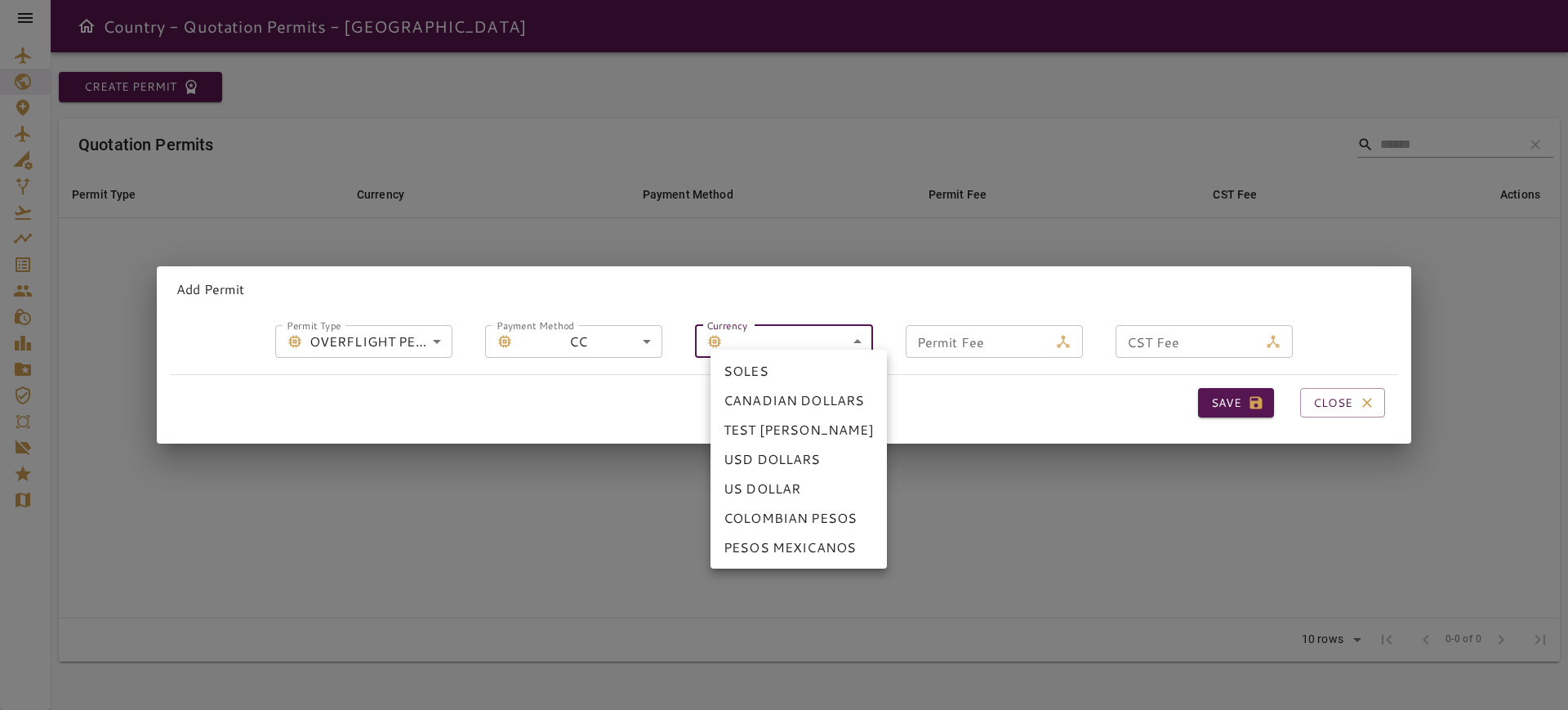
click at [792, 335] on body "**********" at bounding box center [784, 355] width 1568 height 710
click at [783, 461] on li "USD DOLLARS" at bounding box center [798, 459] width 176 height 30
type input "*"
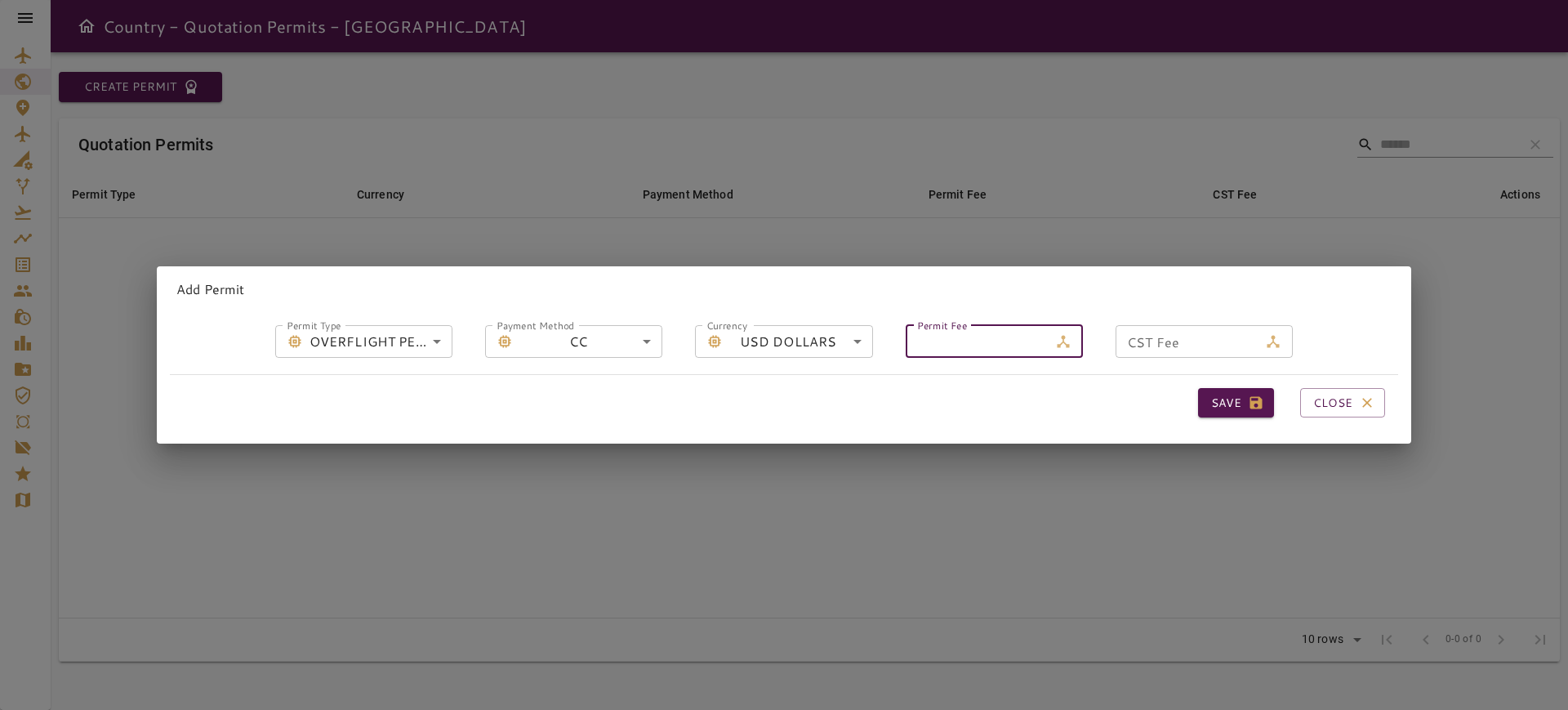
drag, startPoint x: 1014, startPoint y: 328, endPoint x: 1231, endPoint y: 313, distance: 217.5
click at [1013, 328] on input "Permit Fee" at bounding box center [976, 341] width 143 height 32
drag, startPoint x: 1174, startPoint y: 328, endPoint x: 1161, endPoint y: 337, distance: 15.8
click at [1173, 328] on input "CST Fee" at bounding box center [1187, 341] width 143 height 32
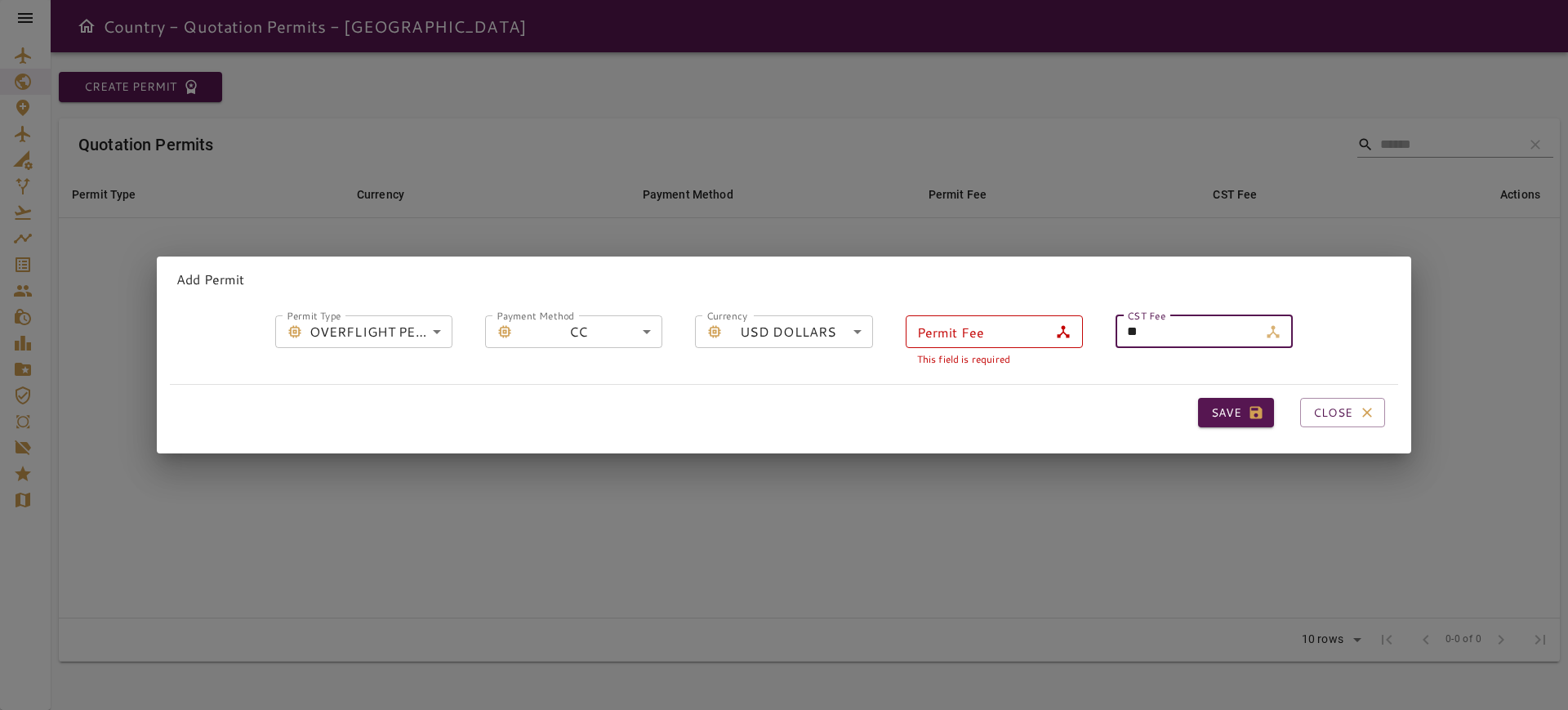
type input "**"
click at [1096, 387] on div "Save Close" at bounding box center [784, 412] width 1229 height 56
click at [1200, 414] on button "Save" at bounding box center [1236, 413] width 76 height 30
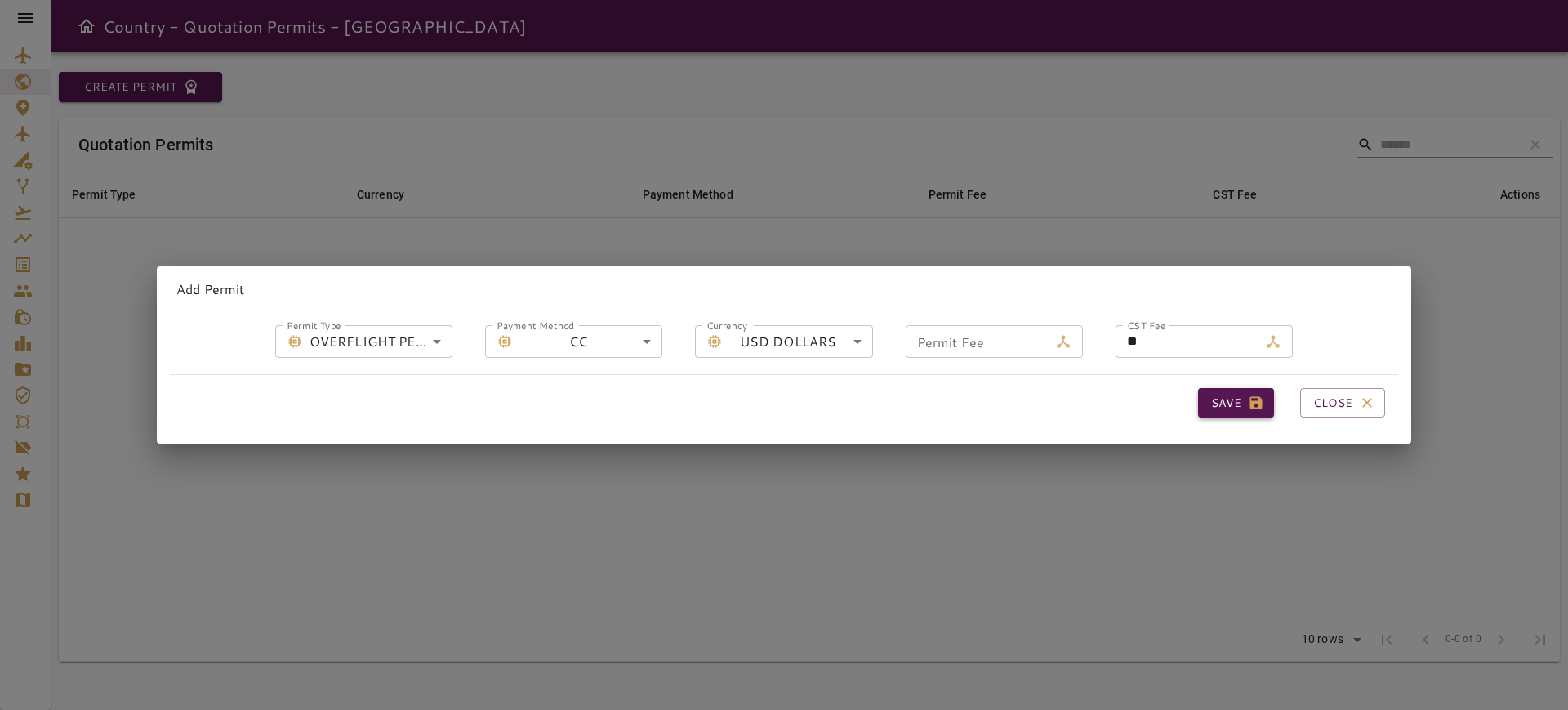
click at [1219, 388] on button "Save" at bounding box center [1236, 403] width 76 height 30
click at [1198, 388] on button "Save" at bounding box center [1236, 403] width 76 height 30
click at [1221, 392] on button "Save" at bounding box center [1236, 403] width 76 height 30
click at [1198, 394] on button "Save" at bounding box center [1236, 403] width 76 height 30
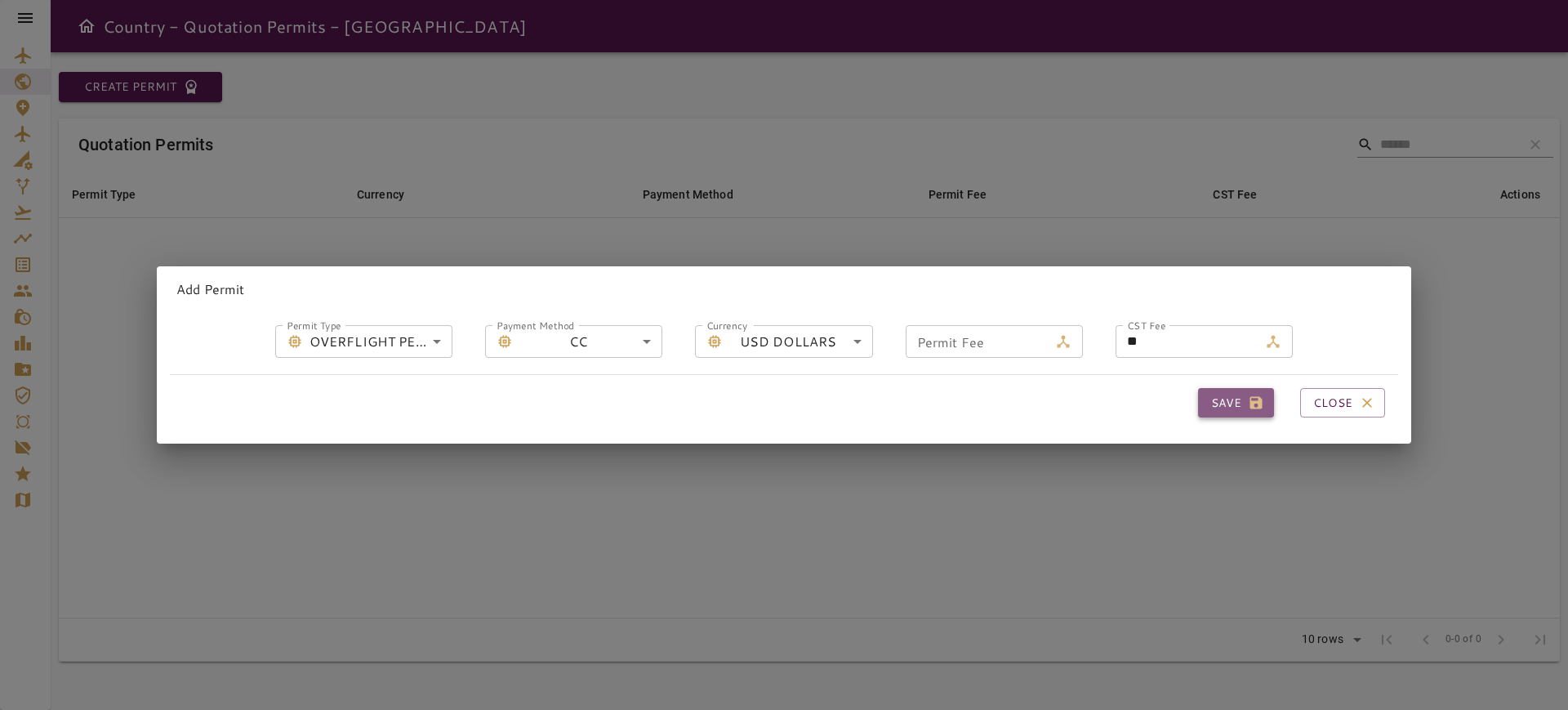
click at [1204, 388] on button "Save" at bounding box center [1236, 403] width 76 height 30
drag, startPoint x: 1204, startPoint y: 388, endPoint x: 1342, endPoint y: 391, distance: 138.0
click at [1219, 388] on button "Save" at bounding box center [1236, 403] width 76 height 30
click at [1365, 390] on button "Close" at bounding box center [1343, 403] width 85 height 30
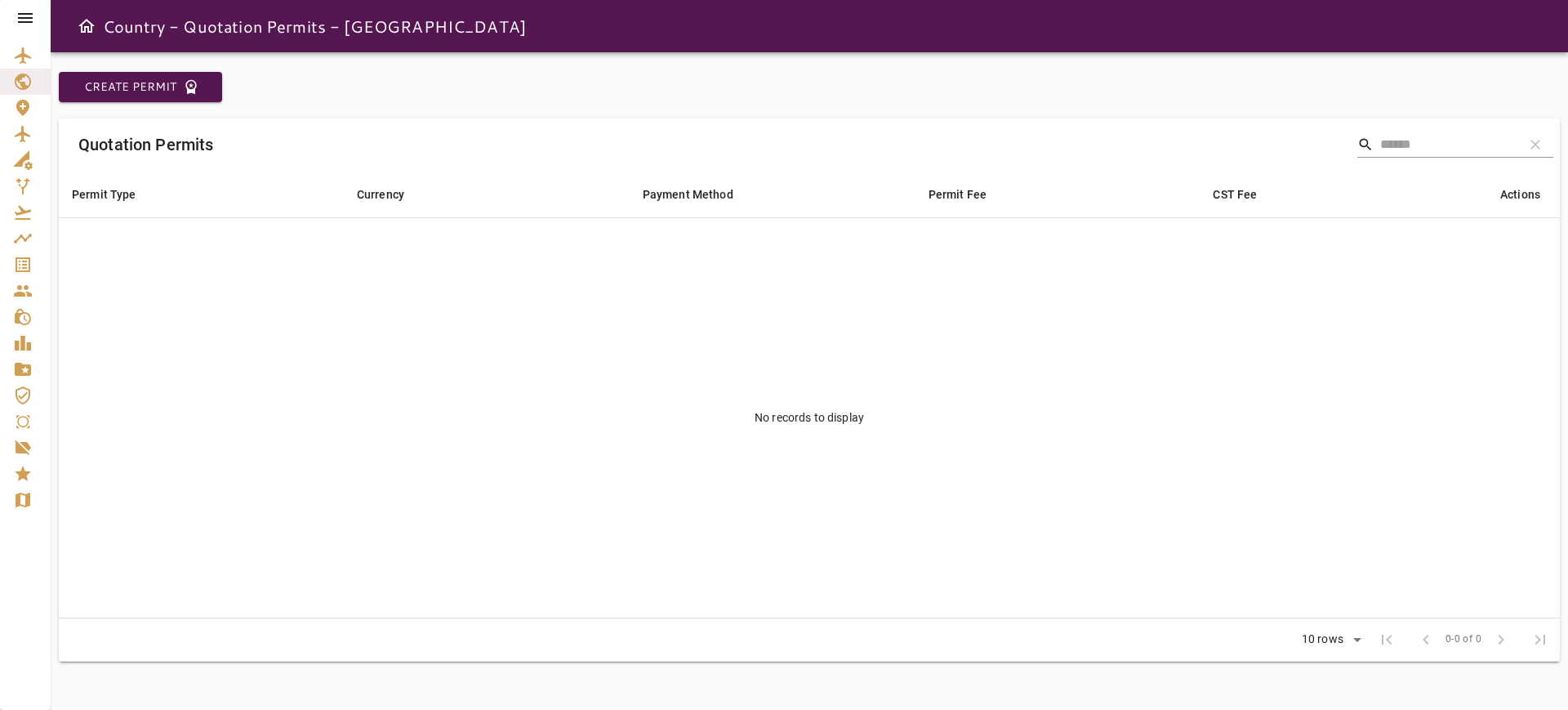
click at [196, 70] on div "Create Permit Quotation Permits search clear Permit Type arrow_downward Currenc…" at bounding box center [810, 381] width 1518 height 658
click at [162, 83] on button "Create Permit" at bounding box center [141, 87] width 163 height 30
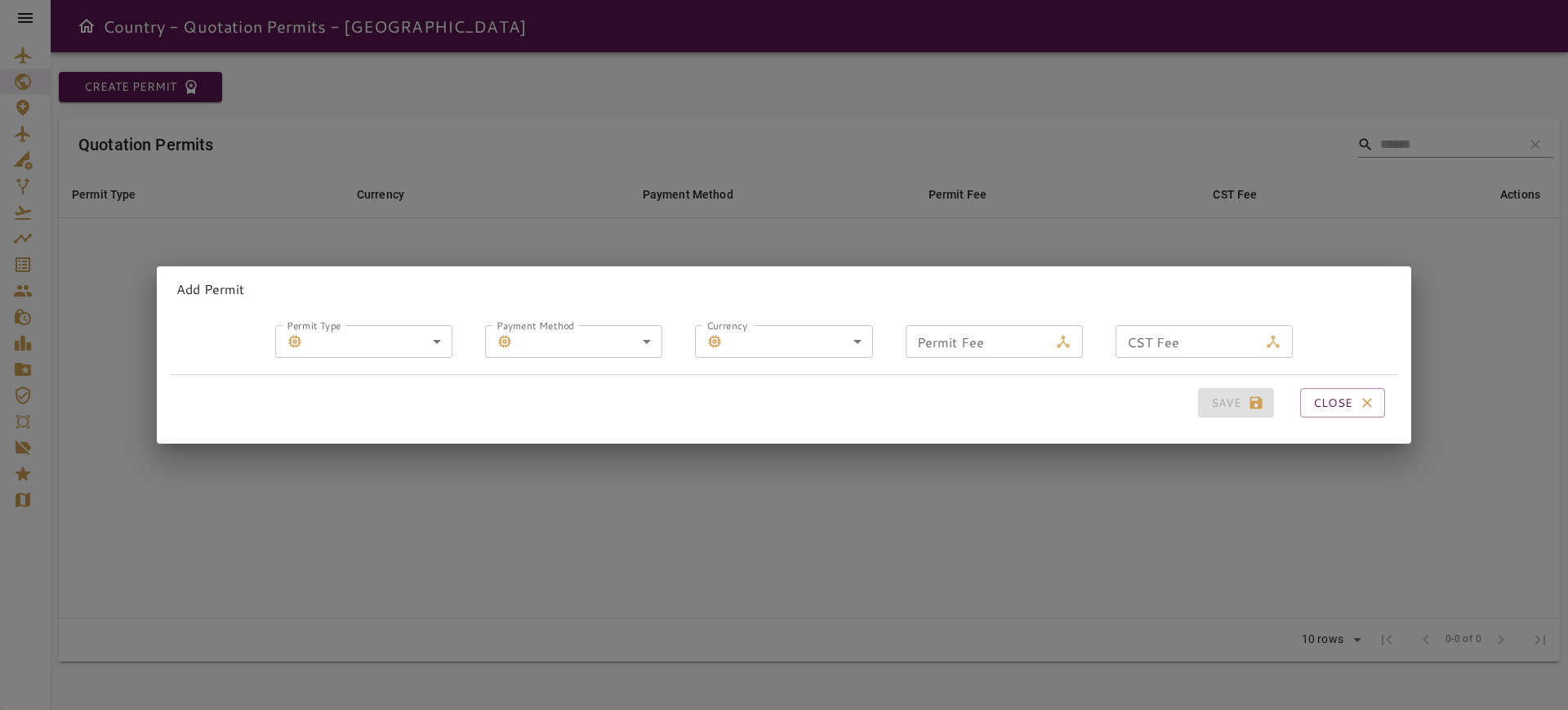
click at [1316, 379] on div "Save Close" at bounding box center [784, 402] width 1229 height 56
click at [1320, 393] on button "Close" at bounding box center [1343, 403] width 85 height 30
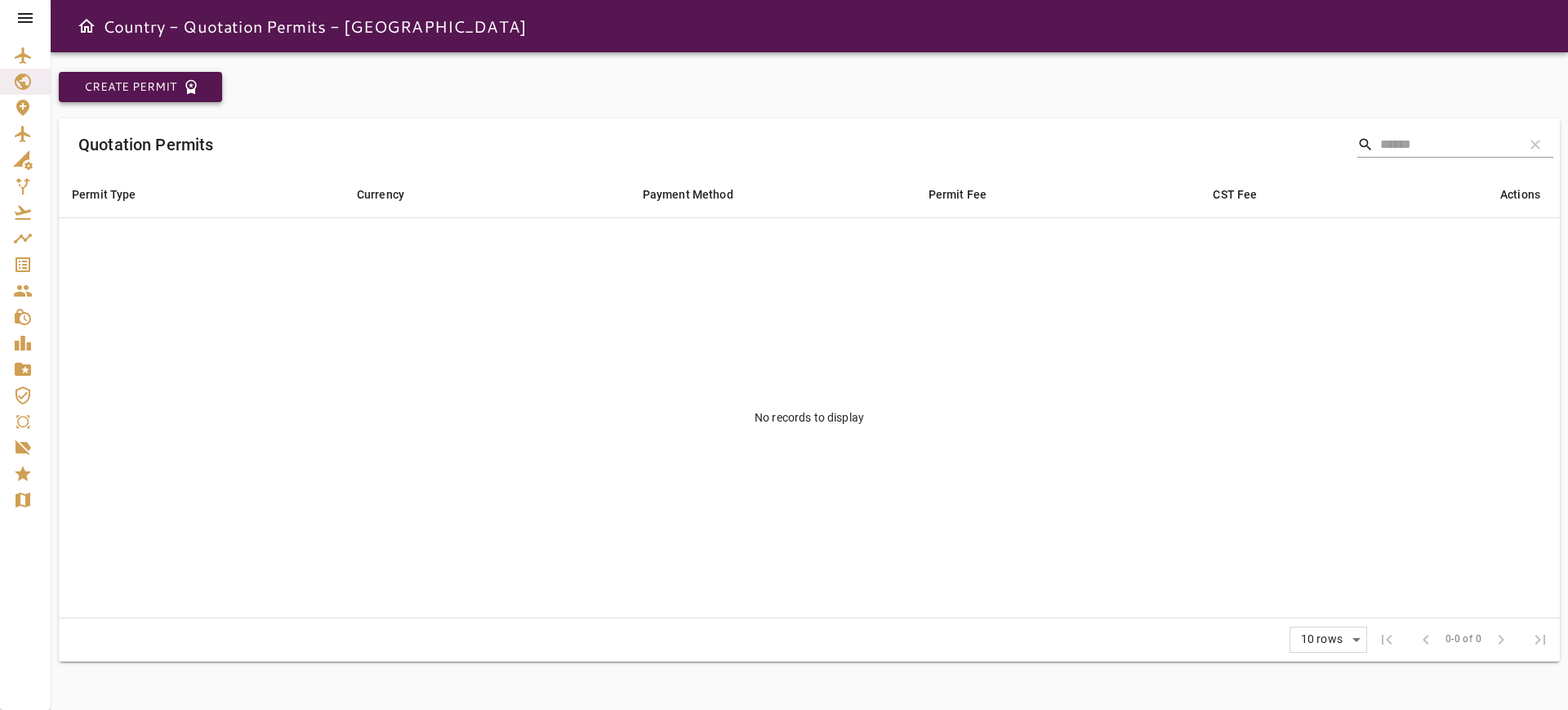
click at [109, 85] on button "Create Permit" at bounding box center [141, 87] width 163 height 30
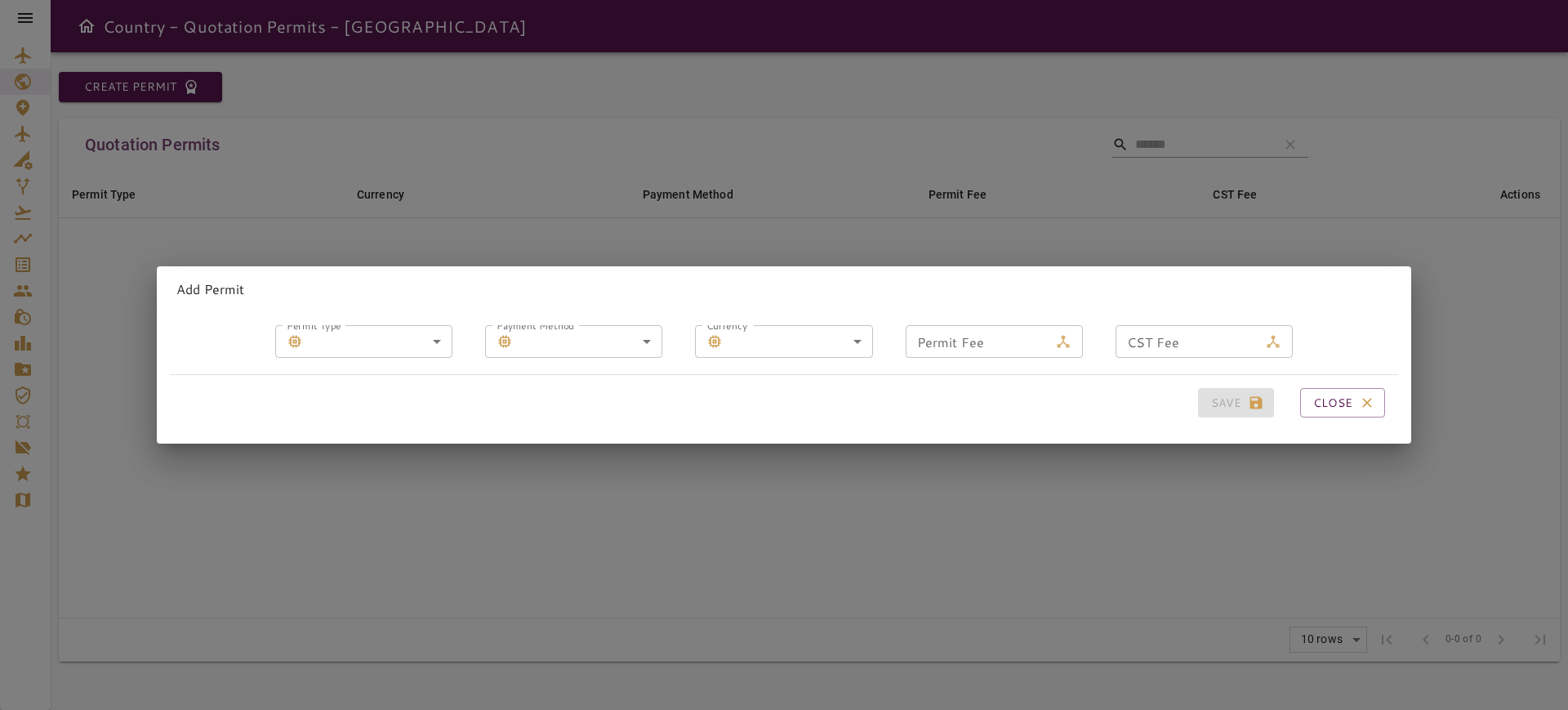
click at [367, 328] on body "Country - Quotation Permits - [GEOGRAPHIC_DATA] Create Permit Quotation Permits…" at bounding box center [784, 355] width 1568 height 710
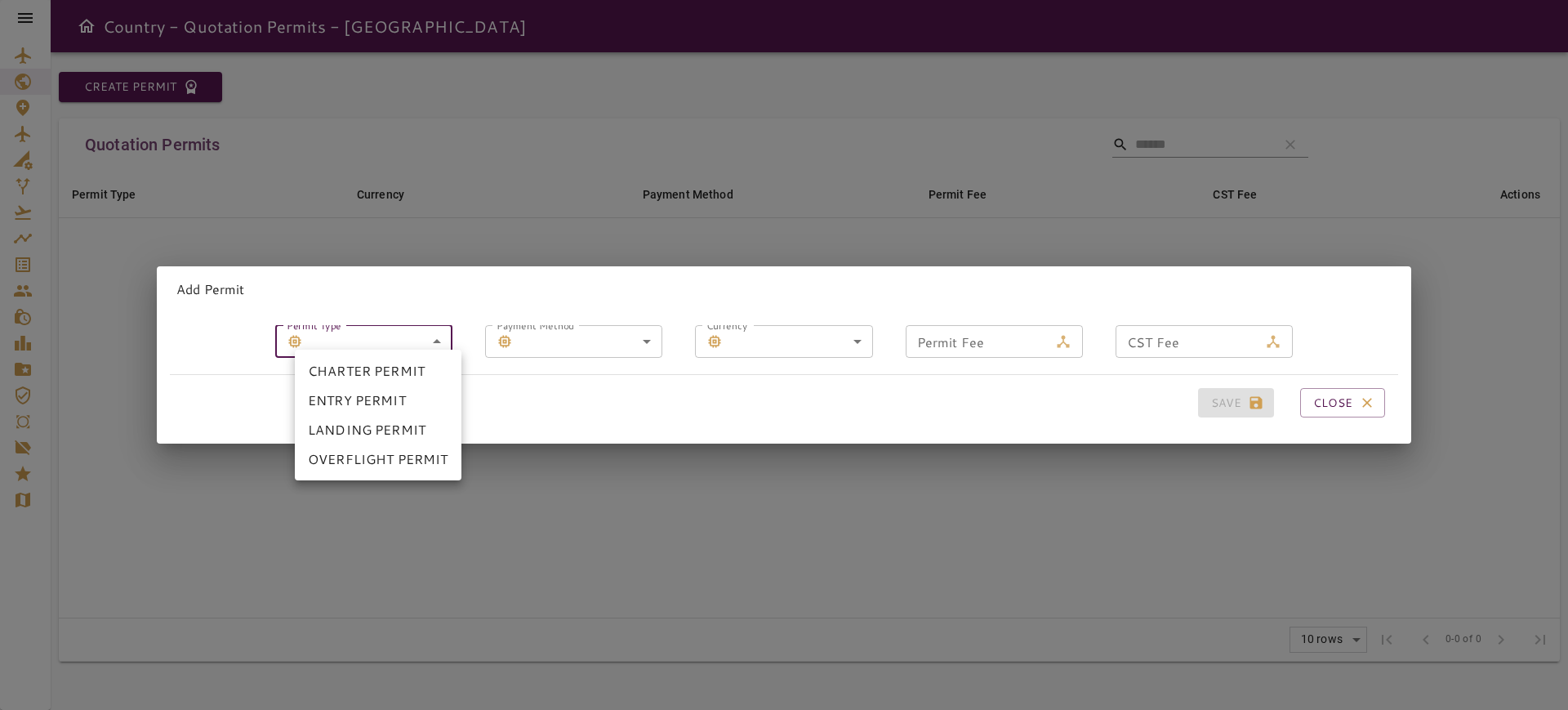
click at [367, 456] on li "OVERFLIGHT PERMIT" at bounding box center [377, 459] width 166 height 30
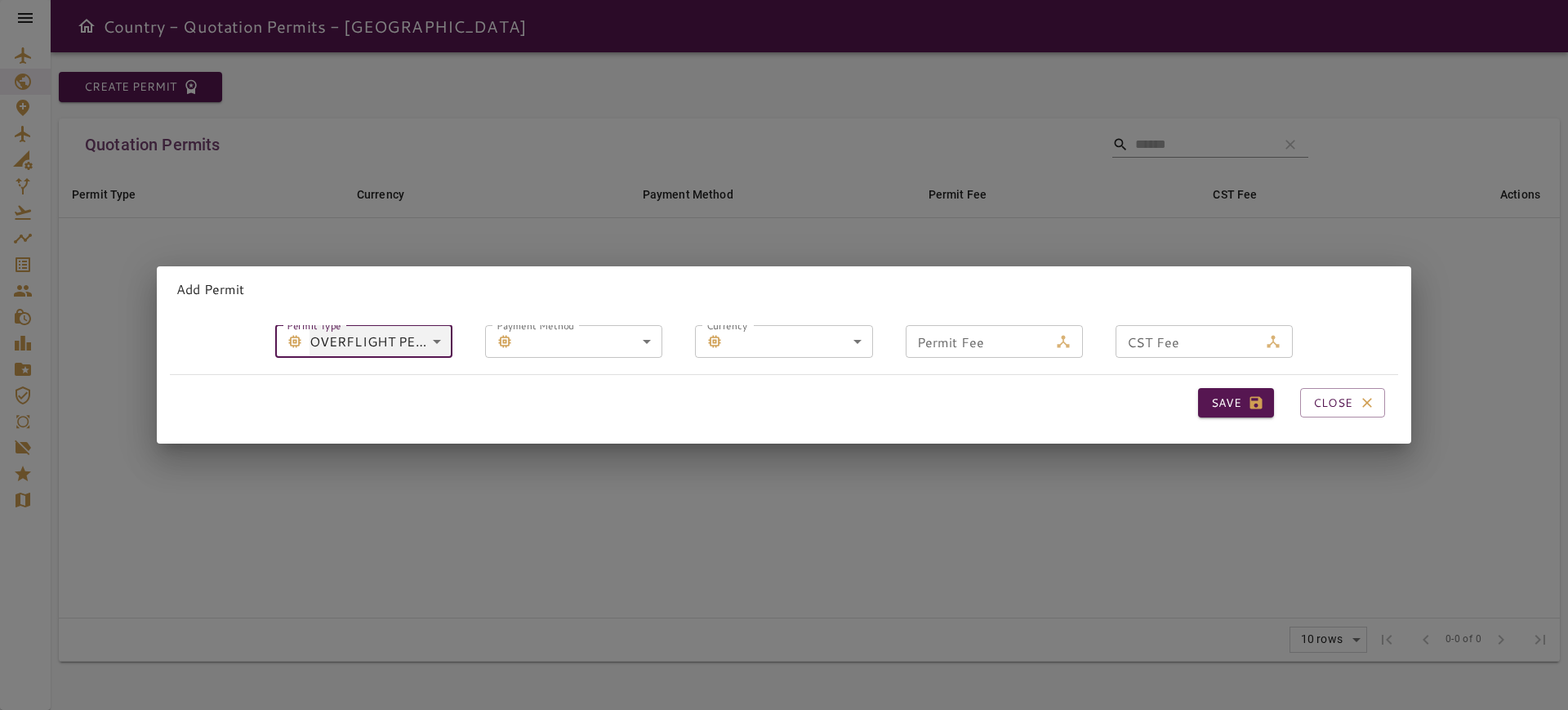
type input "**********"
click at [632, 335] on body "**********" at bounding box center [784, 355] width 1568 height 710
click at [546, 403] on li "WT" at bounding box center [585, 400] width 141 height 30
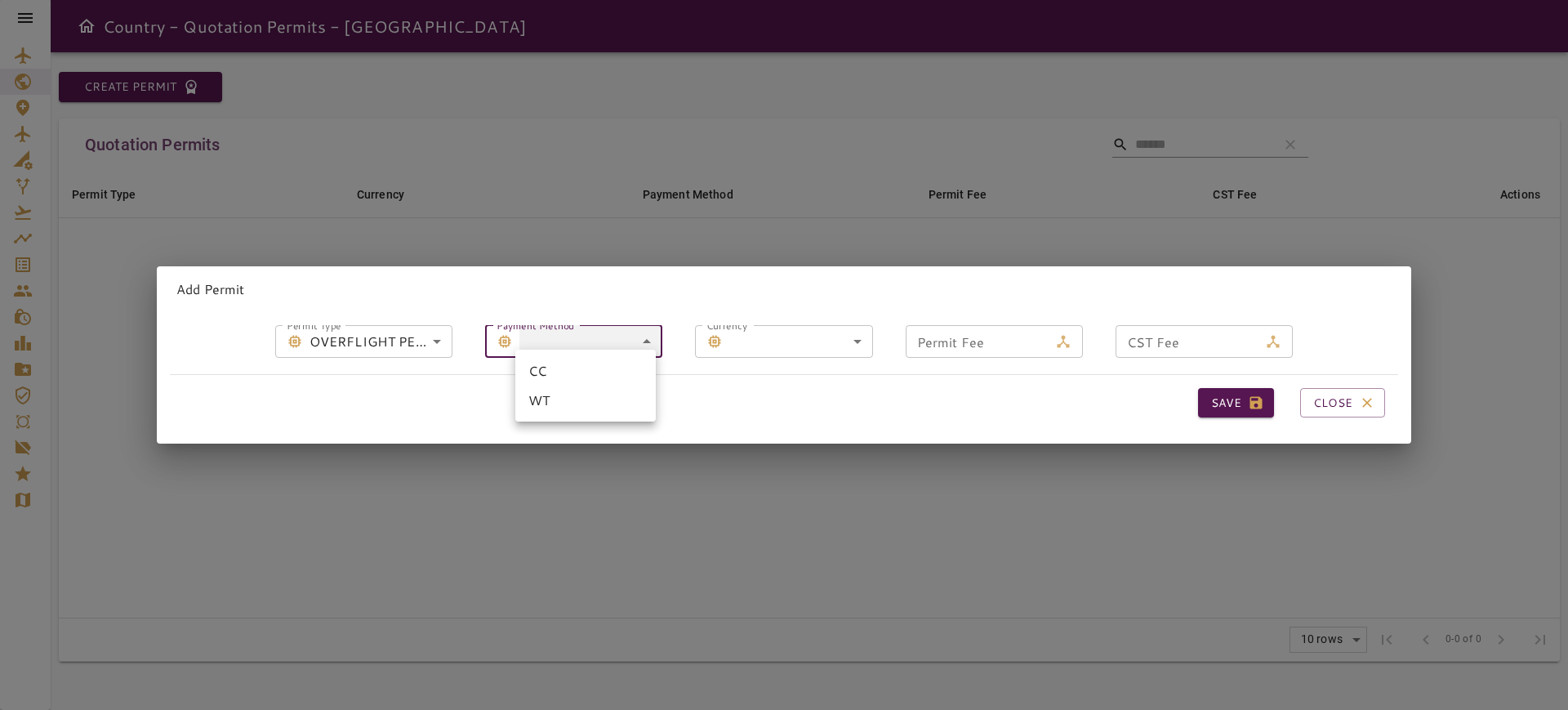
type input "**********"
click at [765, 333] on body "**********" at bounding box center [784, 355] width 1568 height 710
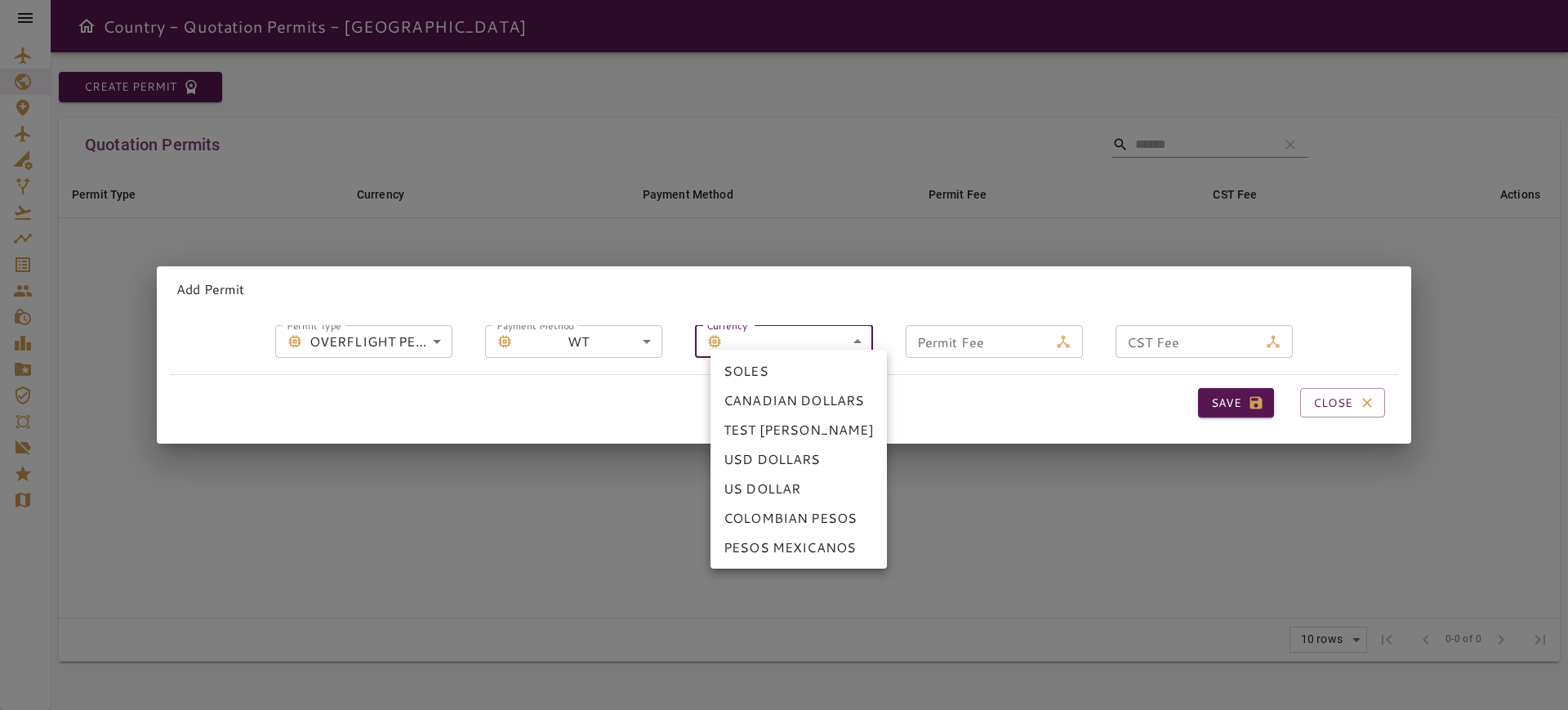
click at [775, 461] on li "USD DOLLARS" at bounding box center [798, 459] width 176 height 30
type input "*"
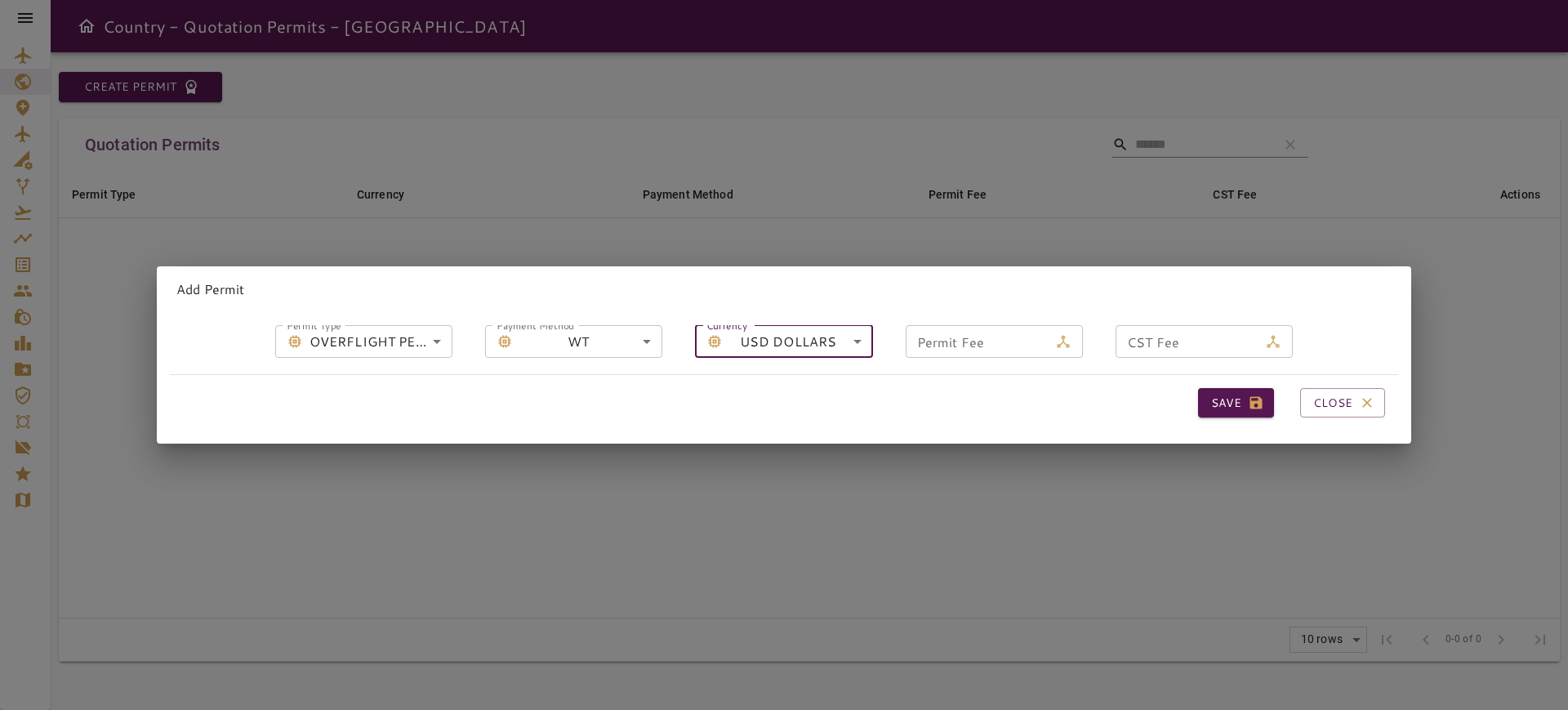
click at [994, 328] on input "Permit Fee" at bounding box center [976, 341] width 143 height 32
click at [1170, 334] on input "CST Fee" at bounding box center [1187, 341] width 143 height 32
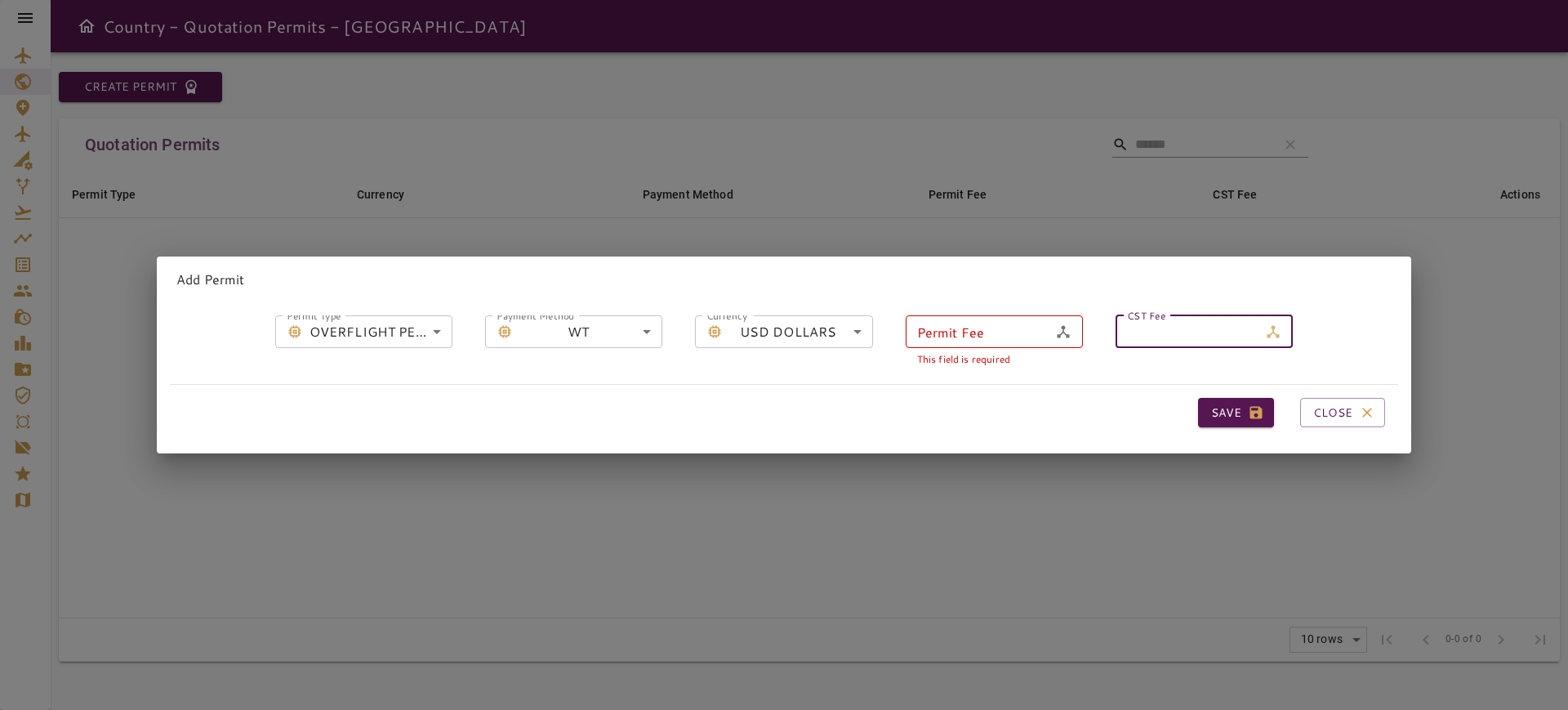
type input "**"
drag, startPoint x: 1193, startPoint y: 409, endPoint x: 1182, endPoint y: 402, distance: 13.0
click at [1198, 409] on button "Save" at bounding box center [1236, 413] width 76 height 30
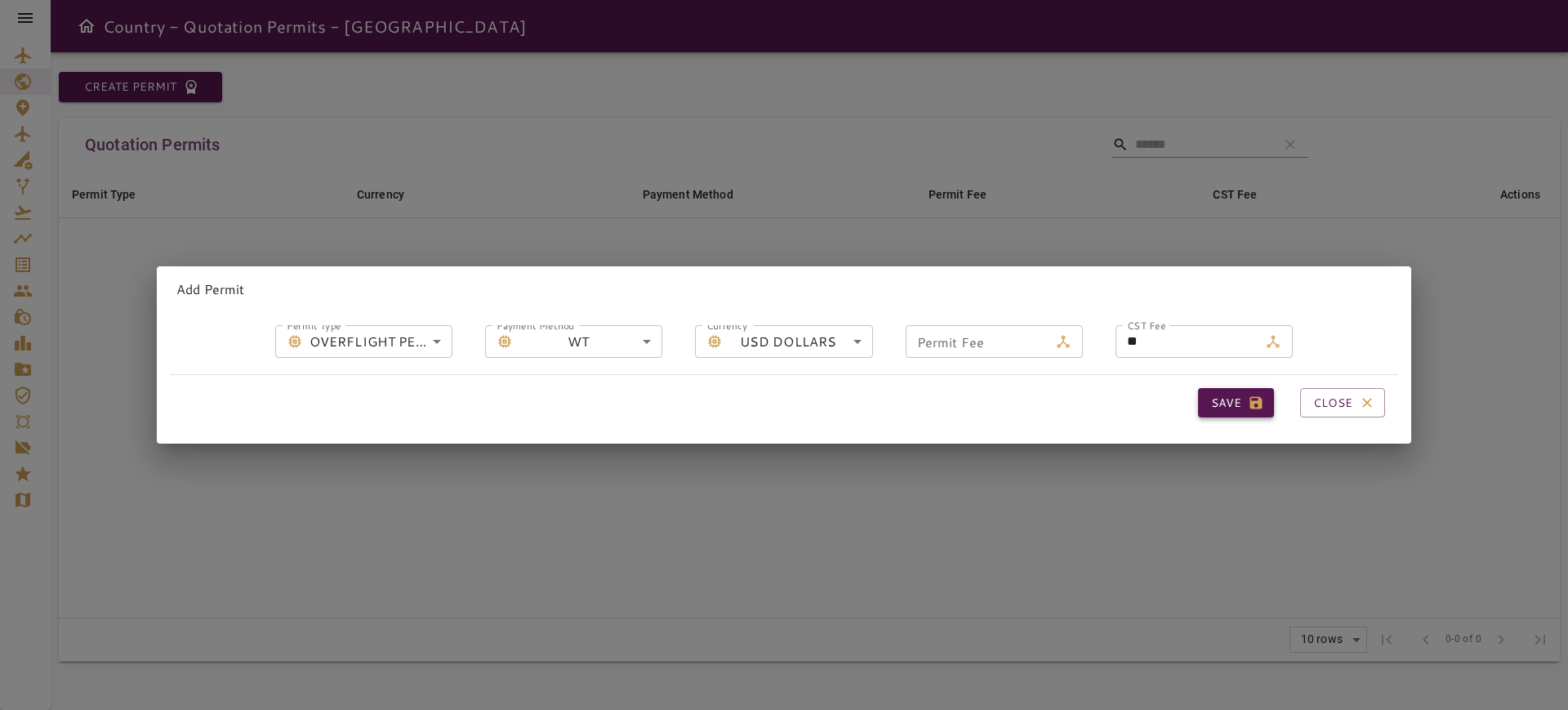
click at [1198, 393] on button "Save" at bounding box center [1236, 403] width 76 height 30
drag, startPoint x: 1198, startPoint y: 393, endPoint x: 977, endPoint y: 341, distance: 227.0
click at [1198, 392] on button "Save" at bounding box center [1236, 403] width 76 height 30
click at [971, 335] on input "Permit Fee" at bounding box center [976, 341] width 143 height 32
type input "*"
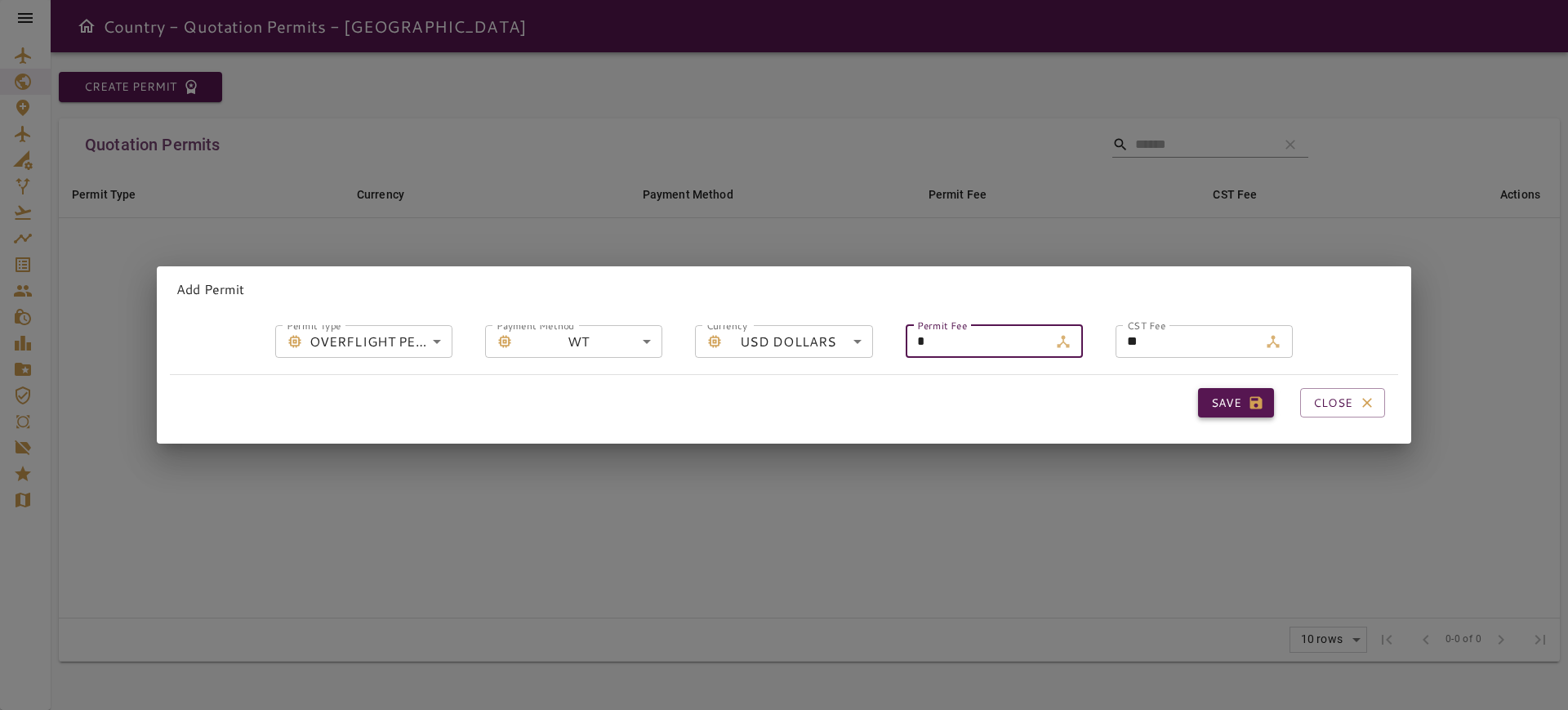
click at [1226, 395] on button "Save" at bounding box center [1236, 403] width 76 height 30
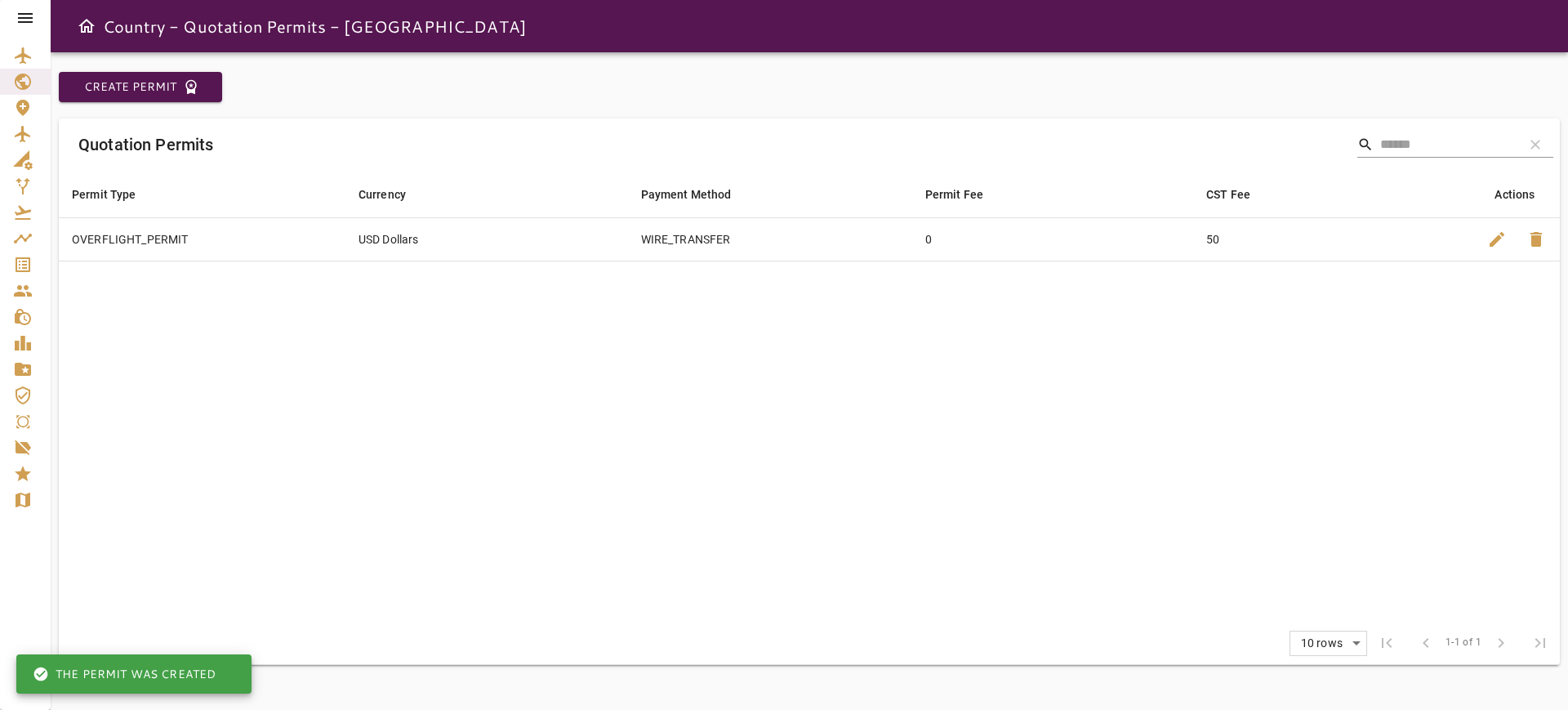
click at [21, 12] on icon at bounding box center [26, 18] width 20 height 20
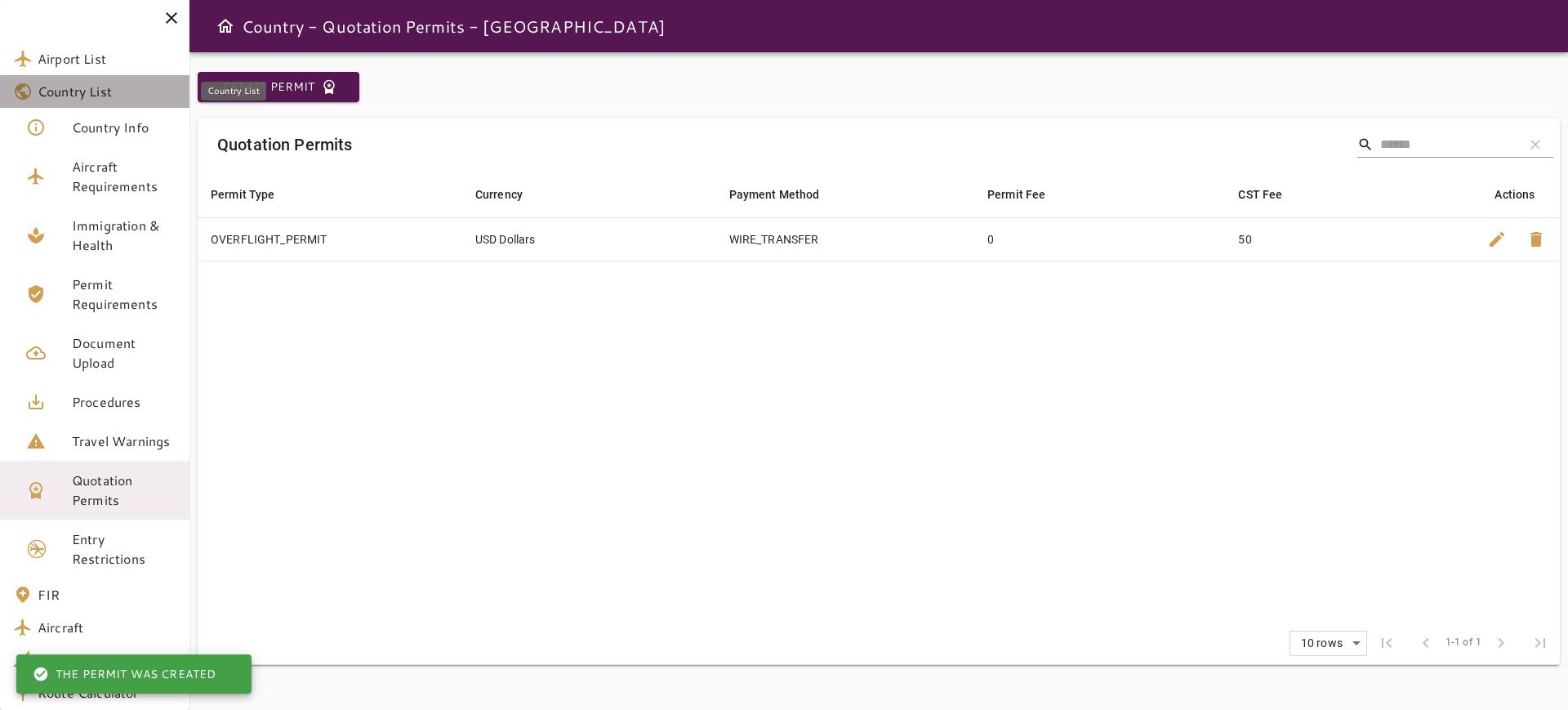
click at [122, 93] on span "Country List" at bounding box center [106, 91] width 139 height 20
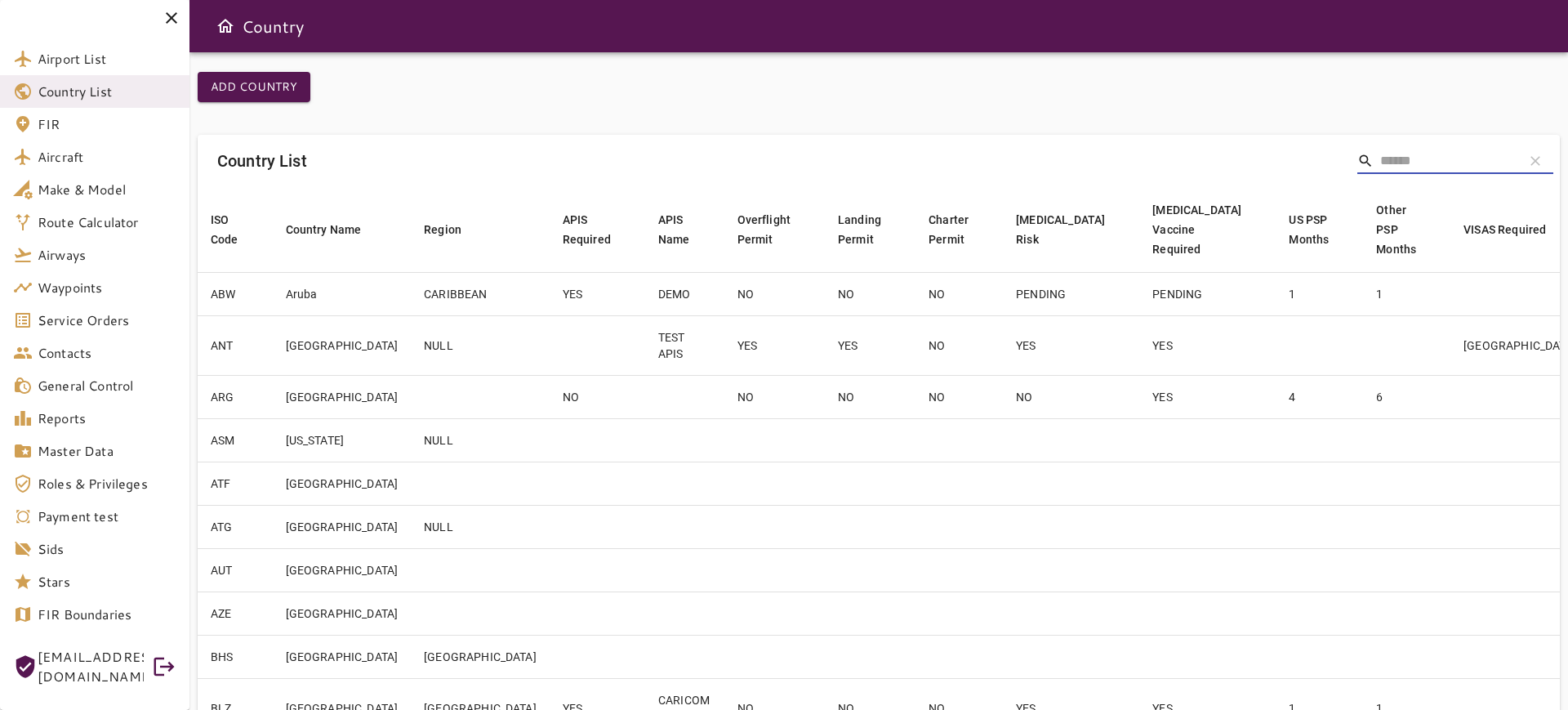
click at [1380, 158] on input "Search" at bounding box center [1445, 160] width 131 height 27
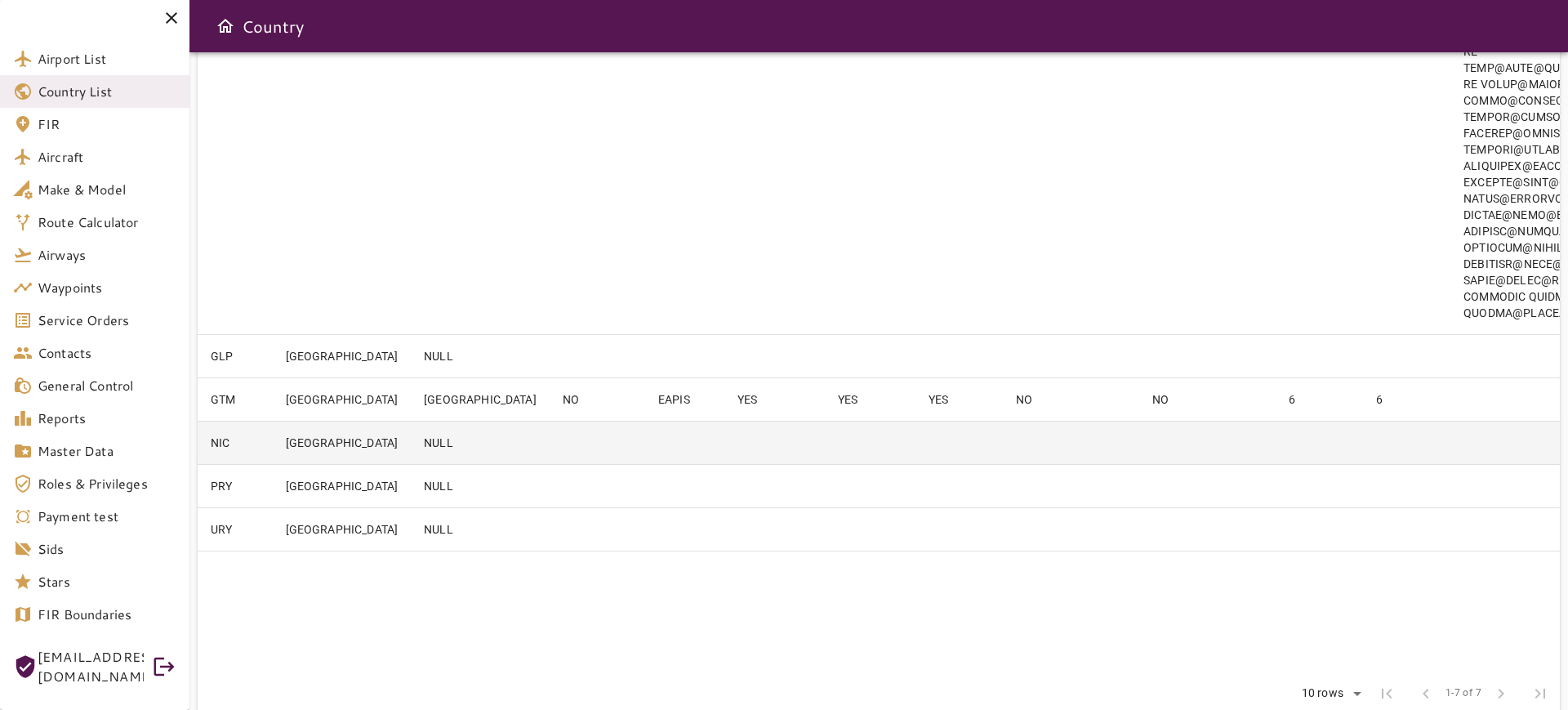
scroll to position [562, 0]
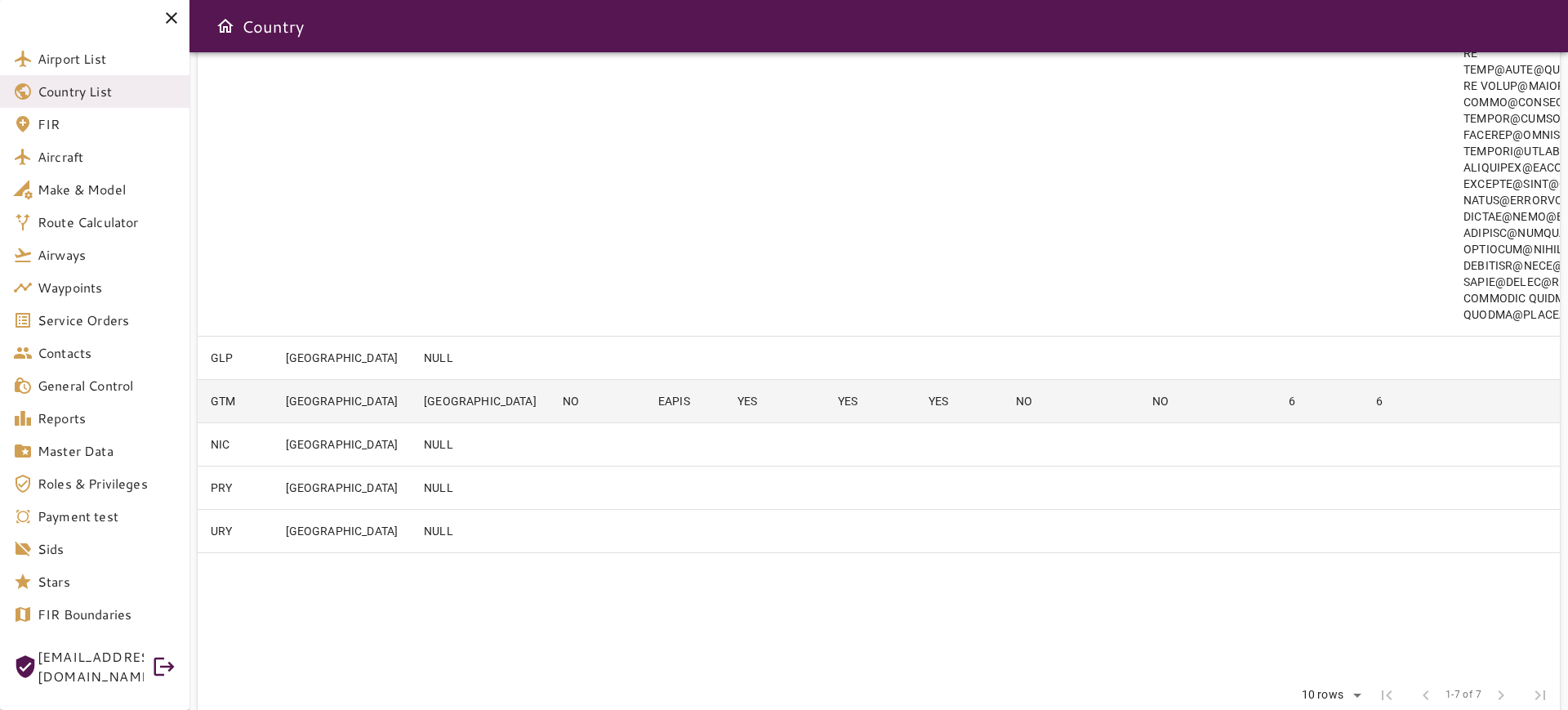
type input "***"
click at [645, 423] on td "EAPIS" at bounding box center [684, 401] width 80 height 43
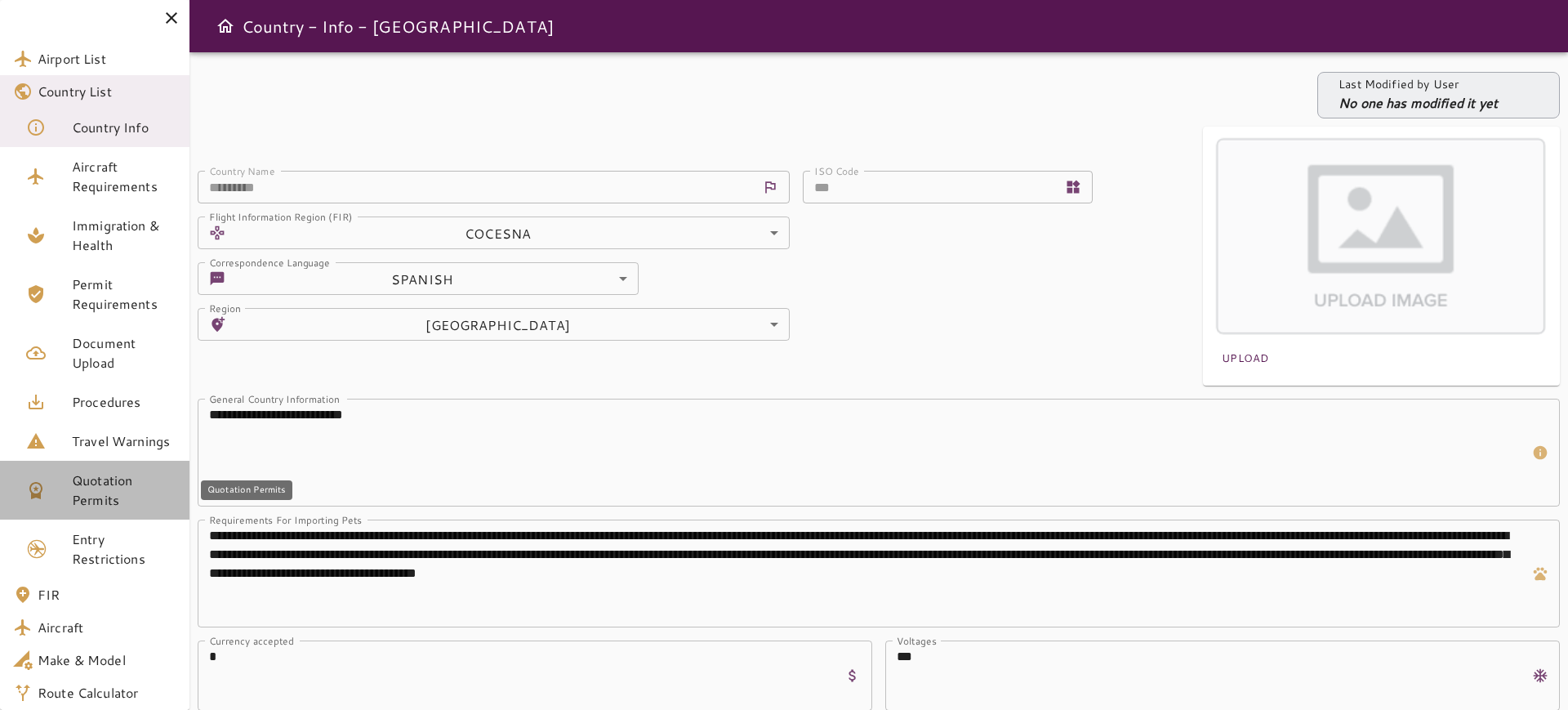
click at [92, 475] on span "Quotation Permits" at bounding box center [124, 491] width 104 height 39
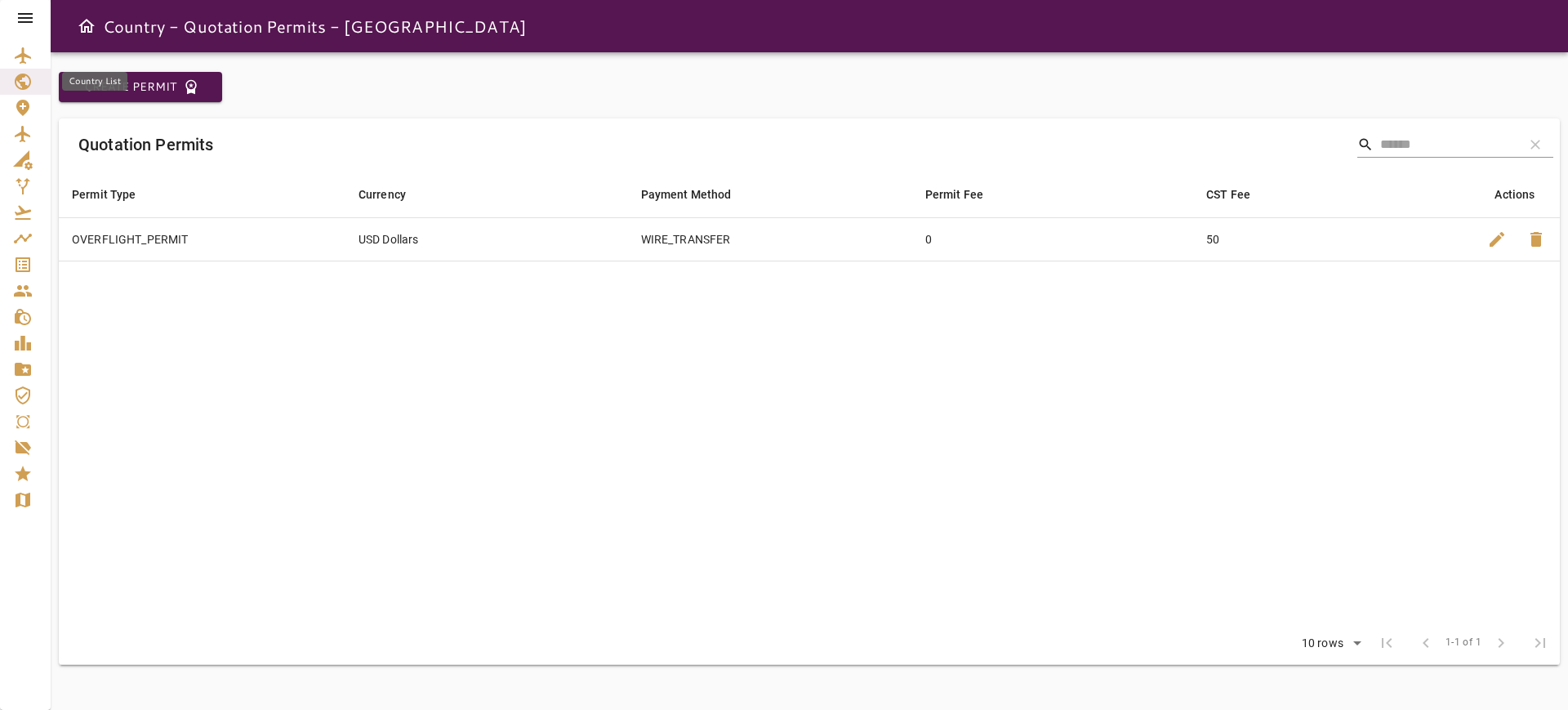
click at [34, 81] on div "Country List" at bounding box center [25, 82] width 25 height 20
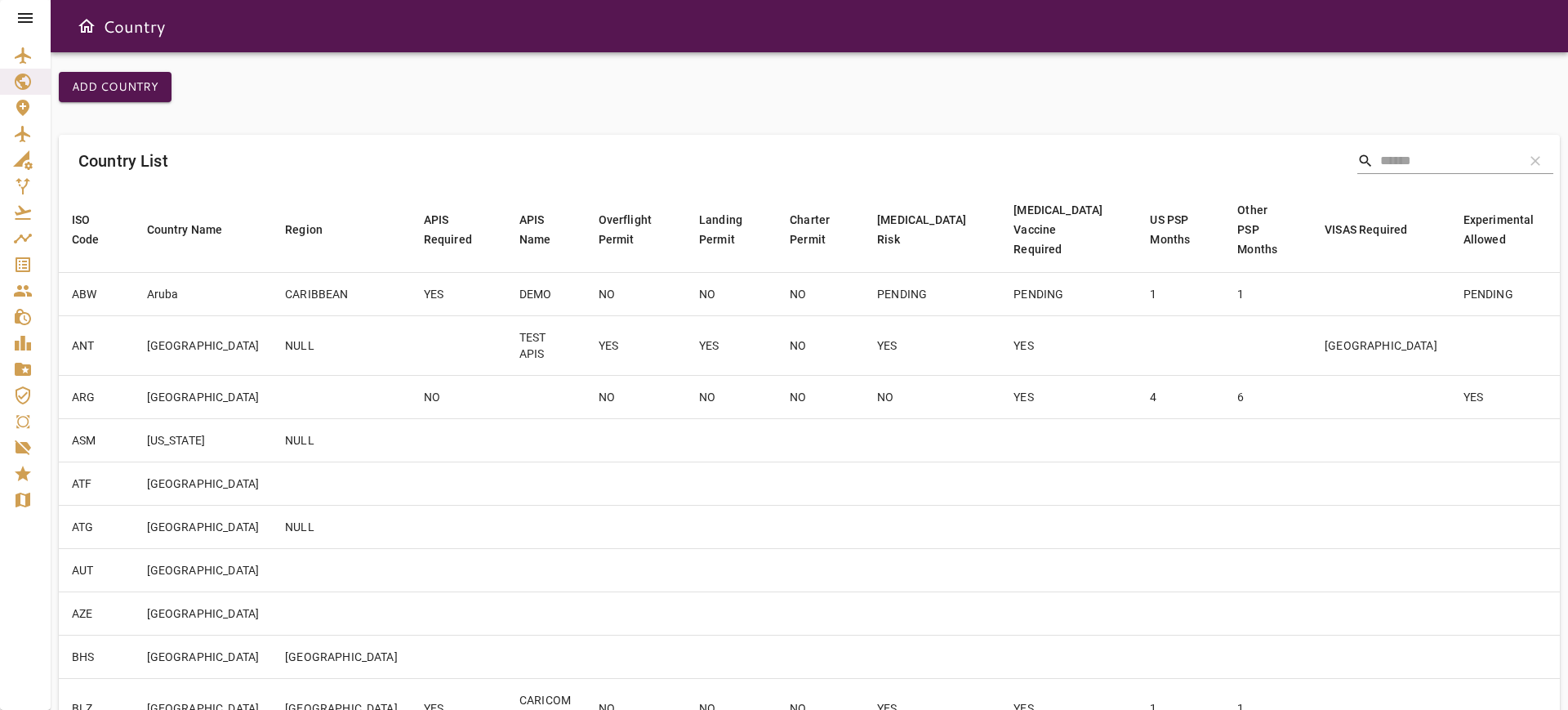
click at [1452, 103] on div "Add Country Country List search clear ISO Code arrow_downward Country Name arro…" at bounding box center [809, 427] width 1501 height 710
click at [1430, 135] on div "Country List search clear" at bounding box center [809, 160] width 1501 height 52
click at [1394, 175] on div "Country List search clear" at bounding box center [809, 160] width 1501 height 52
click at [1402, 162] on input "Search" at bounding box center [1445, 160] width 131 height 27
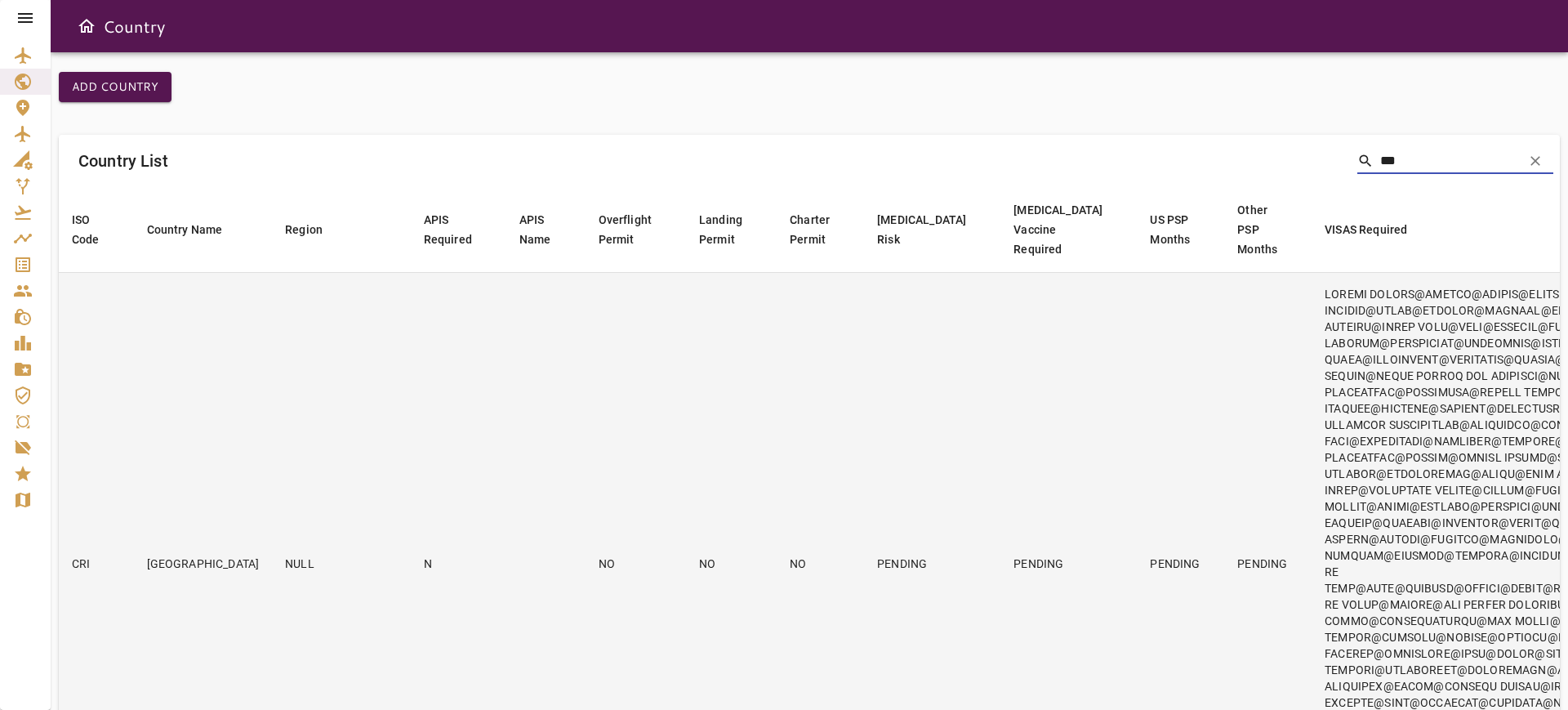
type input "***"
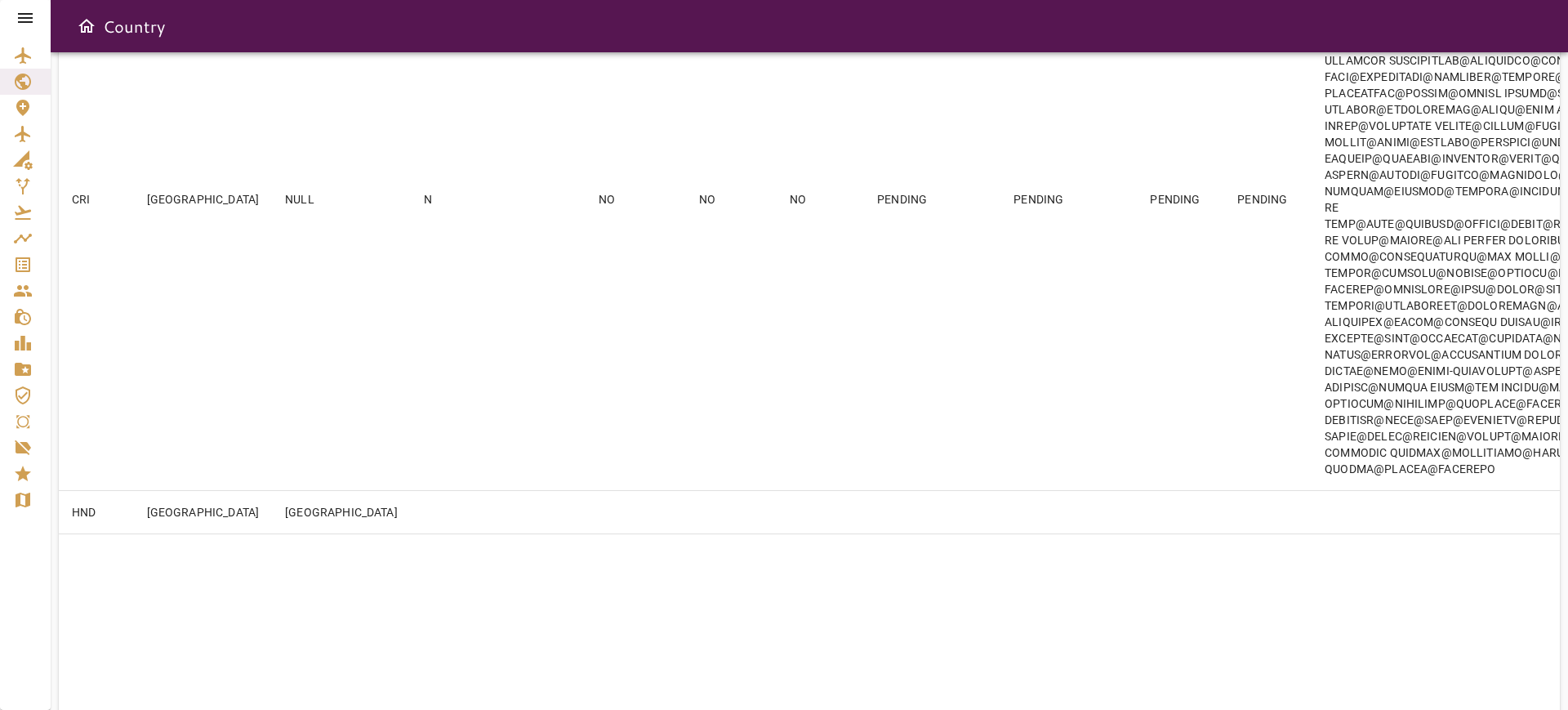
scroll to position [408, 0]
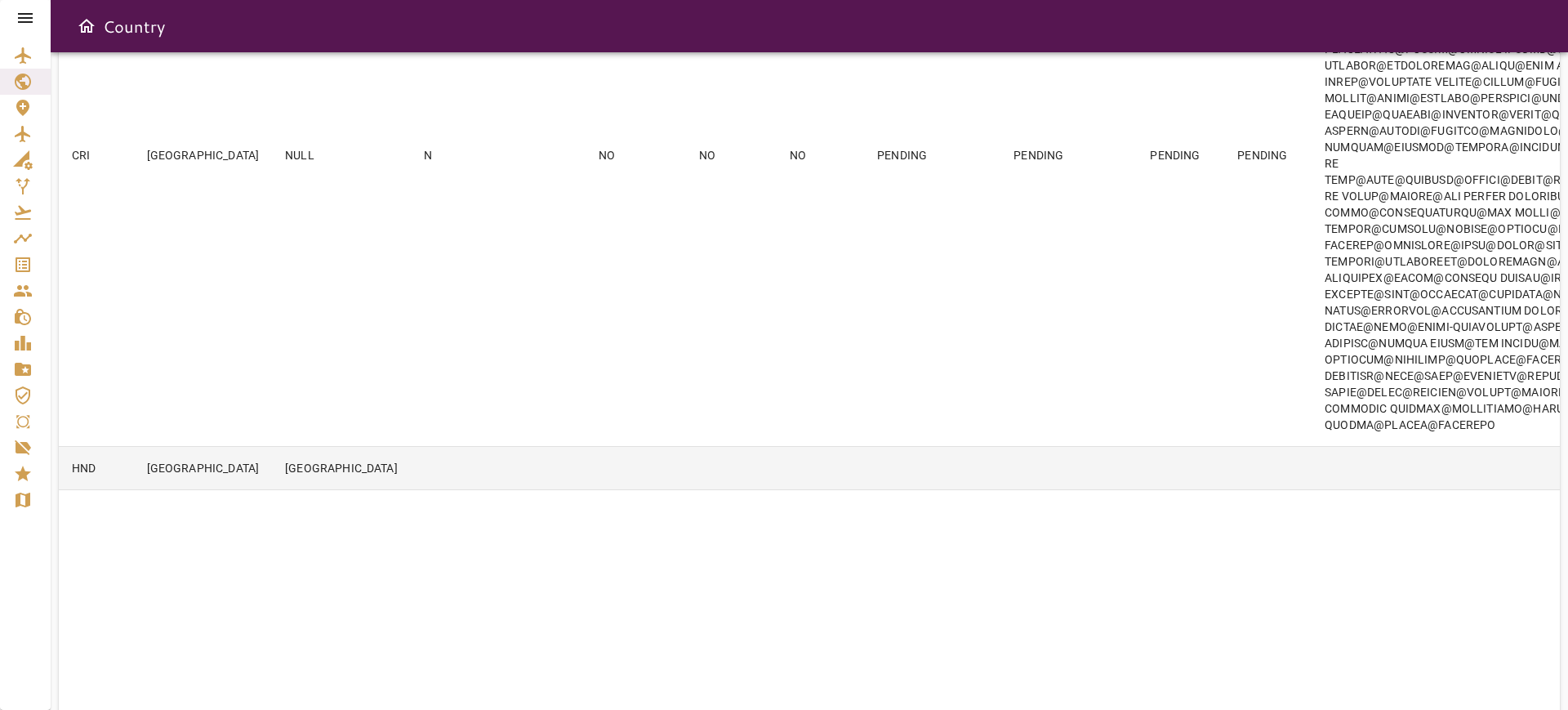
click at [411, 486] on td at bounding box center [458, 468] width 95 height 43
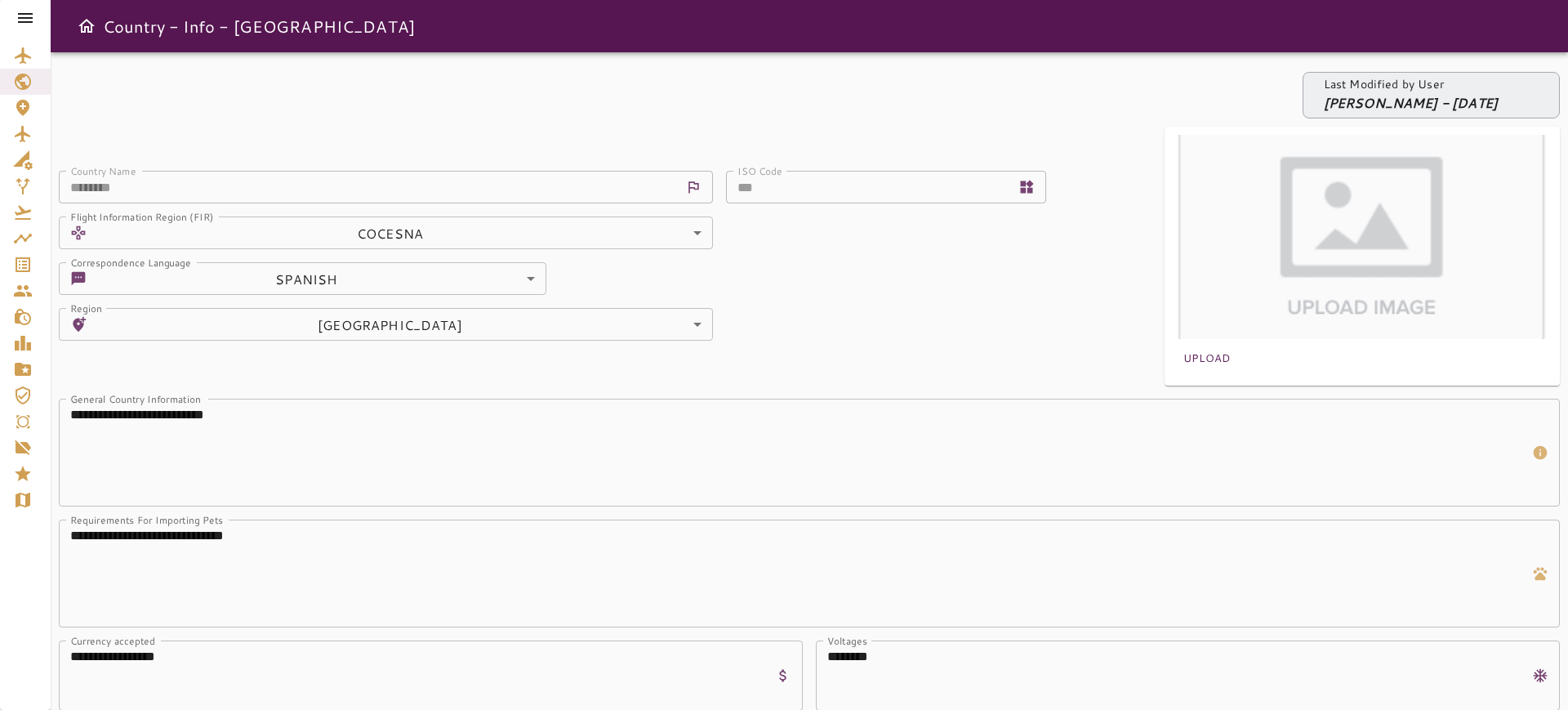
click at [27, 5] on div at bounding box center [26, 18] width 51 height 36
click at [28, 10] on icon at bounding box center [26, 18] width 20 height 20
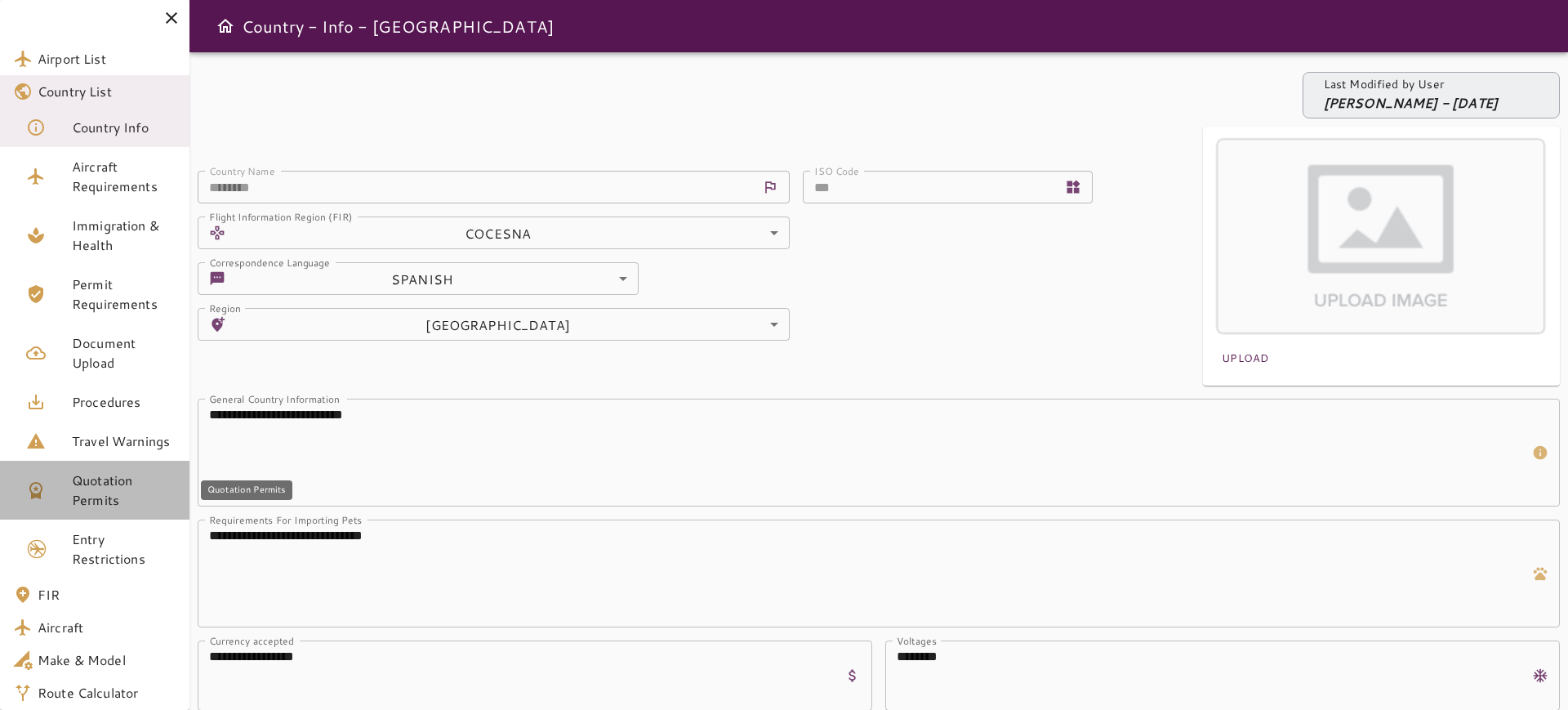
click at [112, 492] on span "Quotation Permits" at bounding box center [124, 491] width 104 height 39
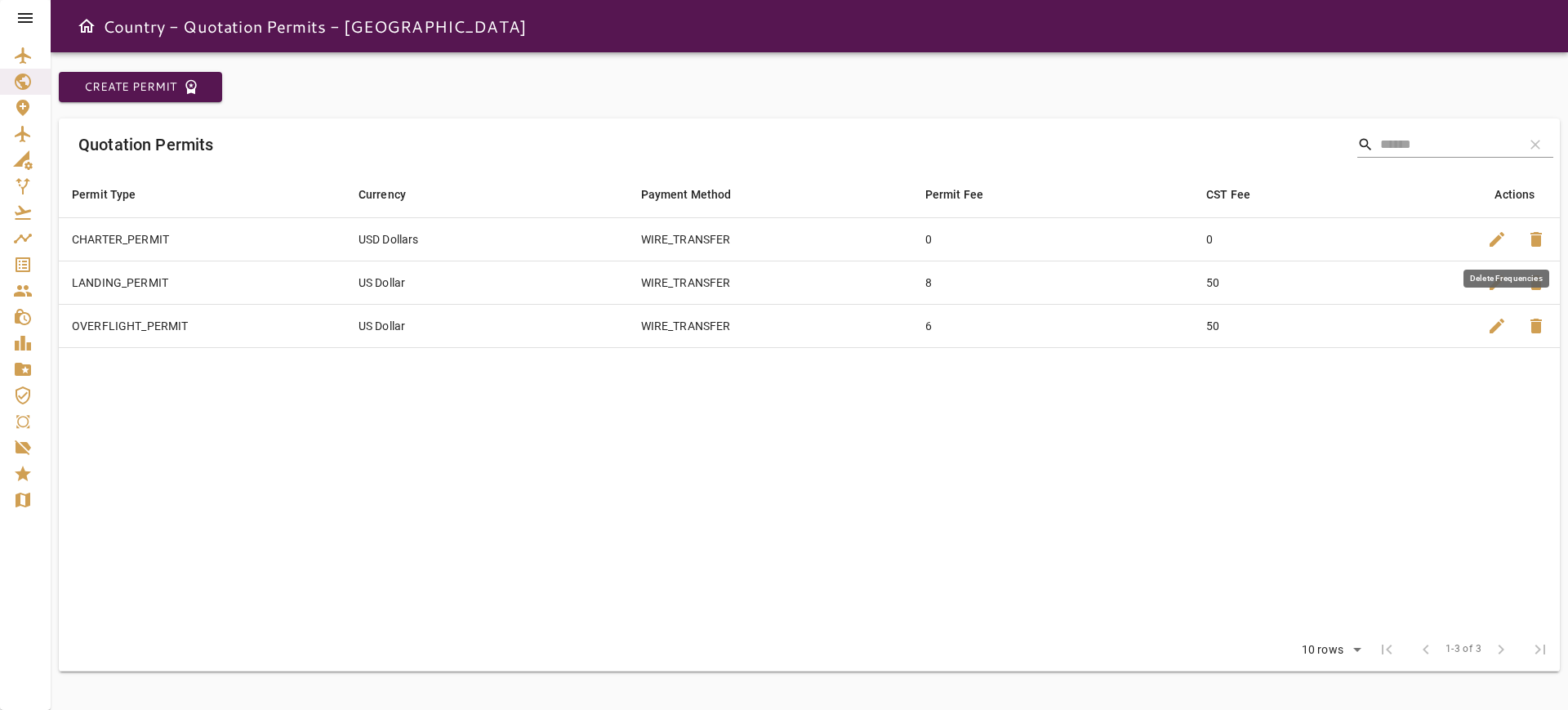
click at [1529, 238] on span "delete" at bounding box center [1537, 239] width 20 height 20
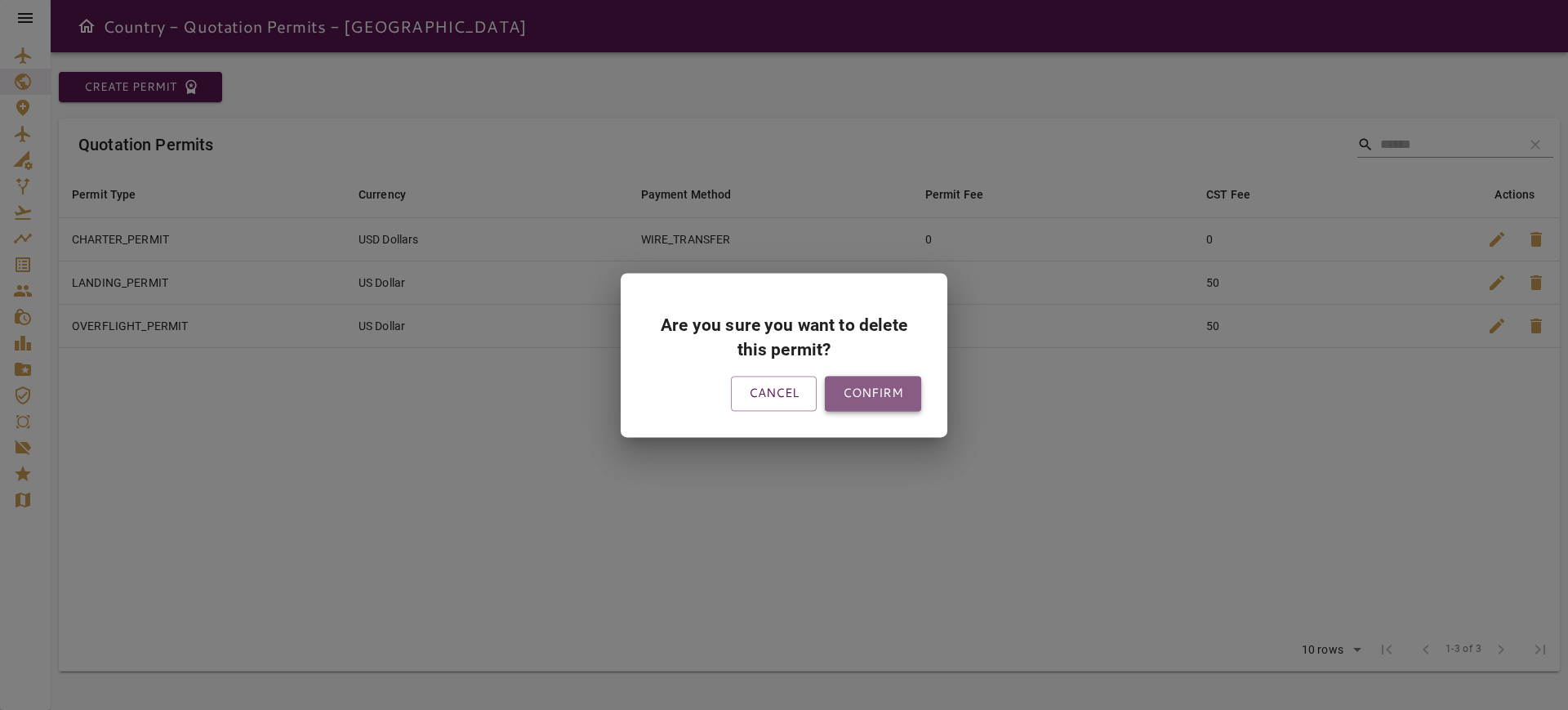
click at [902, 388] on button "CONFIRM" at bounding box center [873, 393] width 96 height 34
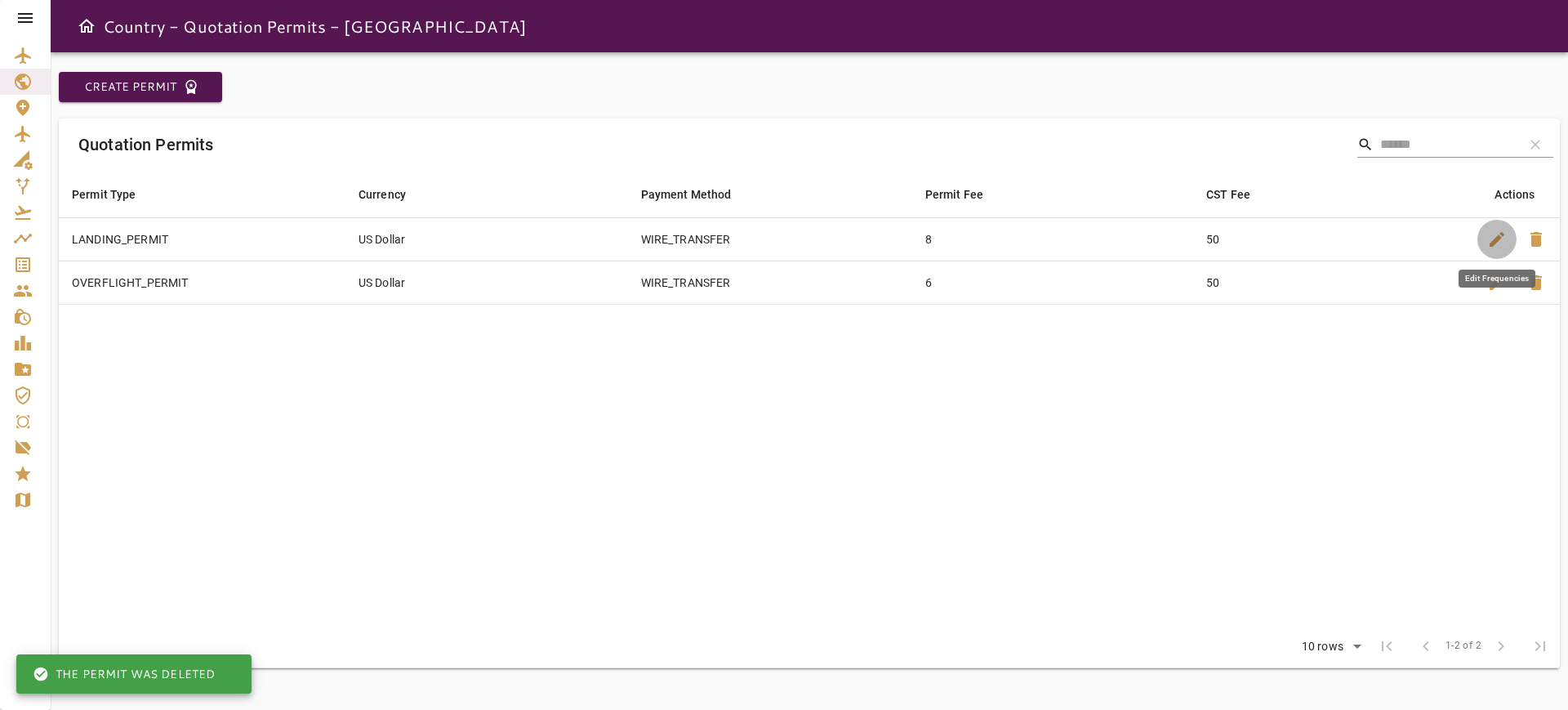
click at [1489, 238] on span "edit" at bounding box center [1497, 239] width 20 height 20
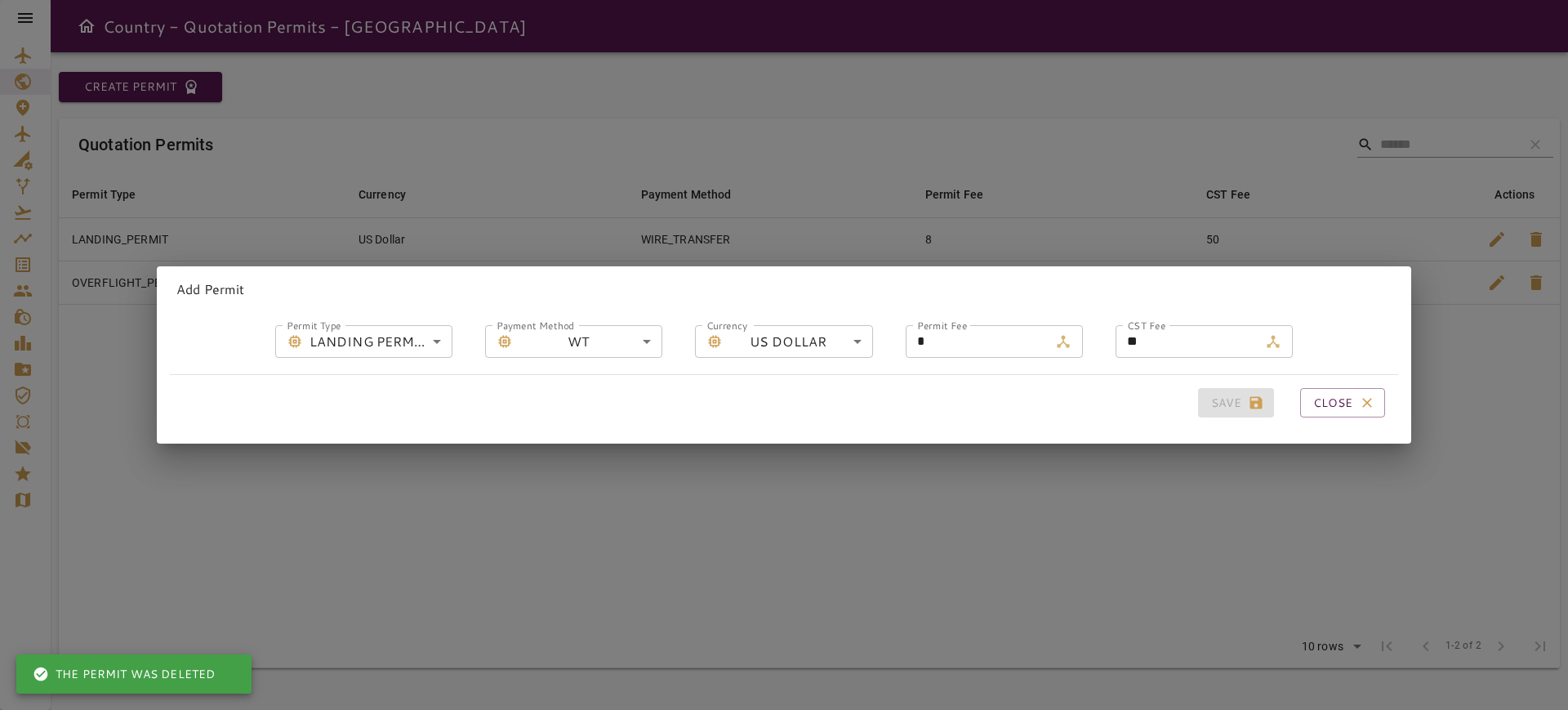
click at [780, 315] on div "Currency ​ US DOLLAR * Currency" at bounding box center [768, 325] width 210 height 65
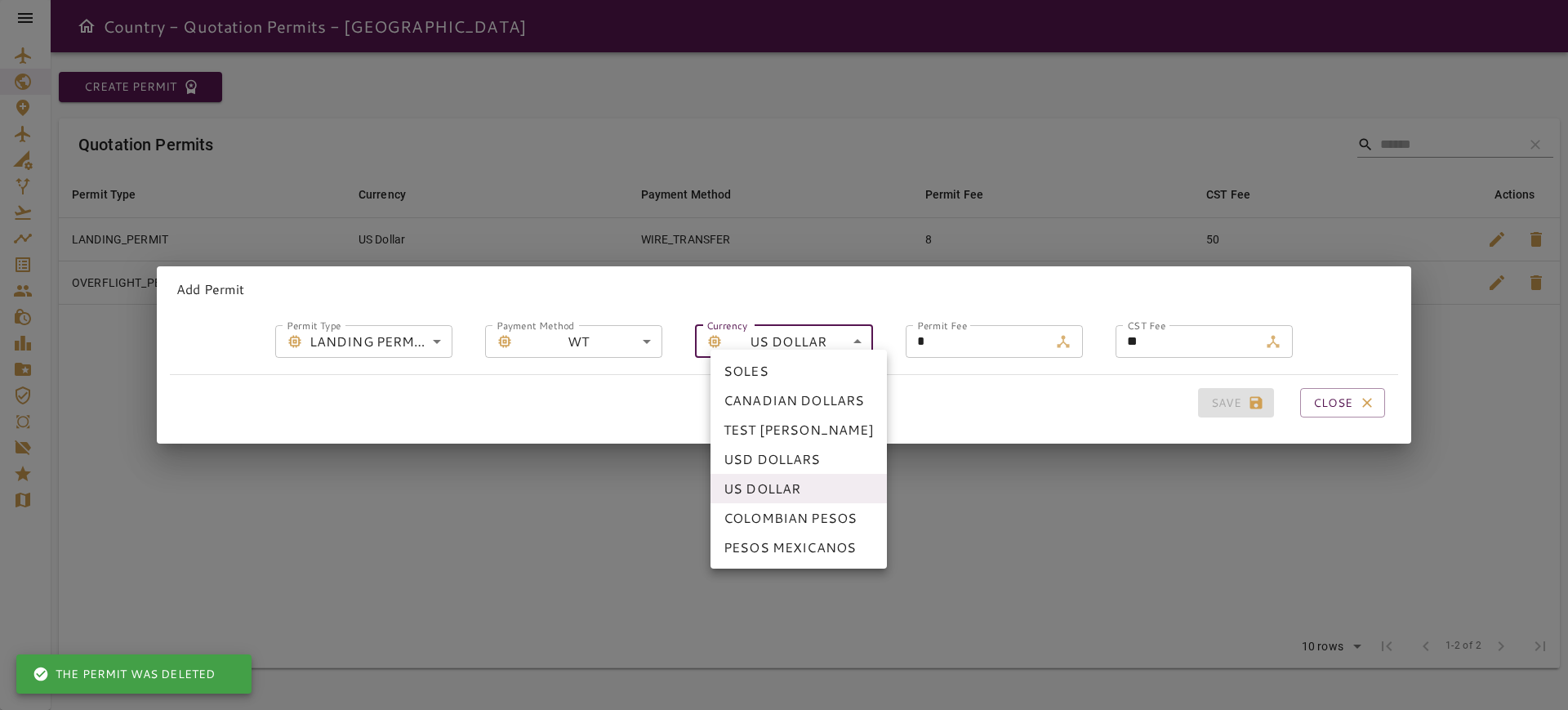
click at [774, 328] on body "**********" at bounding box center [784, 355] width 1568 height 710
click at [582, 328] on div at bounding box center [784, 355] width 1568 height 710
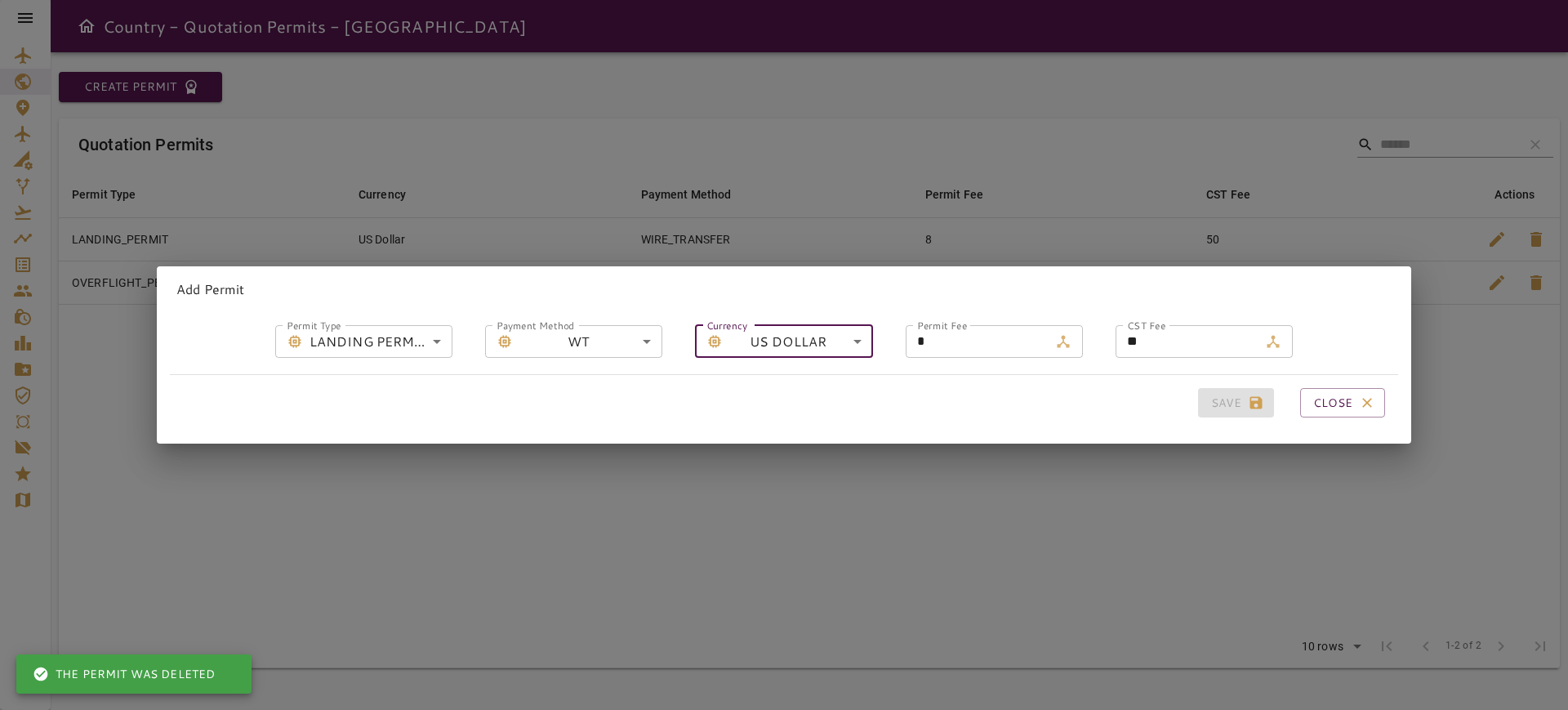
click at [589, 352] on form "**********" at bounding box center [784, 361] width 1229 height 139
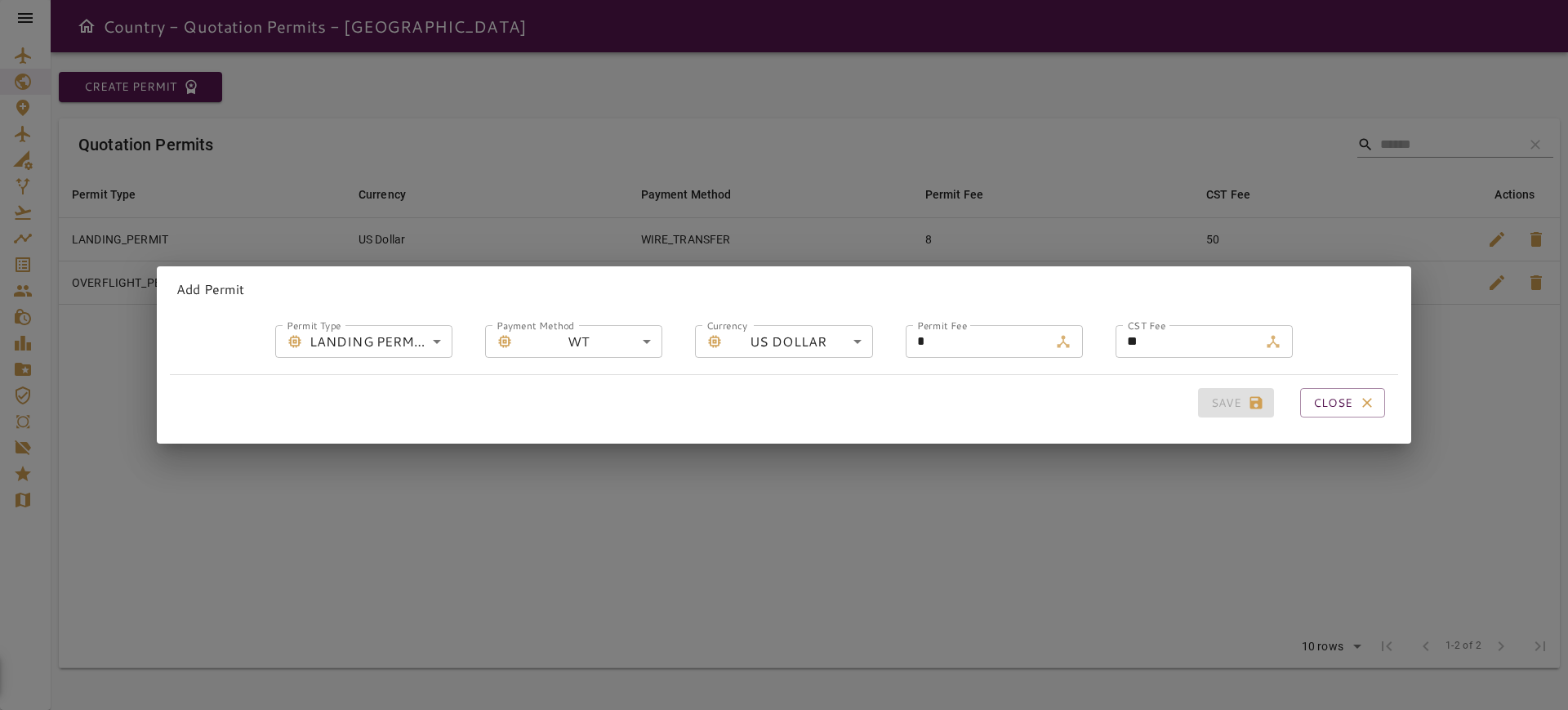
click at [581, 339] on body "**********" at bounding box center [784, 355] width 1568 height 710
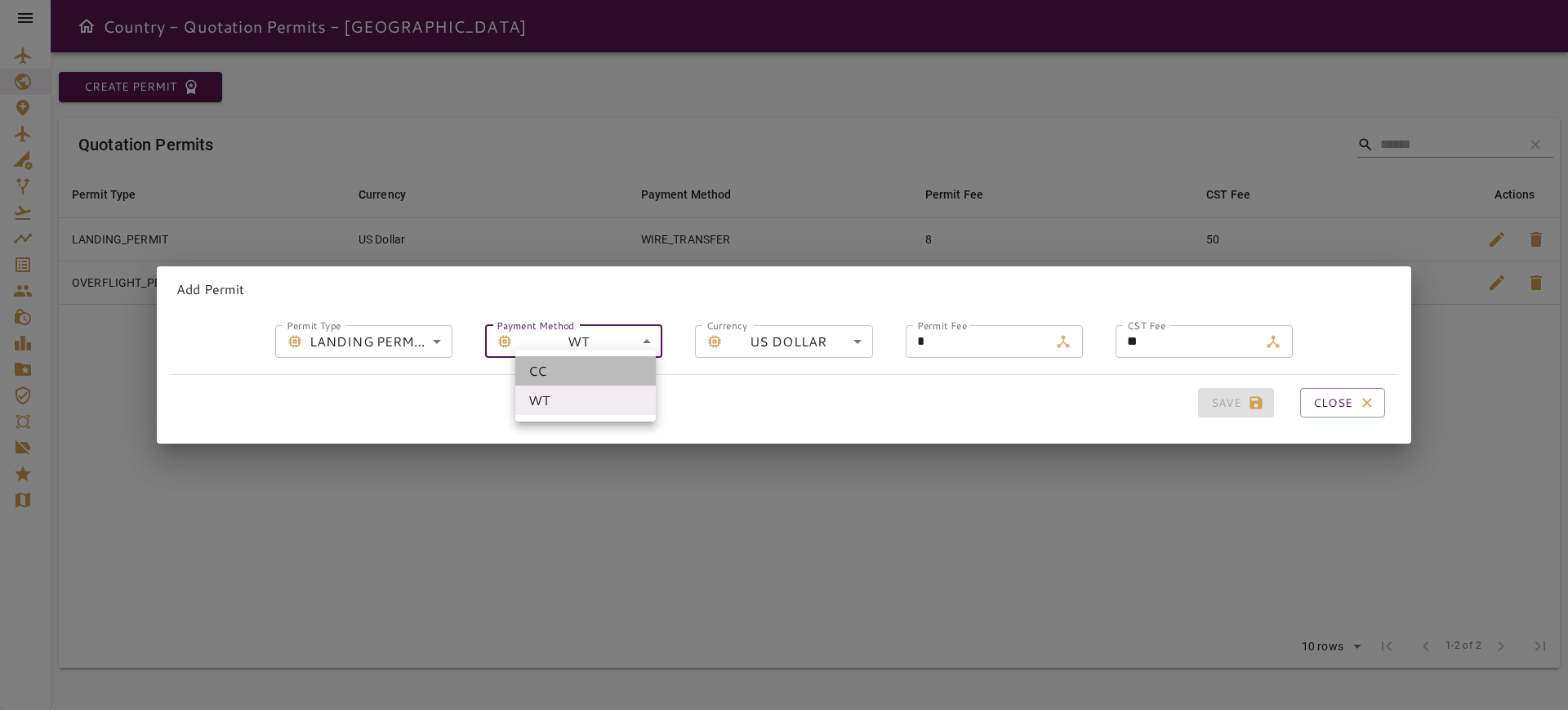
click at [551, 373] on li "CC" at bounding box center [585, 371] width 141 height 30
type input "**********"
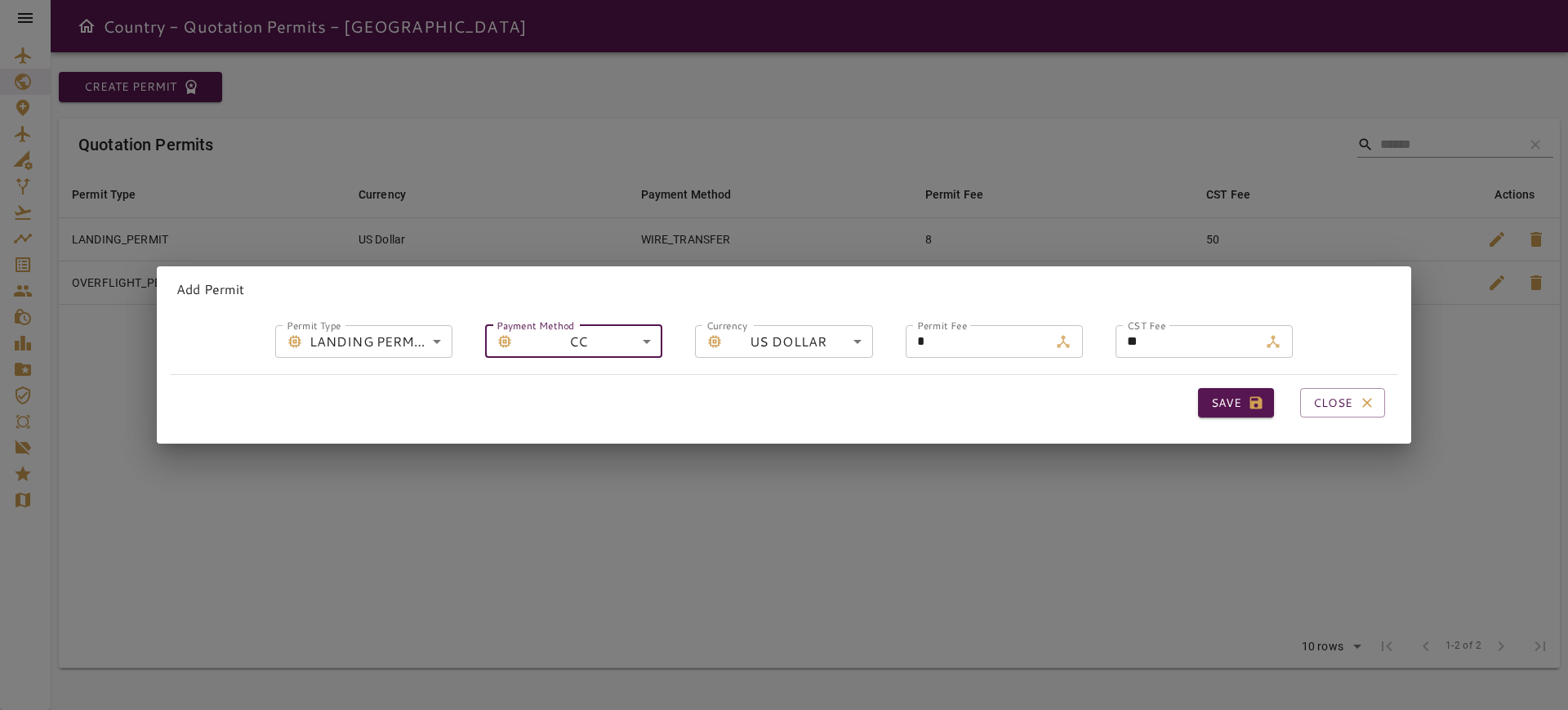
click at [968, 342] on input "*" at bounding box center [976, 341] width 143 height 32
type input "*"
click at [1207, 388] on button "Save" at bounding box center [1236, 403] width 76 height 30
type input "**********"
type input "*"
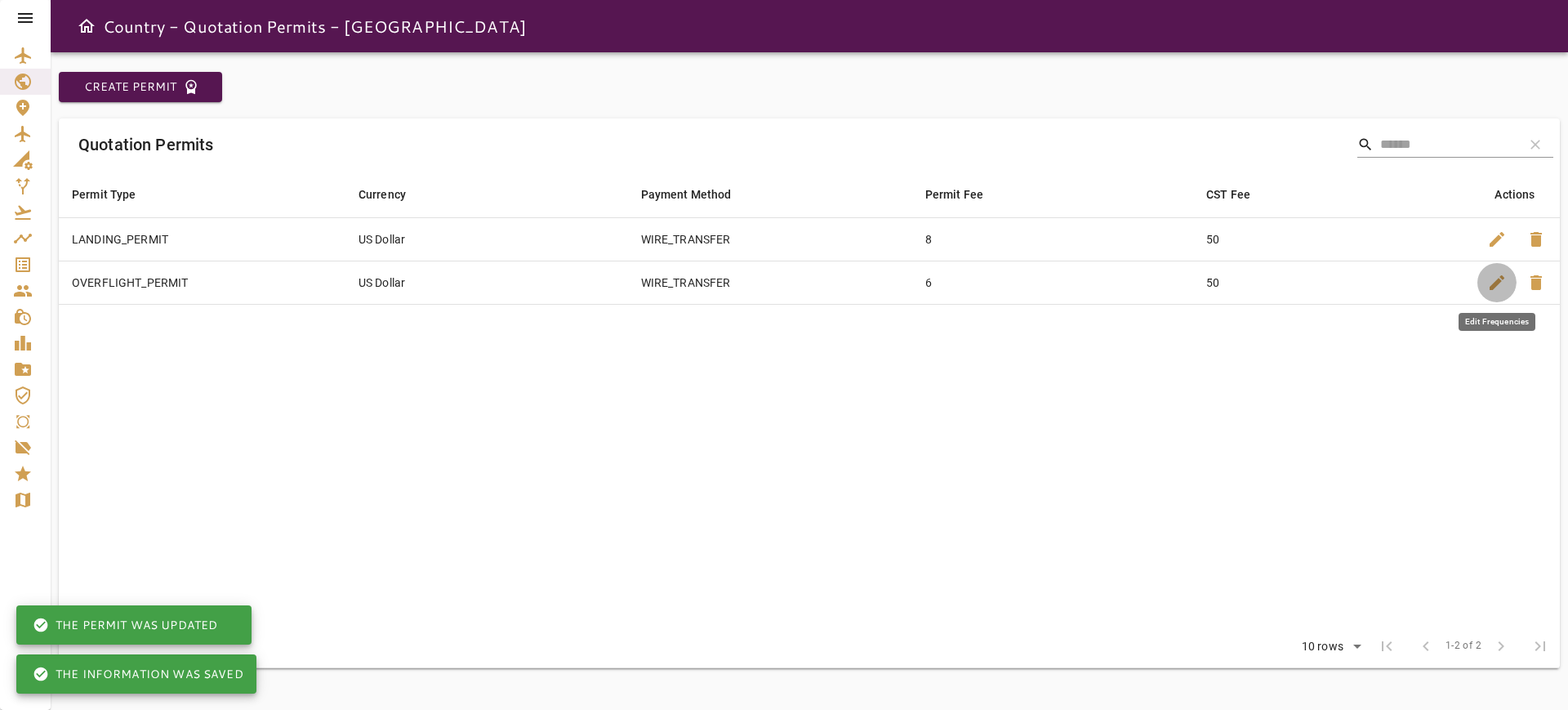
click at [1490, 282] on span "edit" at bounding box center [1497, 283] width 20 height 20
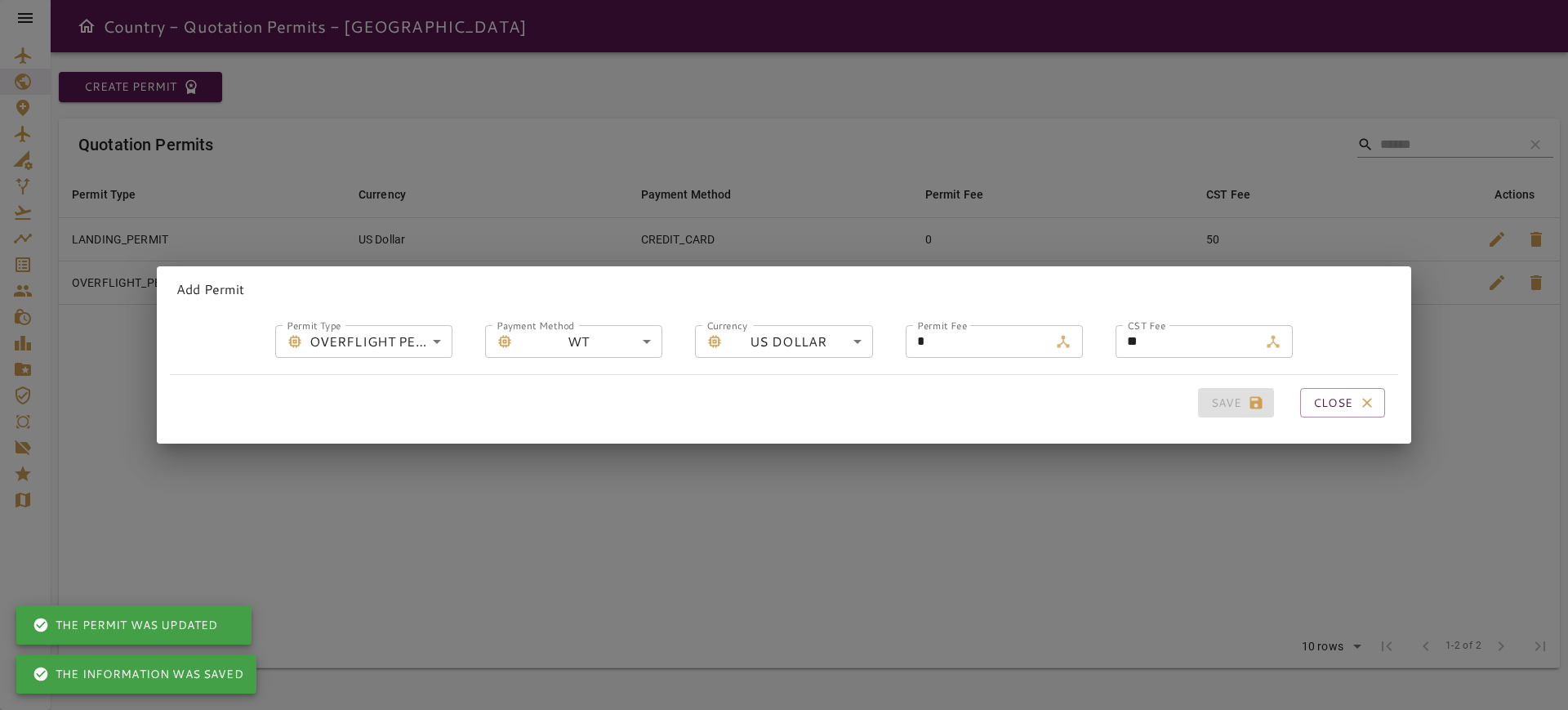
click at [927, 330] on input "*" at bounding box center [976, 341] width 143 height 32
type input "*"
click at [640, 325] on body "**********" at bounding box center [784, 355] width 1568 height 710
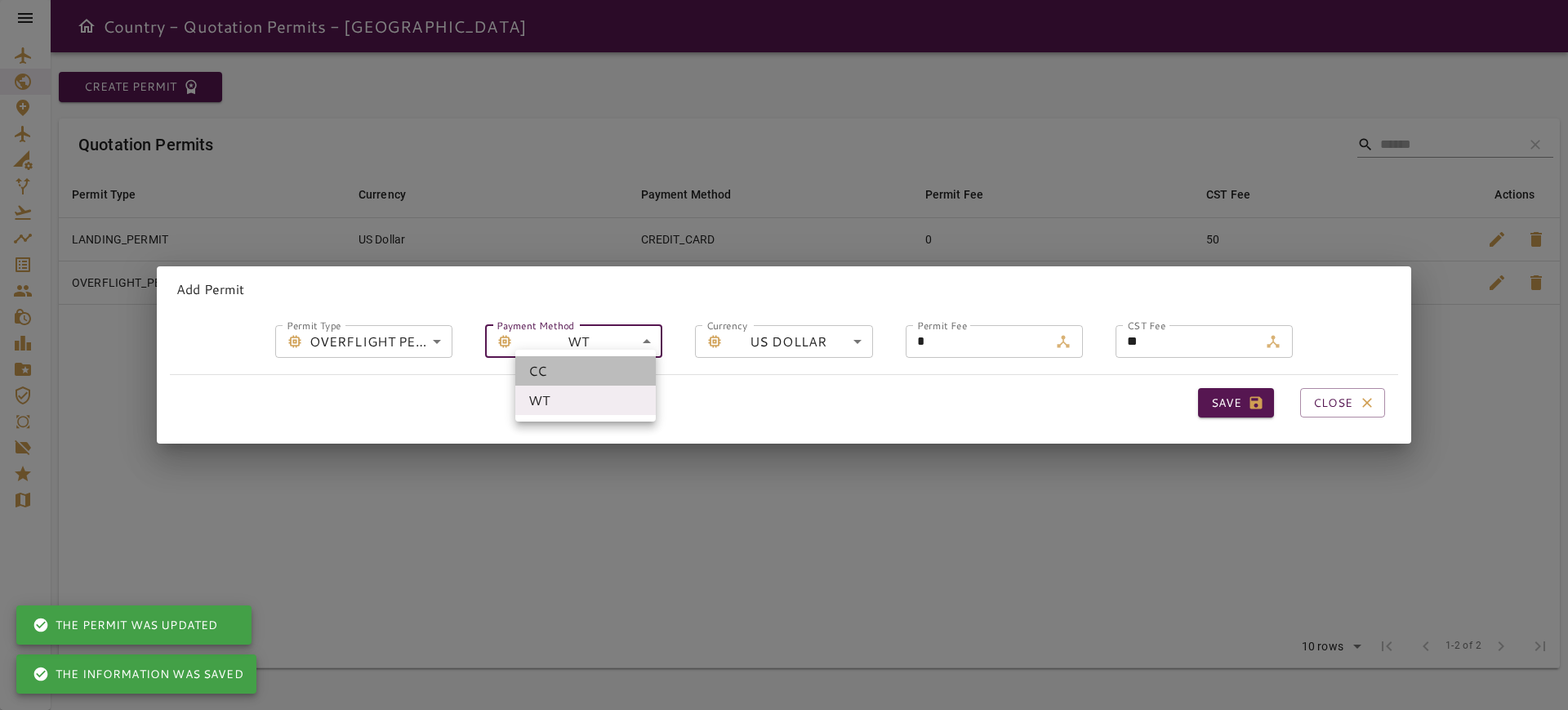
drag, startPoint x: 592, startPoint y: 372, endPoint x: 729, endPoint y: 387, distance: 137.8
click at [589, 370] on li "CC" at bounding box center [585, 371] width 141 height 30
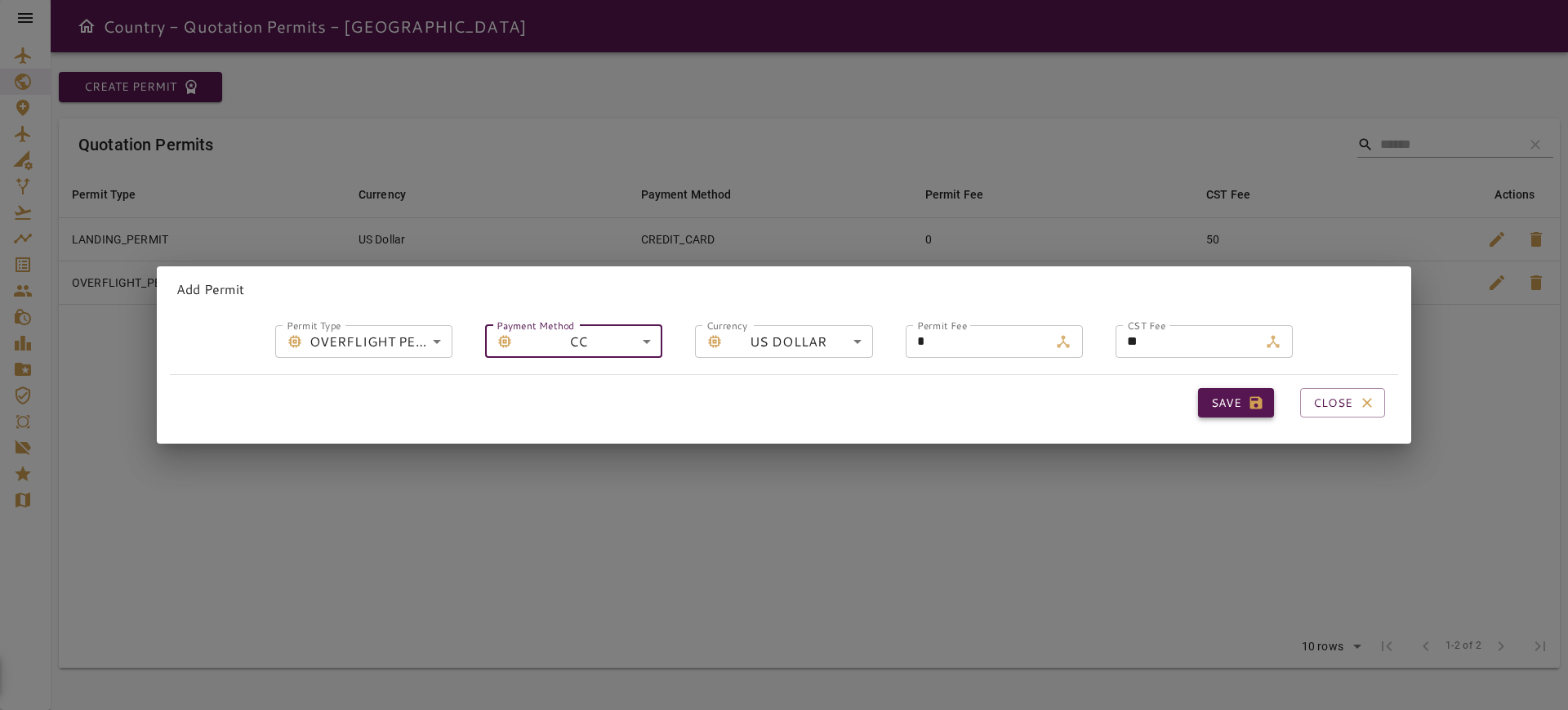
click at [1198, 400] on button "Save" at bounding box center [1236, 403] width 76 height 30
type input "**********"
type input "*"
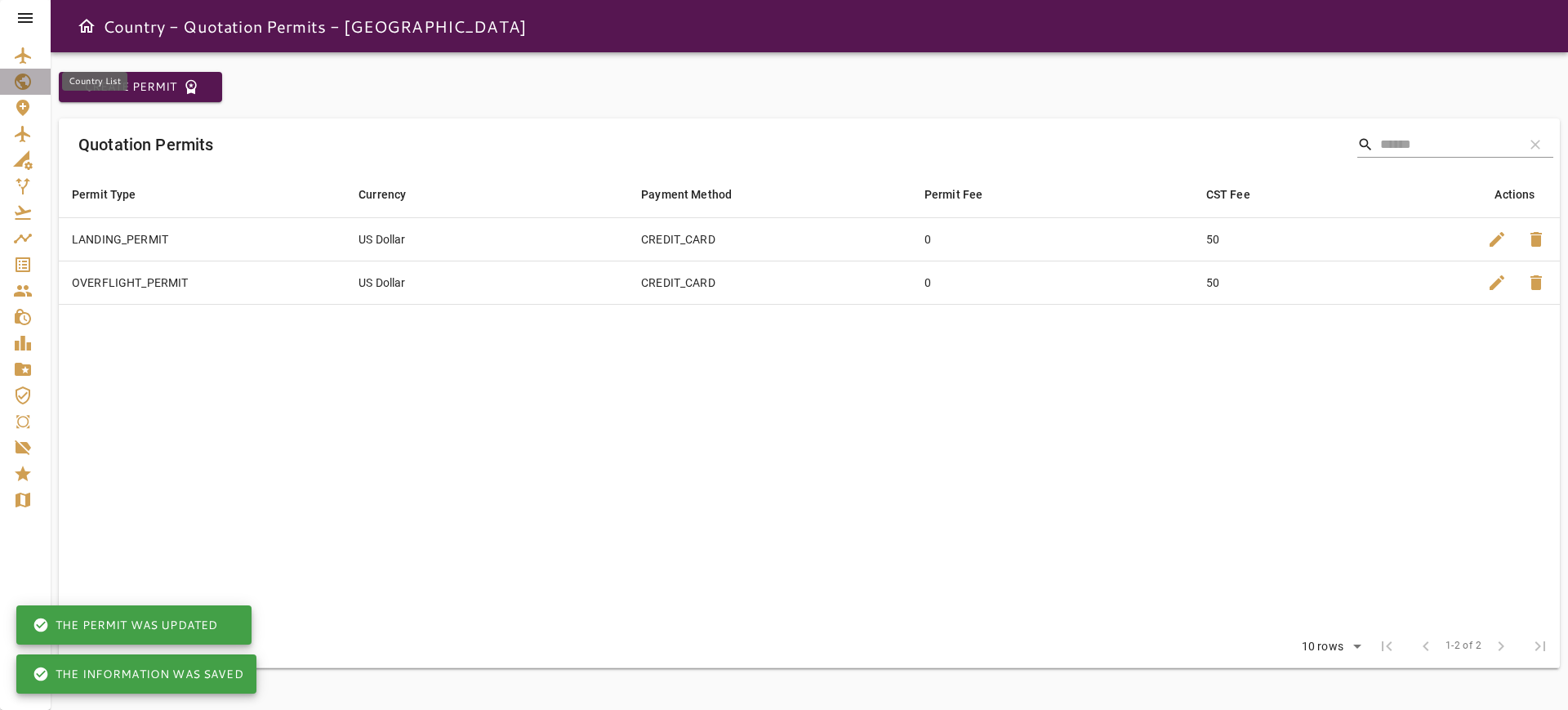
click at [27, 87] on icon "Country List" at bounding box center [23, 82] width 17 height 17
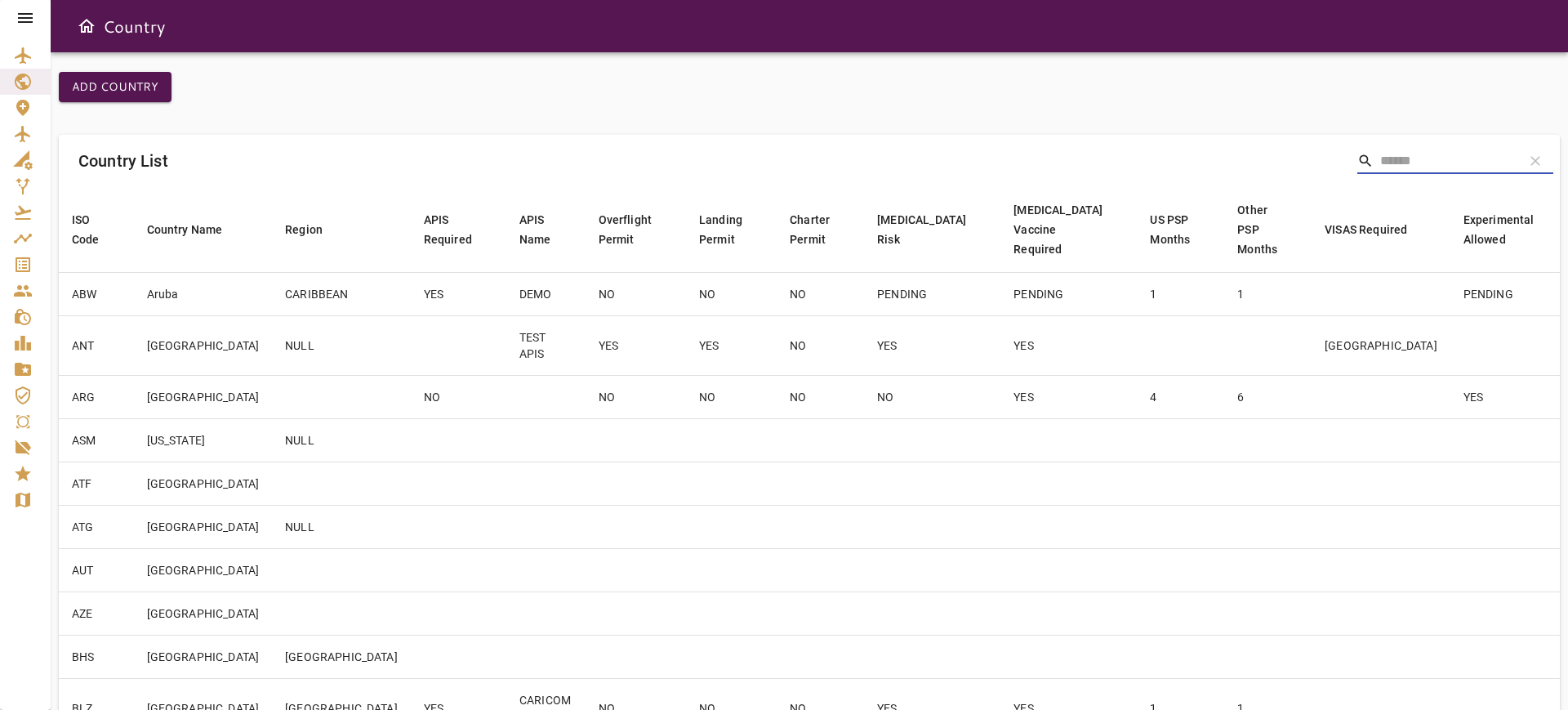
click at [1442, 171] on input "Search" at bounding box center [1445, 160] width 131 height 27
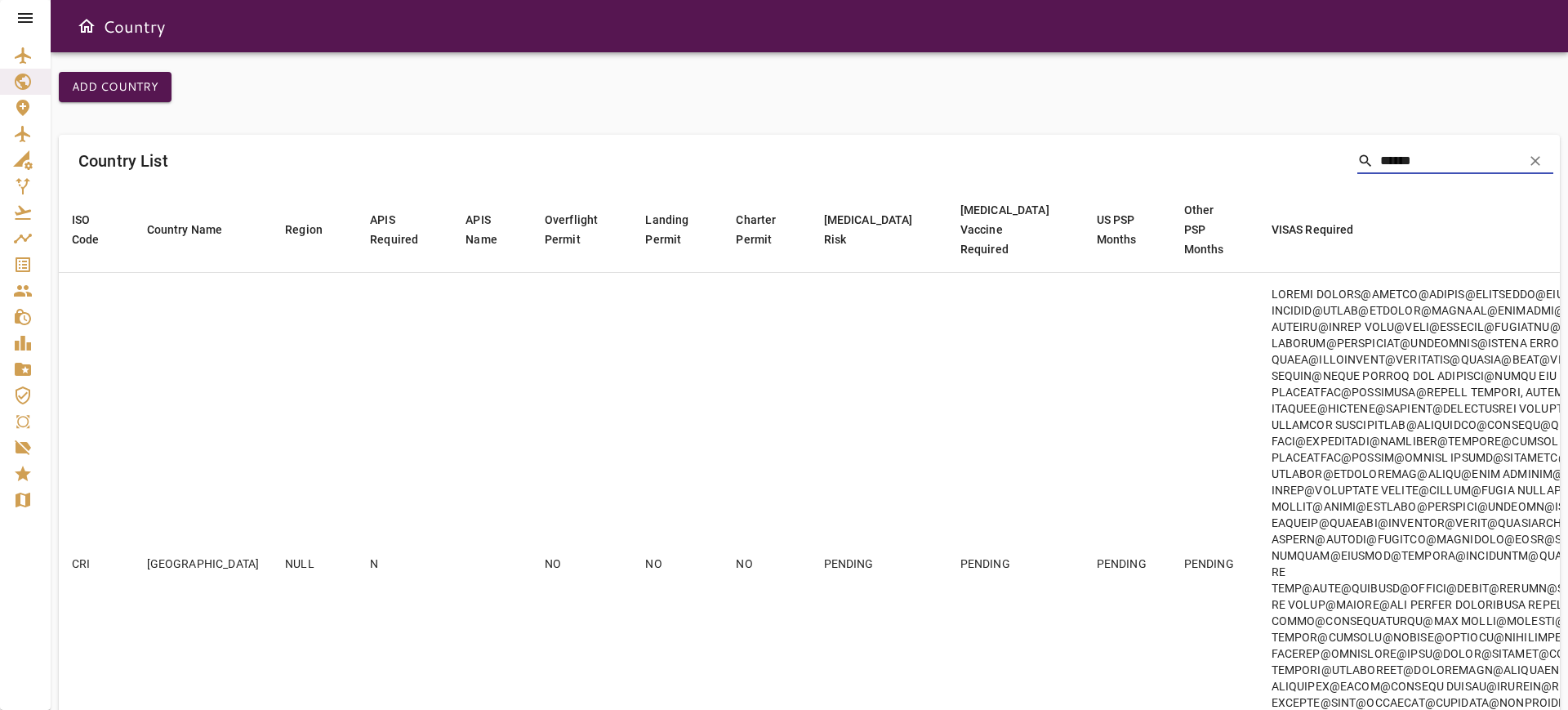
type input "******"
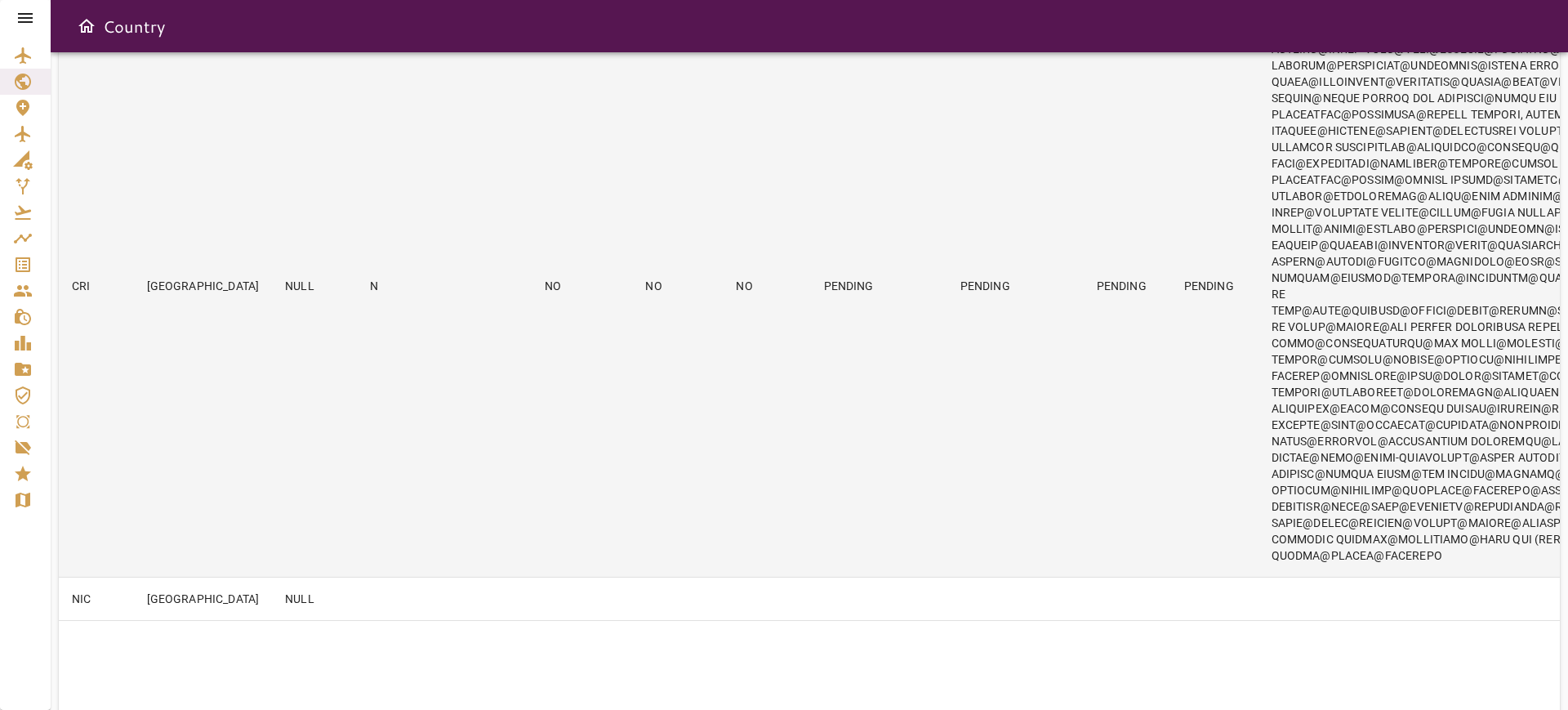
scroll to position [307, 0]
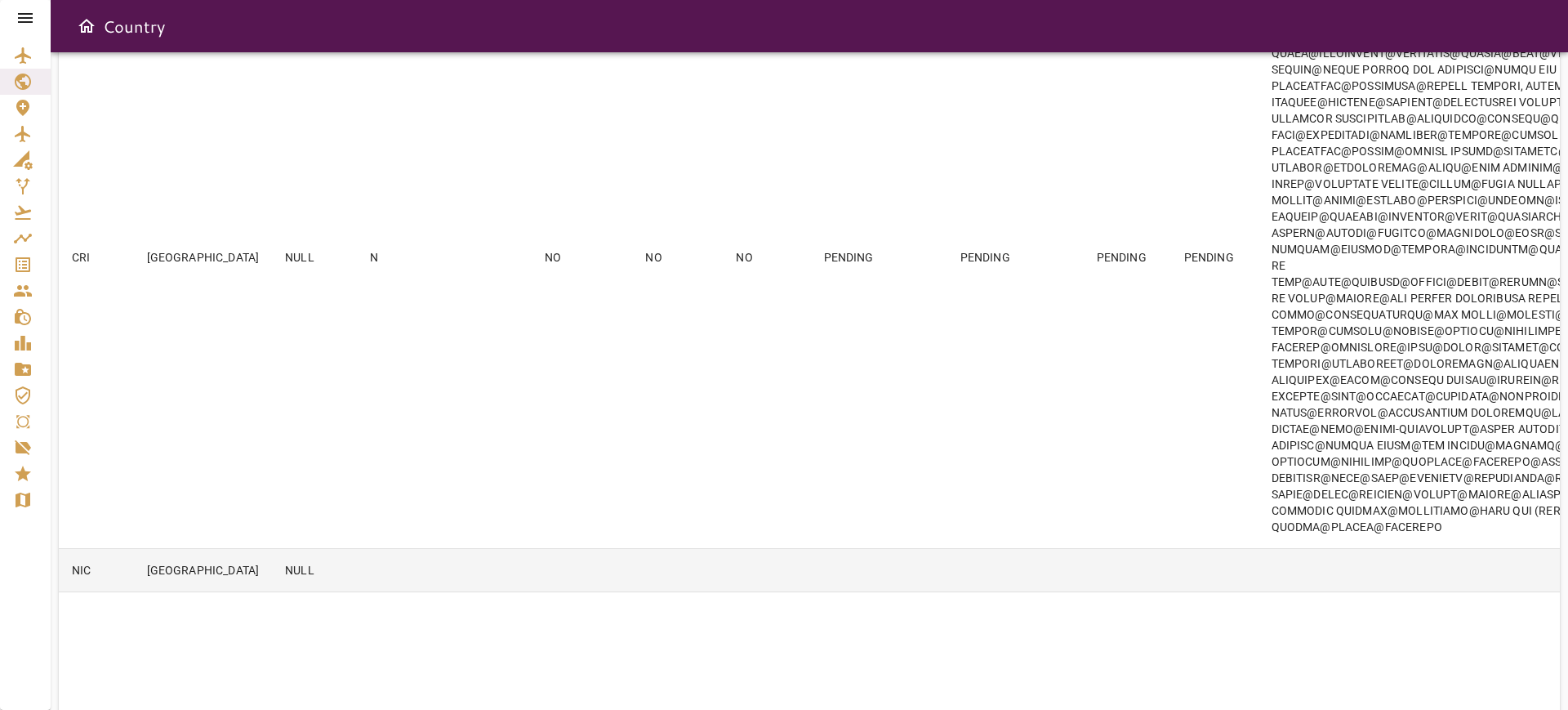
click at [551, 591] on td at bounding box center [582, 570] width 101 height 43
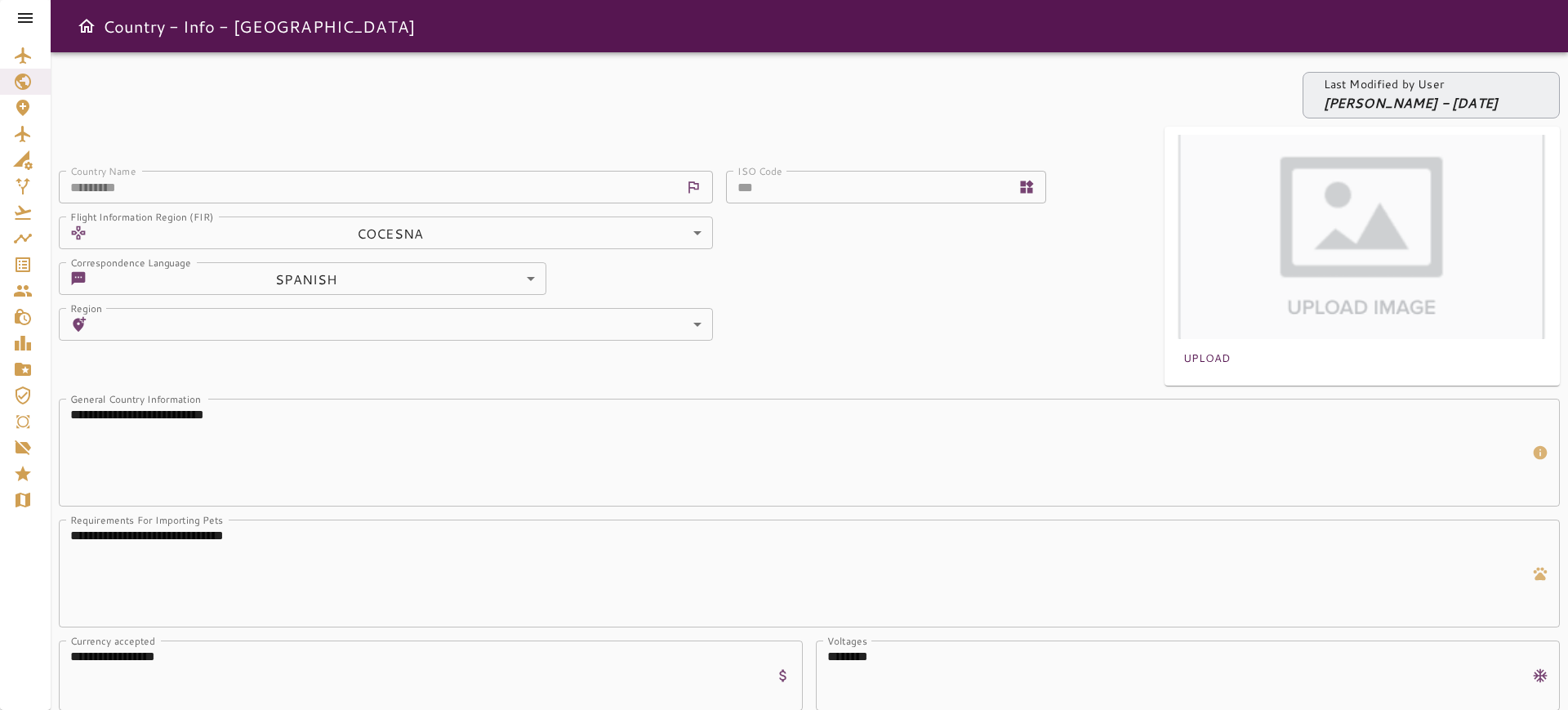
click at [18, 21] on icon at bounding box center [26, 18] width 20 height 20
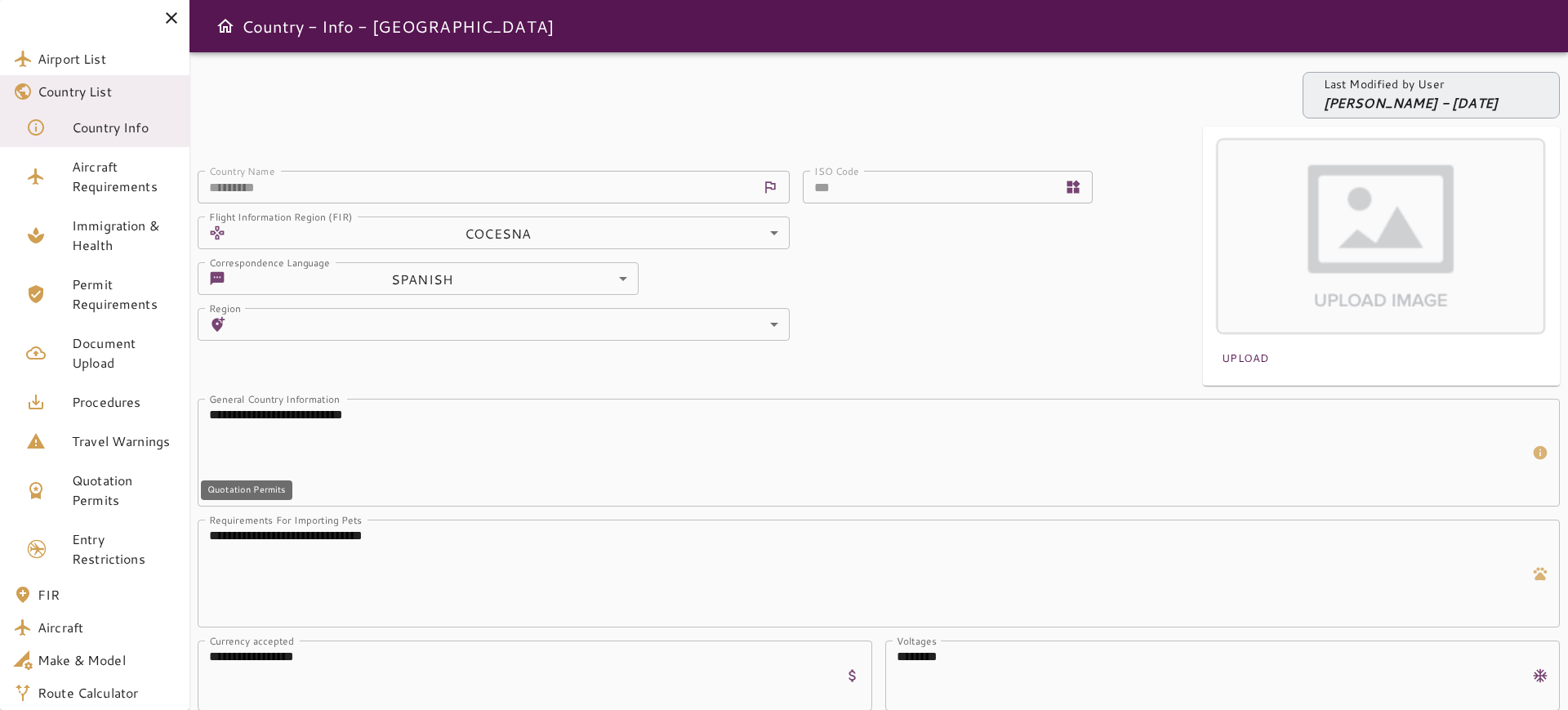
click at [113, 503] on span "Quotation Permits" at bounding box center [124, 491] width 104 height 39
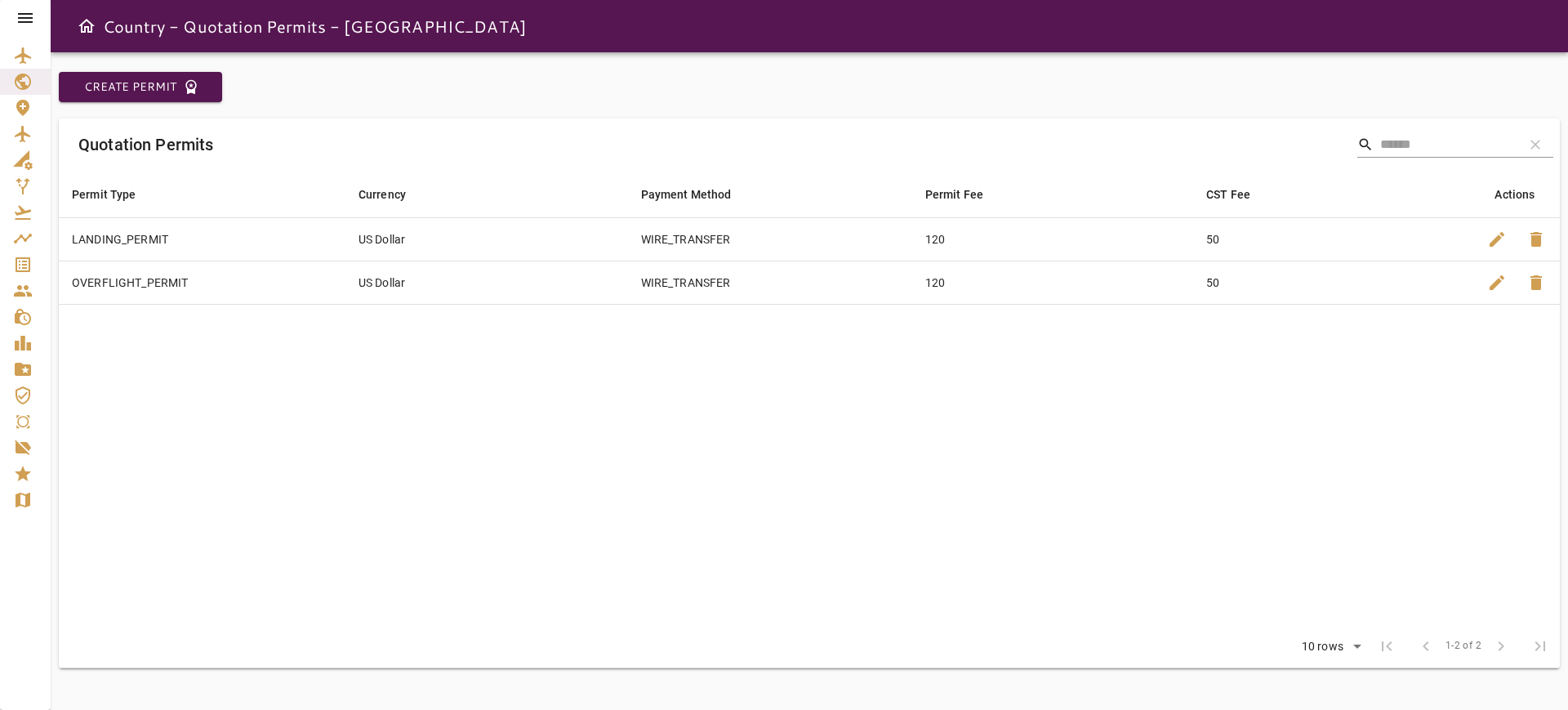
click at [27, 10] on icon at bounding box center [26, 18] width 20 height 20
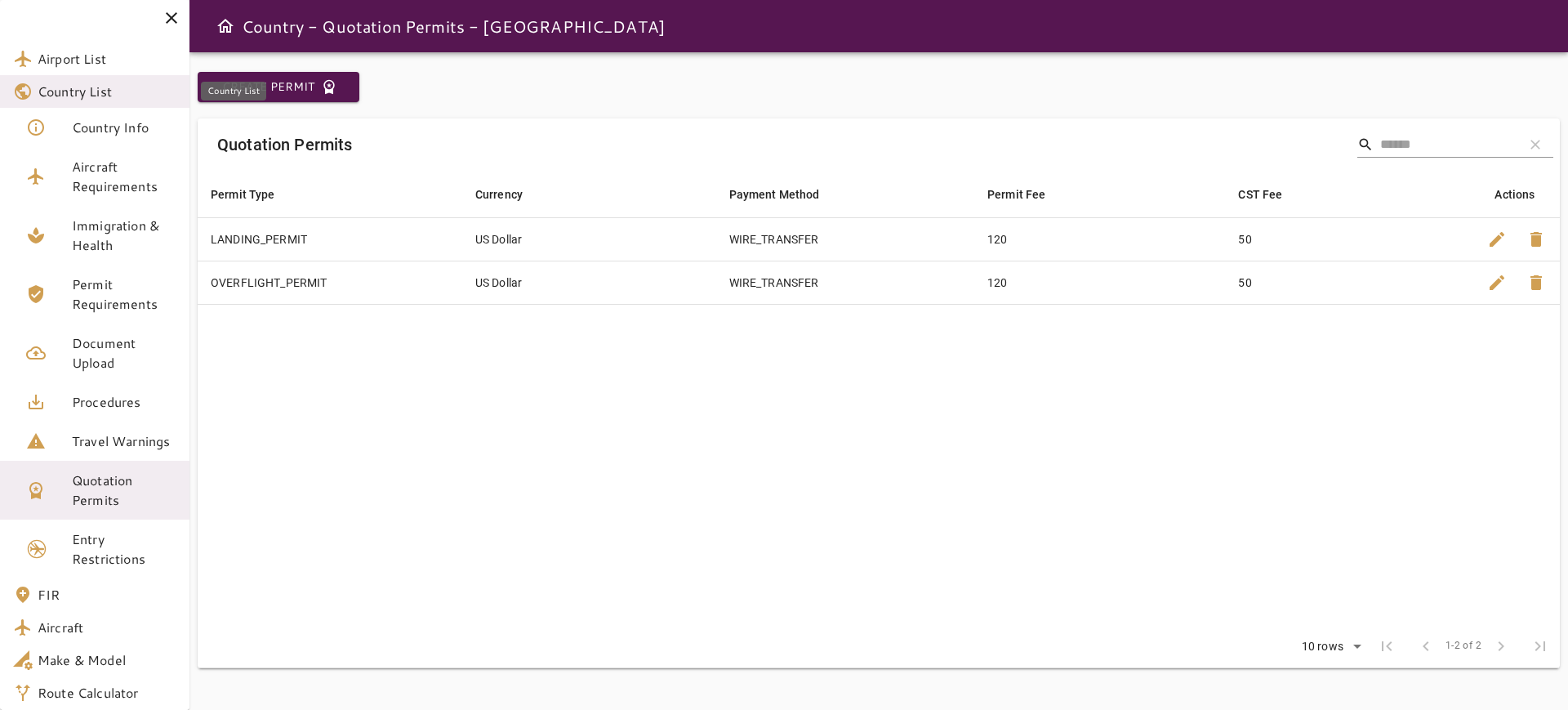
click at [60, 93] on span "Country List" at bounding box center [106, 91] width 139 height 20
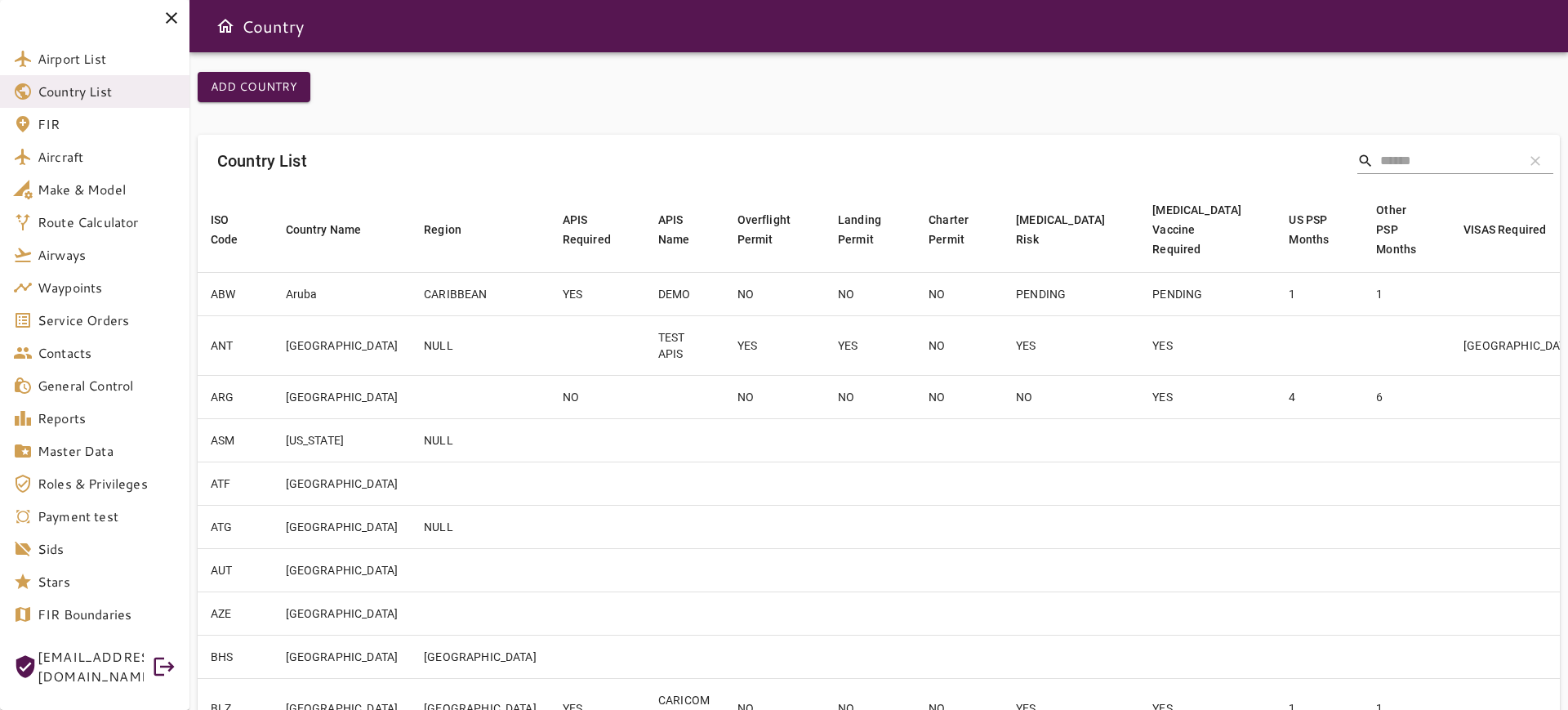
drag, startPoint x: 1492, startPoint y: 150, endPoint x: 1484, endPoint y: 154, distance: 8.9
click at [1484, 154] on input "Search" at bounding box center [1445, 160] width 131 height 27
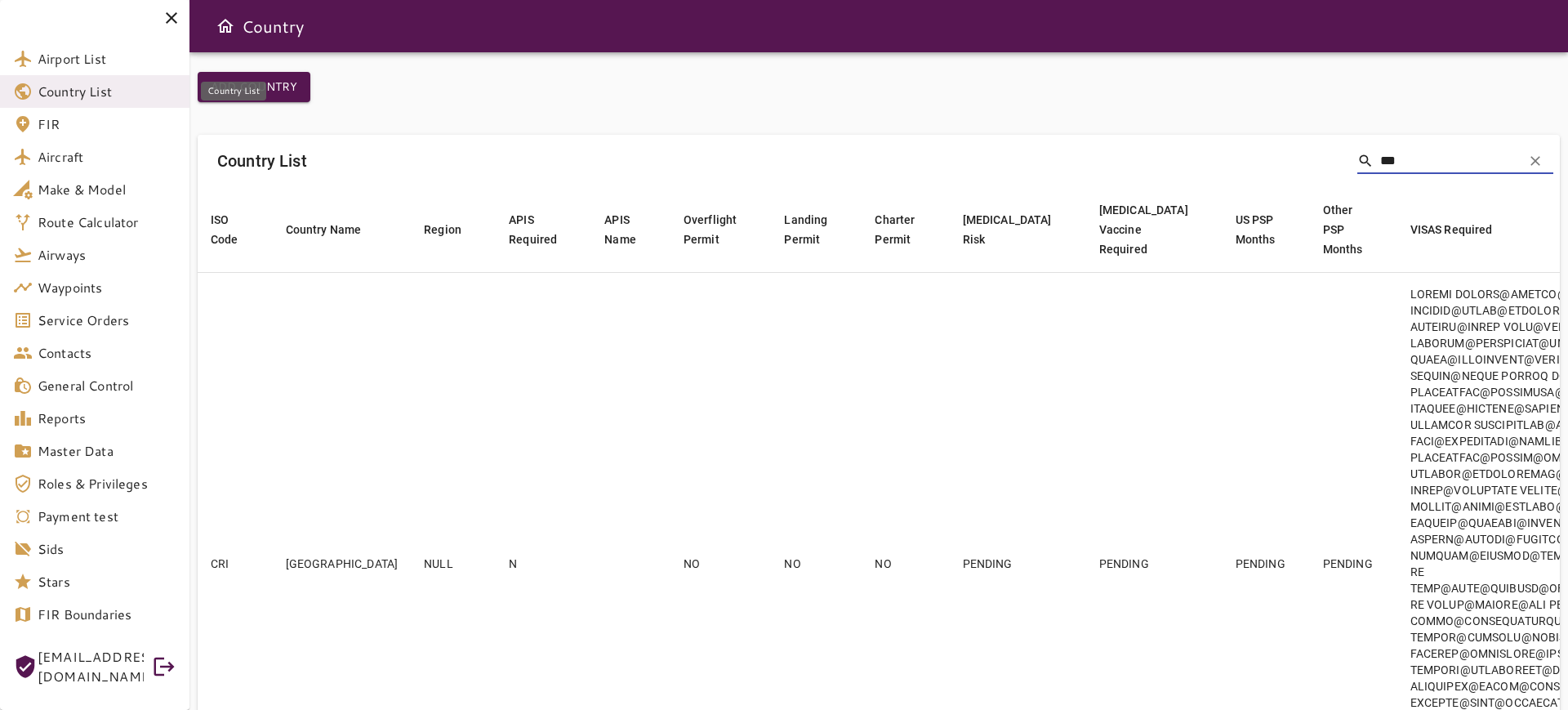
type input "***"
click at [66, 94] on span "Country List" at bounding box center [106, 91] width 139 height 20
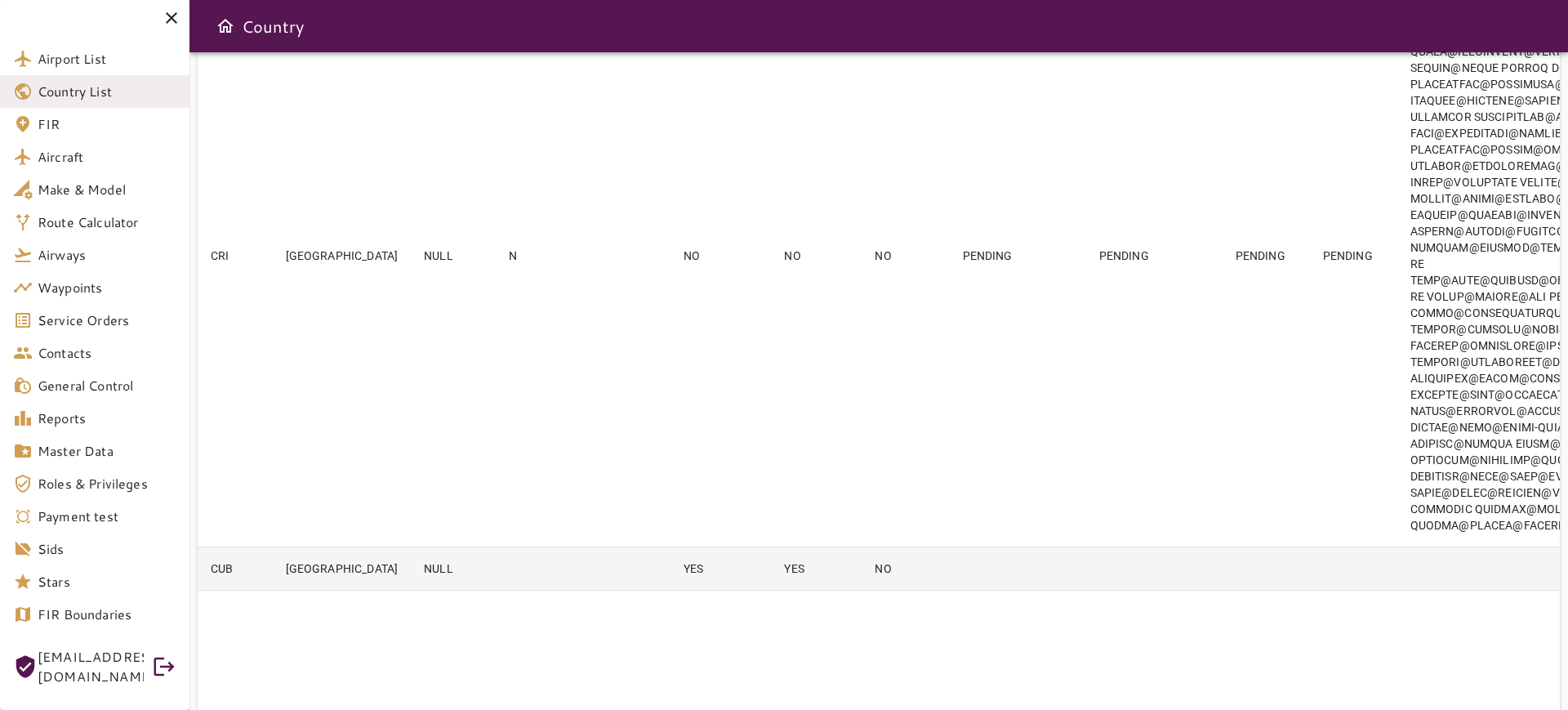
scroll to position [408, 0]
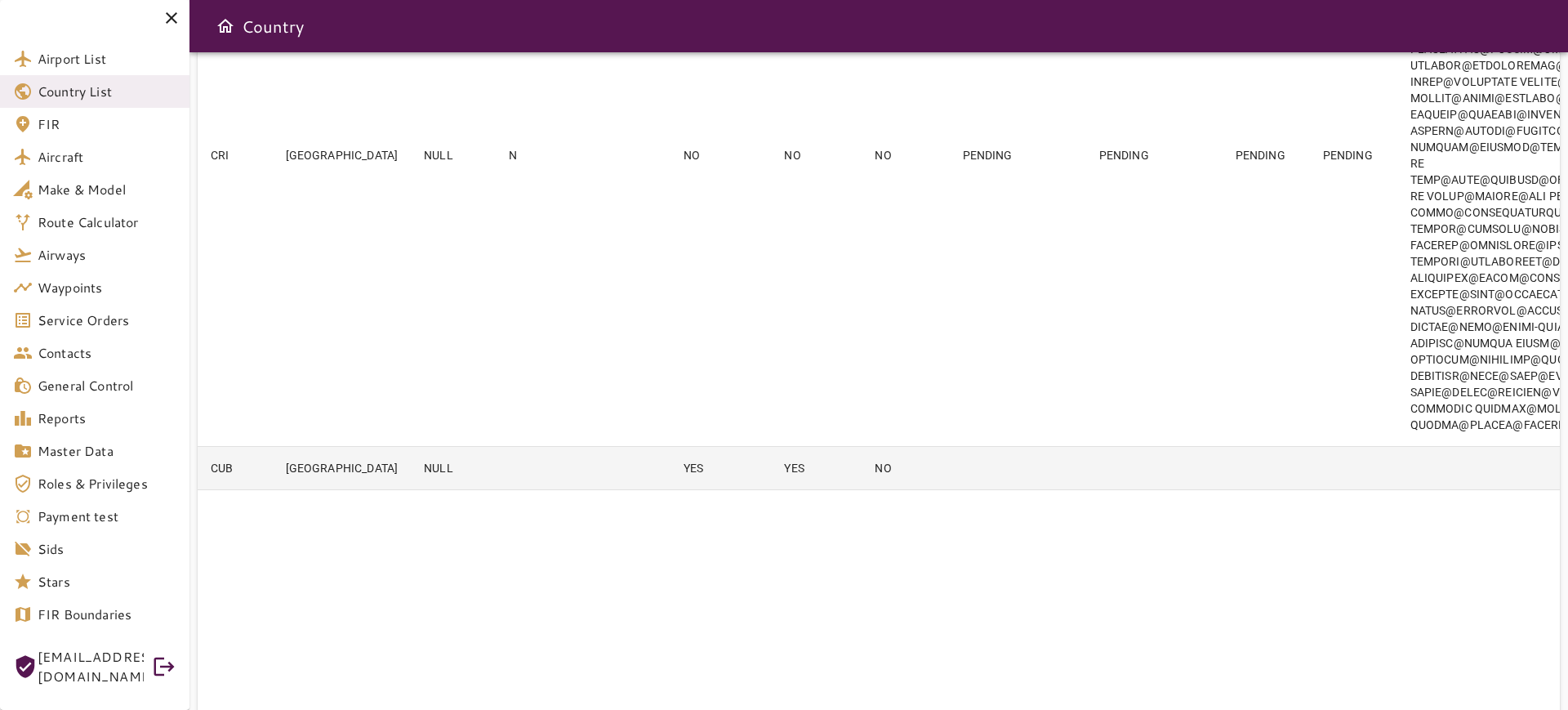
click at [615, 491] on td at bounding box center [631, 468] width 80 height 43
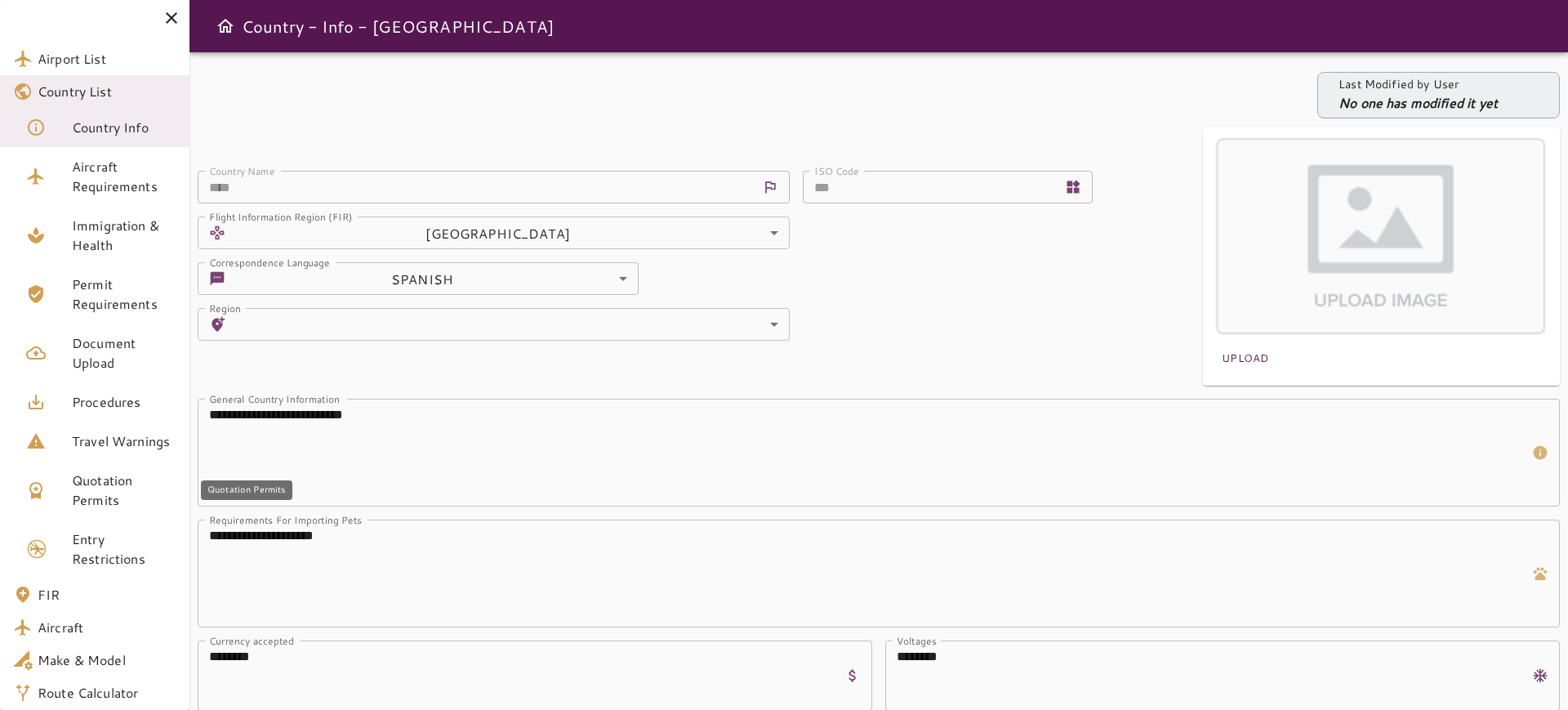
click at [132, 489] on span "Quotation Permits" at bounding box center [124, 491] width 104 height 39
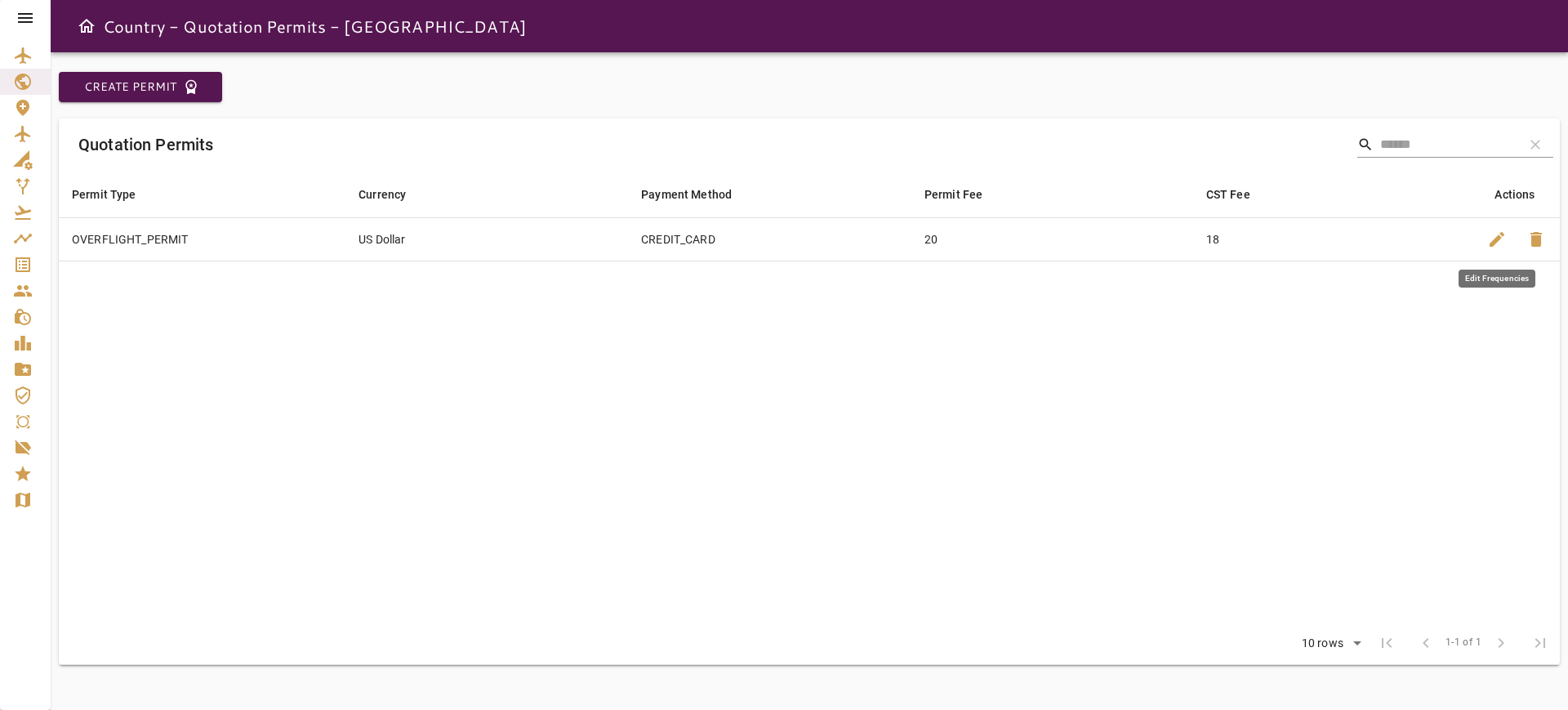
click at [1500, 239] on span "edit" at bounding box center [1497, 239] width 20 height 20
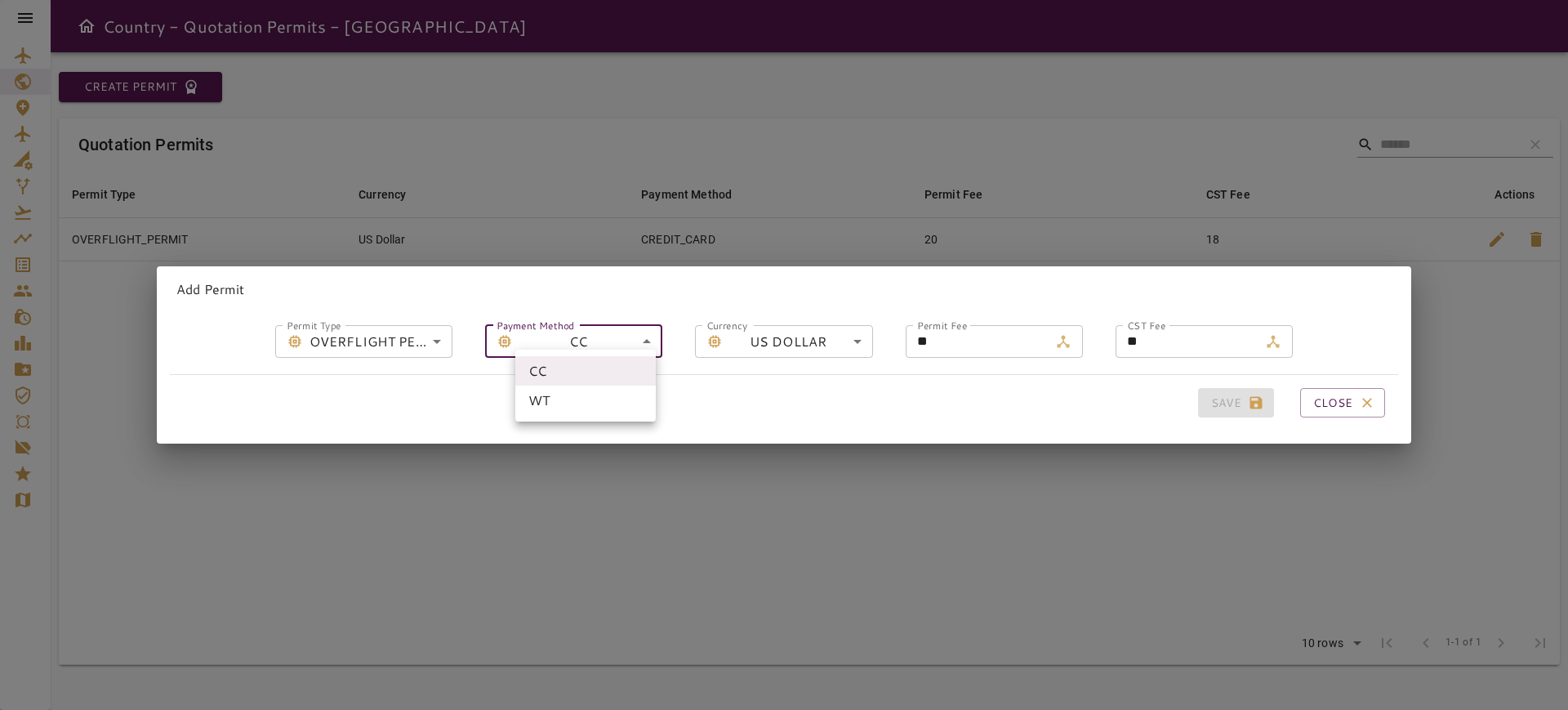
click at [614, 337] on body "**********" at bounding box center [784, 355] width 1568 height 710
click at [993, 335] on div at bounding box center [784, 355] width 1568 height 710
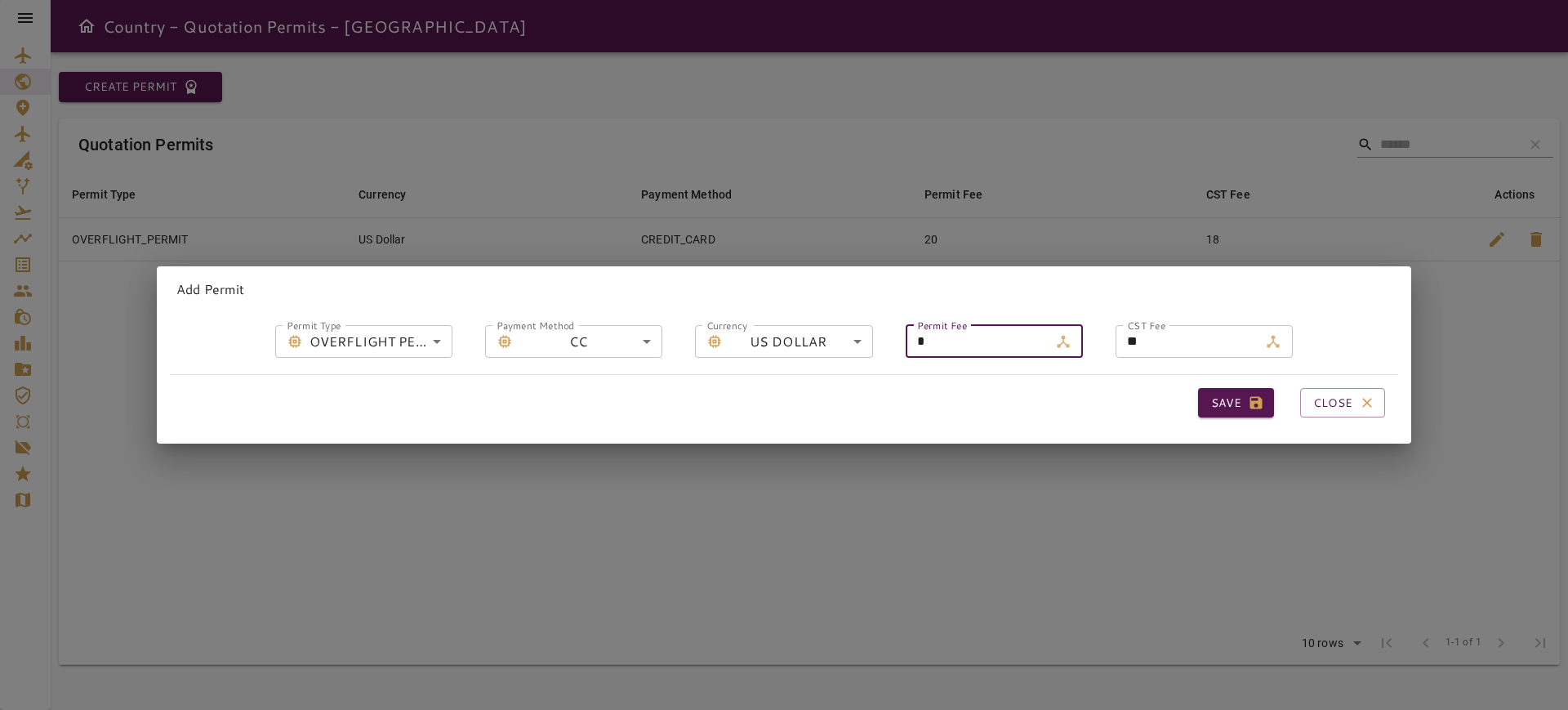
type input "*"
click at [1181, 340] on input "**" at bounding box center [1187, 341] width 143 height 32
type input "*"
click at [1215, 390] on button "Save" at bounding box center [1236, 403] width 76 height 30
type input "**"
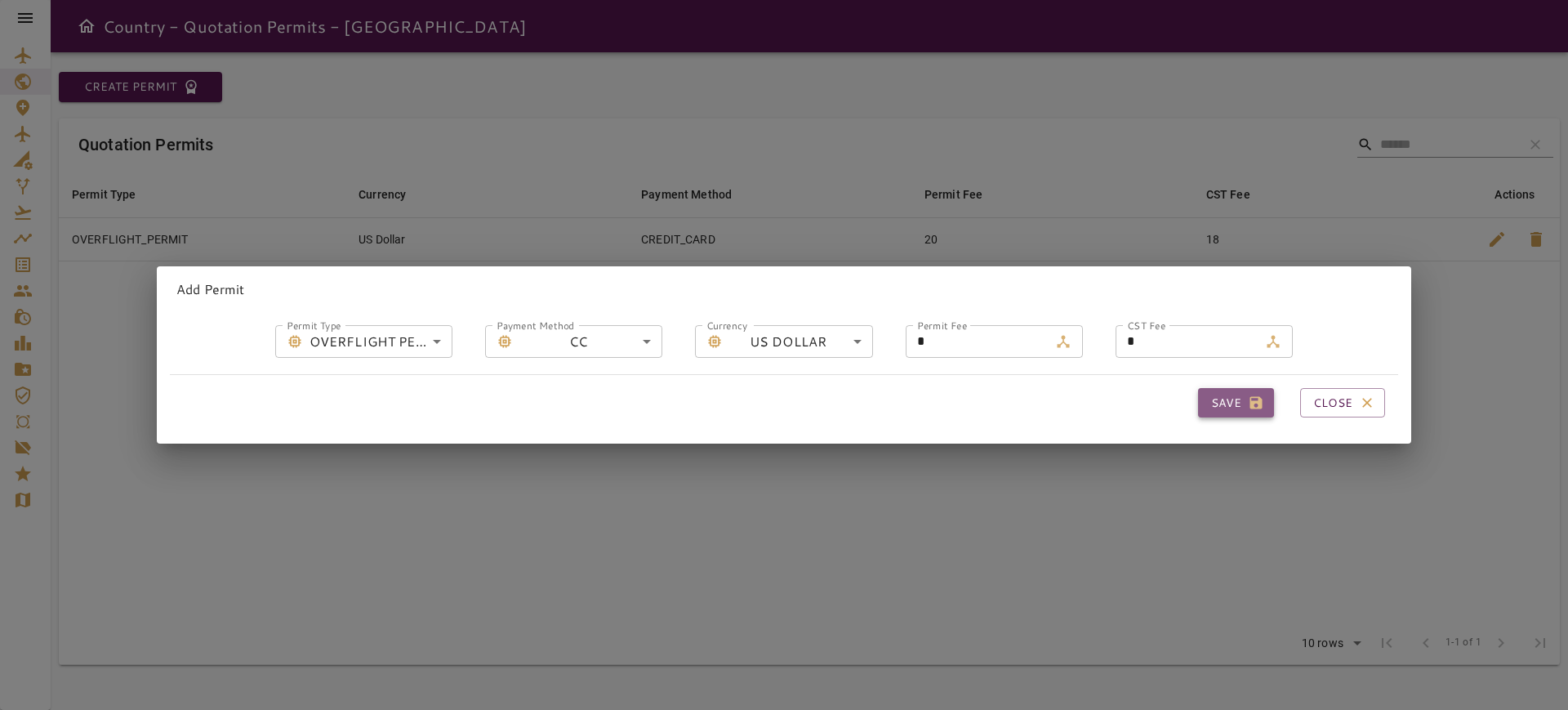
type input "**"
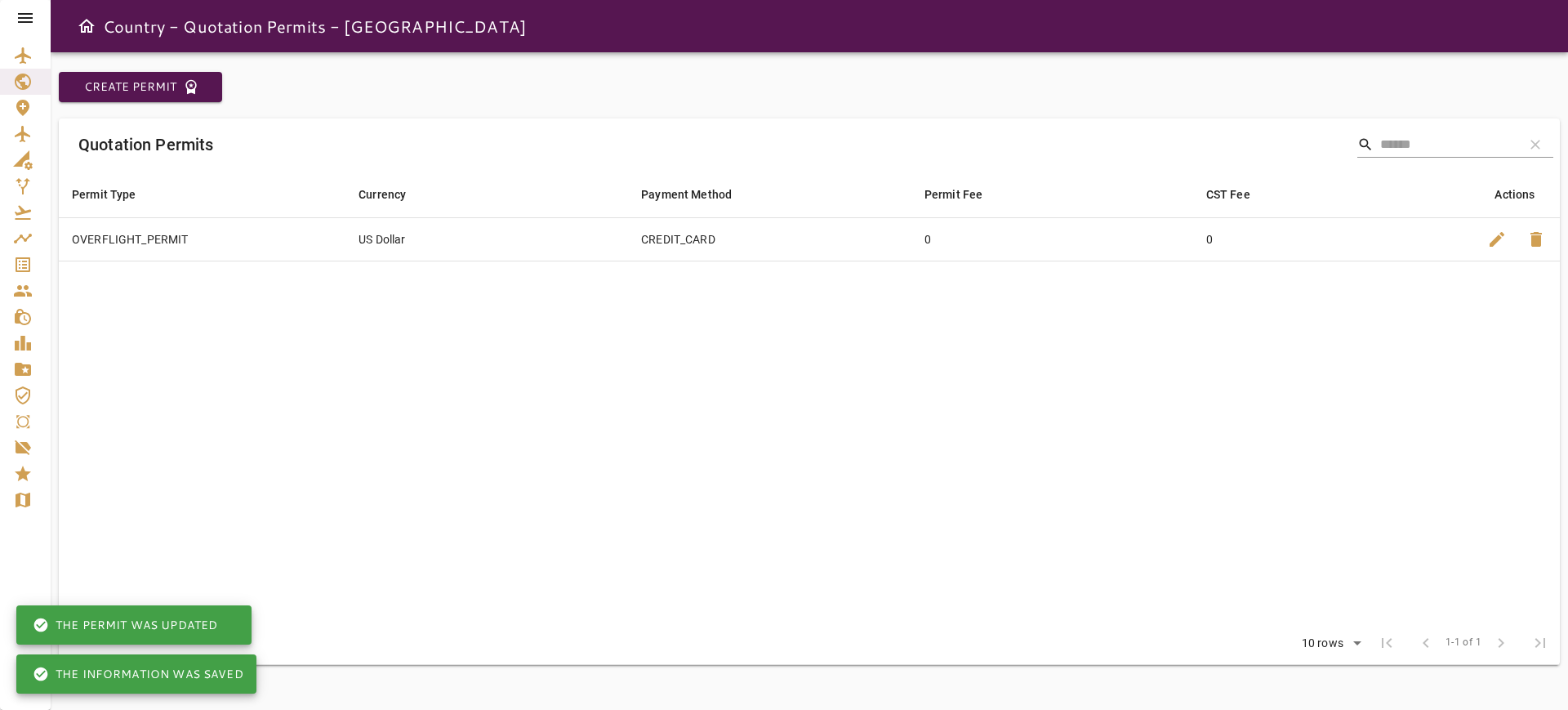
click at [27, 25] on icon at bounding box center [26, 18] width 20 height 20
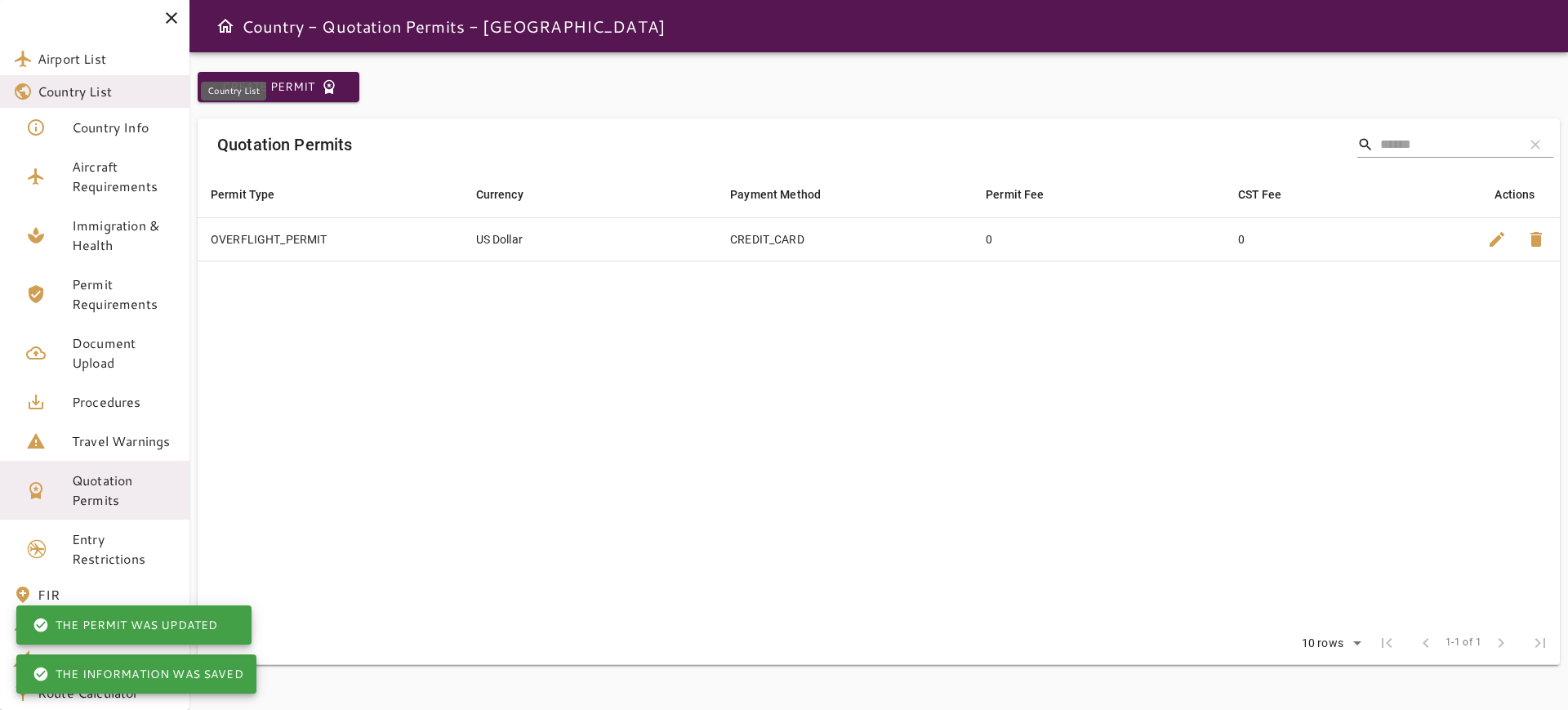
click at [92, 83] on span "Country List" at bounding box center [106, 91] width 139 height 20
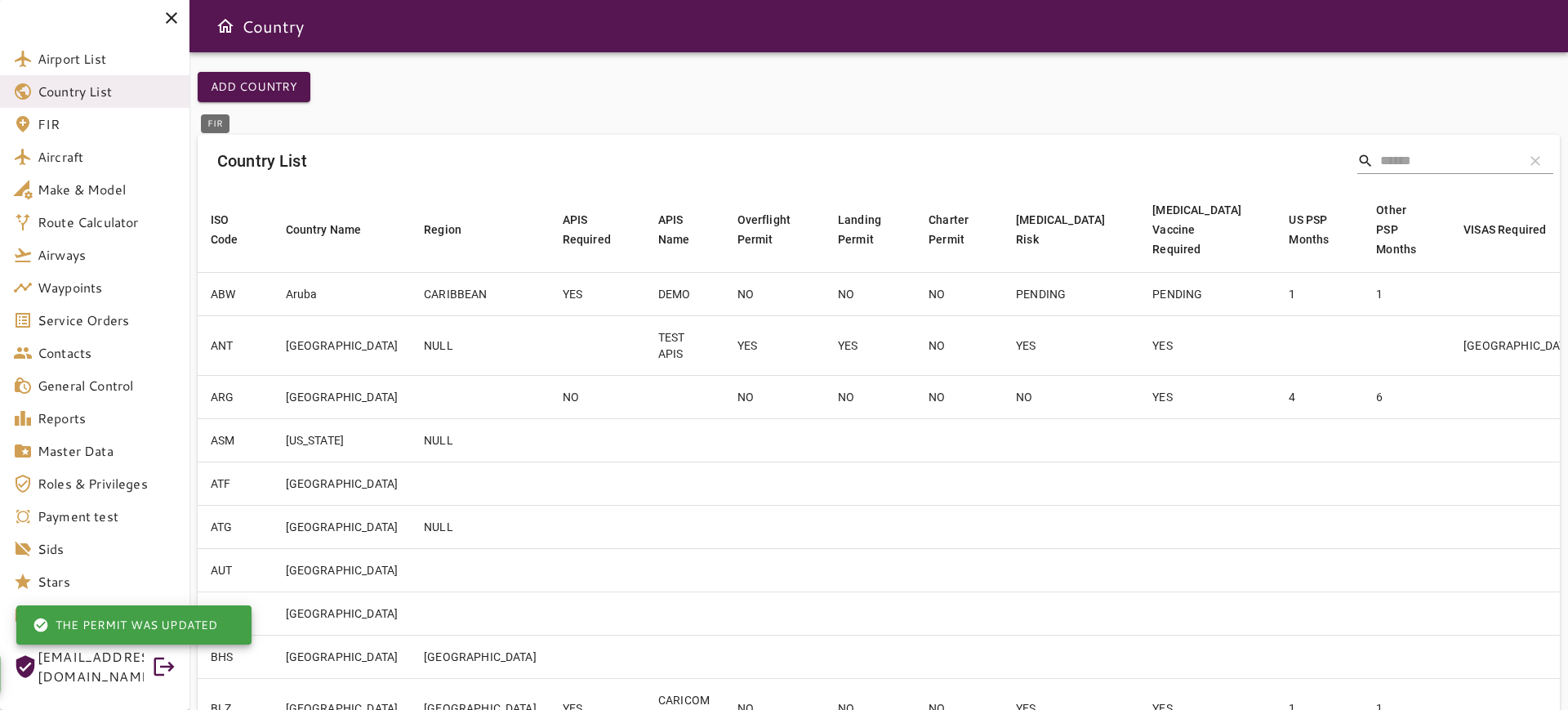
click at [89, 123] on span "FIR" at bounding box center [106, 124] width 139 height 20
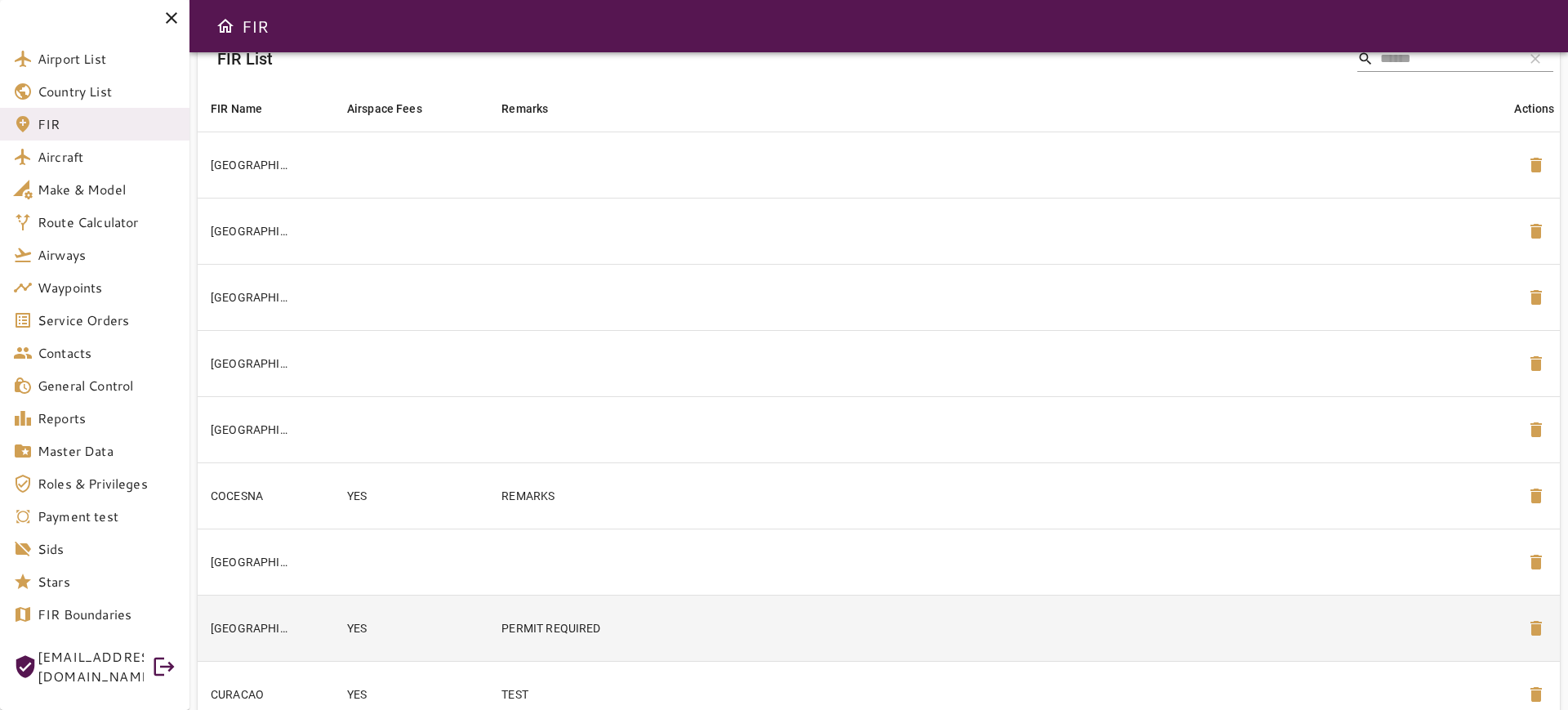
scroll to position [205, 0]
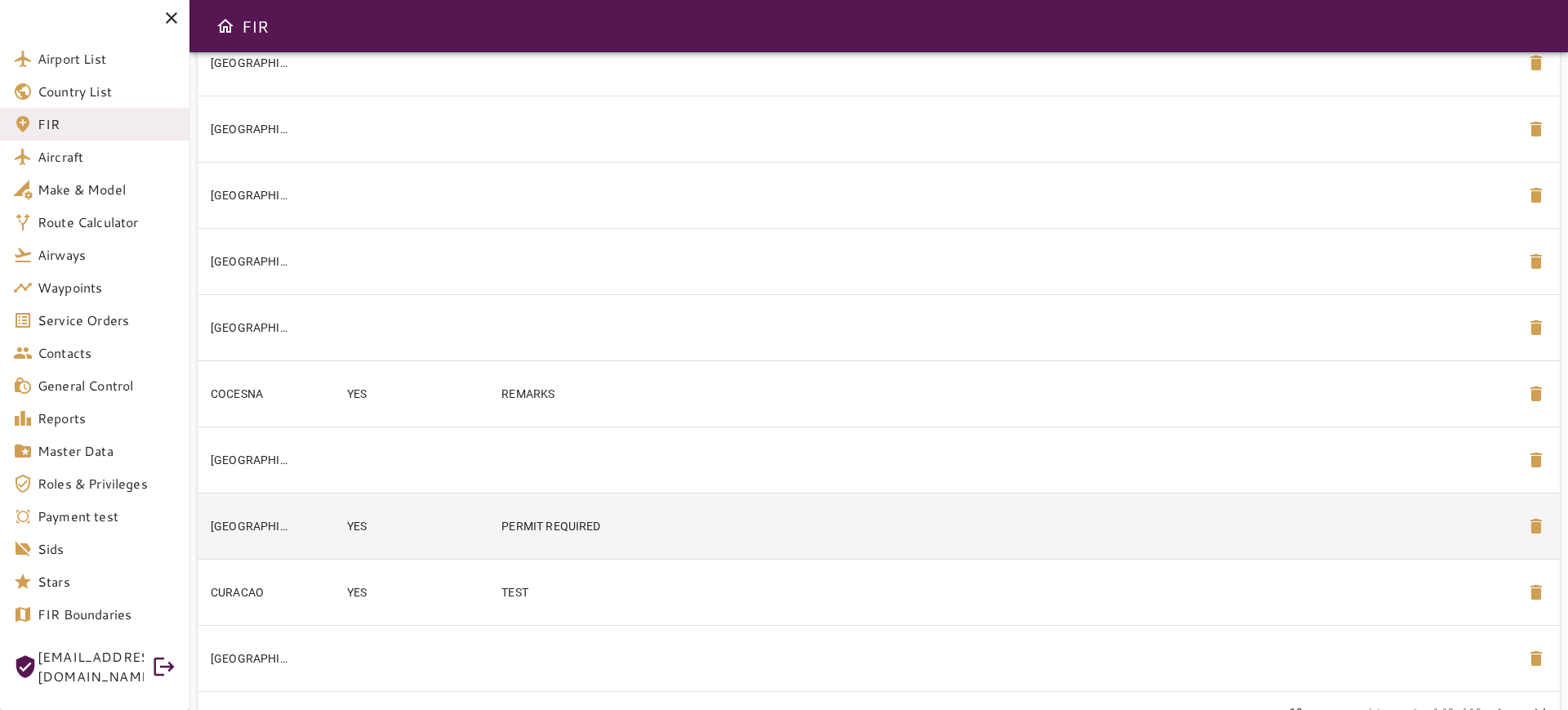
click at [431, 543] on td "YES" at bounding box center [412, 525] width 155 height 66
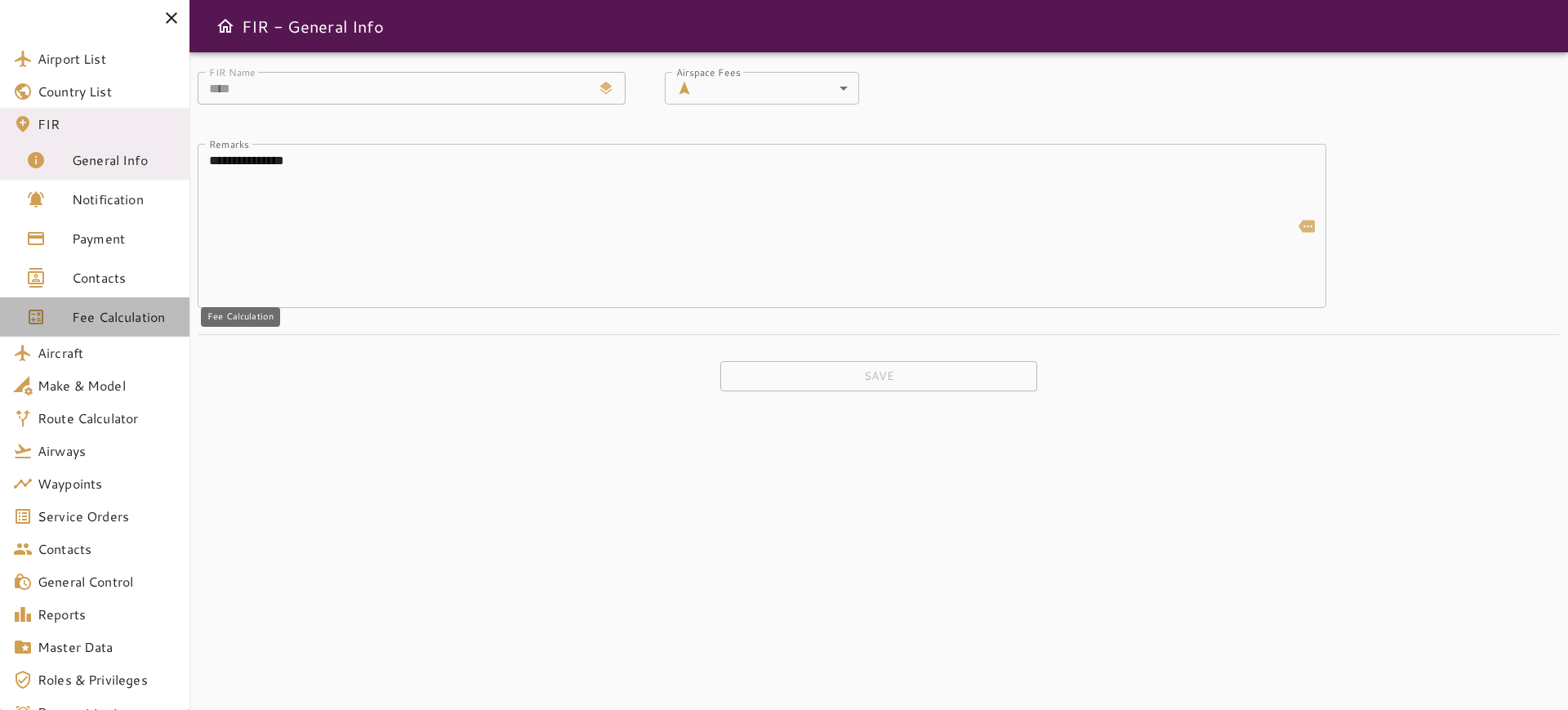
click at [123, 325] on span "Fee Calculation" at bounding box center [124, 317] width 104 height 20
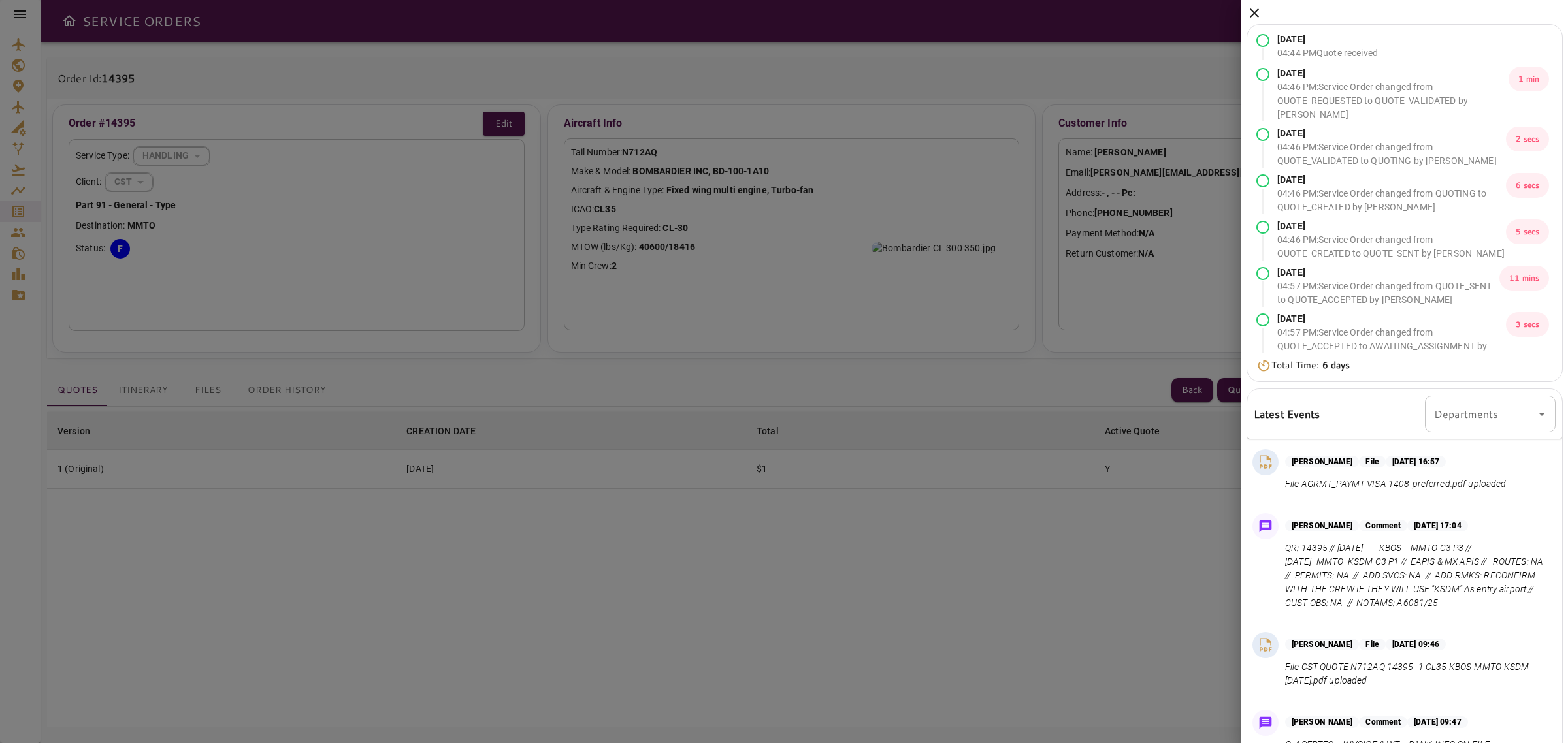
click at [1252, 13] on icon at bounding box center [1254, 13] width 16 height 16
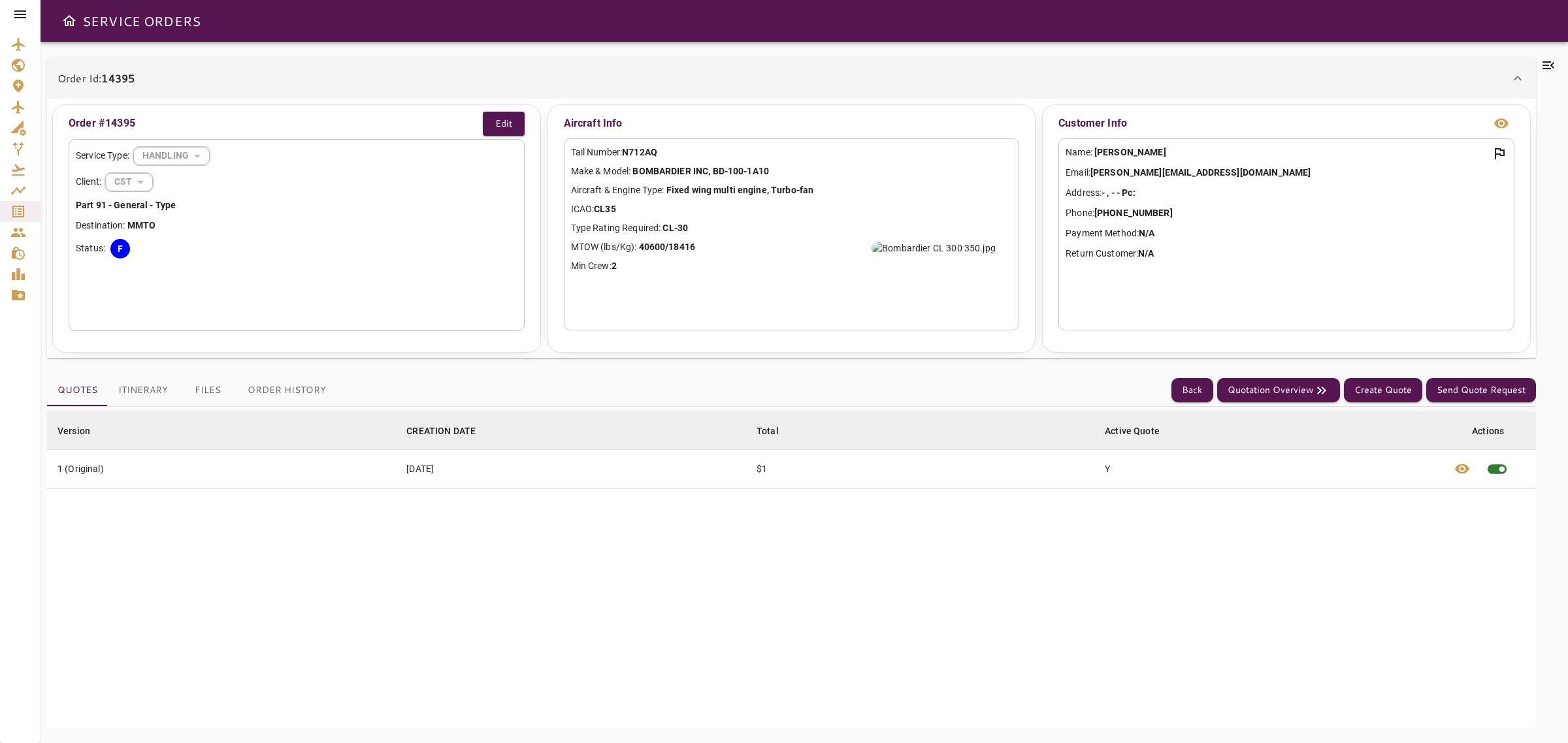
click at [17, 13] on icon at bounding box center [20, 14] width 12 height 8
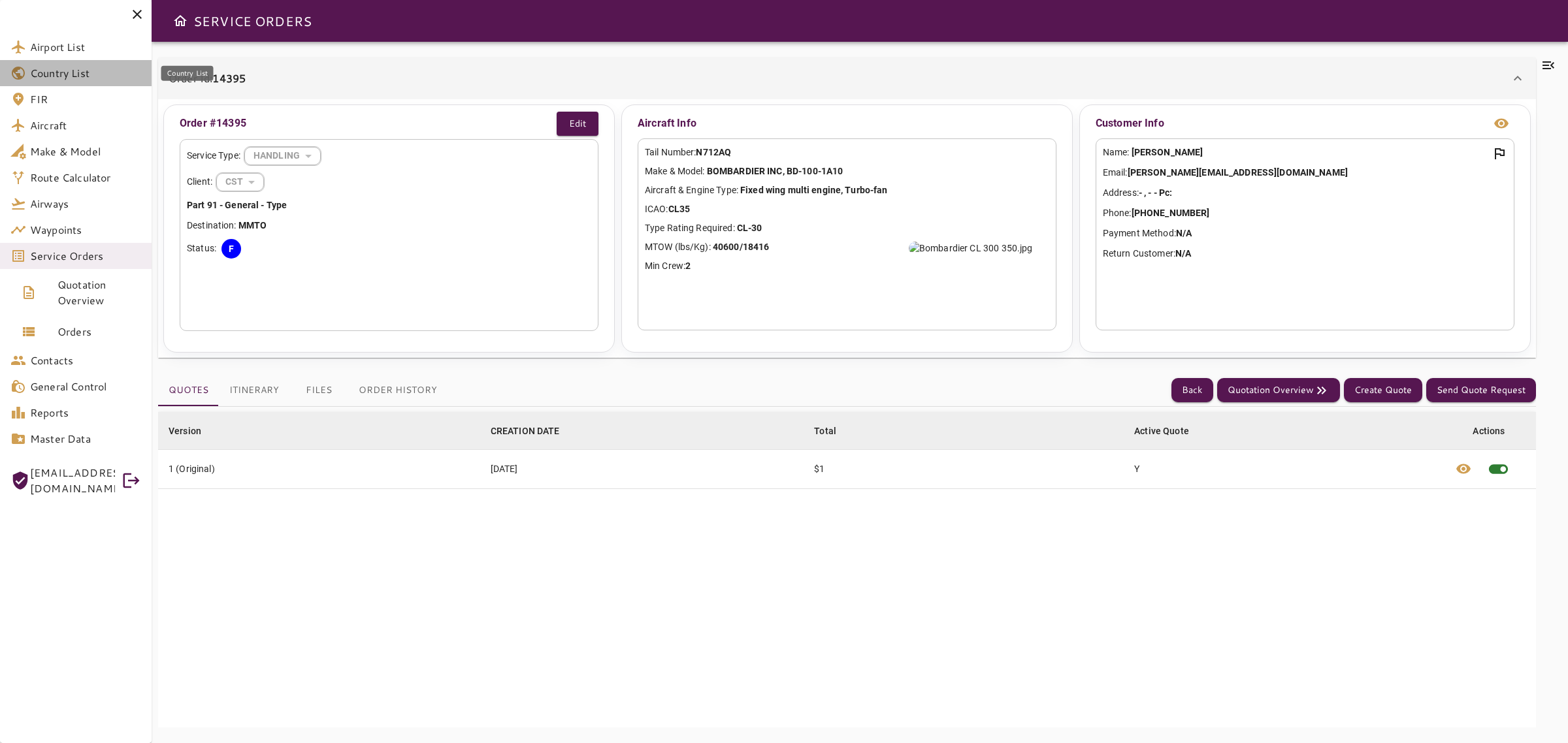
click at [64, 80] on span "Country List" at bounding box center [85, 73] width 111 height 16
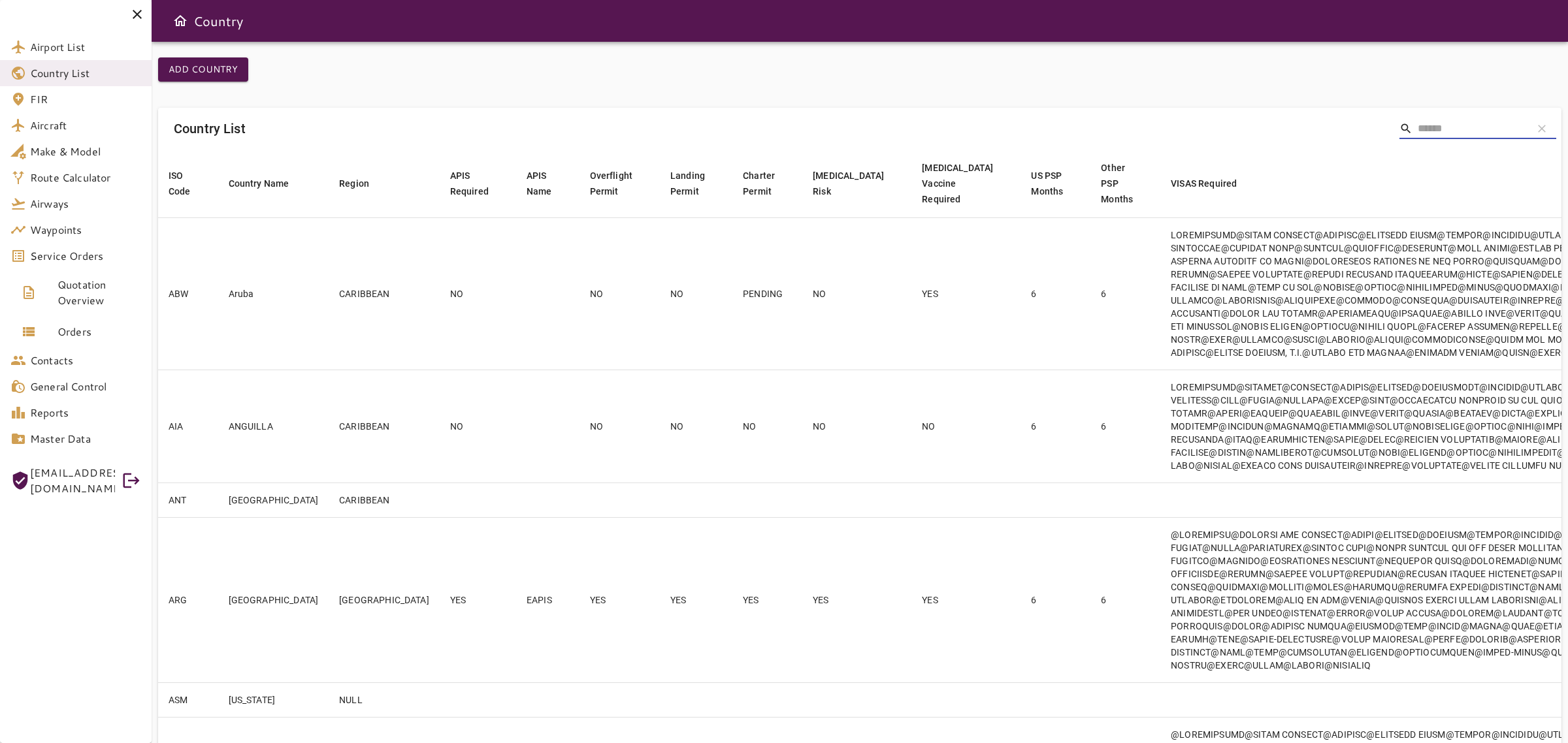
click at [1471, 123] on input "Search" at bounding box center [1470, 128] width 105 height 21
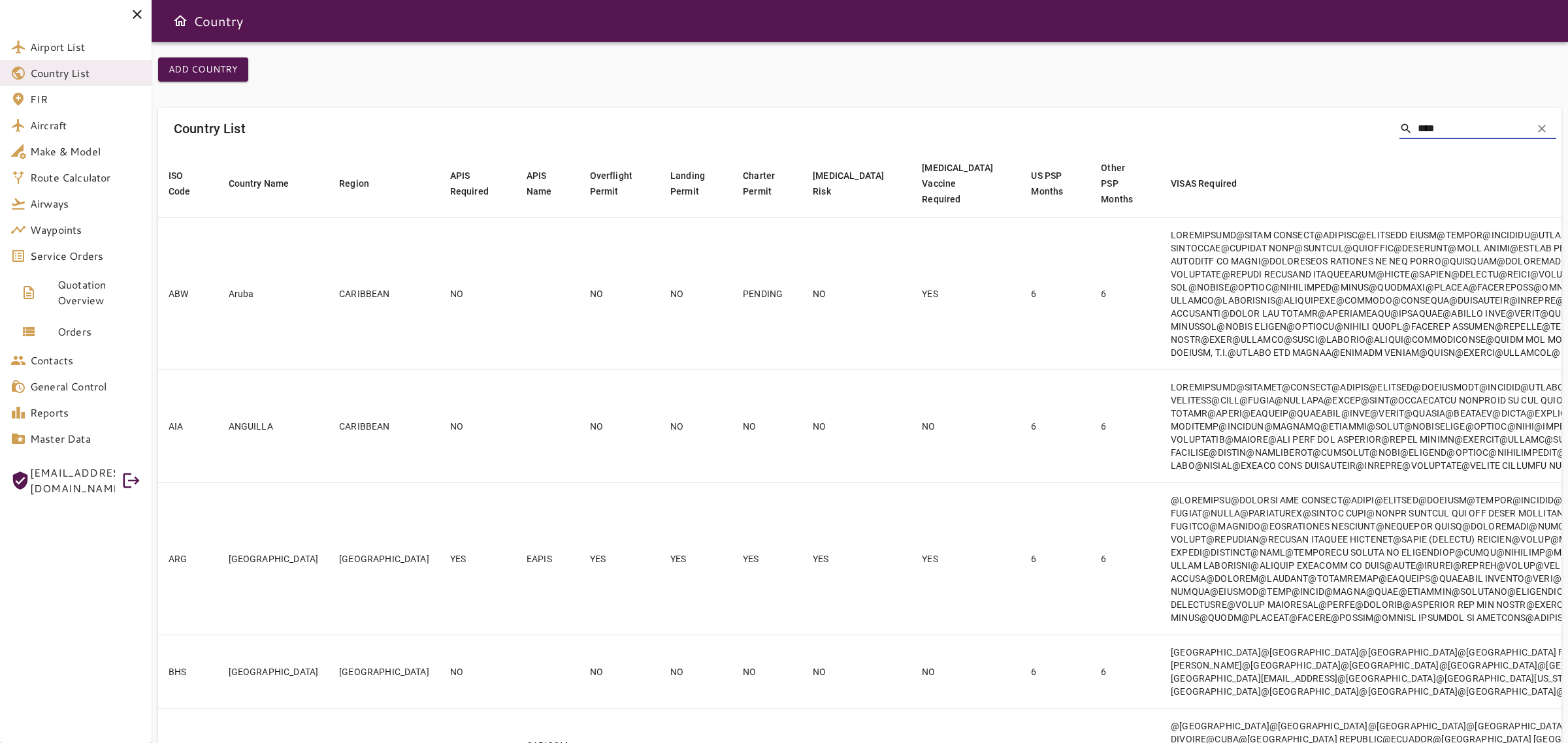
type input "****"
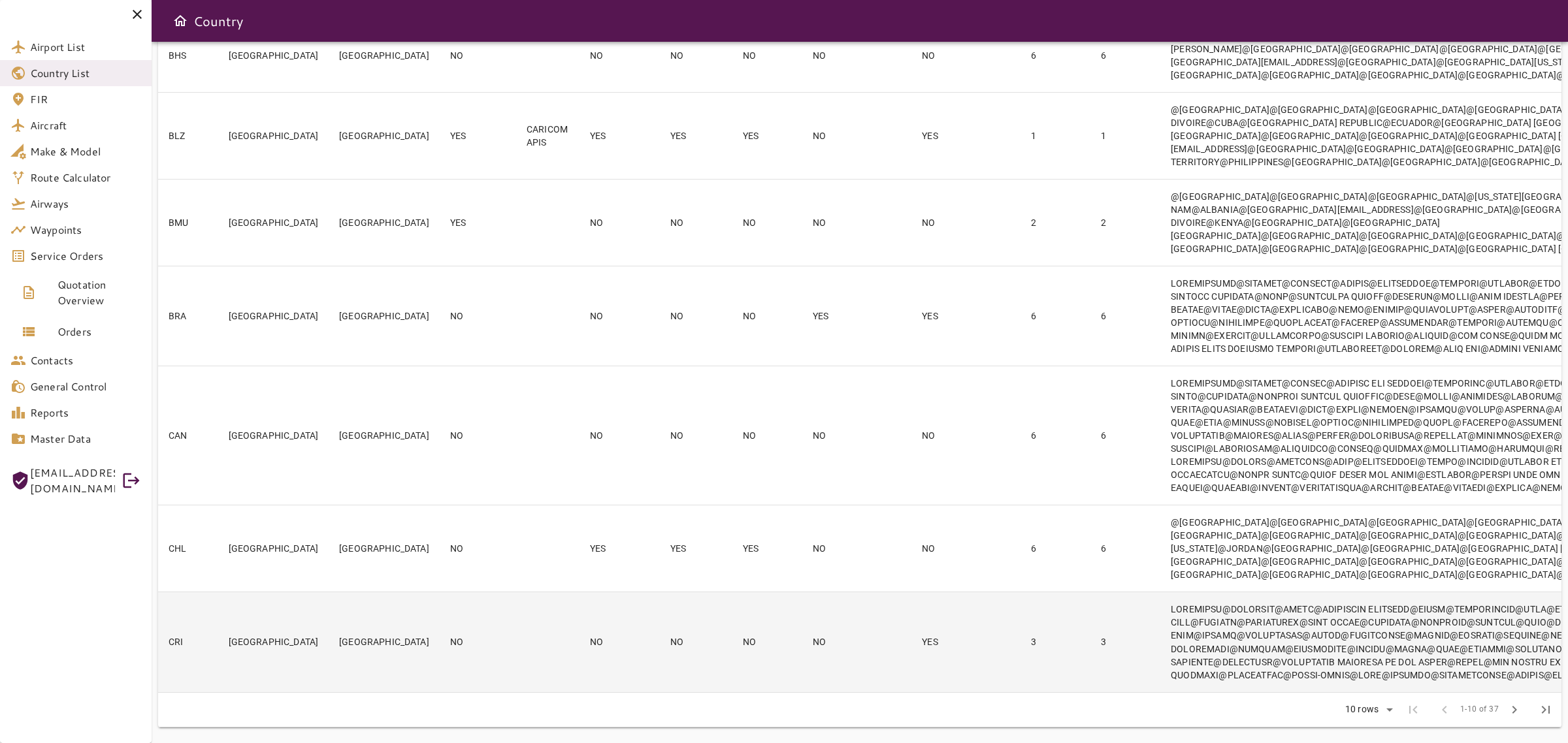
scroll to position [795, 0]
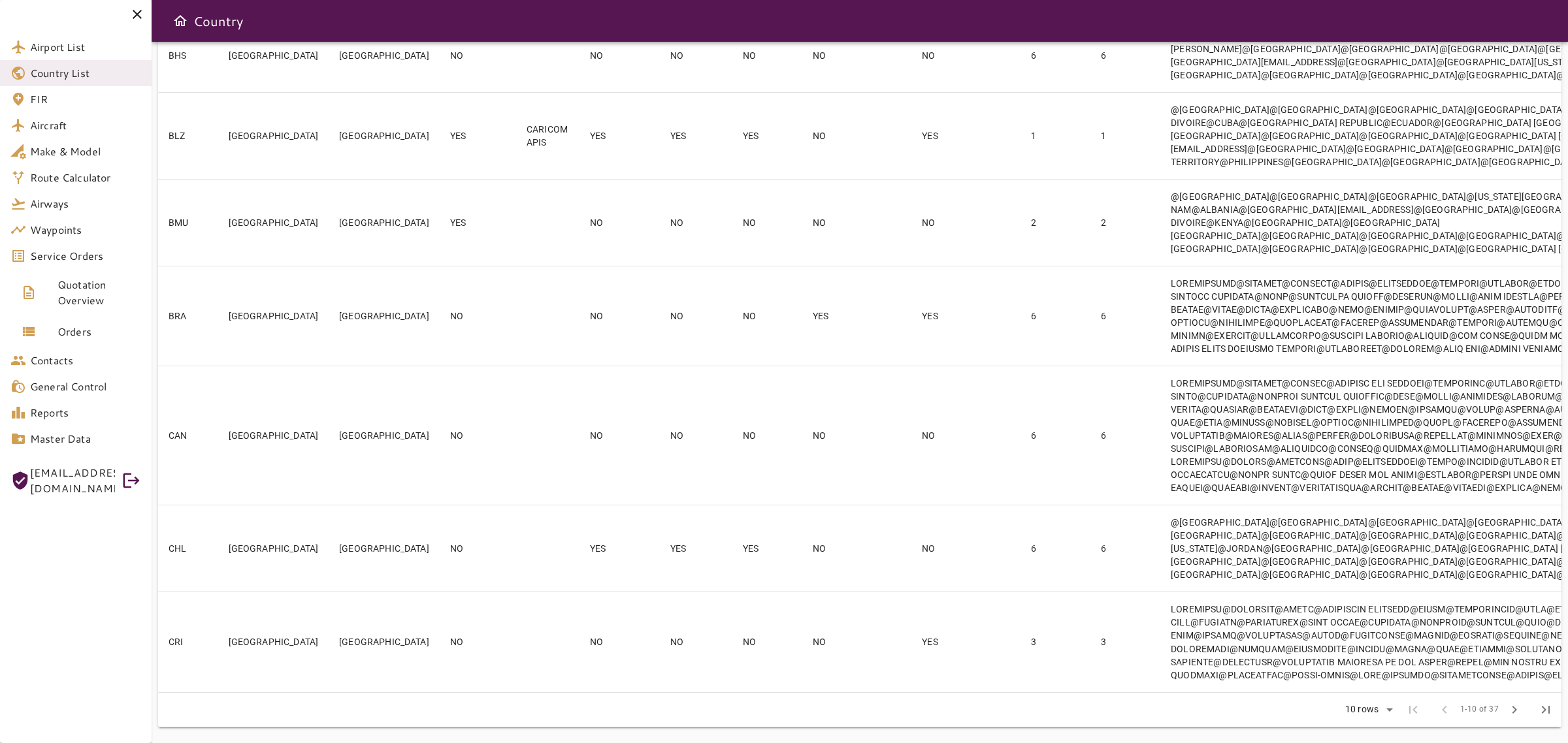
click at [1493, 710] on span "1-10 of 37" at bounding box center [1479, 710] width 39 height 13
click at [1511, 714] on span "chevron_right" at bounding box center [1515, 710] width 16 height 16
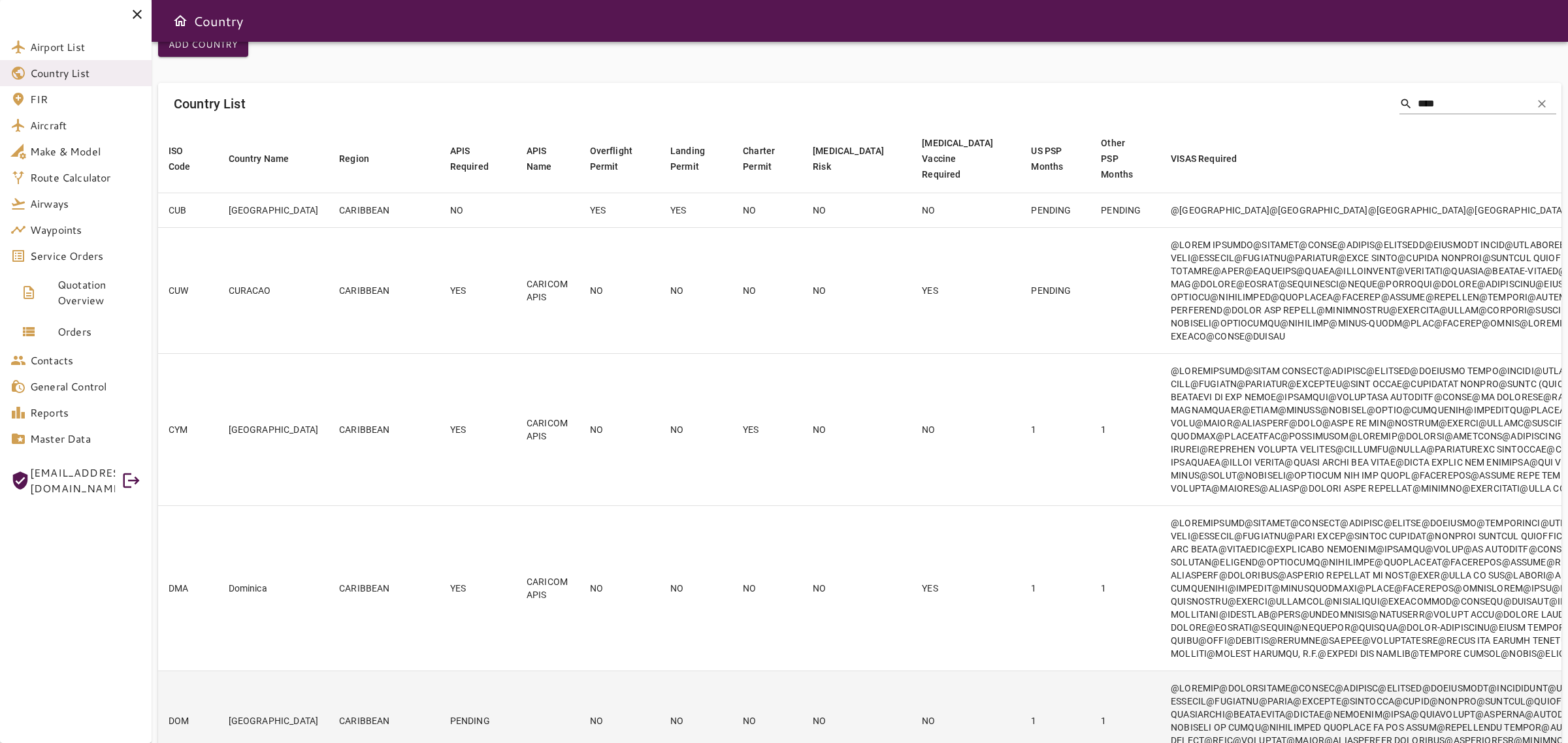
scroll to position [0, 0]
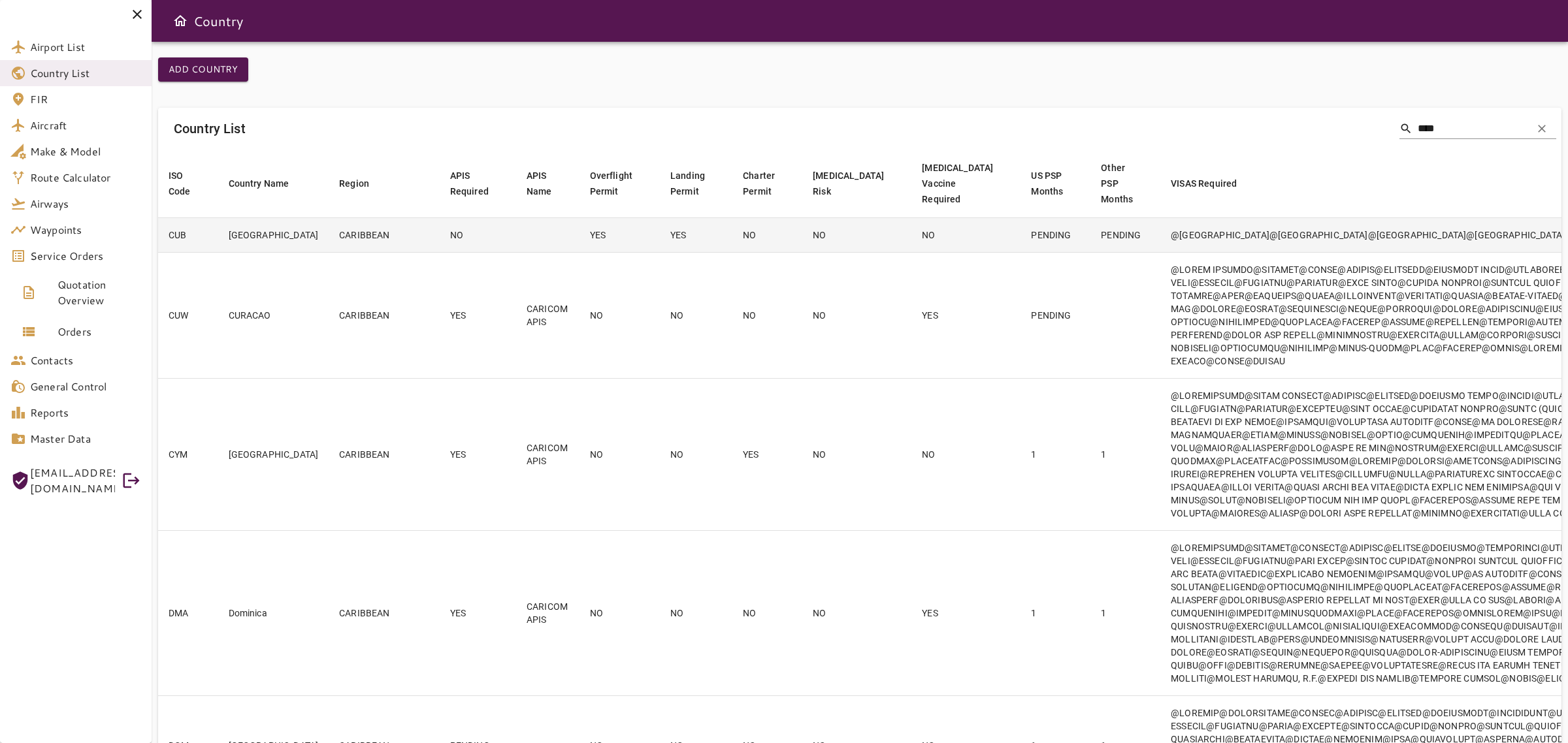
click at [802, 252] on td "NO" at bounding box center [856, 235] width 109 height 35
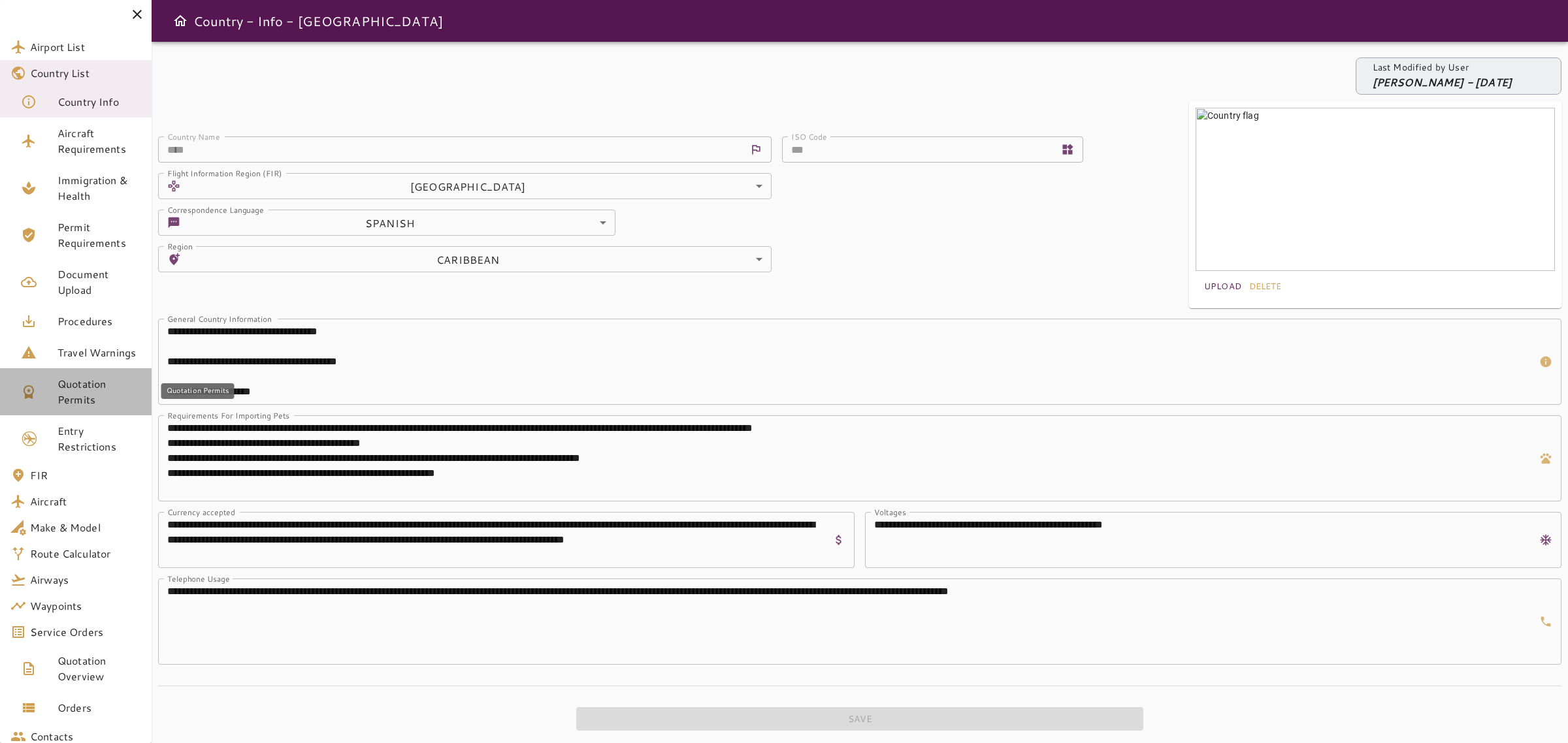
click at [79, 371] on link "Quotation Permits" at bounding box center [75, 392] width 152 height 47
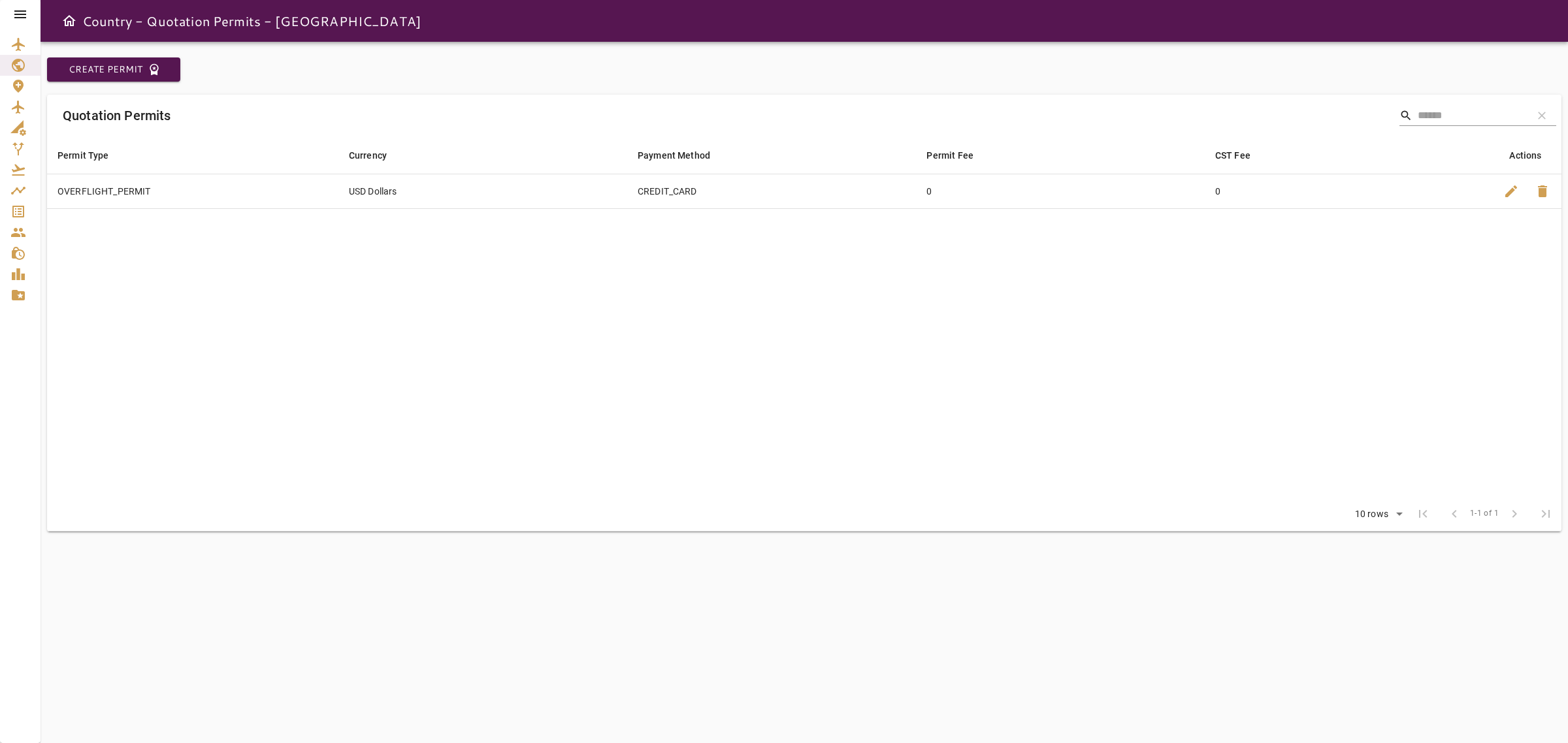
click at [20, 15] on icon at bounding box center [20, 14] width 16 height 16
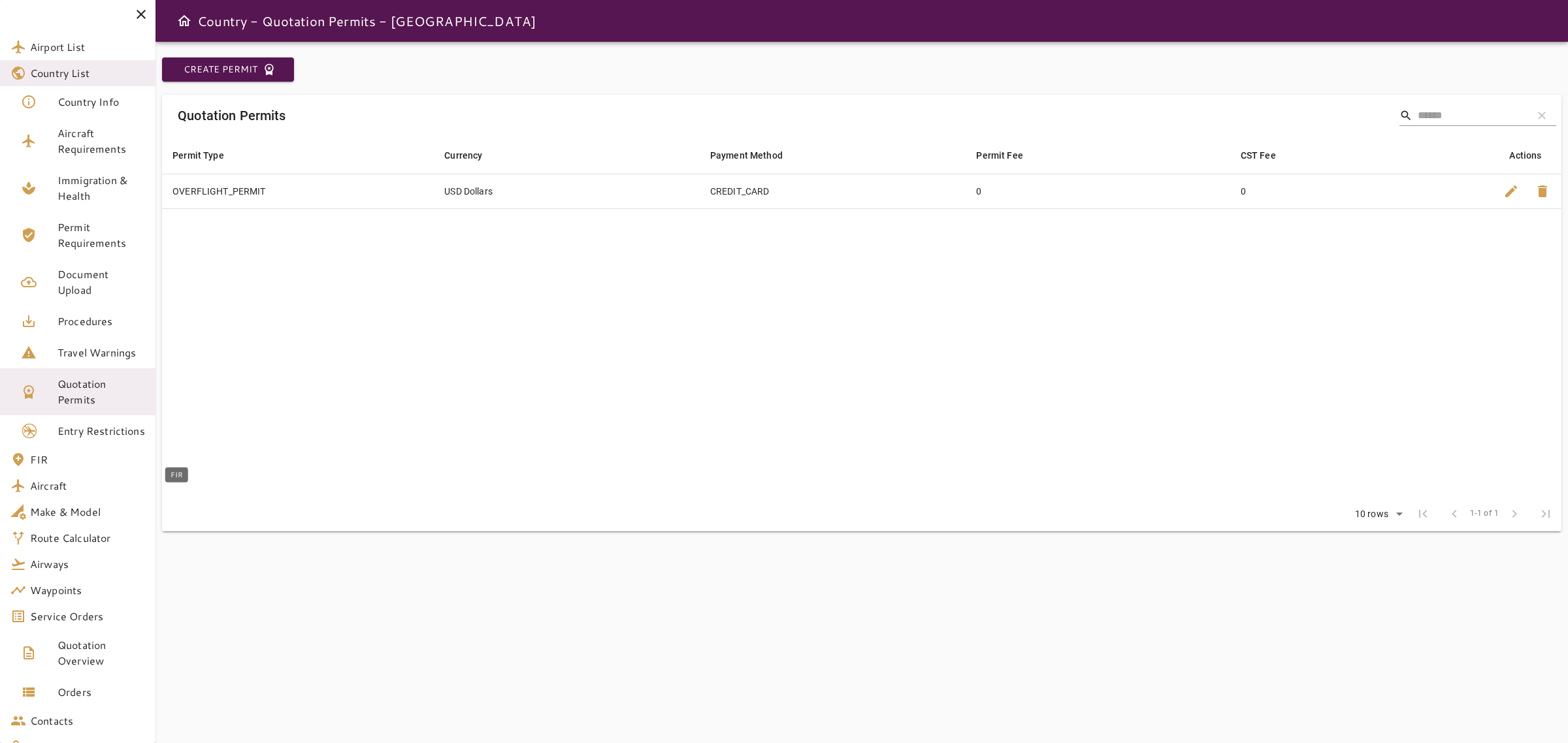
click at [57, 468] on span "FIR" at bounding box center [87, 460] width 115 height 16
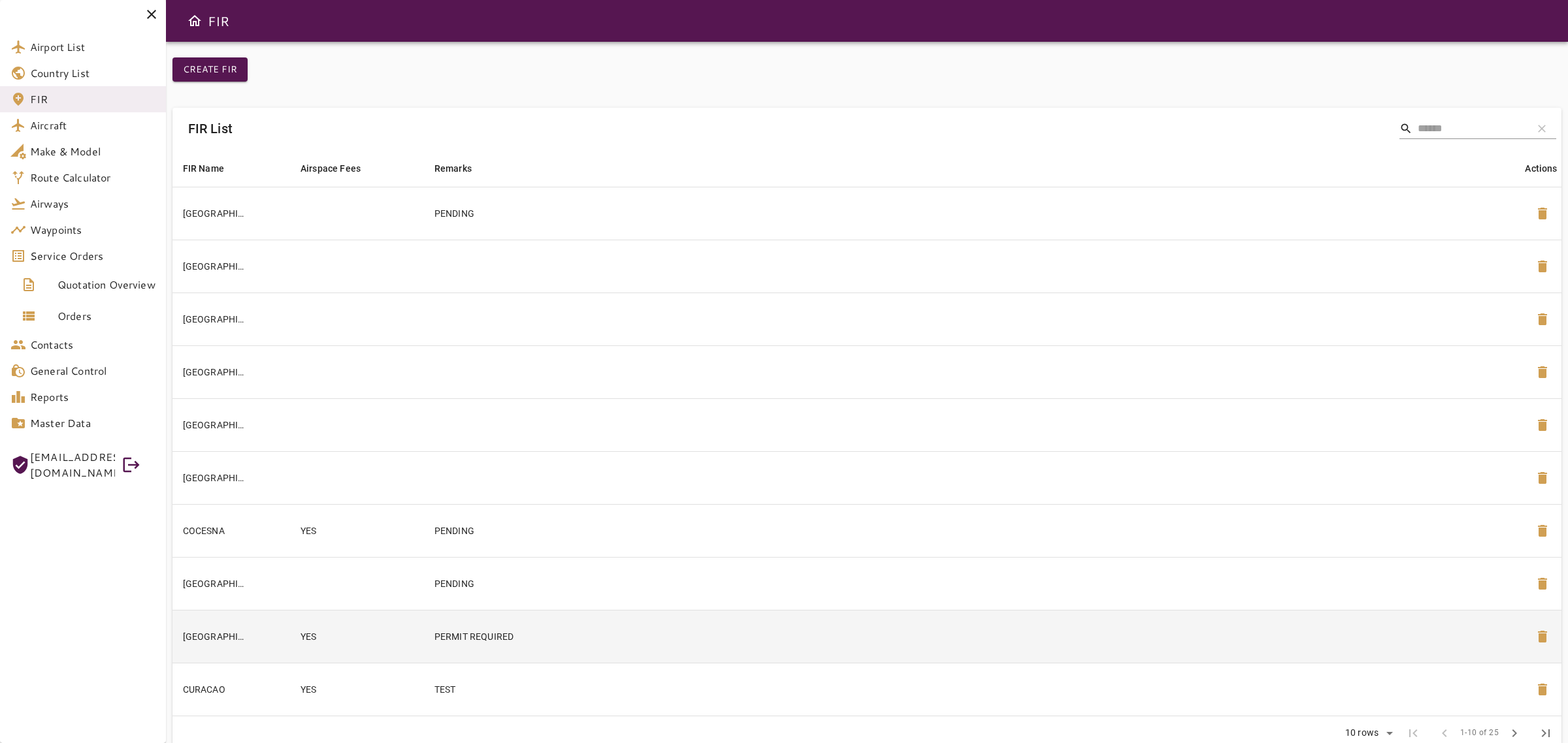
click at [377, 627] on td "YES" at bounding box center [357, 636] width 134 height 53
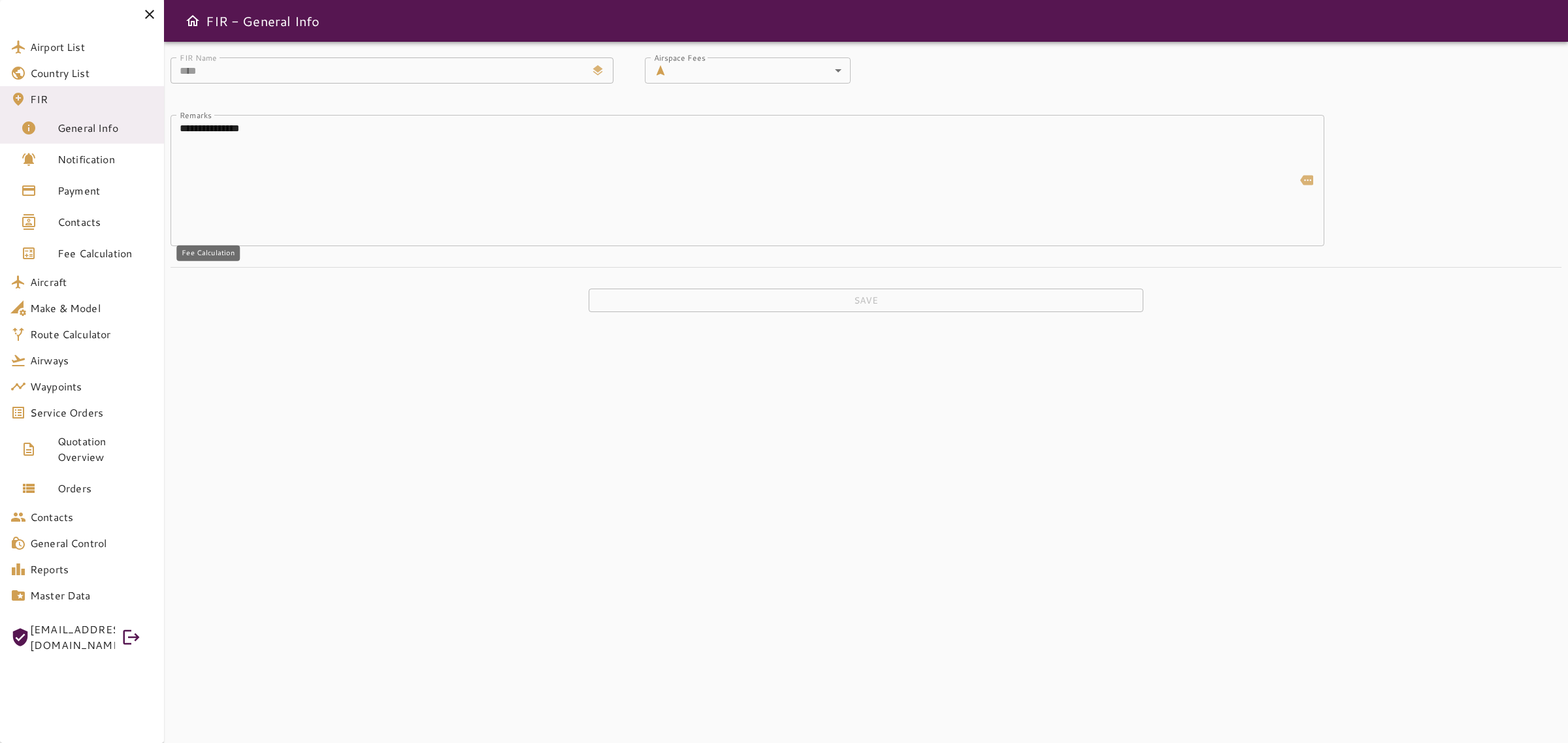
click at [98, 249] on span "Fee Calculation" at bounding box center [105, 253] width 96 height 16
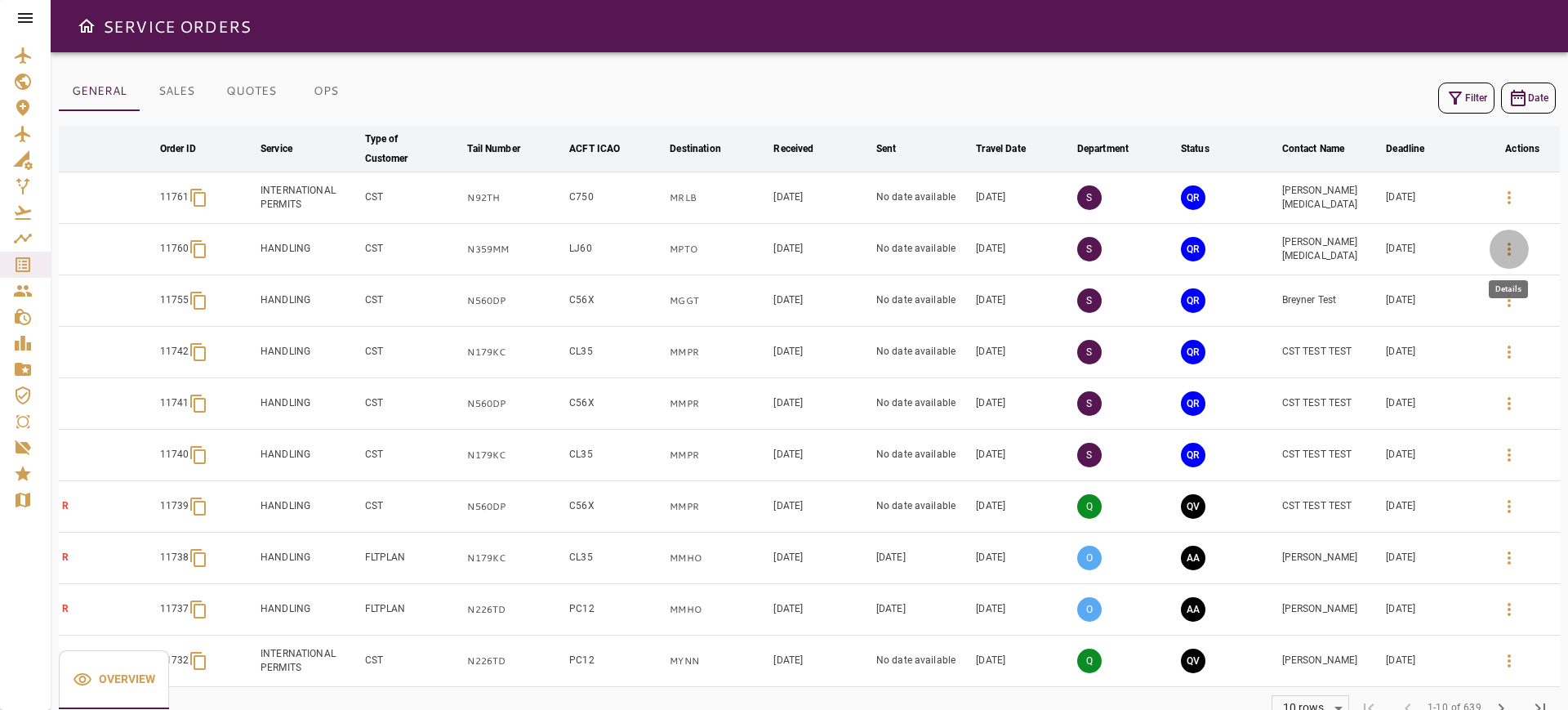
click at [1519, 239] on icon "button" at bounding box center [1509, 249] width 20 height 20
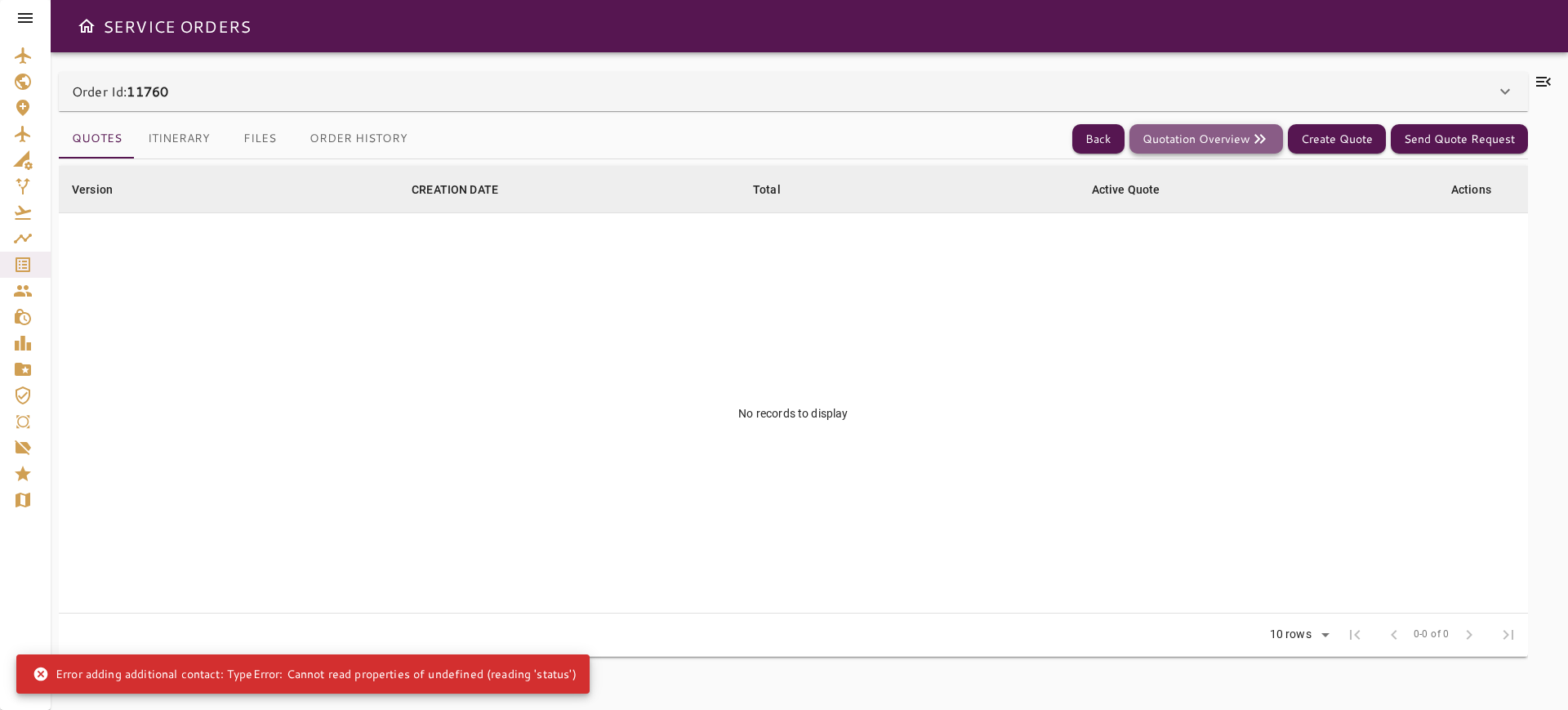
click at [1216, 135] on button "Quotation Overview" at bounding box center [1206, 139] width 153 height 30
